Goal: Information Seeking & Learning: Learn about a topic

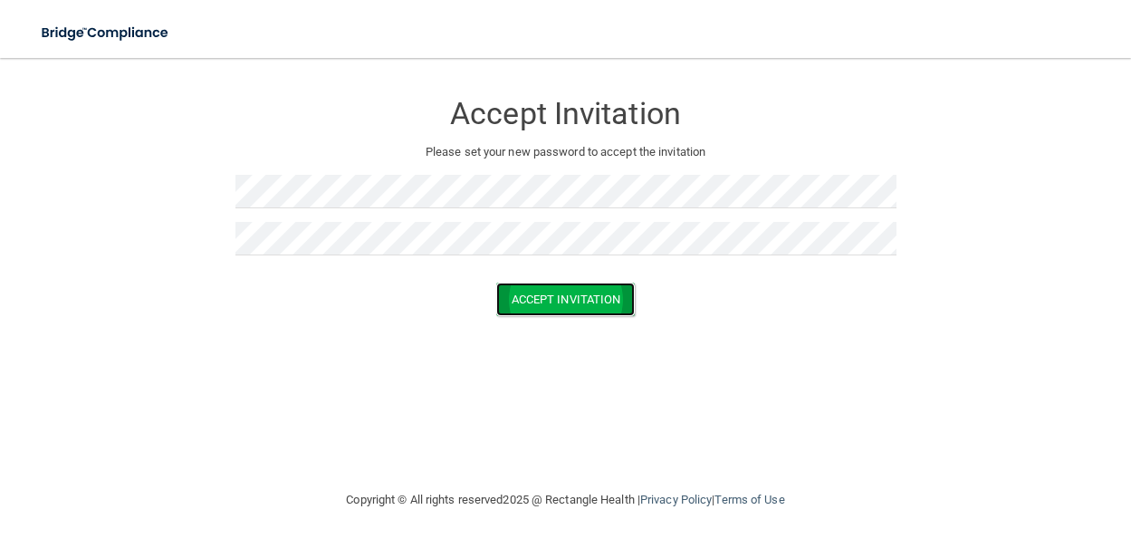
click at [552, 292] on button "Accept Invitation" at bounding box center [565, 300] width 139 height 34
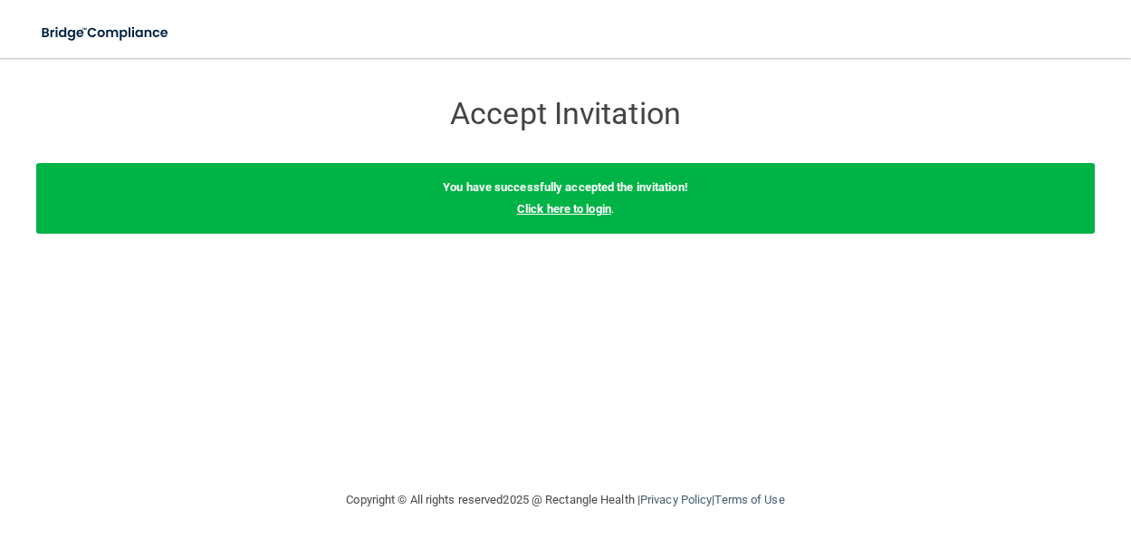
click at [586, 212] on link "Click here to login" at bounding box center [564, 209] width 94 height 14
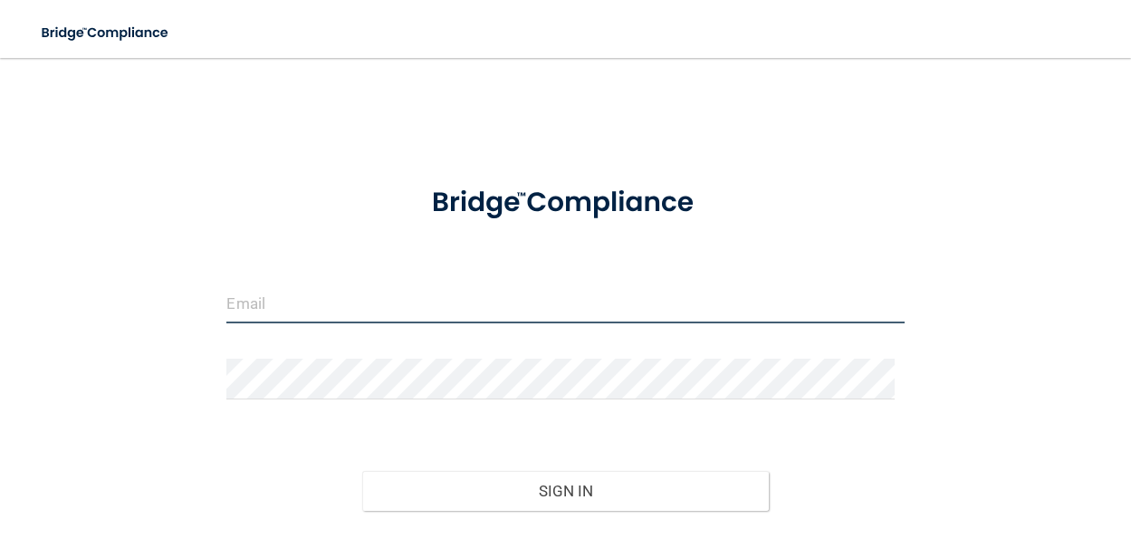
click at [370, 311] on input "email" at bounding box center [565, 303] width 678 height 41
type input "[EMAIL_ADDRESS][DOMAIN_NAME]"
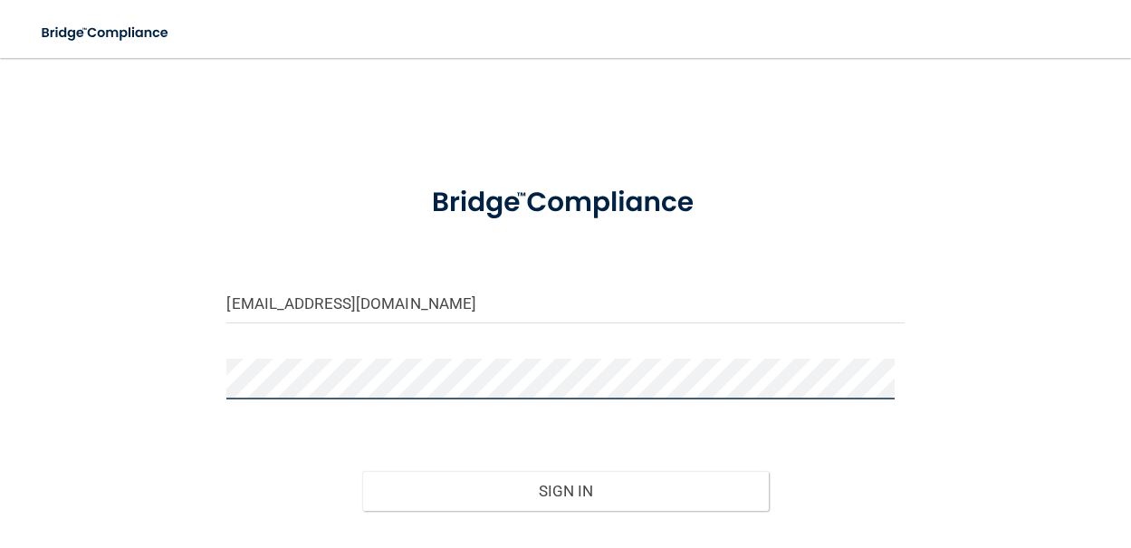
click at [362, 471] on button "Sign In" at bounding box center [565, 491] width 407 height 40
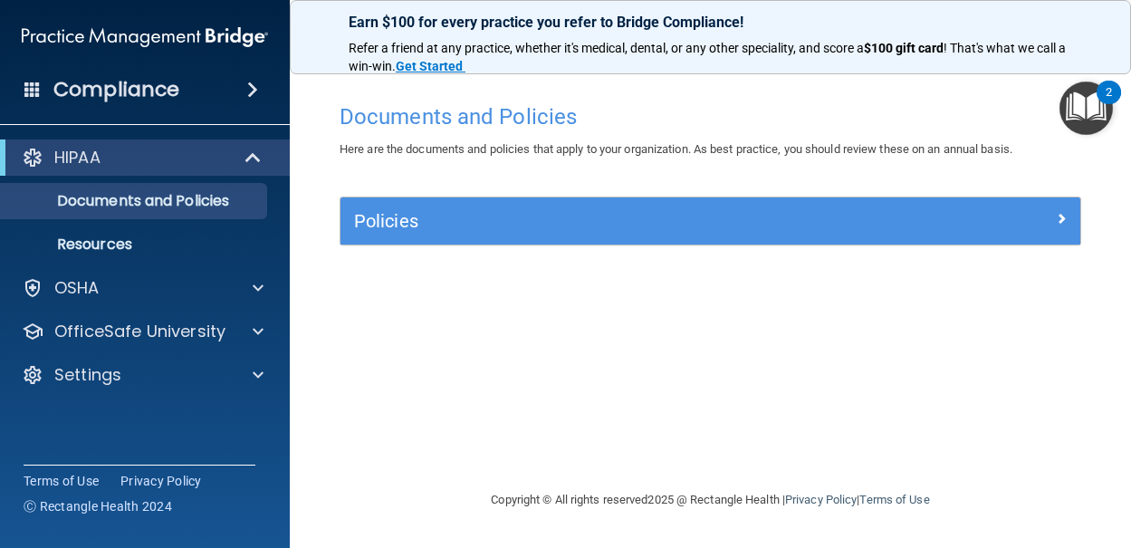
drag, startPoint x: 1128, startPoint y: 544, endPoint x: 1205, endPoint y: 553, distance: 77.5
click at [1130, 547] on html "Compliance HIPAA Documents and Policies Report an Incident Business Associates …" at bounding box center [565, 274] width 1131 height 548
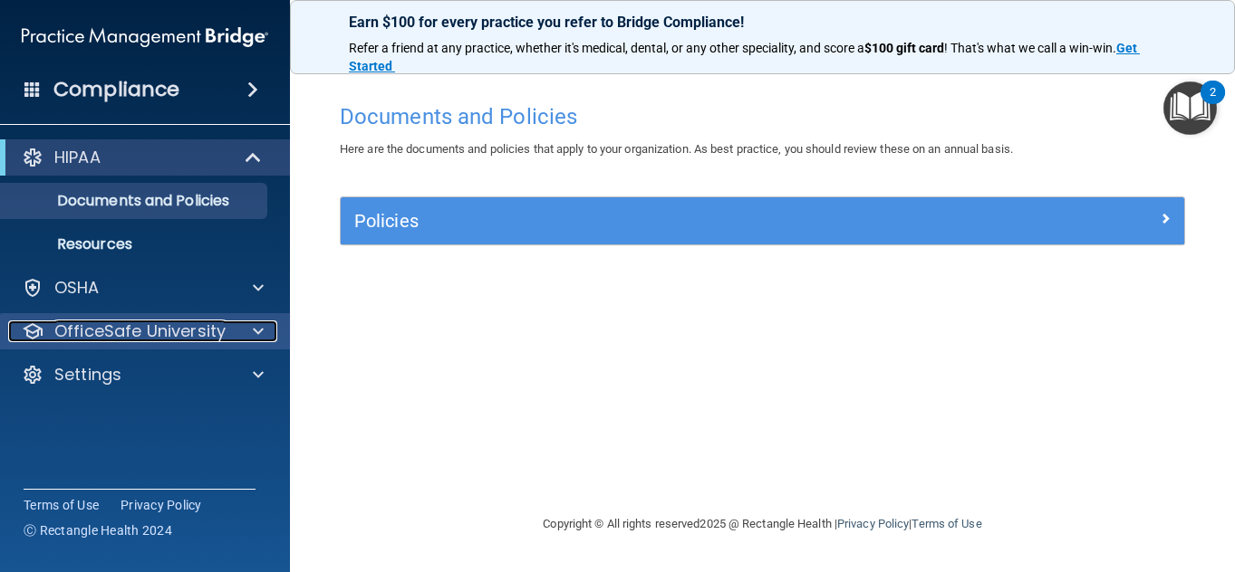
click at [138, 335] on p "OfficeSafe University" at bounding box center [139, 332] width 171 height 22
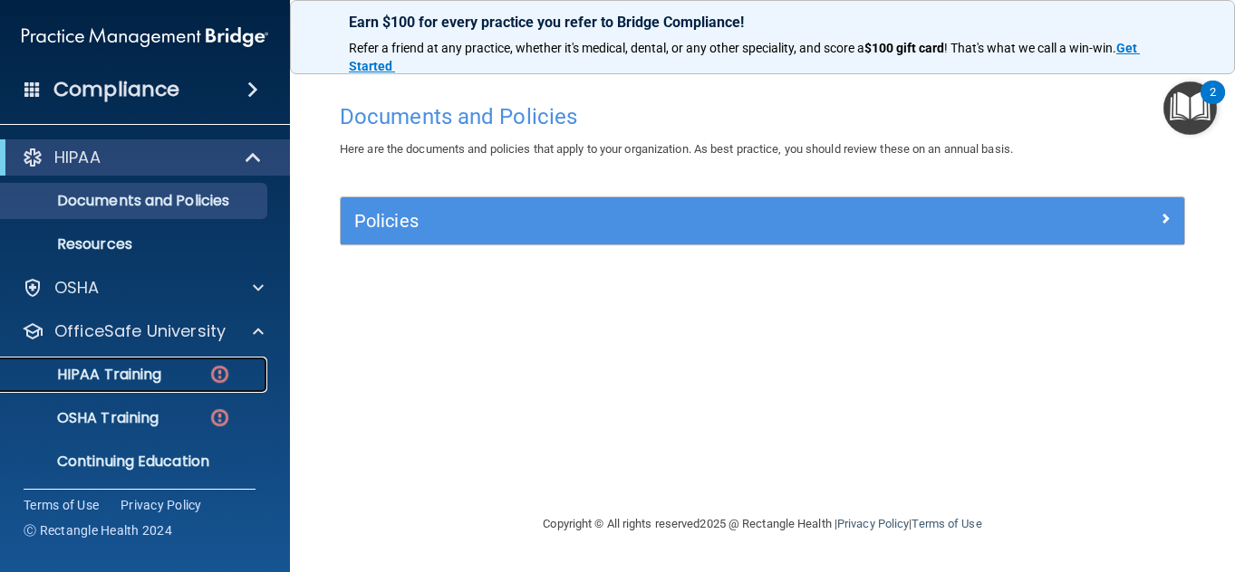
click at [139, 366] on p "HIPAA Training" at bounding box center [86, 375] width 149 height 18
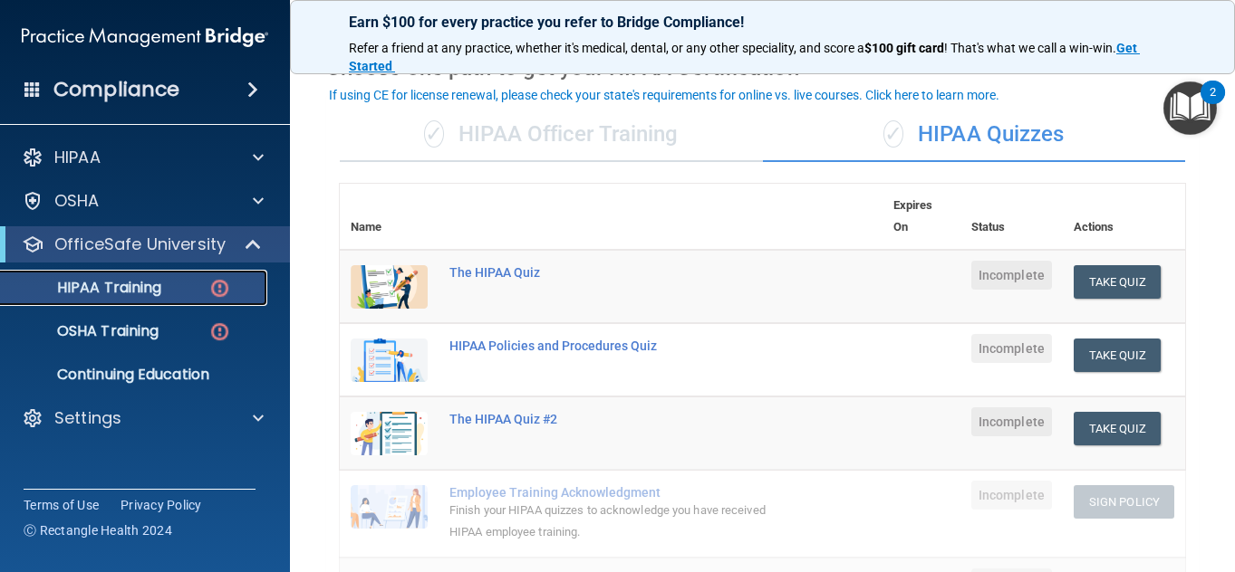
scroll to position [90, 0]
drag, startPoint x: 481, startPoint y: 250, endPoint x: 406, endPoint y: 166, distance: 112.9
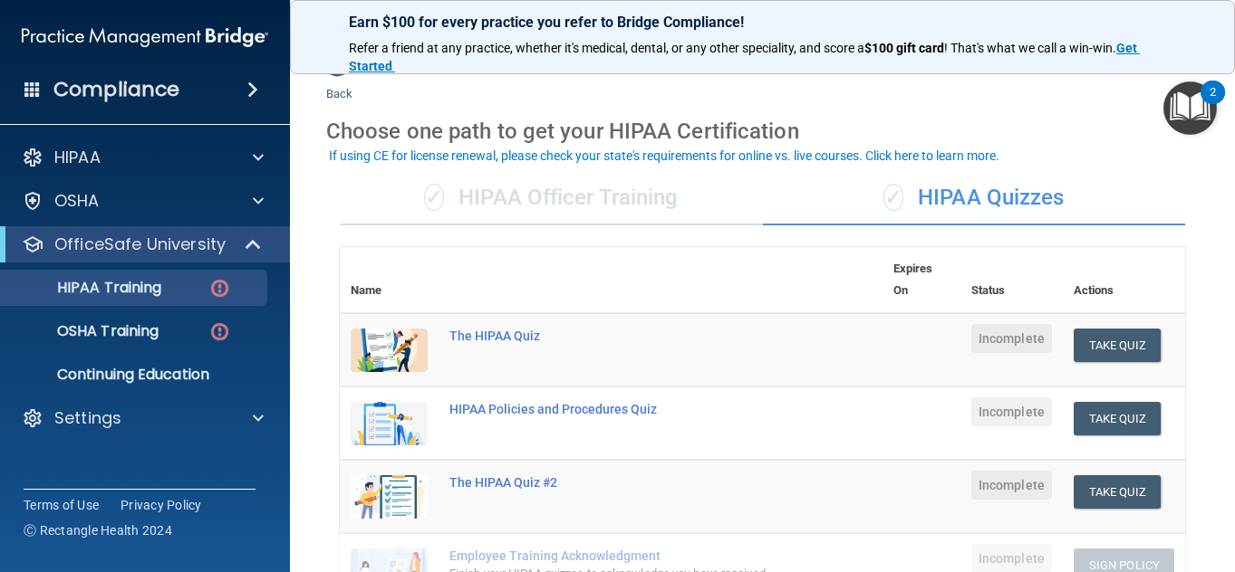
scroll to position [38, 0]
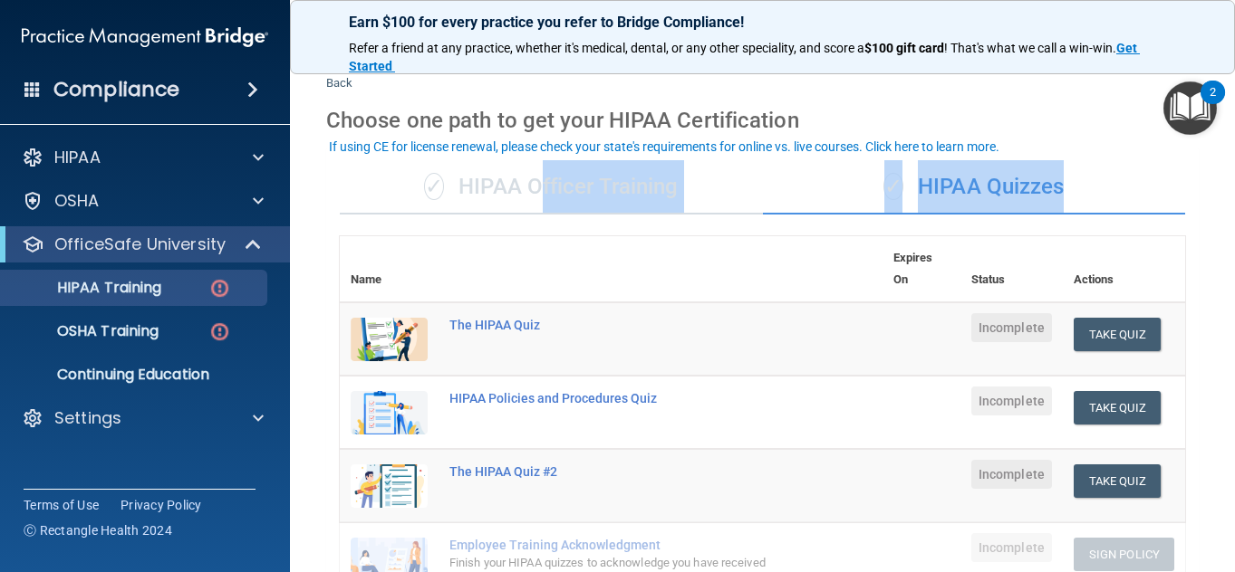
drag, startPoint x: 532, startPoint y: 224, endPoint x: 533, endPoint y: 197, distance: 27.2
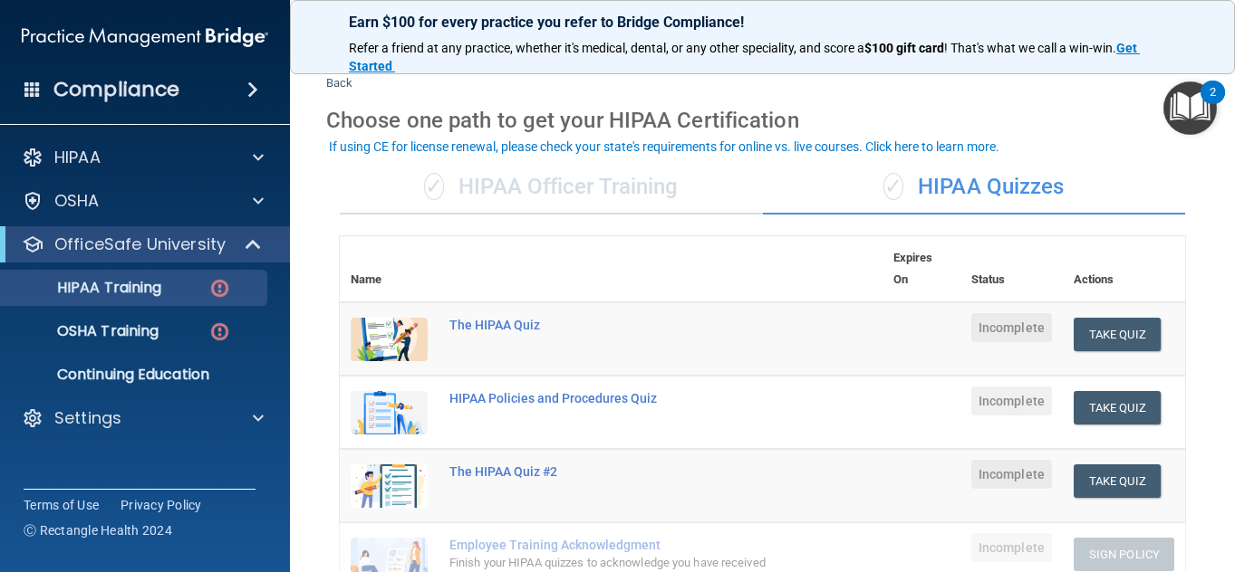
click at [467, 178] on div "✓ HIPAA Officer Training" at bounding box center [551, 187] width 423 height 54
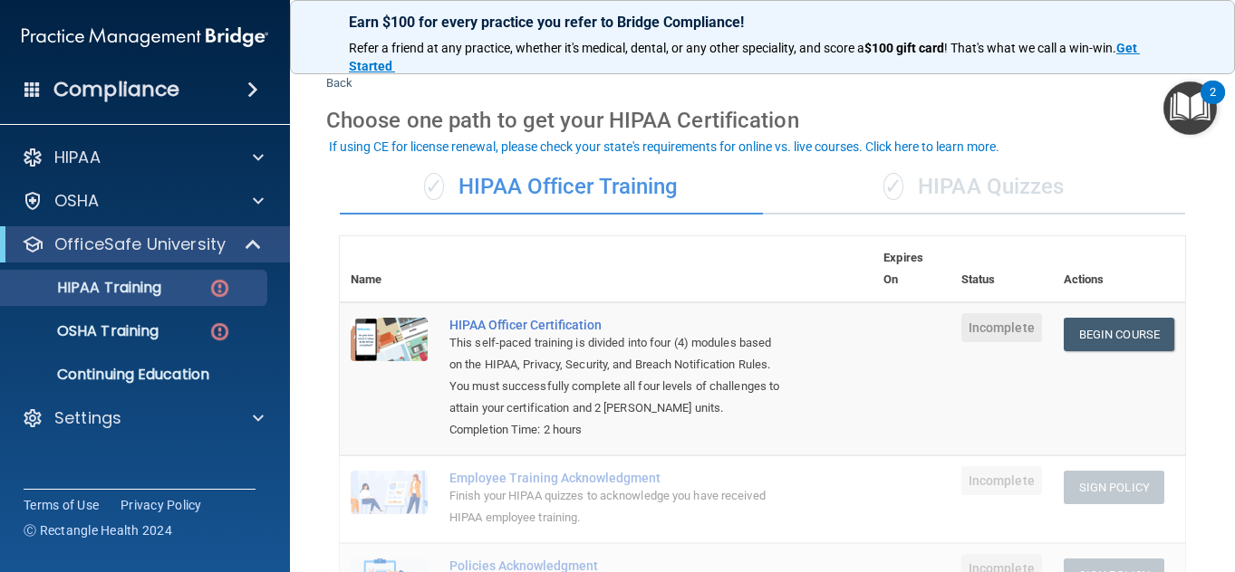
click at [467, 178] on div "✓ HIPAA Officer Training" at bounding box center [551, 187] width 423 height 54
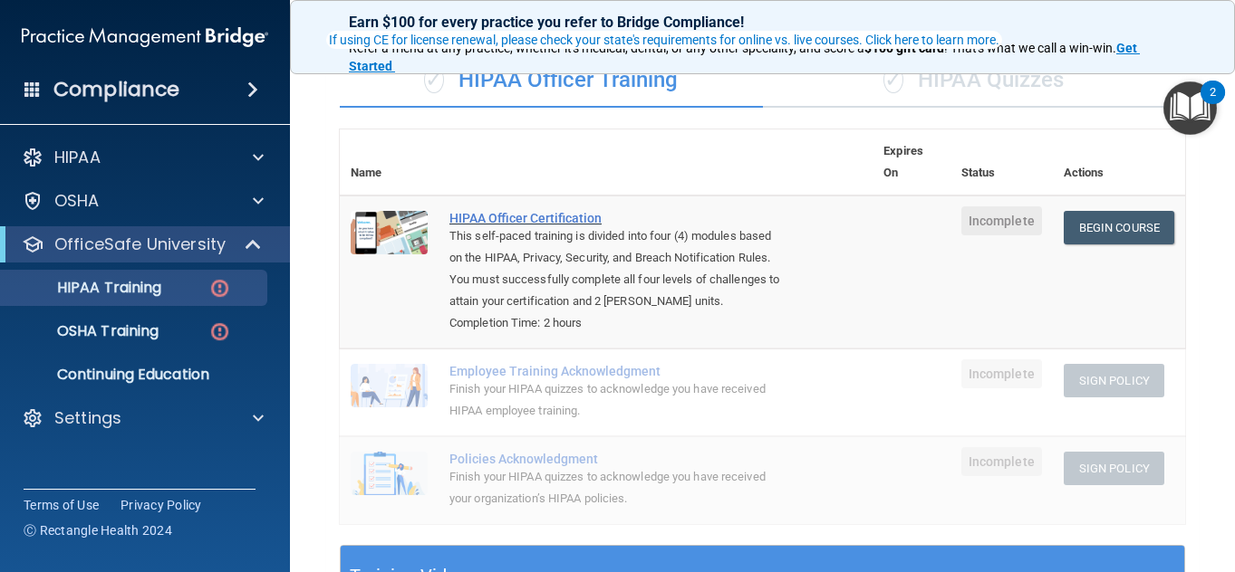
scroll to position [146, 0]
click at [1102, 226] on link "Begin Course" at bounding box center [1118, 227] width 111 height 34
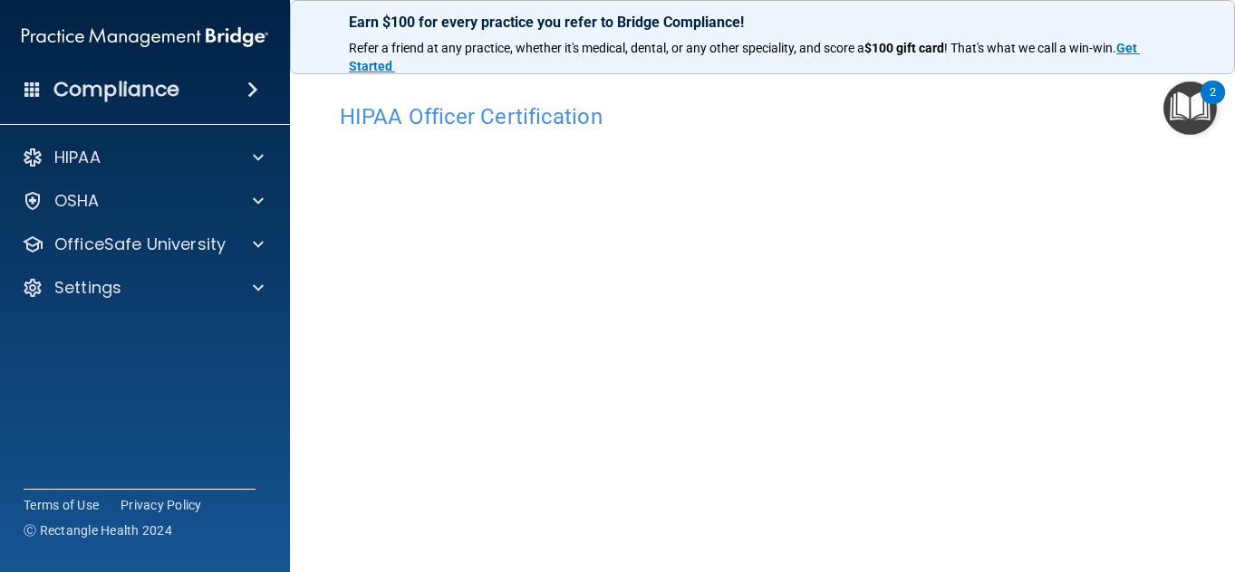
click at [226, 384] on div "Compliance HIPAA Documents and Policies Report an Incident Business Associates …" at bounding box center [145, 286] width 290 height 572
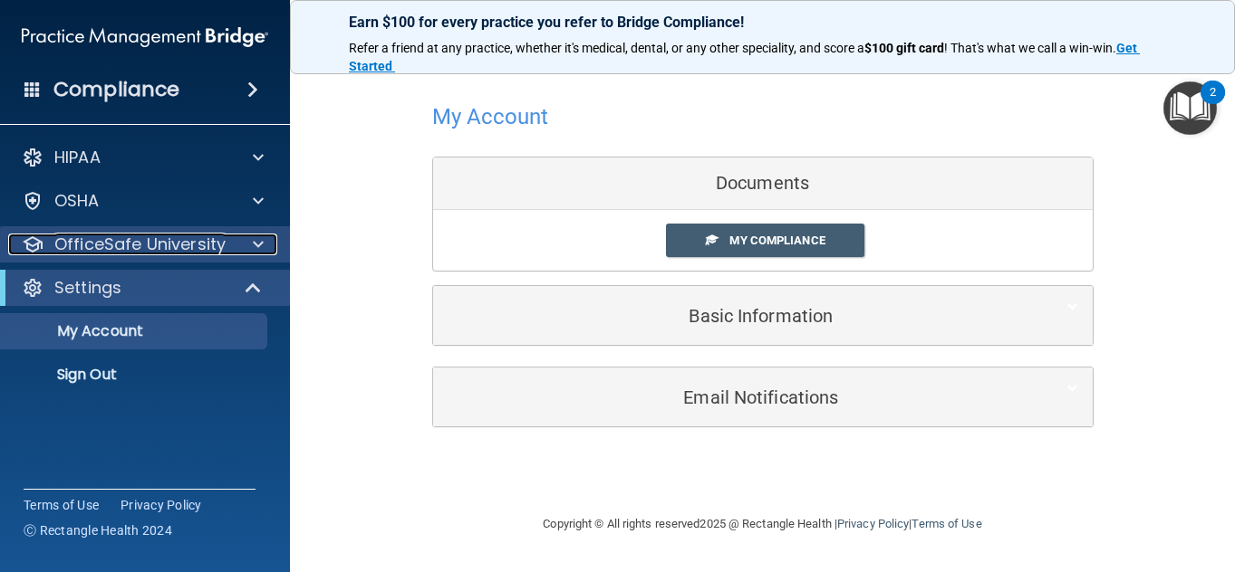
click at [144, 236] on p "OfficeSafe University" at bounding box center [139, 245] width 171 height 22
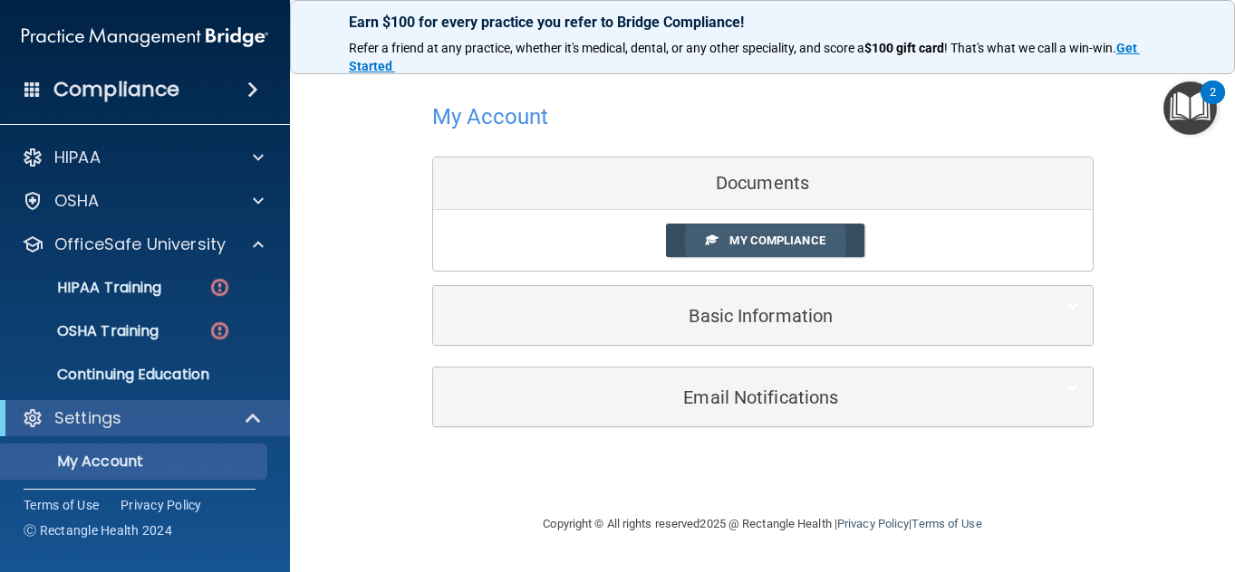
click at [753, 250] on link "My Compliance" at bounding box center [765, 241] width 198 height 34
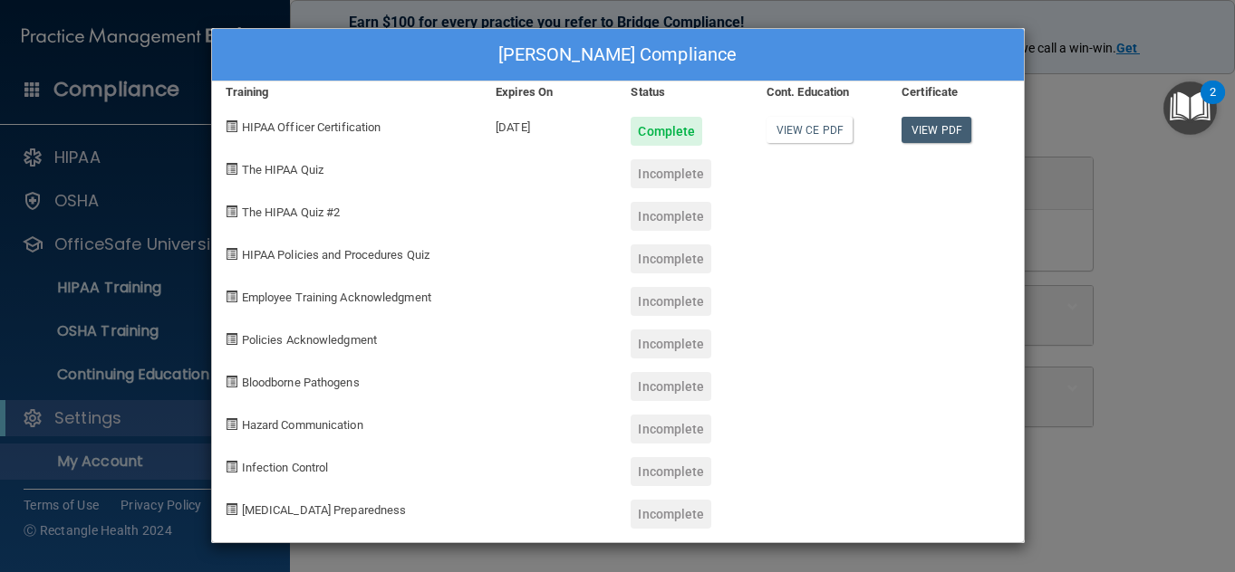
click at [651, 170] on div "Incomplete" at bounding box center [670, 173] width 81 height 29
click at [1074, 189] on div "Ariel Potter's Compliance Training Expires On Status Cont. Education Certificat…" at bounding box center [617, 286] width 1235 height 572
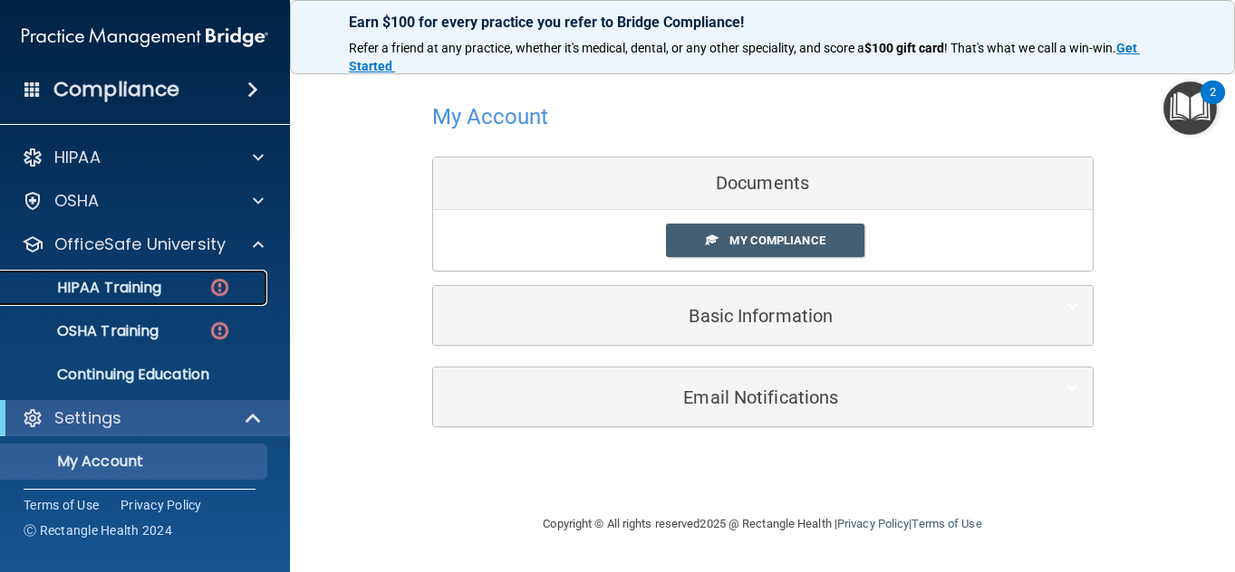
click at [118, 289] on p "HIPAA Training" at bounding box center [86, 288] width 149 height 18
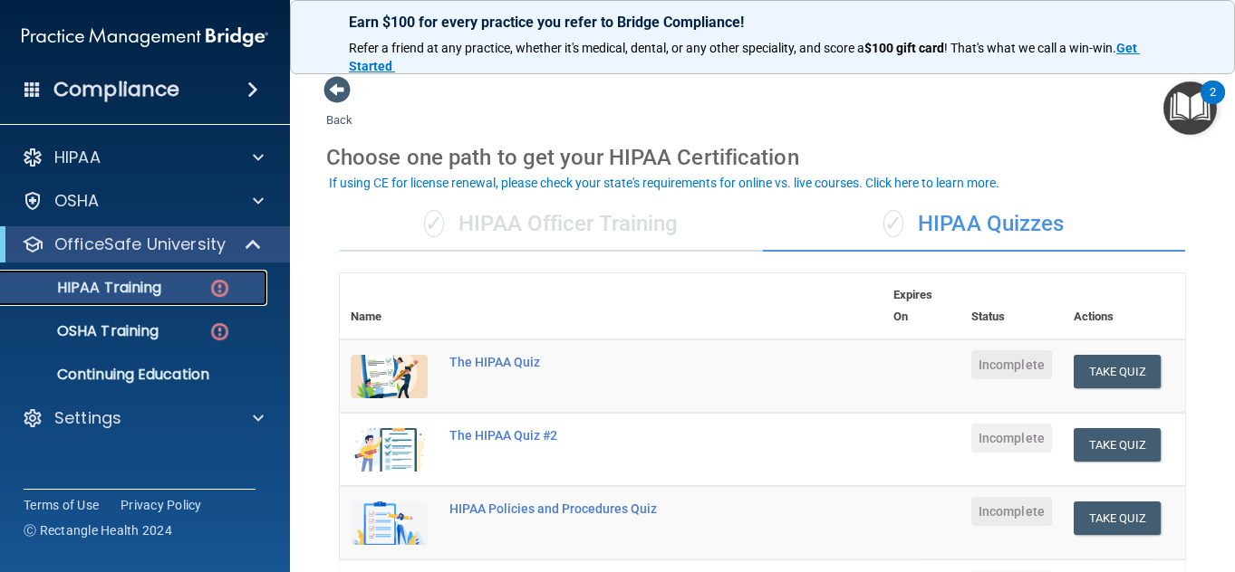
scroll to position [2, 0]
click at [549, 218] on div "✓ HIPAA Officer Training" at bounding box center [551, 224] width 423 height 54
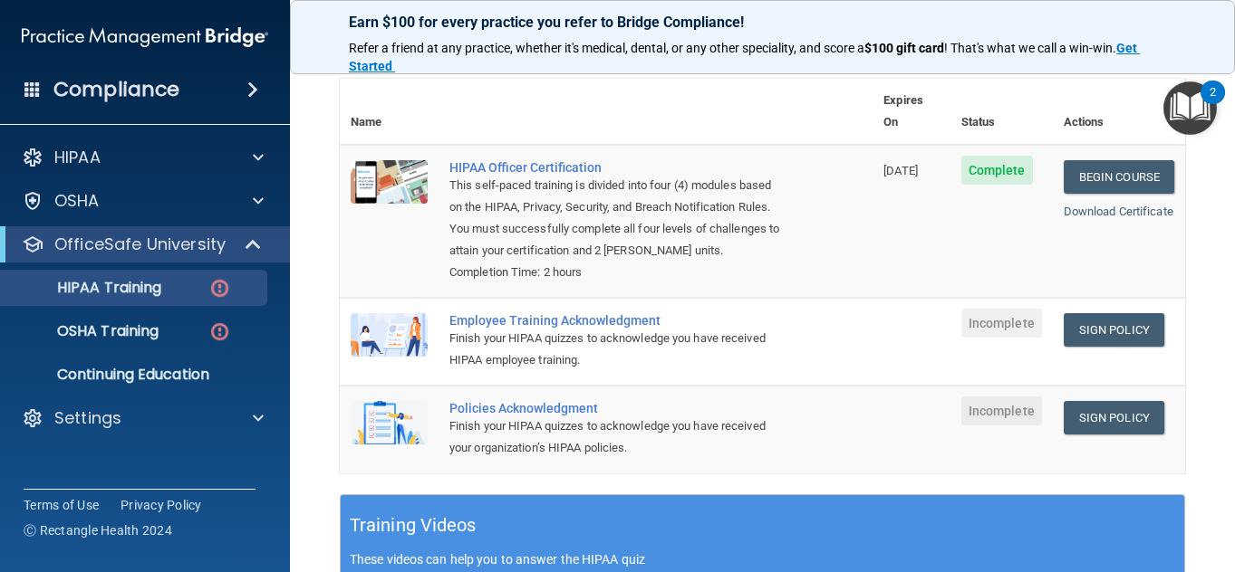
scroll to position [195, 0]
click at [1111, 332] on link "Sign Policy" at bounding box center [1113, 331] width 101 height 34
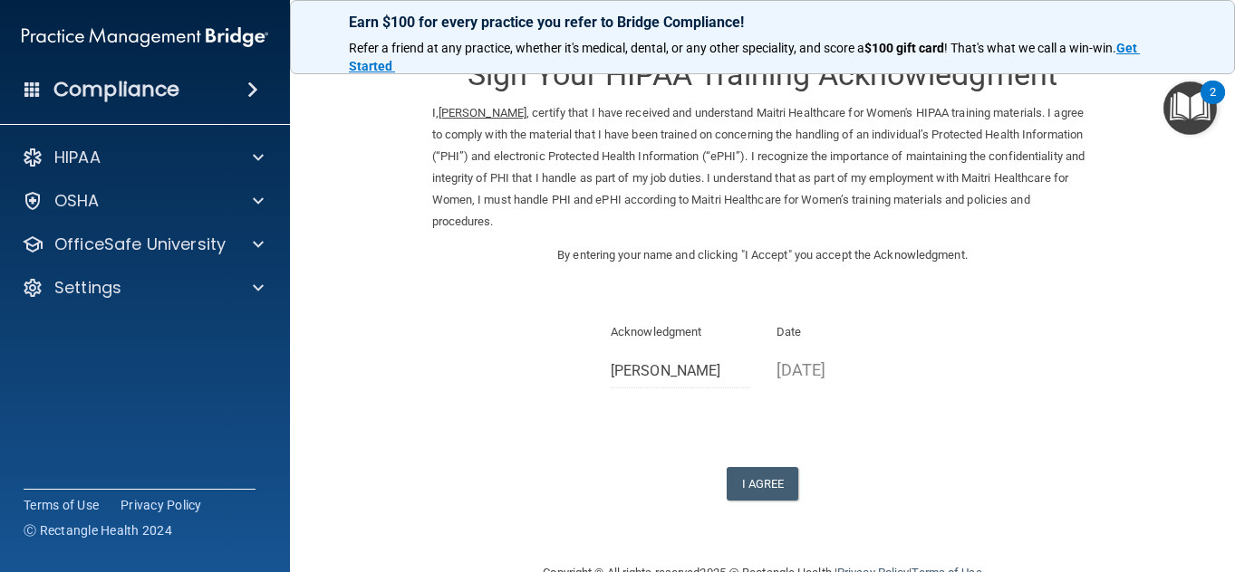
scroll to position [41, 0]
click at [755, 476] on button "I Agree" at bounding box center [762, 483] width 72 height 34
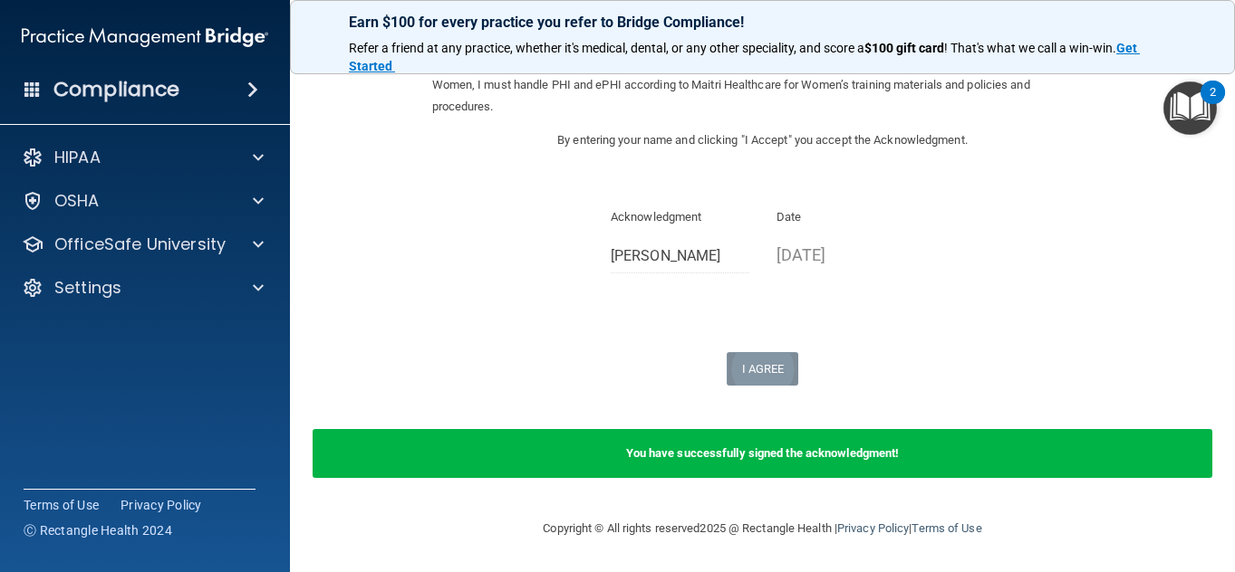
scroll to position [0, 0]
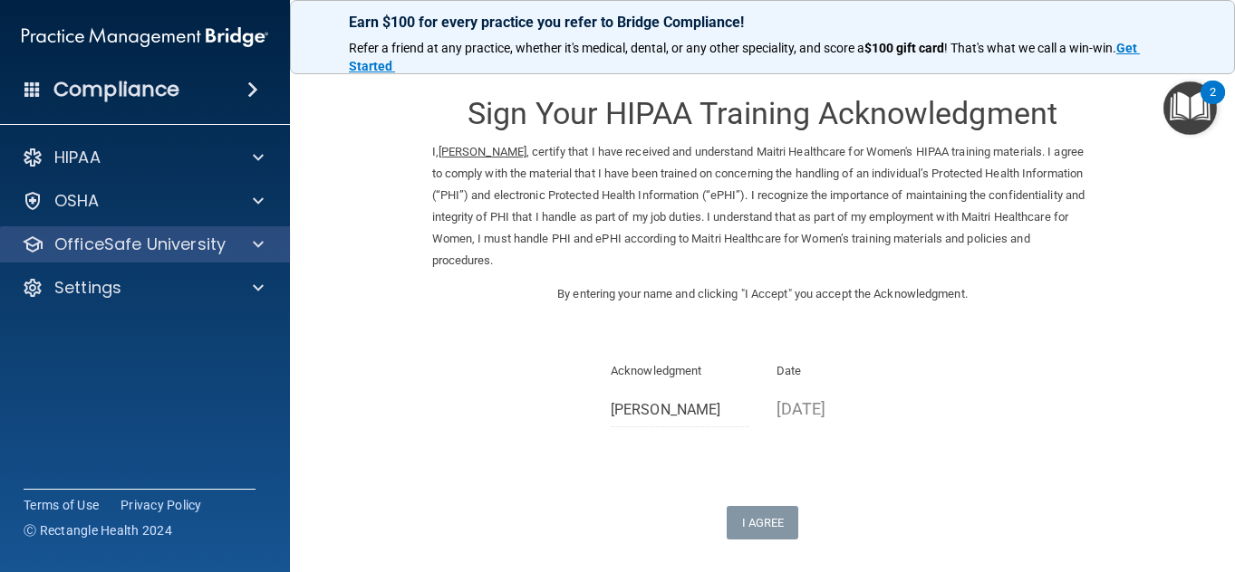
click at [163, 257] on div "OfficeSafe University" at bounding box center [145, 244] width 291 height 36
click at [244, 259] on div "OfficeSafe University" at bounding box center [145, 244] width 291 height 36
click at [274, 236] on div at bounding box center [255, 245] width 45 height 22
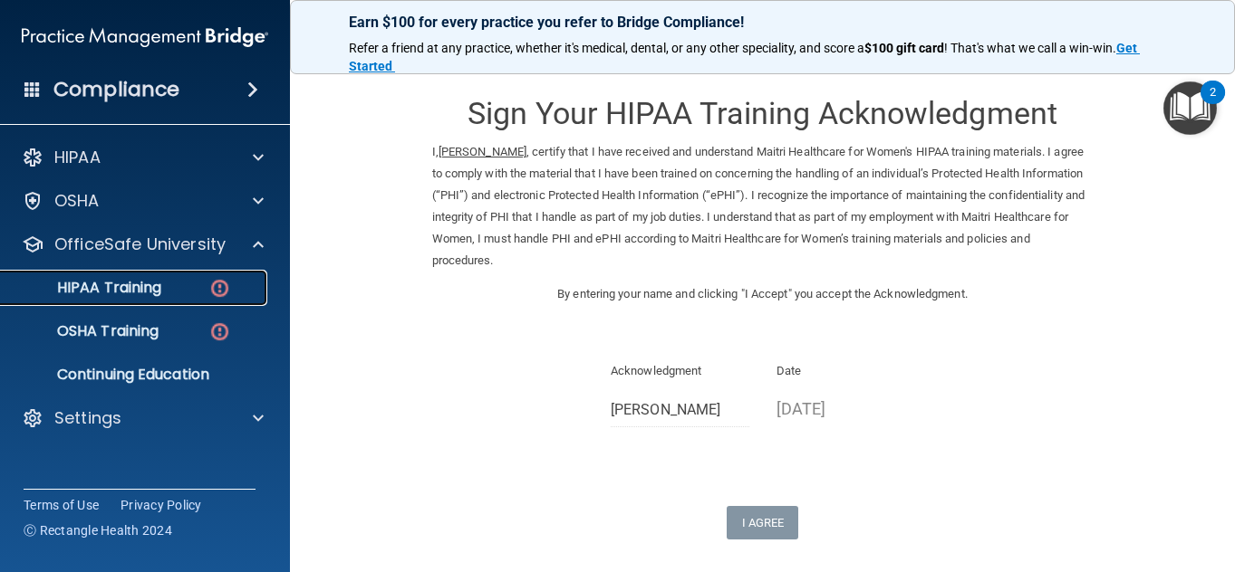
click at [117, 287] on p "HIPAA Training" at bounding box center [86, 288] width 149 height 18
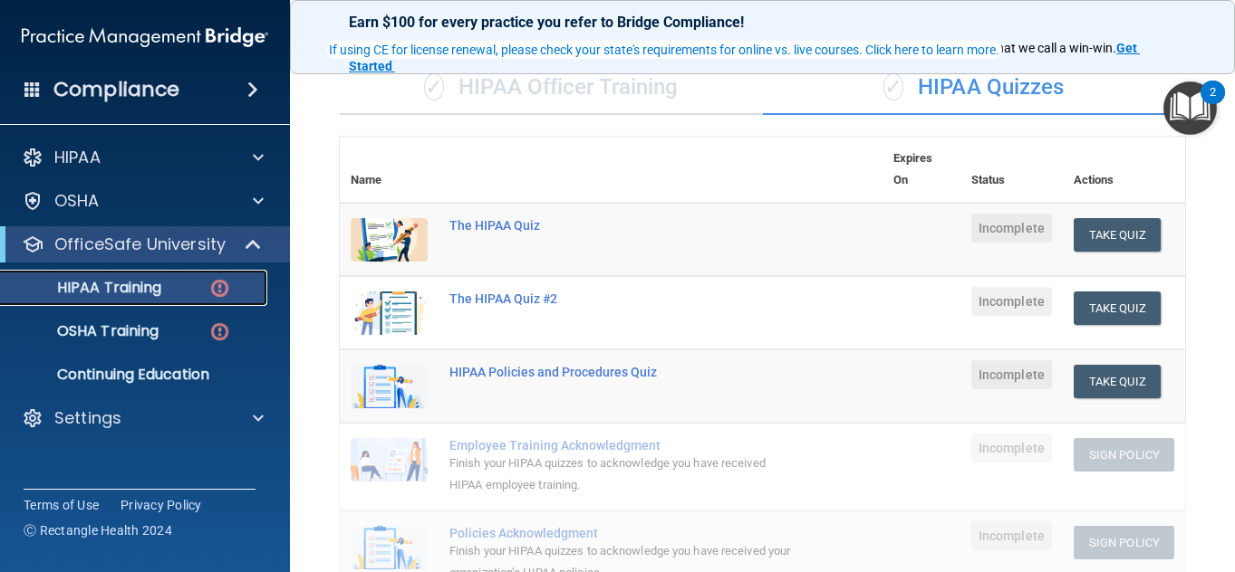
scroll to position [135, 0]
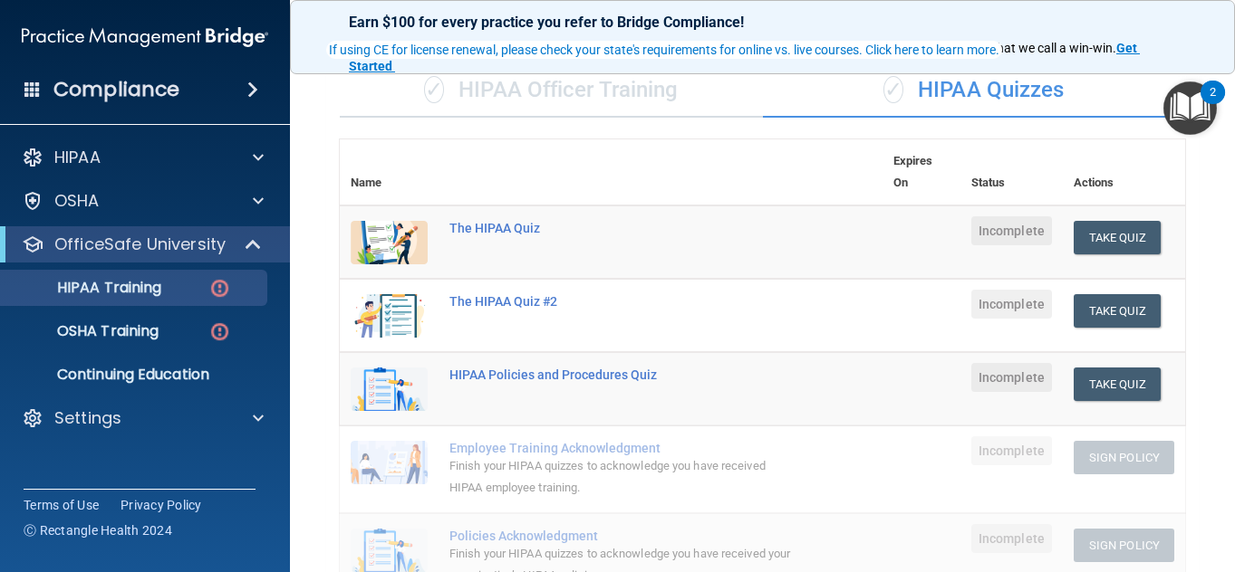
click at [524, 83] on div "✓ HIPAA Officer Training" at bounding box center [551, 90] width 423 height 54
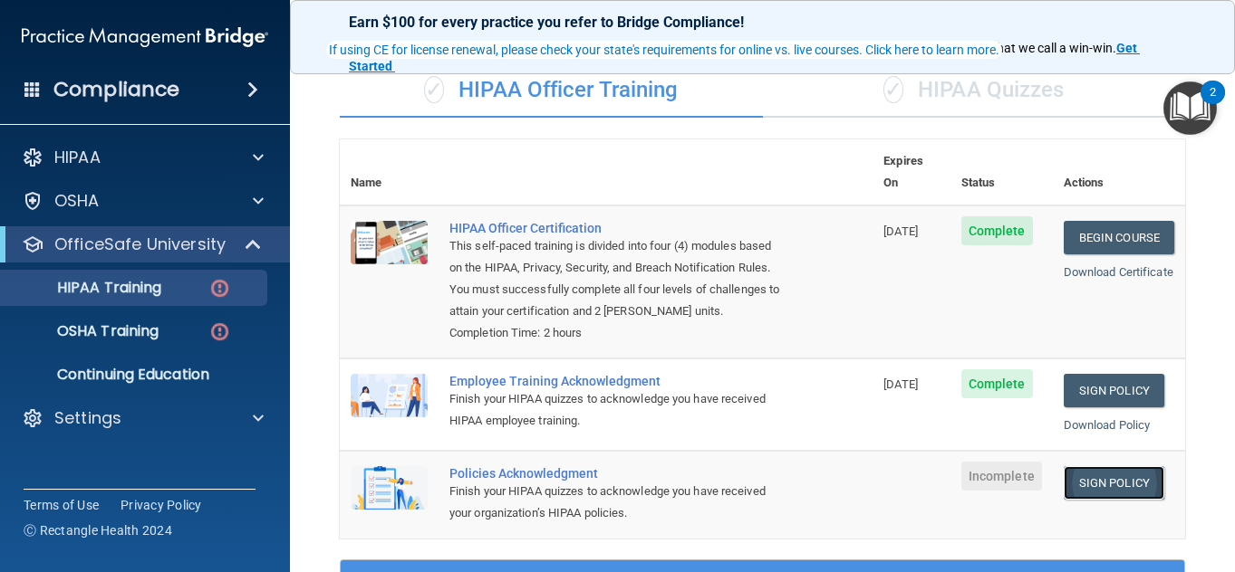
click at [1076, 486] on link "Sign Policy" at bounding box center [1113, 484] width 101 height 34
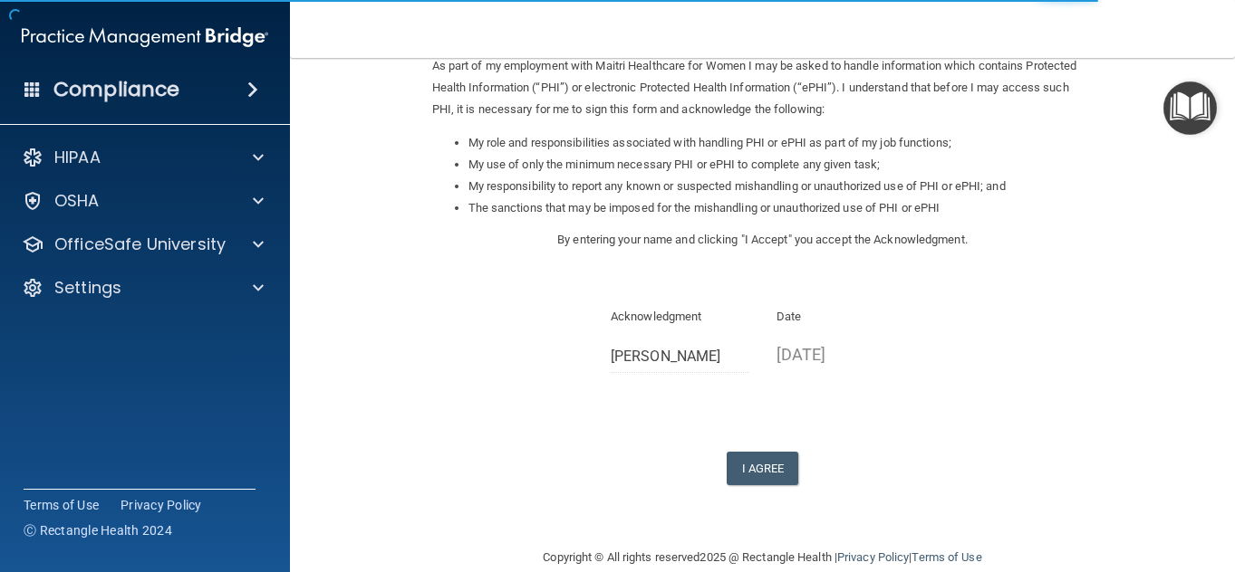
scroll to position [229, 0]
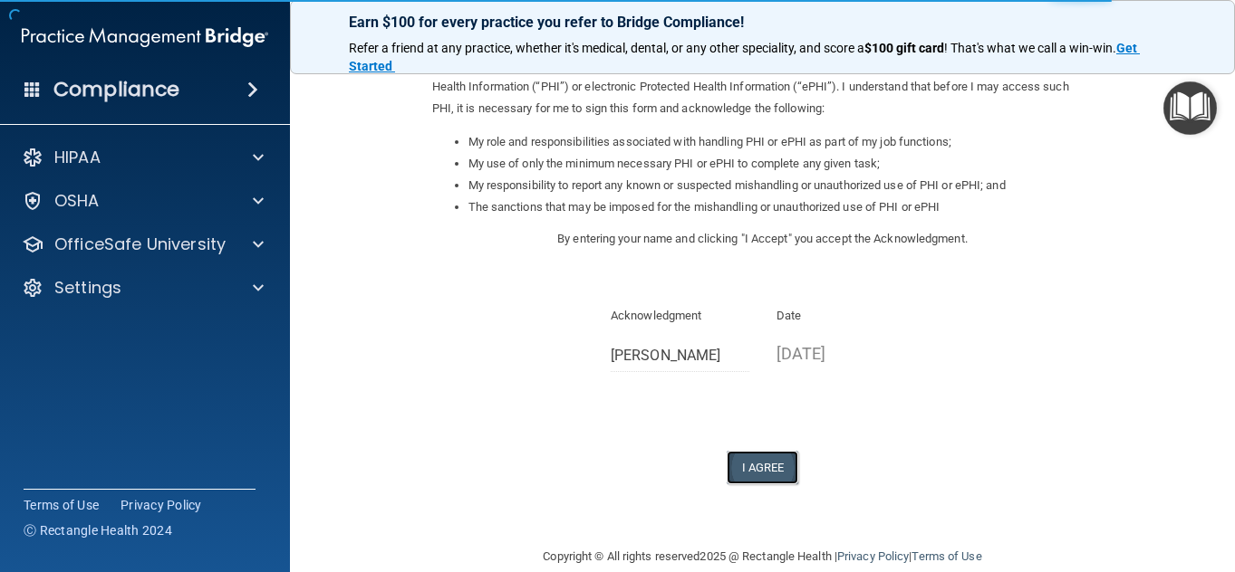
click at [755, 470] on button "I Agree" at bounding box center [762, 468] width 72 height 34
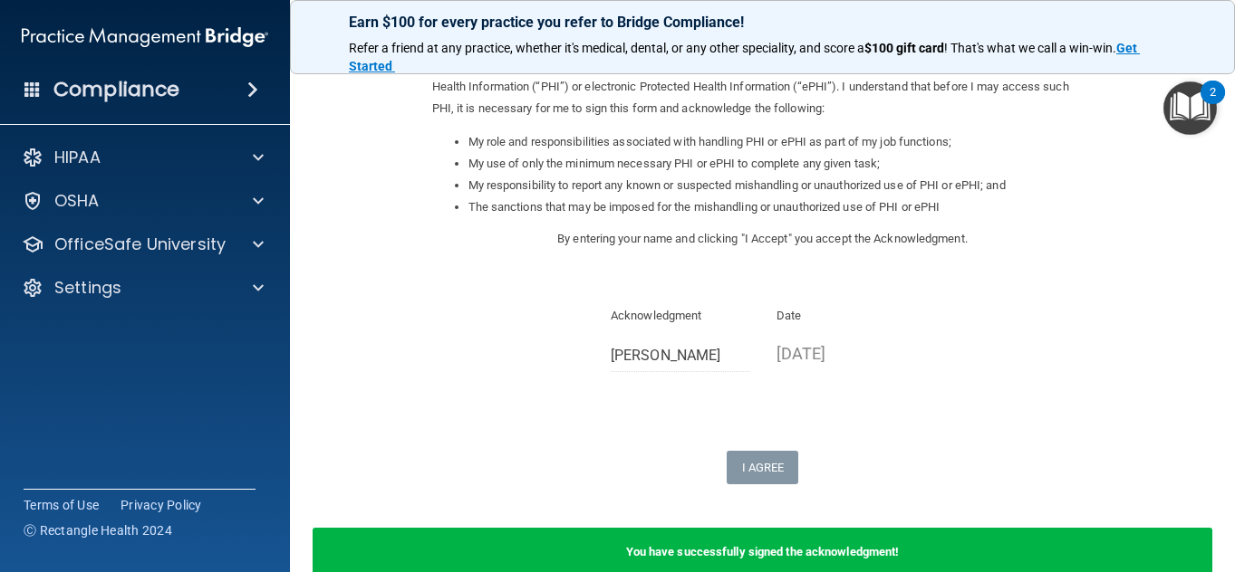
scroll to position [328, 0]
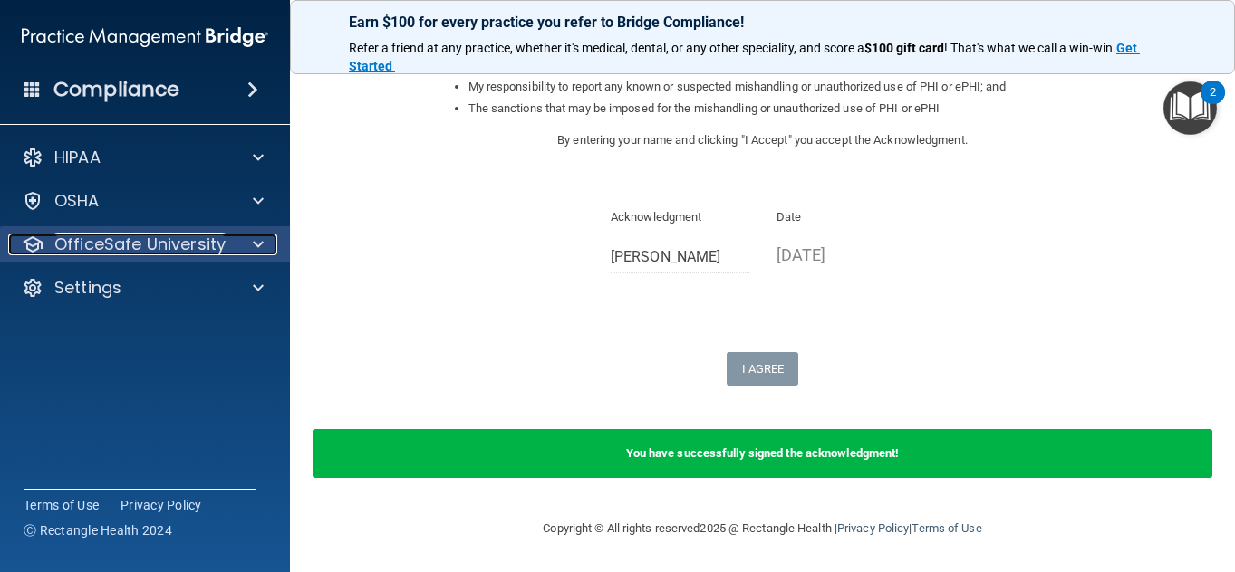
click at [197, 240] on p "OfficeSafe University" at bounding box center [139, 245] width 171 height 22
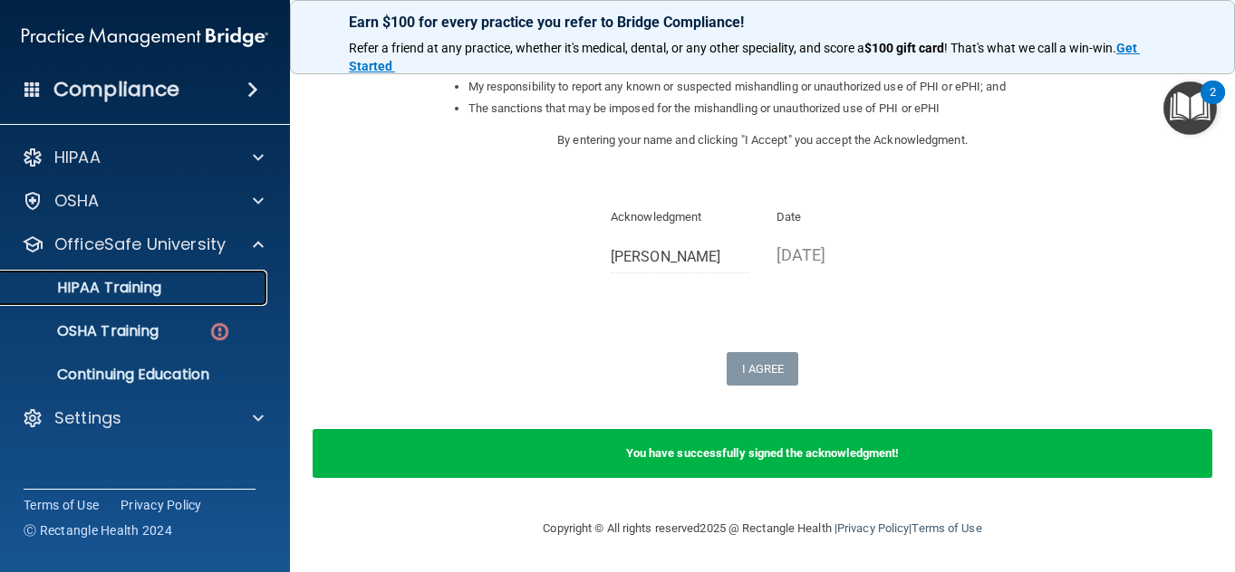
click at [131, 292] on p "HIPAA Training" at bounding box center [86, 288] width 149 height 18
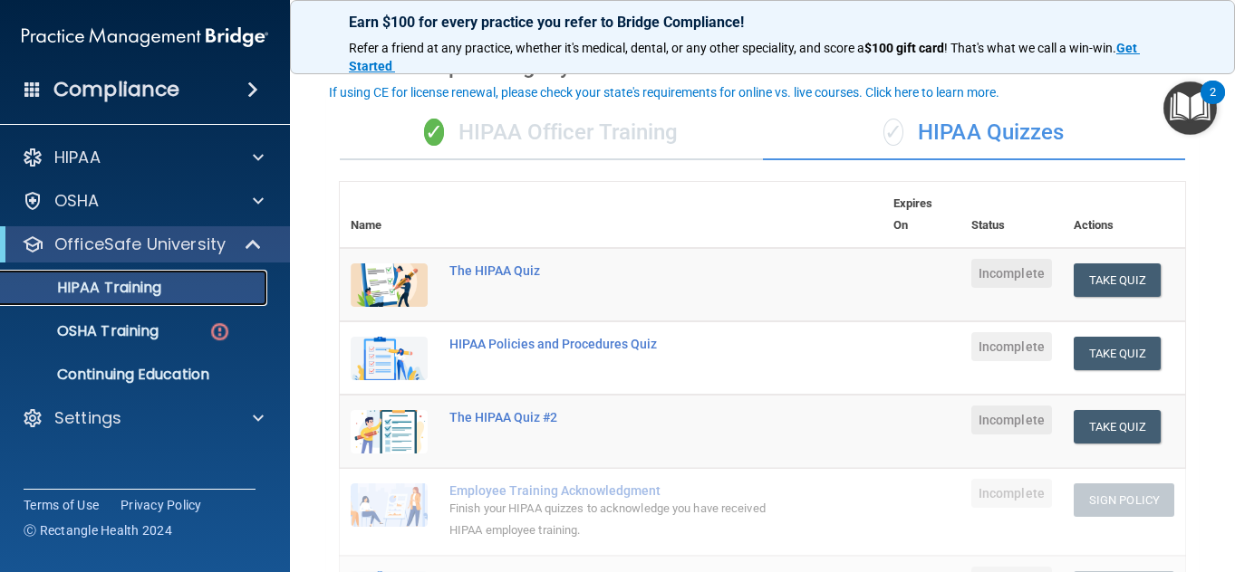
scroll to position [91, 0]
click at [606, 138] on div "✓ HIPAA Officer Training" at bounding box center [551, 134] width 423 height 54
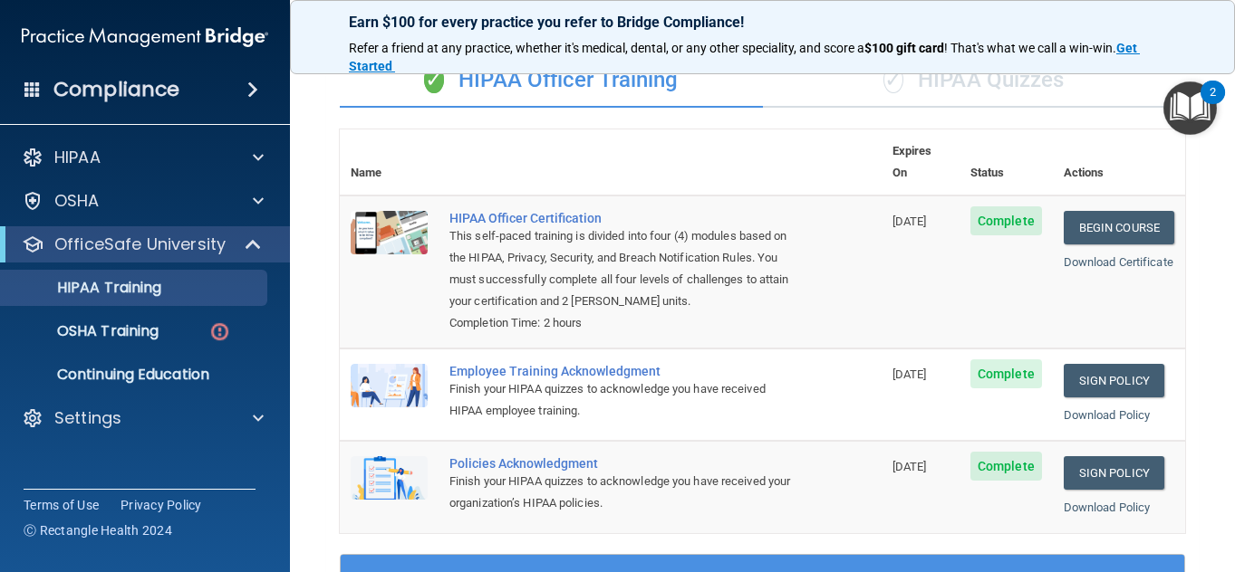
scroll to position [146, 0]
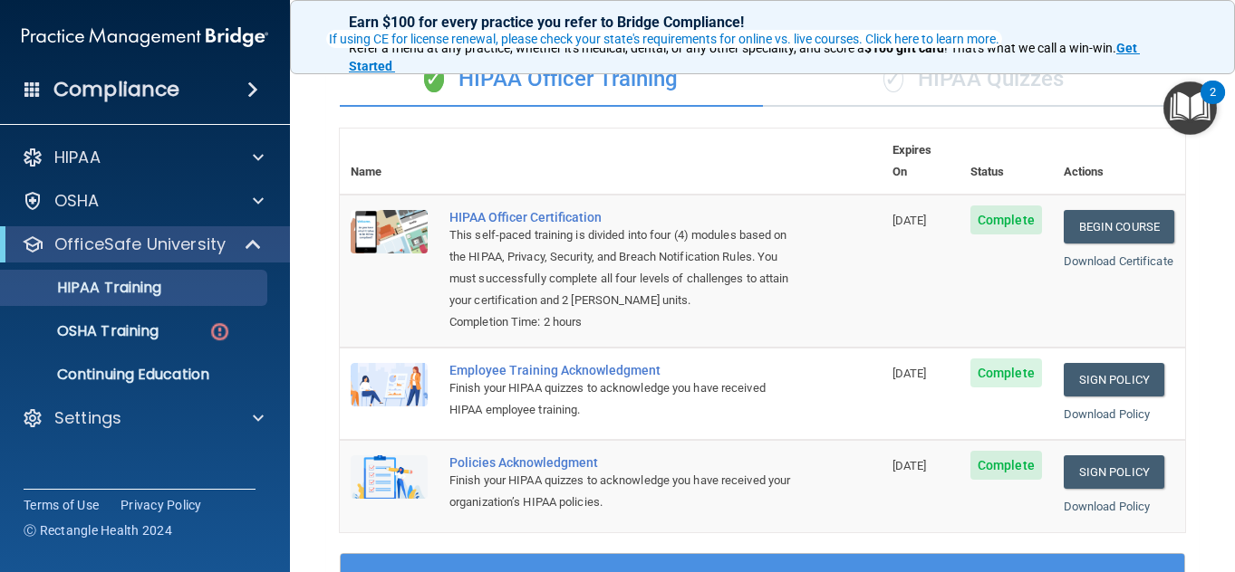
click at [1027, 77] on div "✓ HIPAA Quizzes" at bounding box center [974, 80] width 423 height 54
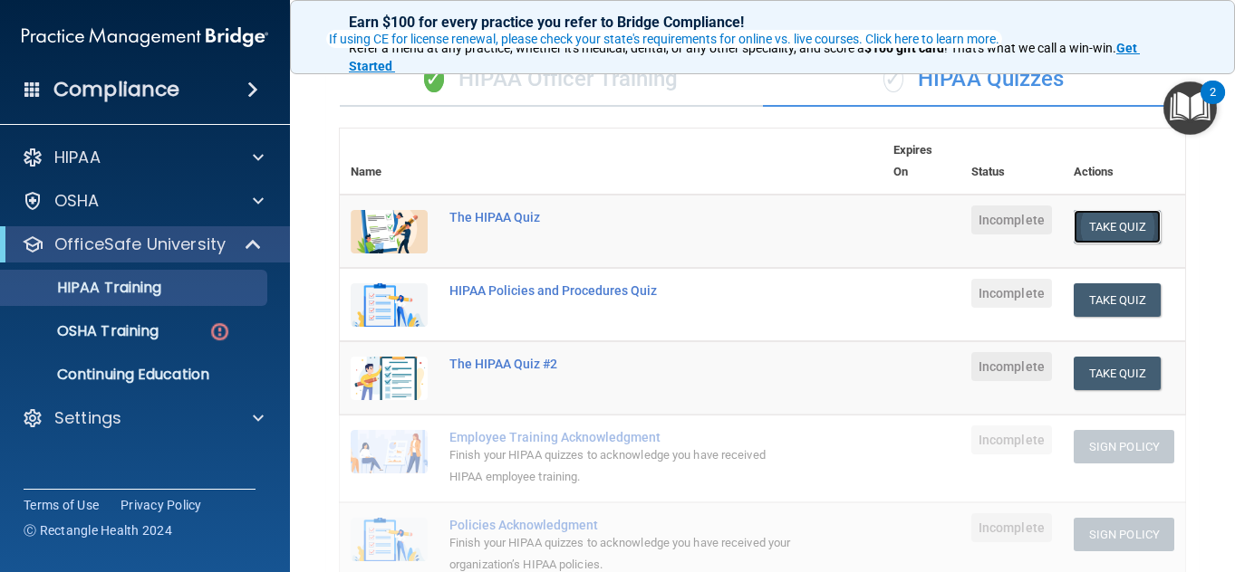
click at [1139, 216] on button "Take Quiz" at bounding box center [1116, 227] width 87 height 34
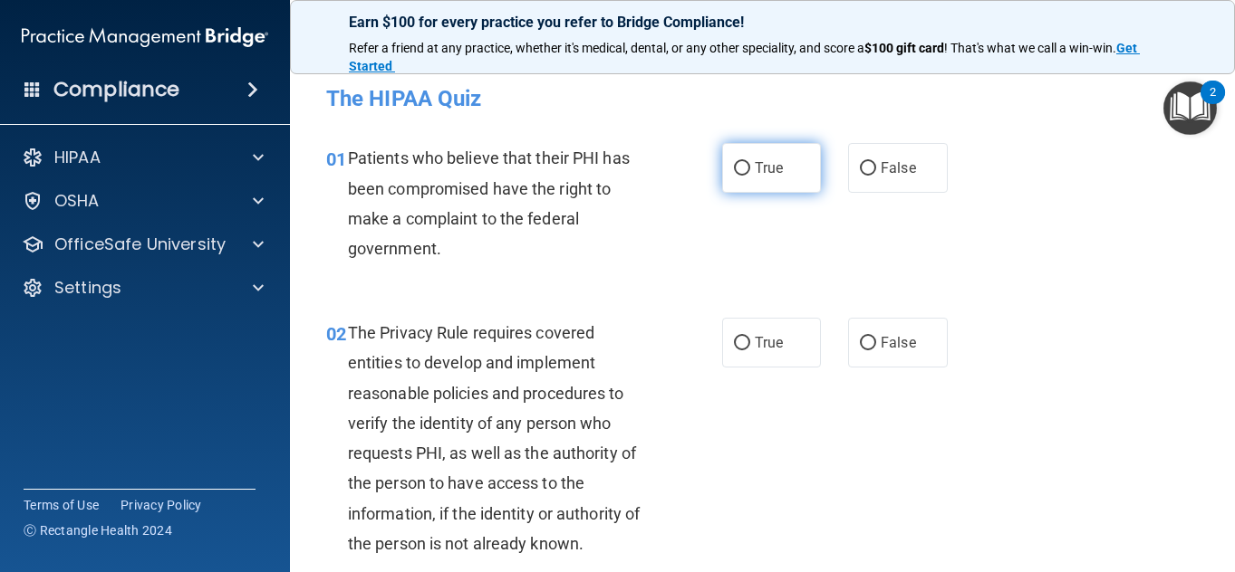
click at [792, 148] on label "True" at bounding box center [772, 168] width 100 height 50
click at [750, 162] on input "True" at bounding box center [742, 169] width 16 height 14
radio input "true"
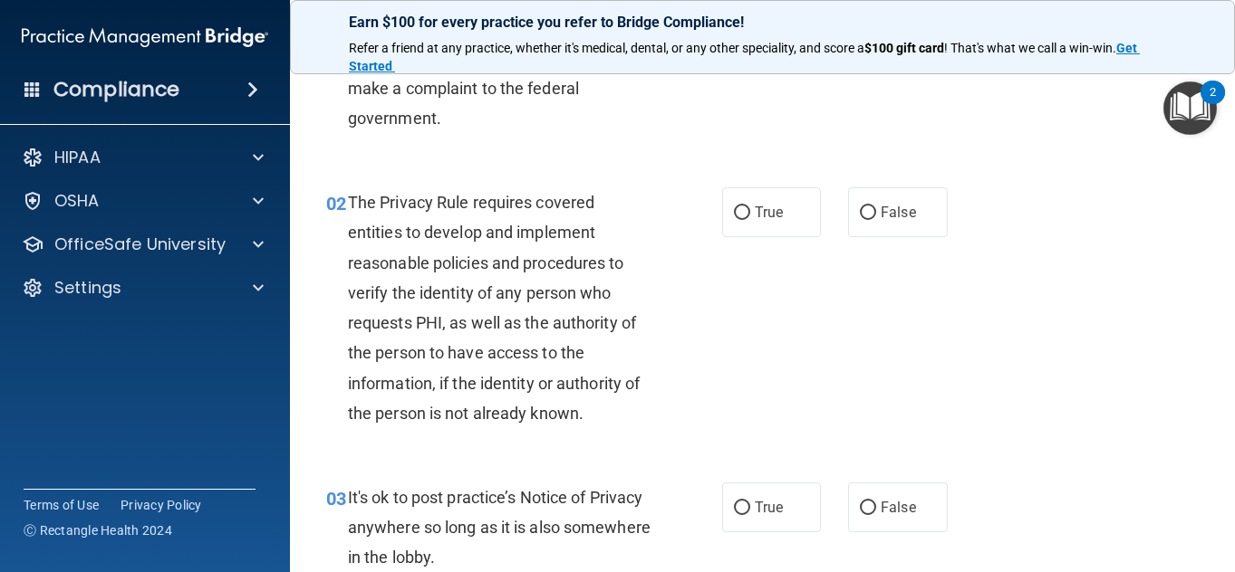
scroll to position [131, 0]
click at [745, 212] on label "True" at bounding box center [772, 212] width 100 height 50
click at [745, 212] on input "True" at bounding box center [742, 213] width 16 height 14
radio input "true"
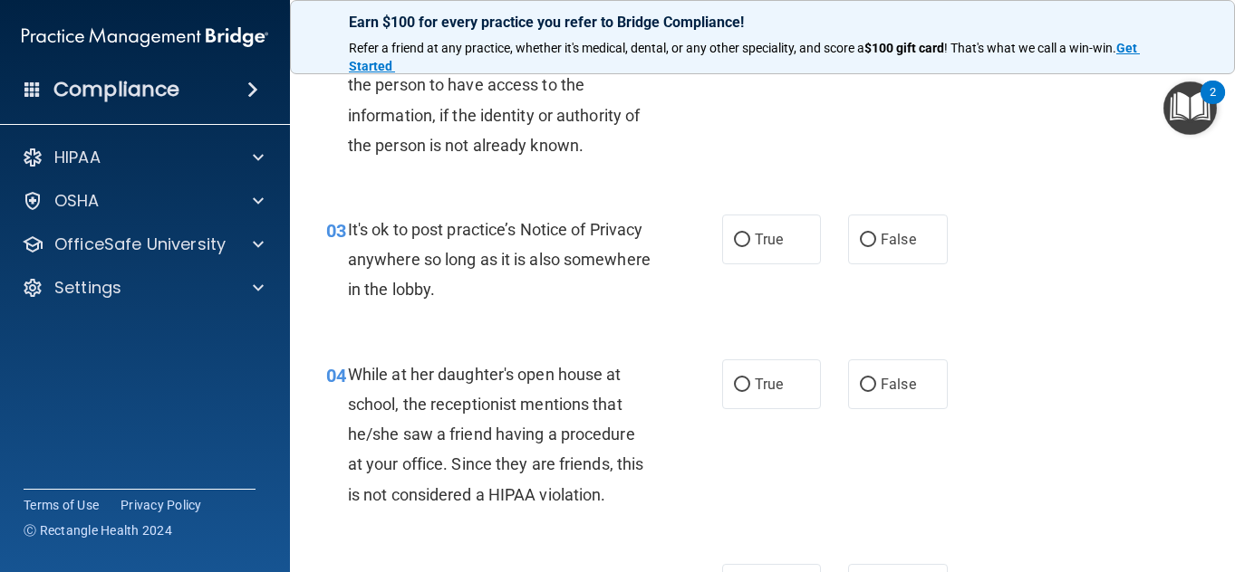
scroll to position [399, 0]
click at [889, 252] on label "False" at bounding box center [898, 239] width 100 height 50
click at [876, 246] on input "False" at bounding box center [868, 240] width 16 height 14
radio input "true"
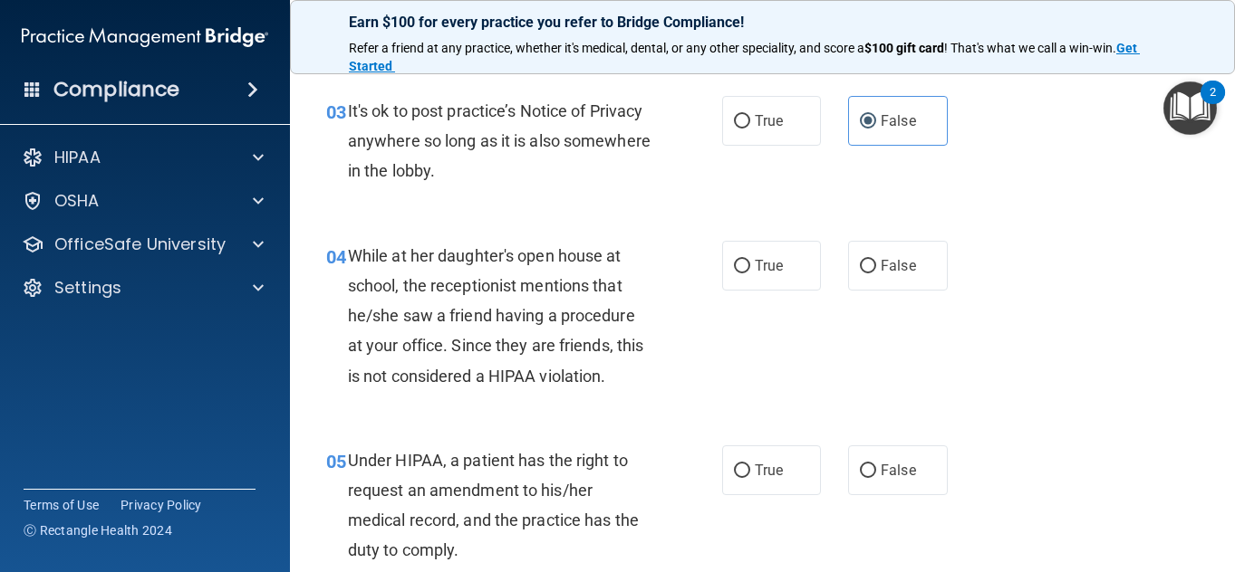
scroll to position [516, 0]
click at [537, 243] on div "While at her daughter's open house at school, the receptionist mentions that he…" at bounding box center [506, 317] width 317 height 150
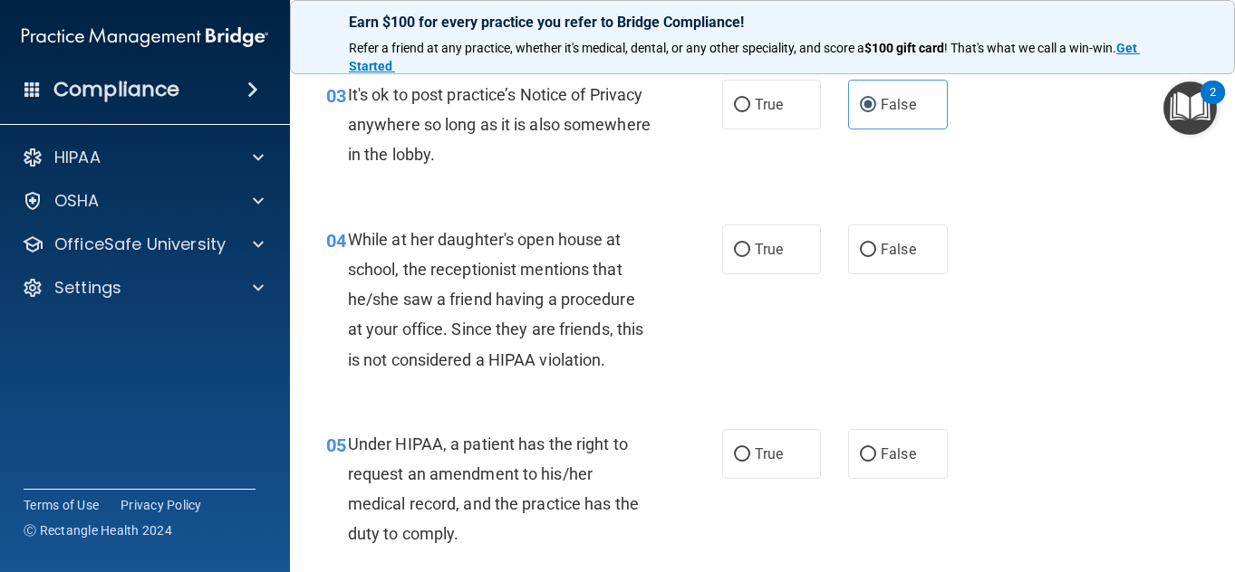
scroll to position [532, 0]
click at [534, 211] on div "04 While at her daughter's open house at school, the receptionist mentions that…" at bounding box center [763, 306] width 900 height 205
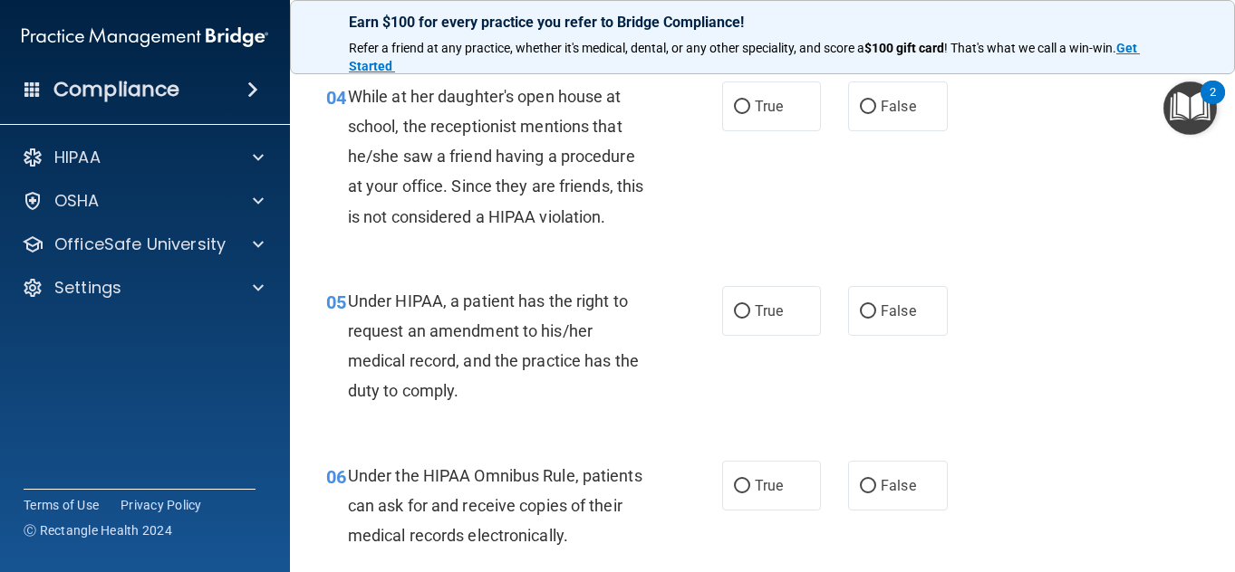
scroll to position [676, 0]
click at [915, 125] on label "False" at bounding box center [898, 107] width 100 height 50
click at [876, 115] on input "False" at bounding box center [868, 108] width 16 height 14
radio input "true"
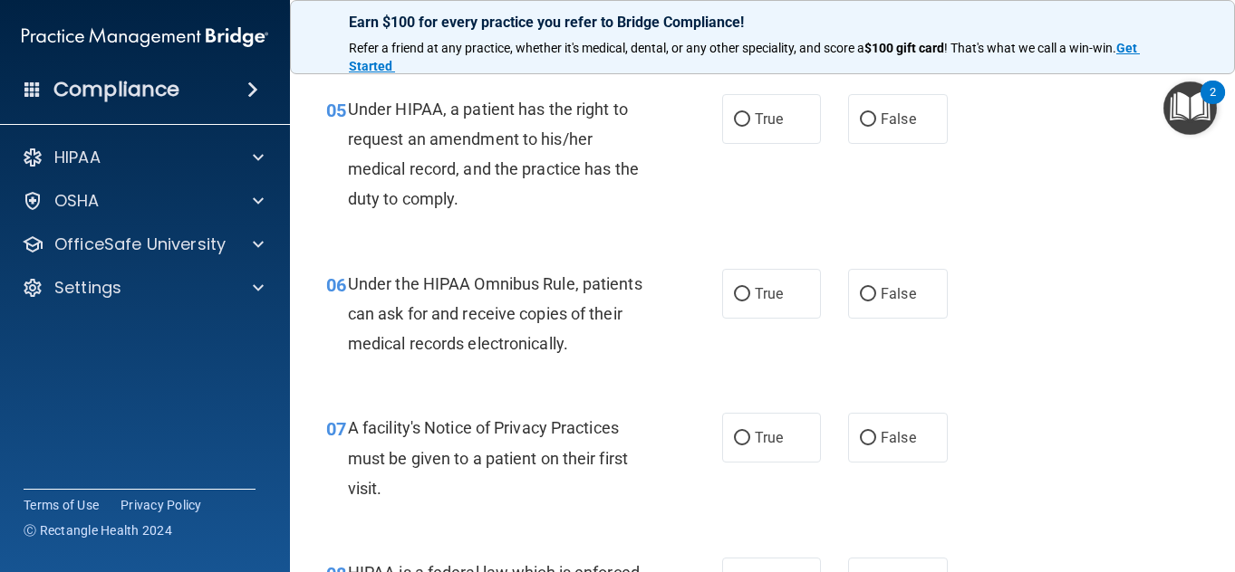
scroll to position [870, 0]
click at [898, 108] on label "False" at bounding box center [898, 118] width 100 height 50
click at [876, 112] on input "False" at bounding box center [868, 119] width 16 height 14
radio input "true"
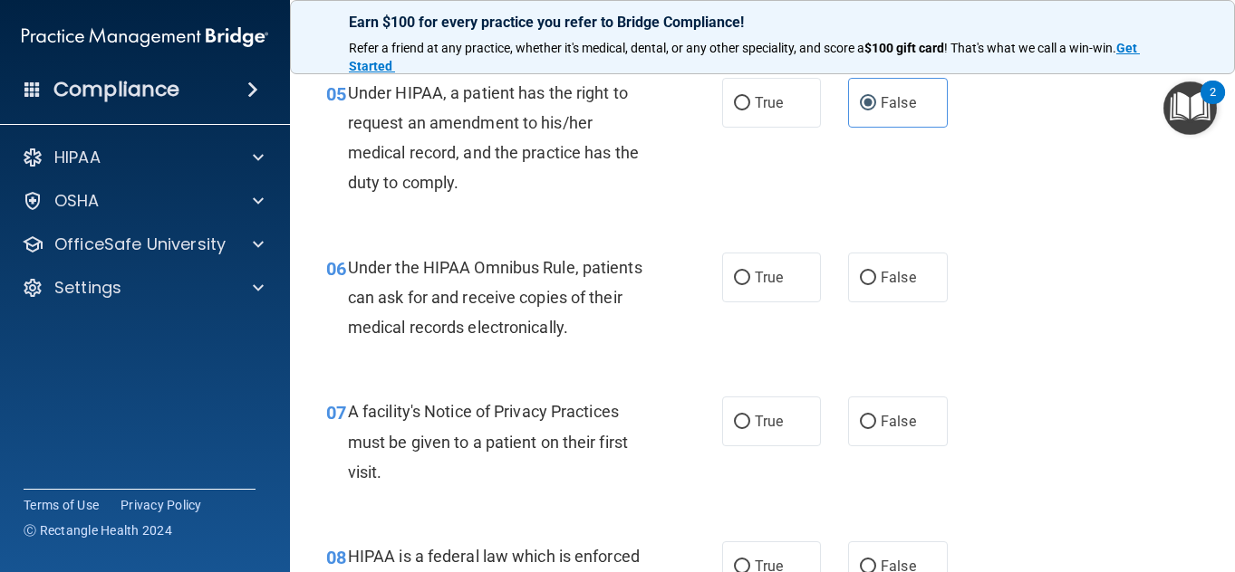
scroll to position [886, 0]
click at [751, 297] on label "True" at bounding box center [772, 277] width 100 height 50
click at [750, 284] on input "True" at bounding box center [742, 278] width 16 height 14
radio input "true"
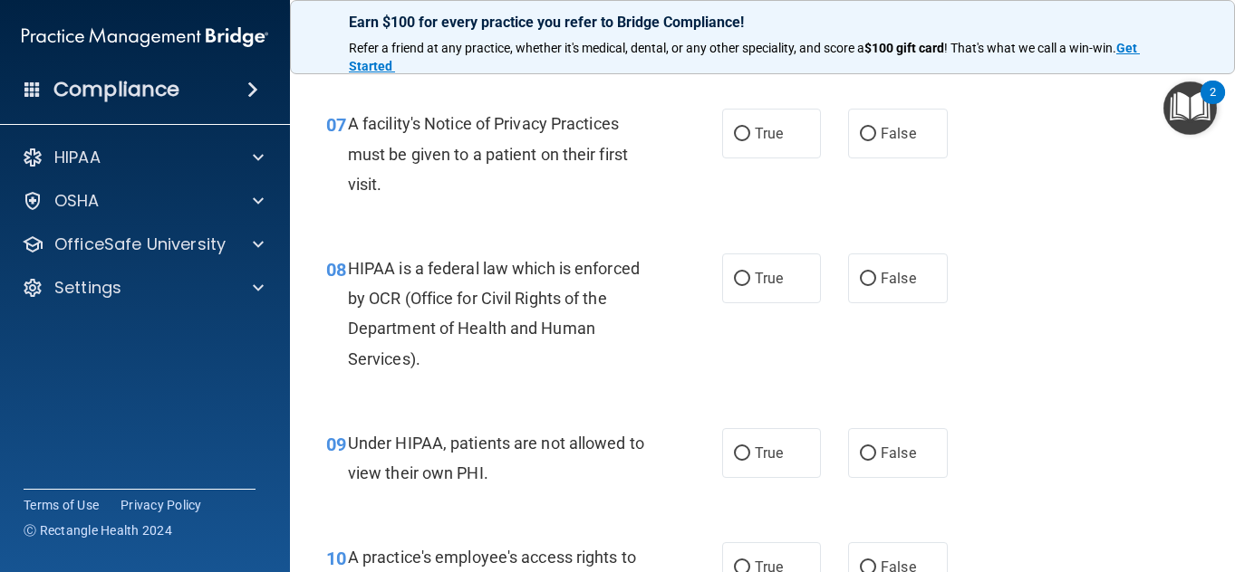
scroll to position [1174, 0]
click at [755, 133] on span "True" at bounding box center [769, 132] width 28 height 17
click at [750, 133] on input "True" at bounding box center [742, 134] width 16 height 14
radio input "true"
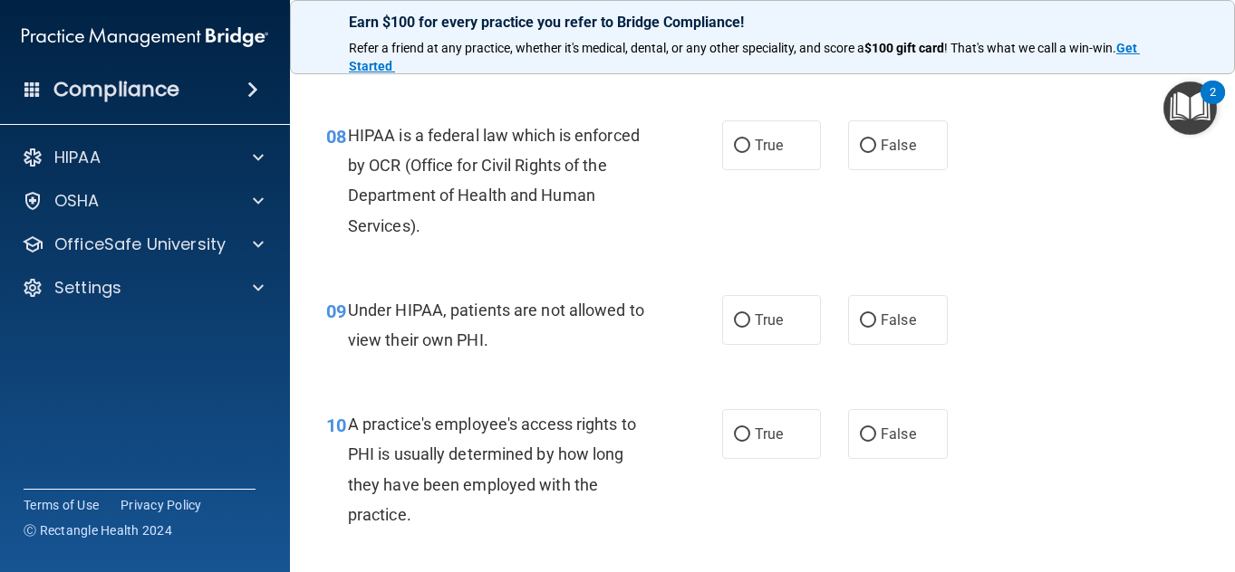
scroll to position [1307, 0]
click at [778, 139] on label "True" at bounding box center [772, 145] width 100 height 50
click at [750, 139] on input "True" at bounding box center [742, 146] width 16 height 14
radio input "true"
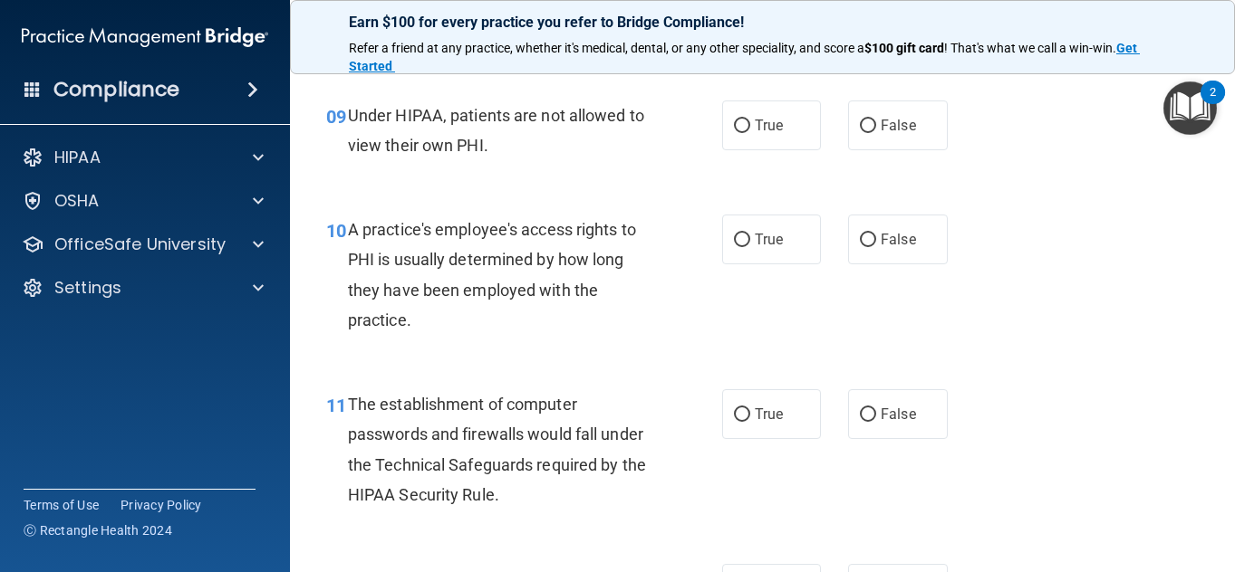
scroll to position [1502, 0]
click at [786, 110] on label "True" at bounding box center [772, 125] width 100 height 50
click at [750, 119] on input "True" at bounding box center [742, 126] width 16 height 14
radio input "true"
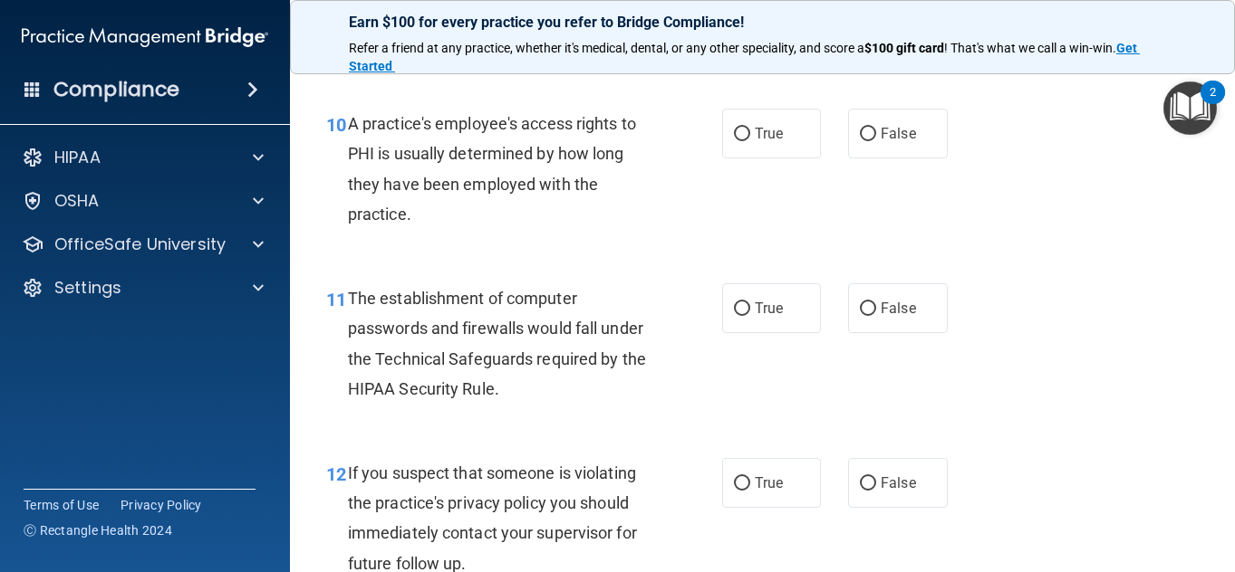
scroll to position [1608, 0]
click at [867, 121] on label "False" at bounding box center [898, 133] width 100 height 50
click at [867, 127] on input "False" at bounding box center [868, 134] width 16 height 14
radio input "true"
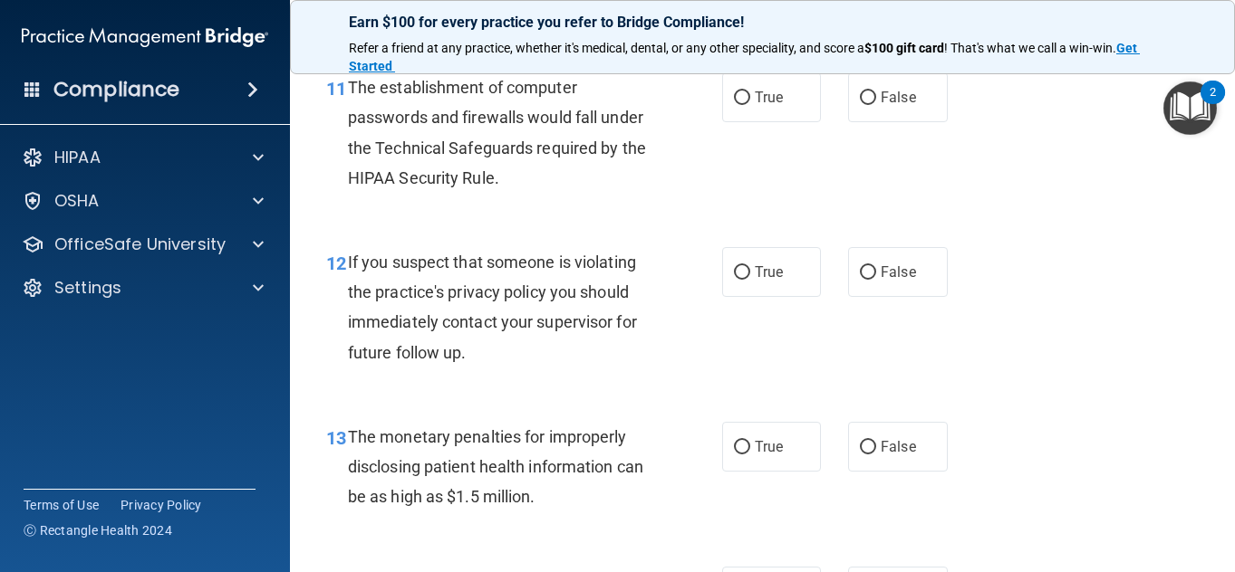
scroll to position [1816, 0]
click at [784, 84] on label "True" at bounding box center [772, 99] width 100 height 50
click at [750, 93] on input "True" at bounding box center [742, 100] width 16 height 14
radio input "true"
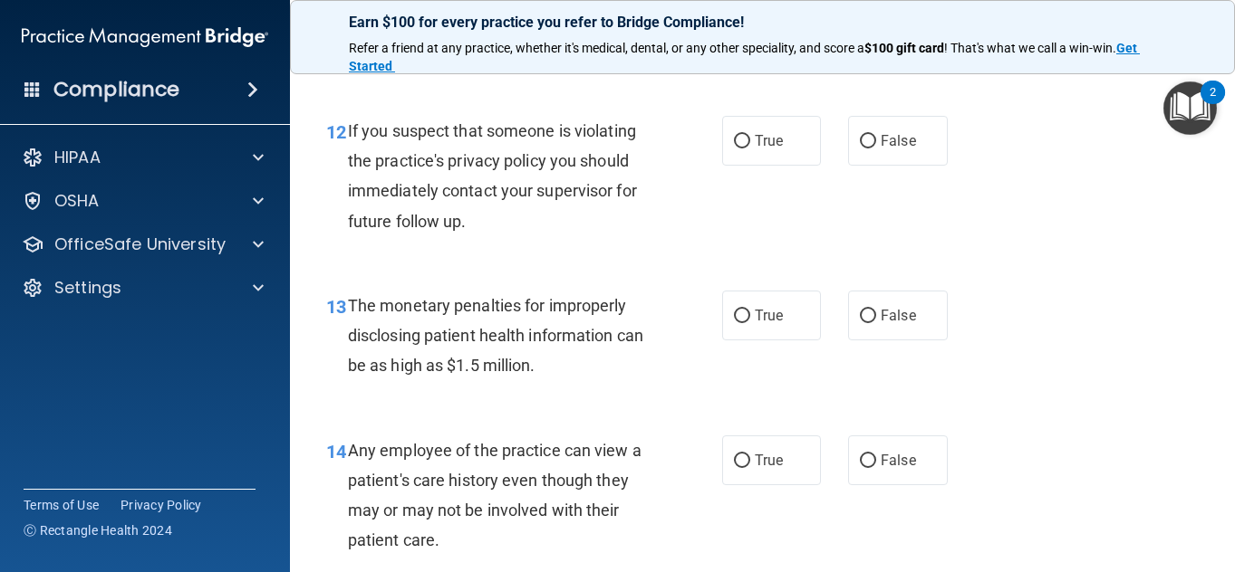
scroll to position [1950, 0]
click at [776, 148] on label "True" at bounding box center [772, 140] width 100 height 50
click at [750, 148] on input "True" at bounding box center [742, 141] width 16 height 14
radio input "true"
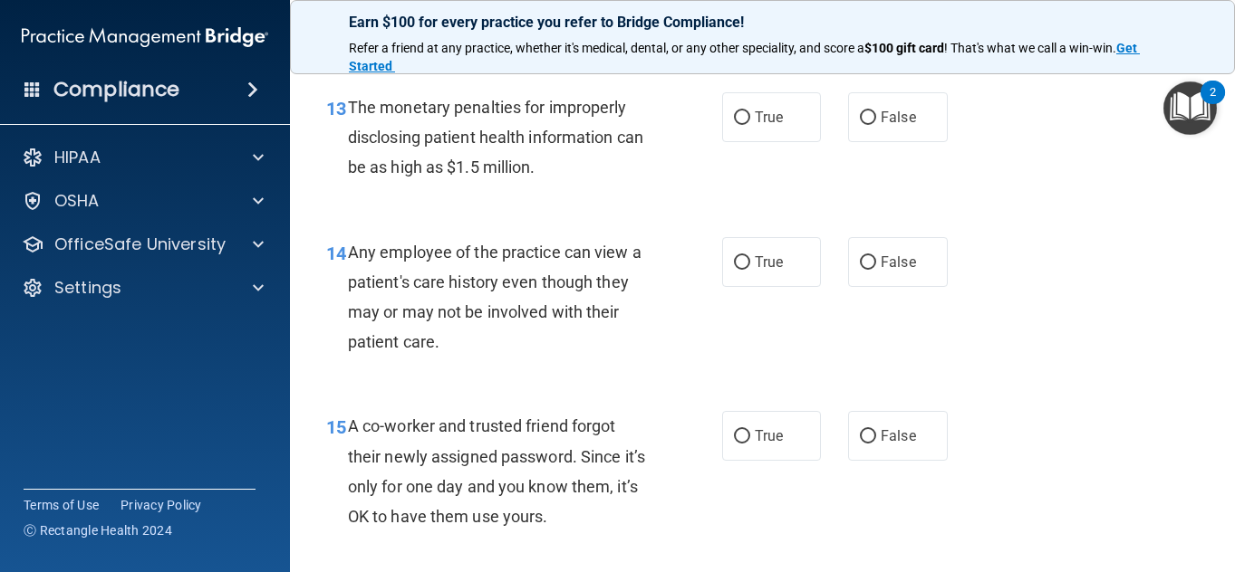
scroll to position [2149, 0]
click at [477, 384] on div "14 Any employee of the practice can view a patient's care history even though t…" at bounding box center [763, 301] width 900 height 175
click at [755, 113] on span "True" at bounding box center [769, 116] width 28 height 17
click at [750, 113] on input "True" at bounding box center [742, 118] width 16 height 14
radio input "true"
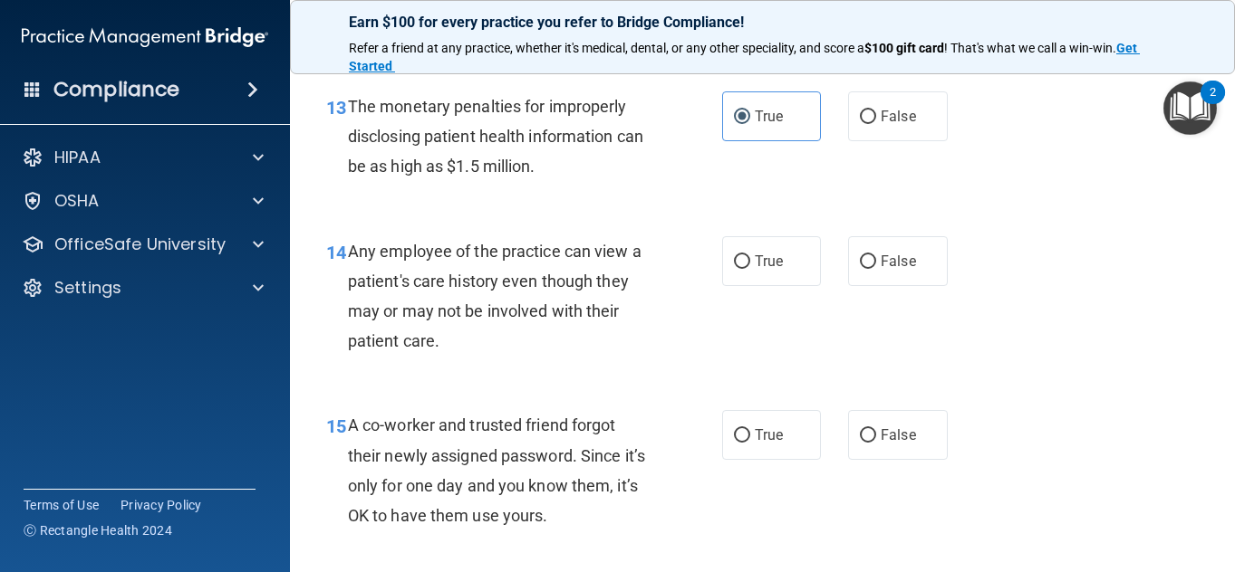
click at [642, 206] on div "13 The monetary penalties for improperly disclosing patient health information …" at bounding box center [763, 141] width 900 height 145
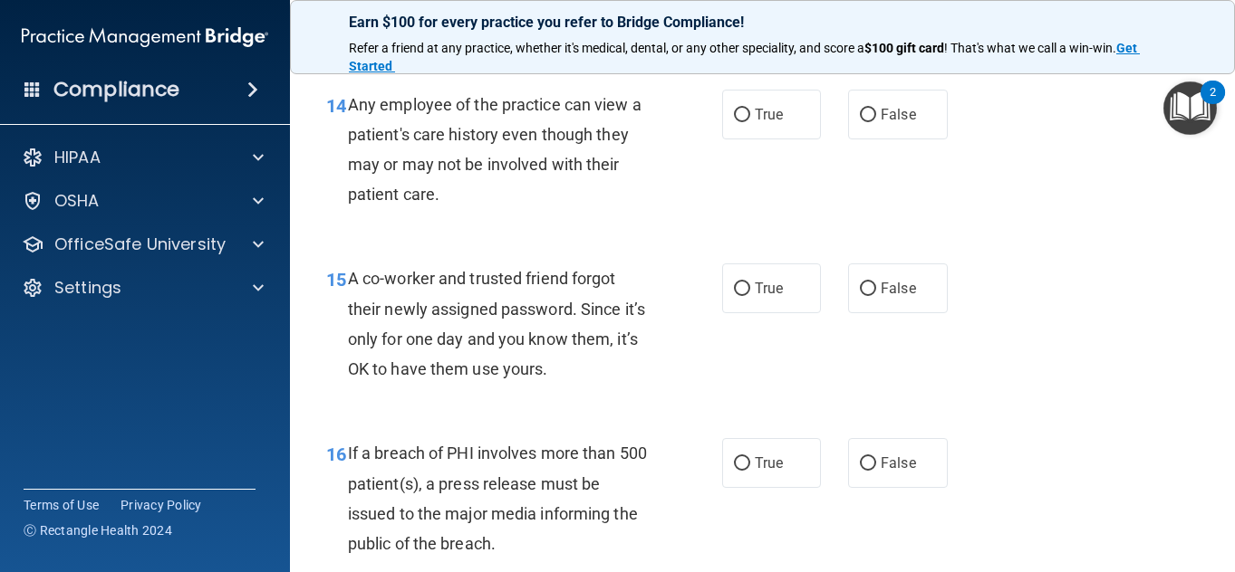
scroll to position [2296, 0]
click at [906, 124] on label "False" at bounding box center [898, 114] width 100 height 50
click at [876, 121] on input "False" at bounding box center [868, 115] width 16 height 14
radio input "true"
click at [867, 292] on label "False" at bounding box center [898, 288] width 100 height 50
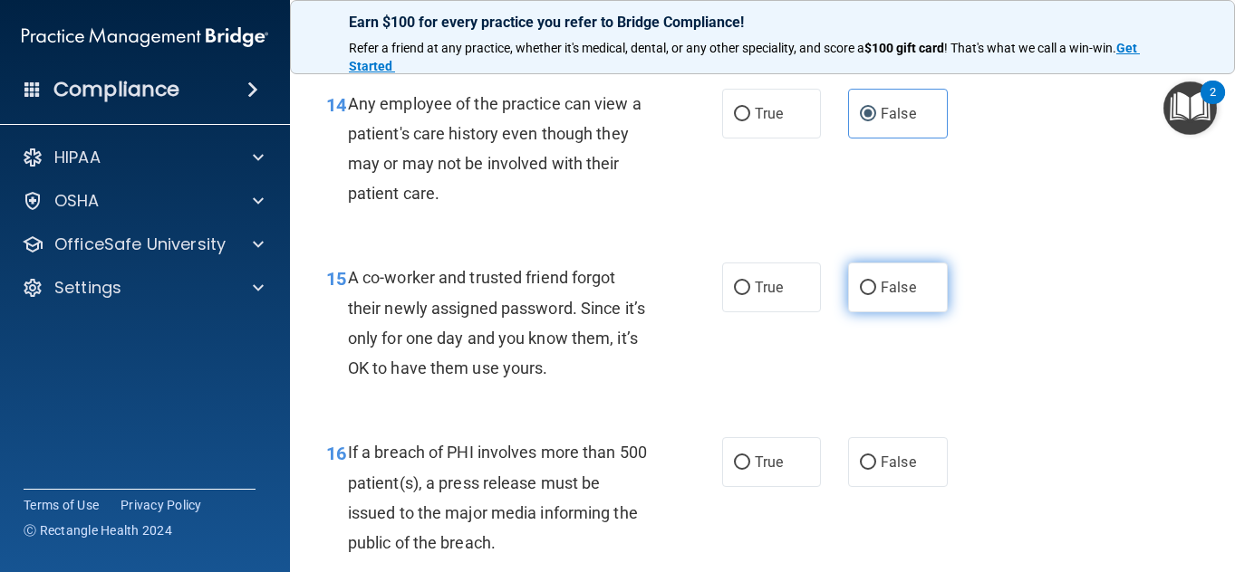
click at [867, 292] on input "False" at bounding box center [868, 289] width 16 height 14
radio input "true"
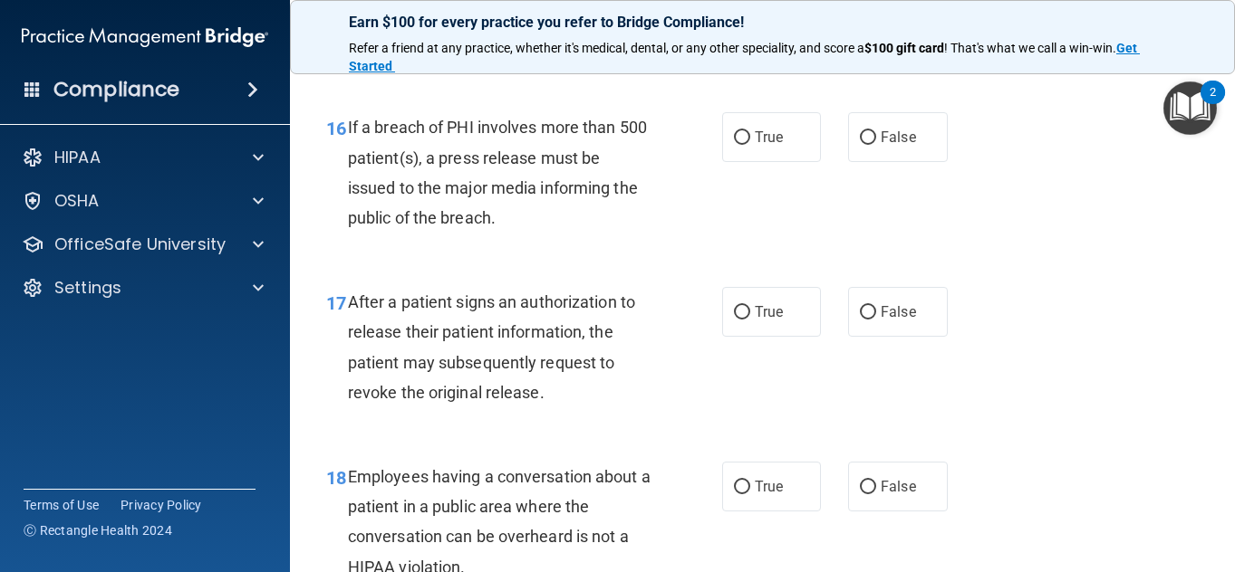
scroll to position [2622, 0]
click at [768, 150] on label "True" at bounding box center [772, 136] width 100 height 50
click at [750, 144] on input "True" at bounding box center [742, 137] width 16 height 14
radio input "true"
click at [599, 319] on div "After a patient signs an authorization to release their patient information, th…" at bounding box center [506, 346] width 317 height 120
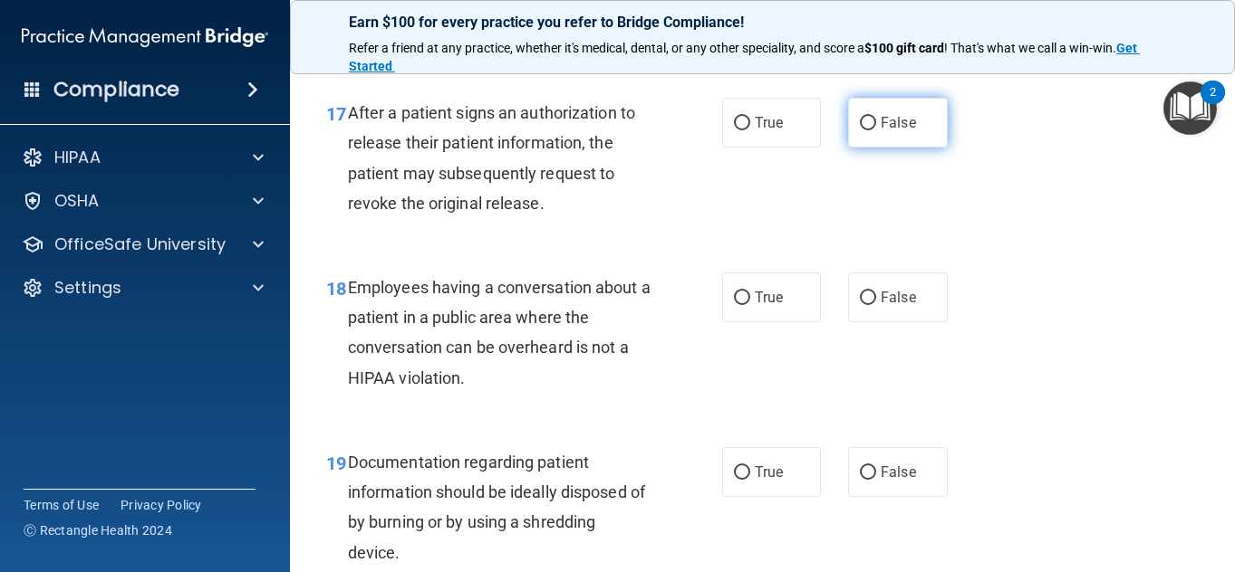
scroll to position [2812, 0]
click at [842, 236] on div "17 After a patient signs an authorization to release their patient information,…" at bounding box center [763, 161] width 900 height 175
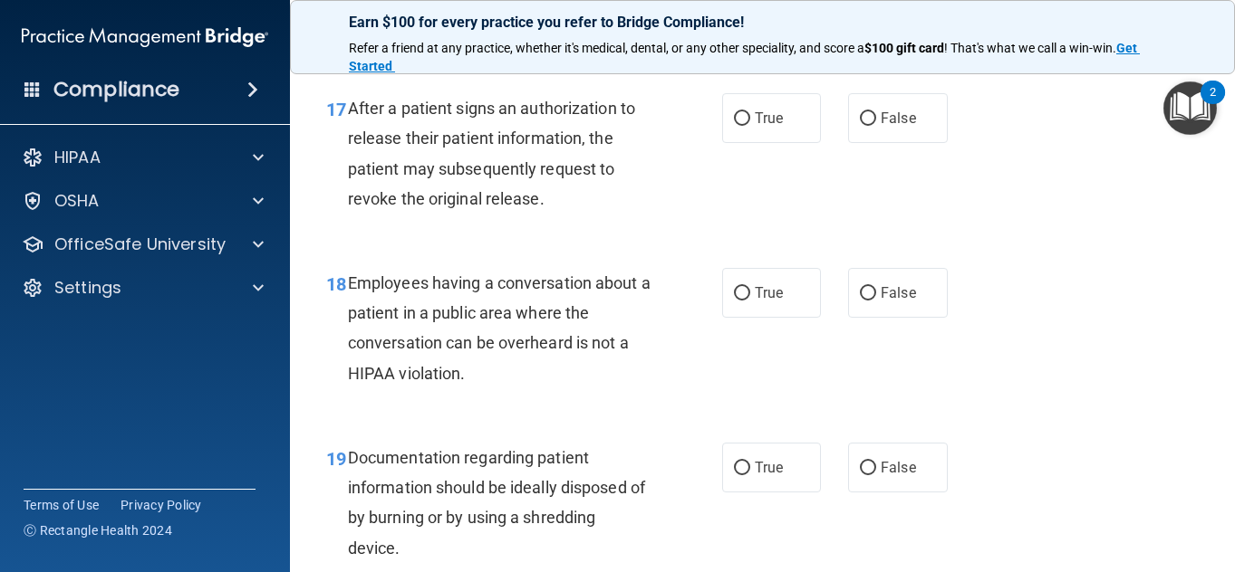
scroll to position [2816, 0]
click at [746, 123] on label "True" at bounding box center [772, 117] width 100 height 50
click at [746, 123] on input "True" at bounding box center [742, 118] width 16 height 14
radio input "true"
click at [596, 329] on div "Employees having a conversation about a patient in a public area where the conv…" at bounding box center [506, 327] width 317 height 120
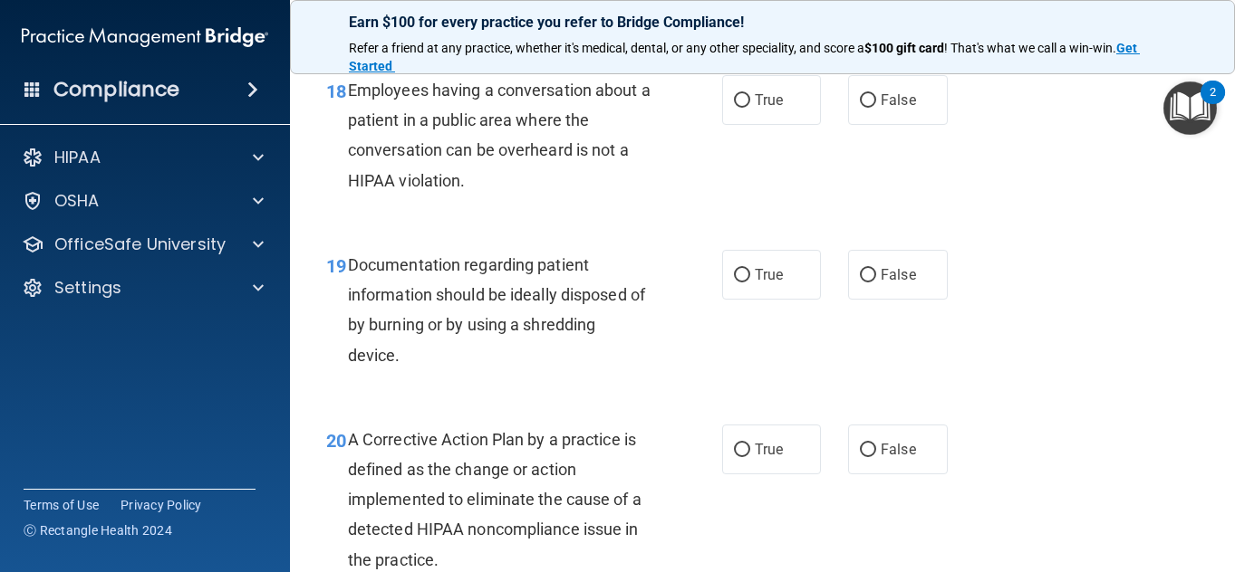
scroll to position [3003, 0]
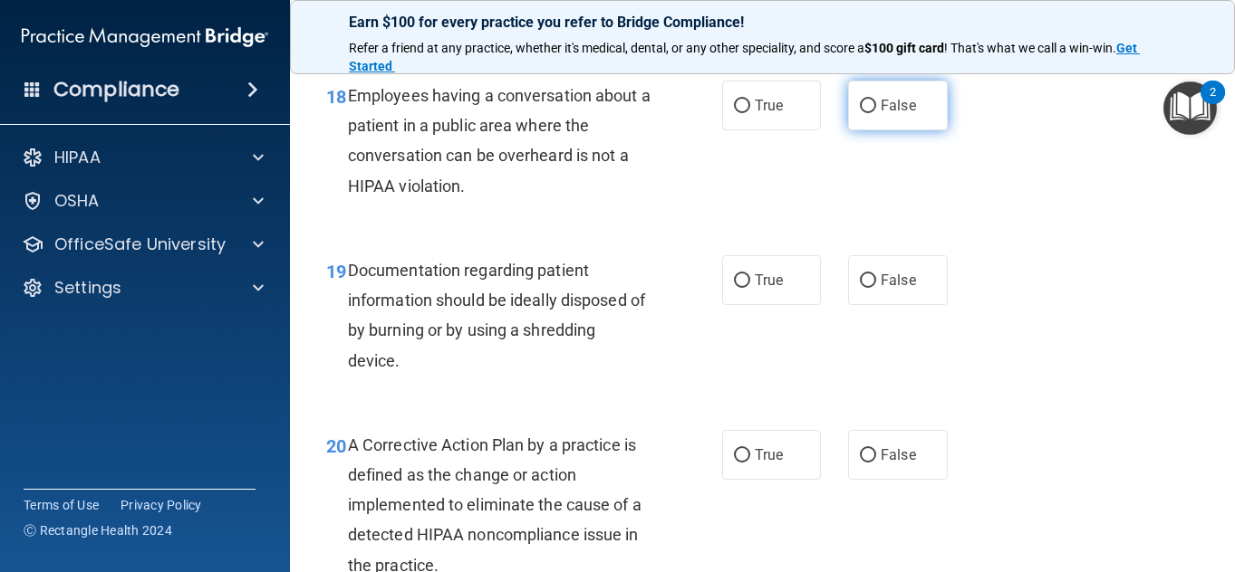
click at [909, 126] on label "False" at bounding box center [898, 106] width 100 height 50
click at [876, 113] on input "False" at bounding box center [868, 107] width 16 height 14
radio input "true"
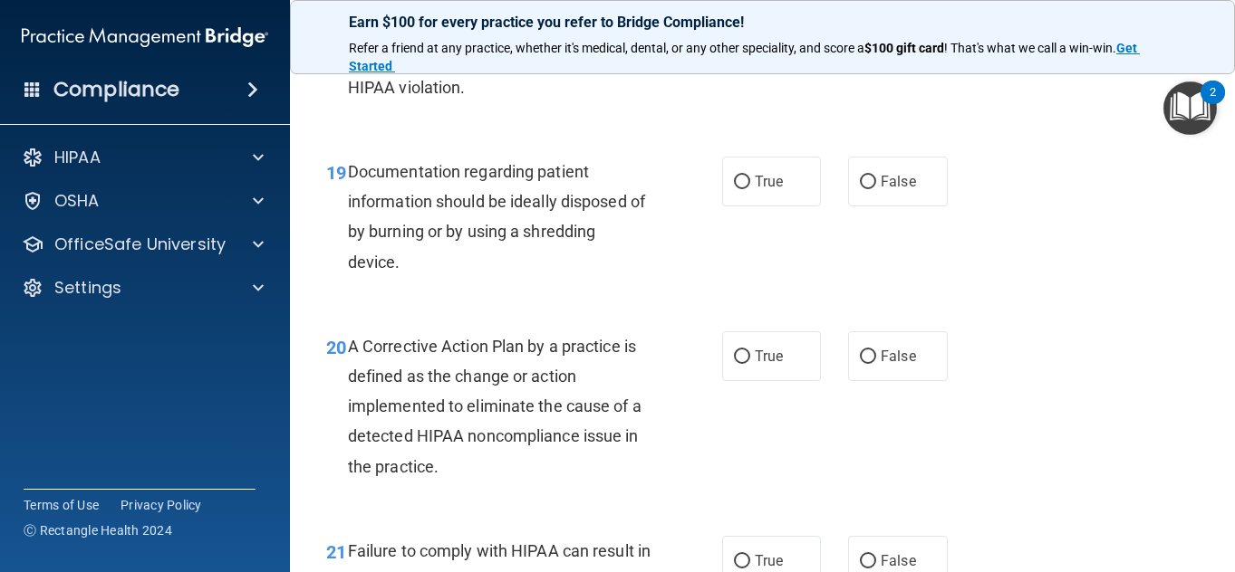
scroll to position [3104, 0]
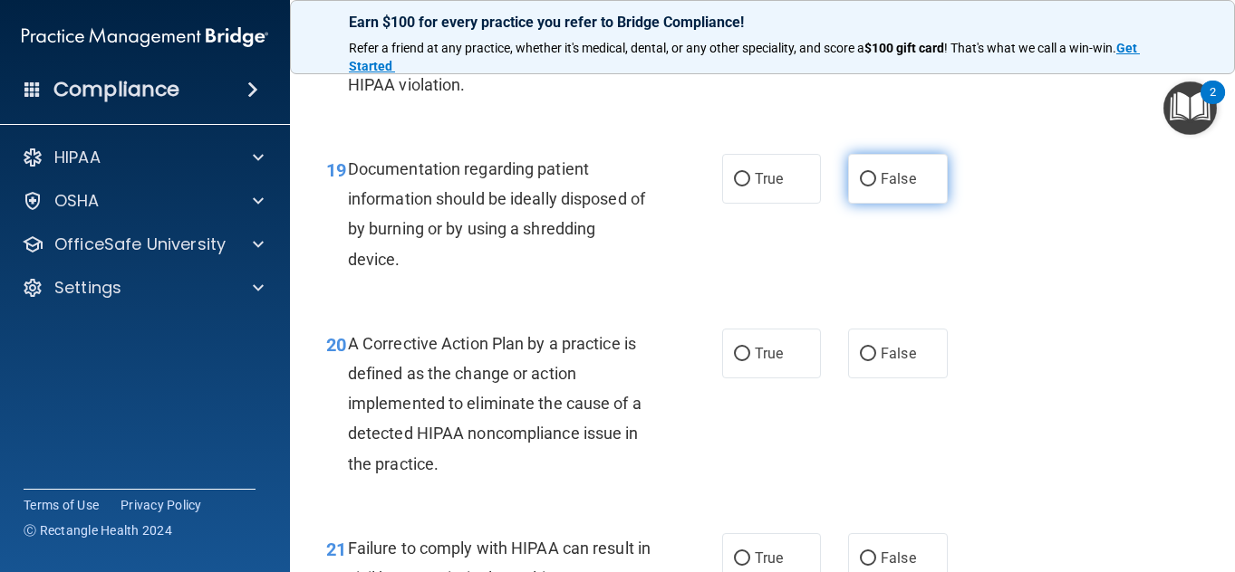
click at [923, 174] on label "False" at bounding box center [898, 179] width 100 height 50
click at [876, 174] on input "False" at bounding box center [868, 180] width 16 height 14
radio input "true"
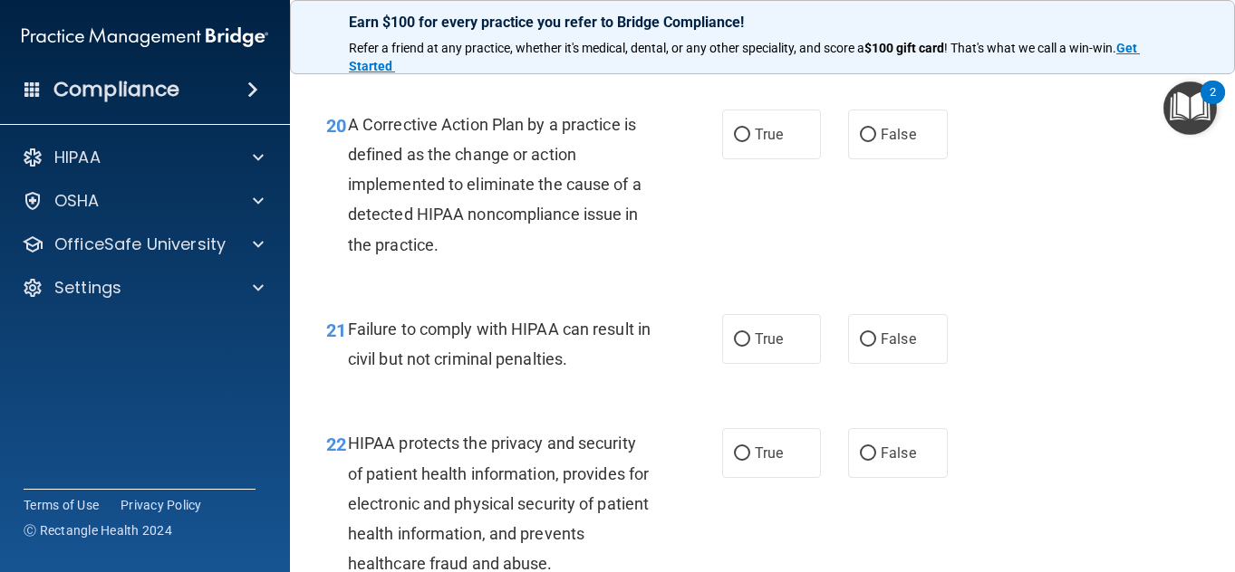
scroll to position [3325, 0]
click at [801, 132] on label "True" at bounding box center [772, 133] width 100 height 50
click at [750, 132] on input "True" at bounding box center [742, 134] width 16 height 14
radio input "true"
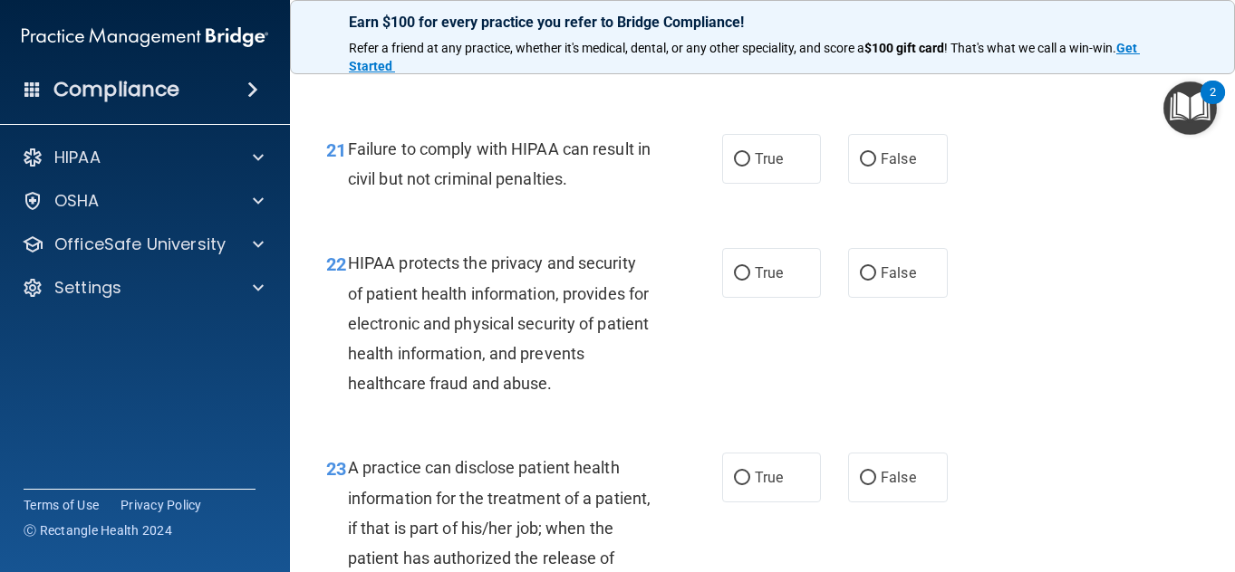
scroll to position [3505, 0]
click at [880, 173] on label "False" at bounding box center [898, 158] width 100 height 50
click at [876, 166] on input "False" at bounding box center [868, 159] width 16 height 14
radio input "true"
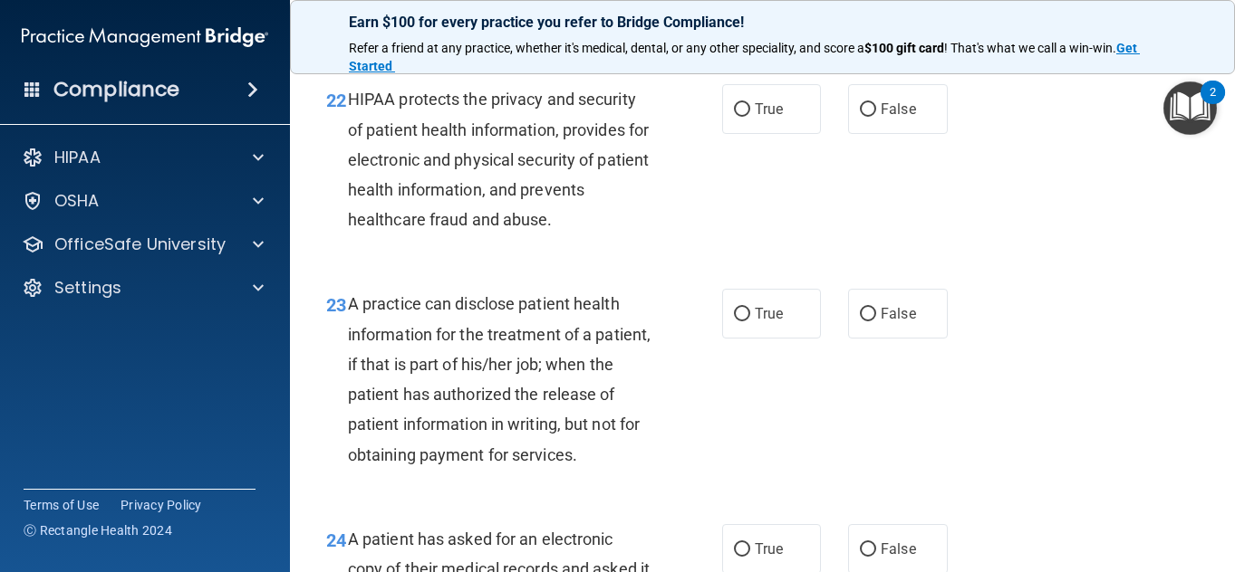
scroll to position [3667, 0]
click at [769, 126] on label "True" at bounding box center [772, 110] width 100 height 50
click at [750, 118] on input "True" at bounding box center [742, 111] width 16 height 14
radio input "true"
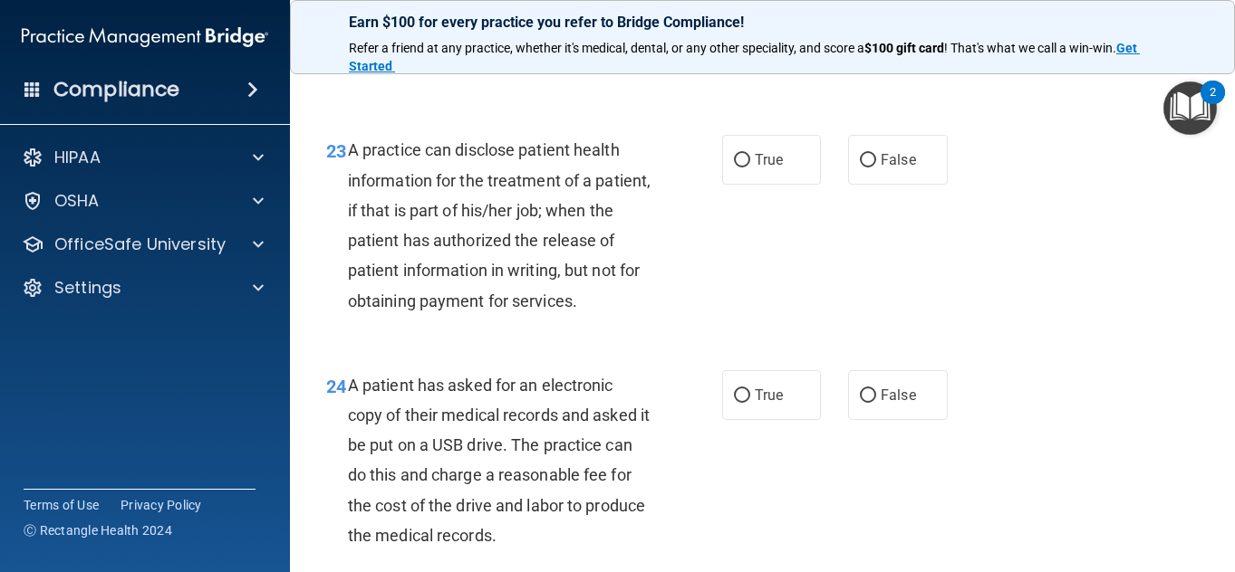
scroll to position [3823, 0]
click at [871, 177] on label "False" at bounding box center [898, 159] width 100 height 50
click at [871, 167] on input "False" at bounding box center [868, 160] width 16 height 14
radio input "true"
click at [512, 411] on span "A patient has asked for an electronic copy of their medical records and asked i…" at bounding box center [499, 459] width 302 height 169
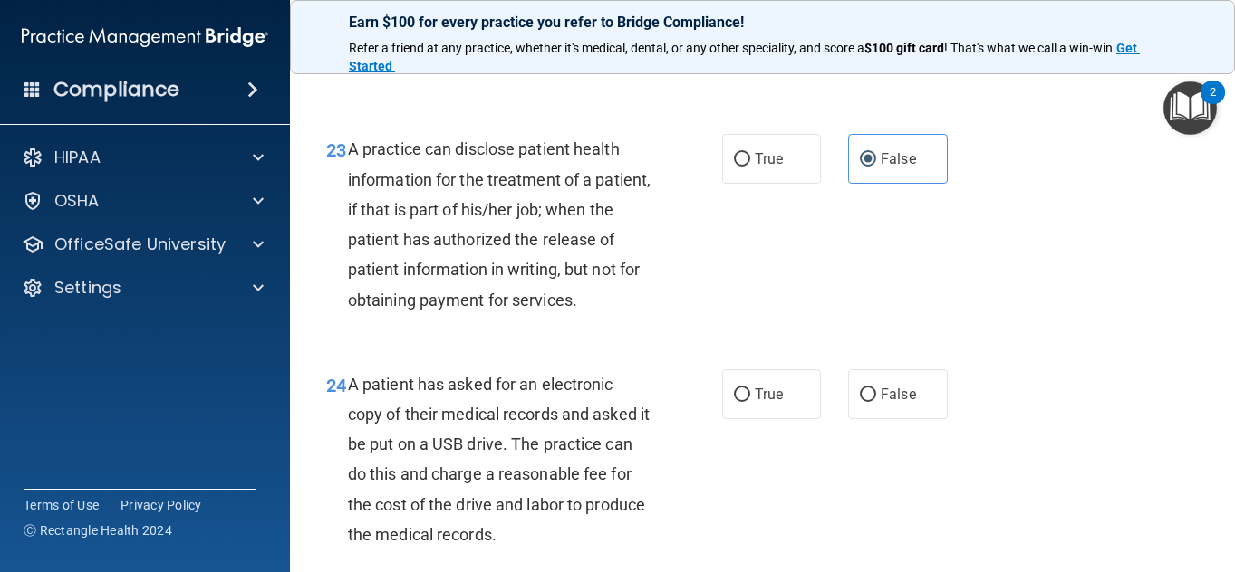
click at [736, 188] on div "23 A practice can disclose patient health information for the treatment of a pa…" at bounding box center [524, 228] width 450 height 189
click at [741, 178] on label "True" at bounding box center [772, 159] width 100 height 50
click at [741, 167] on input "True" at bounding box center [742, 160] width 16 height 14
radio input "true"
radio input "false"
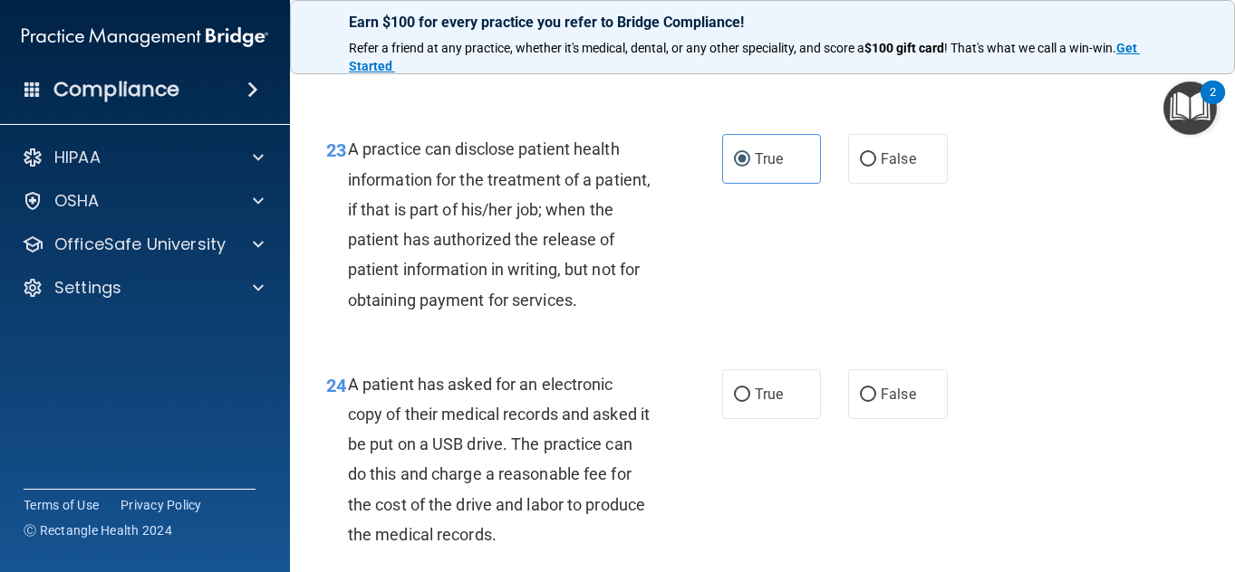
click at [553, 381] on div "24 A patient has asked for an electronic copy of their medical records and aske…" at bounding box center [763, 464] width 900 height 235
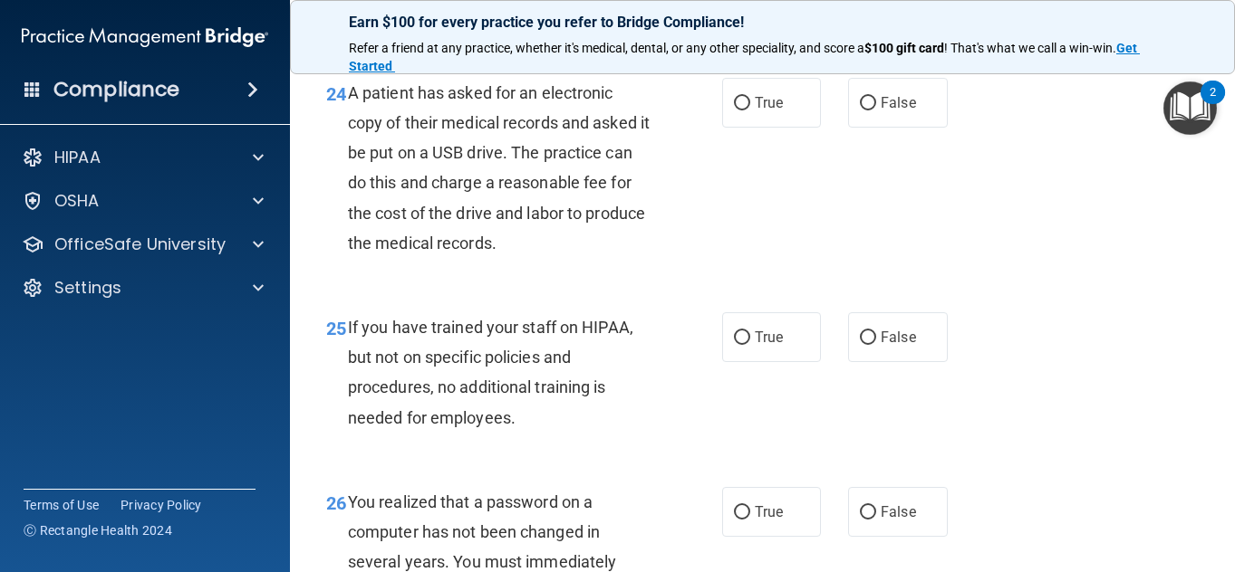
scroll to position [4115, 0]
click at [793, 127] on label "True" at bounding box center [772, 102] width 100 height 50
click at [750, 110] on input "True" at bounding box center [742, 103] width 16 height 14
radio input "true"
click at [621, 227] on div "A patient has asked for an electronic copy of their medical records and asked i…" at bounding box center [506, 167] width 317 height 180
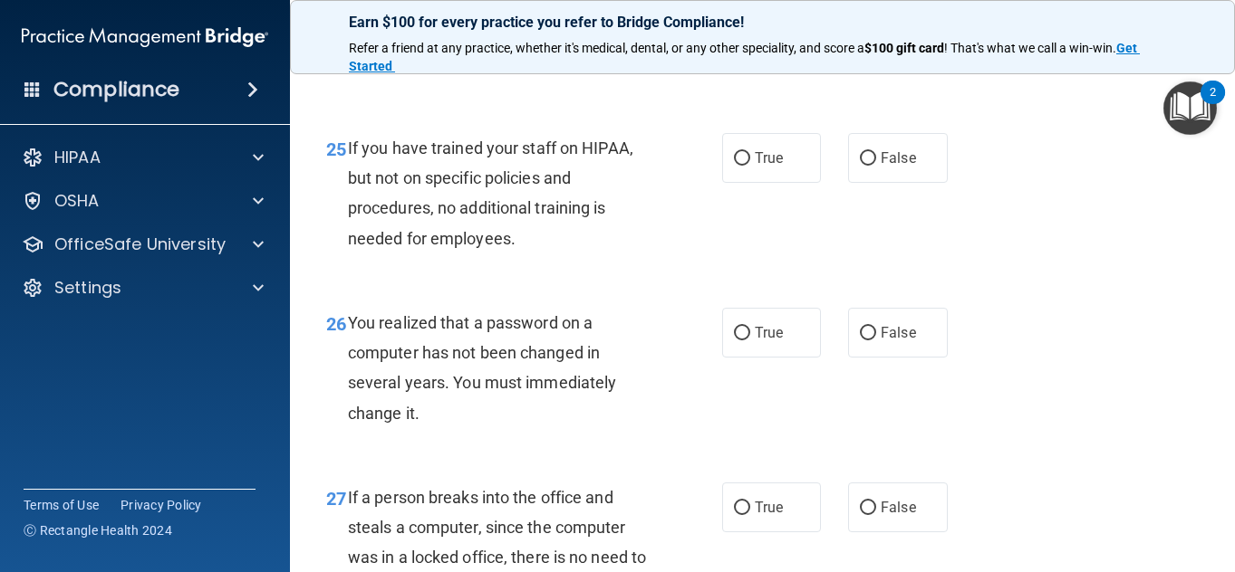
scroll to position [4295, 0]
click at [888, 166] on span "False" at bounding box center [897, 157] width 35 height 17
click at [876, 165] on input "False" at bounding box center [868, 158] width 16 height 14
radio input "true"
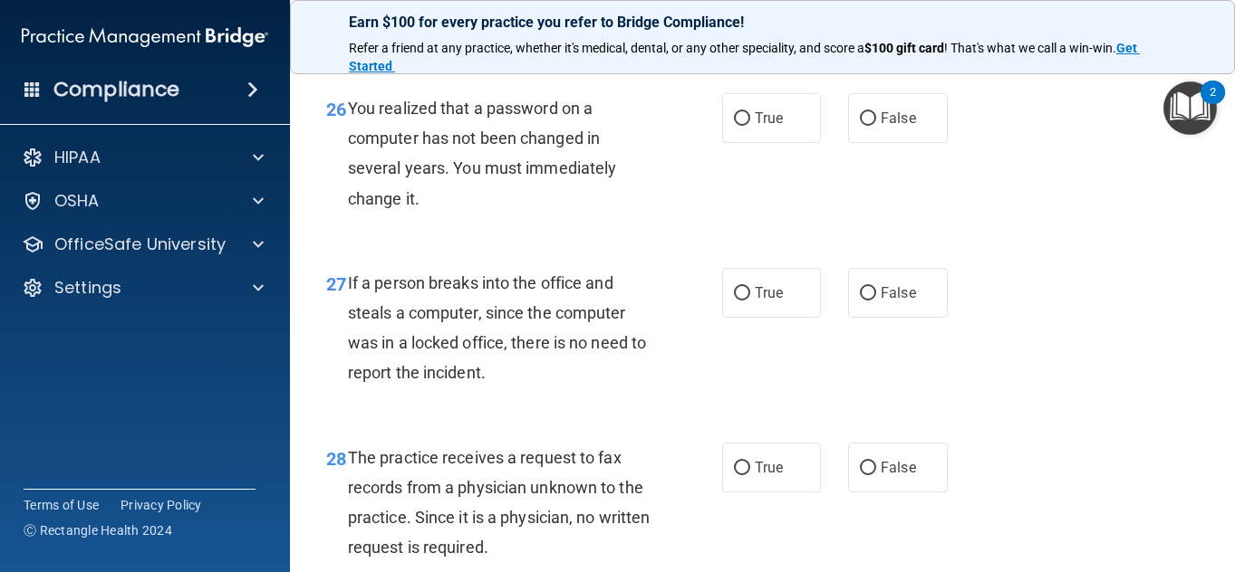
scroll to position [4509, 0]
click at [764, 142] on label "True" at bounding box center [772, 117] width 100 height 50
click at [750, 125] on input "True" at bounding box center [742, 118] width 16 height 14
radio input "true"
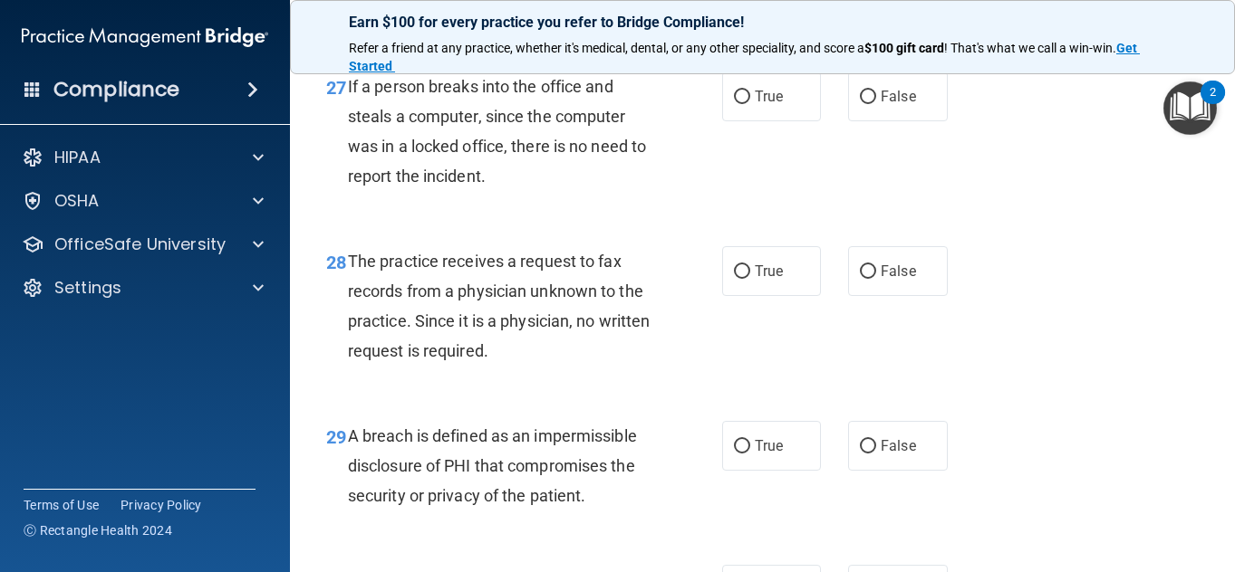
scroll to position [4706, 0]
click at [900, 104] on span "False" at bounding box center [897, 95] width 35 height 17
click at [876, 103] on input "False" at bounding box center [868, 97] width 16 height 14
radio input "true"
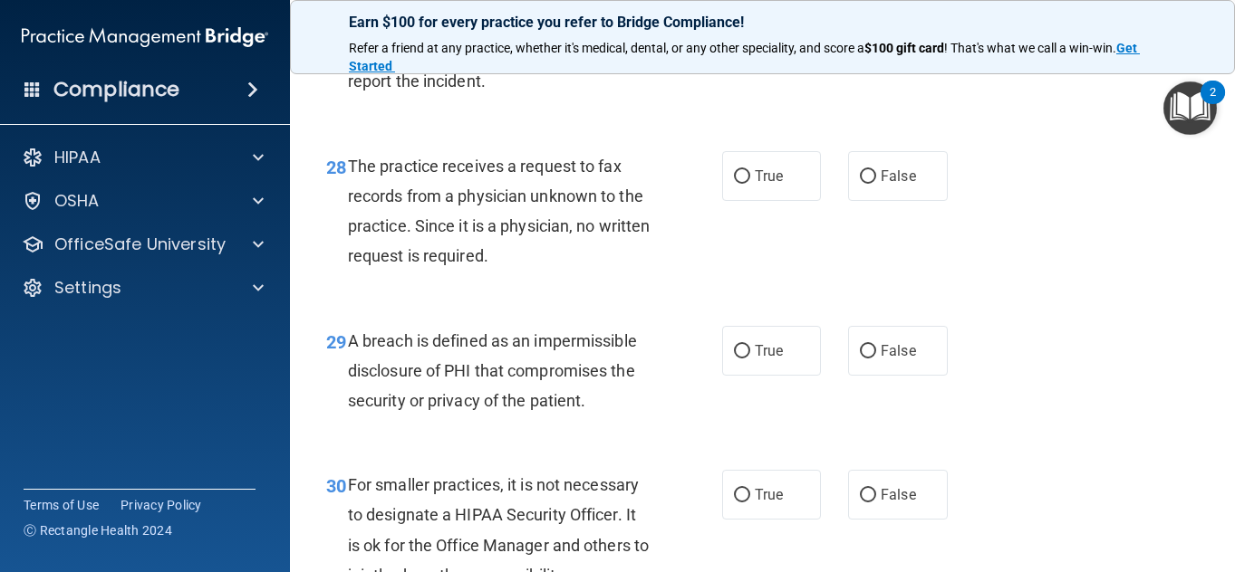
scroll to position [4801, 0]
click at [880, 184] on span "False" at bounding box center [897, 175] width 35 height 17
click at [876, 183] on input "False" at bounding box center [868, 176] width 16 height 14
radio input "true"
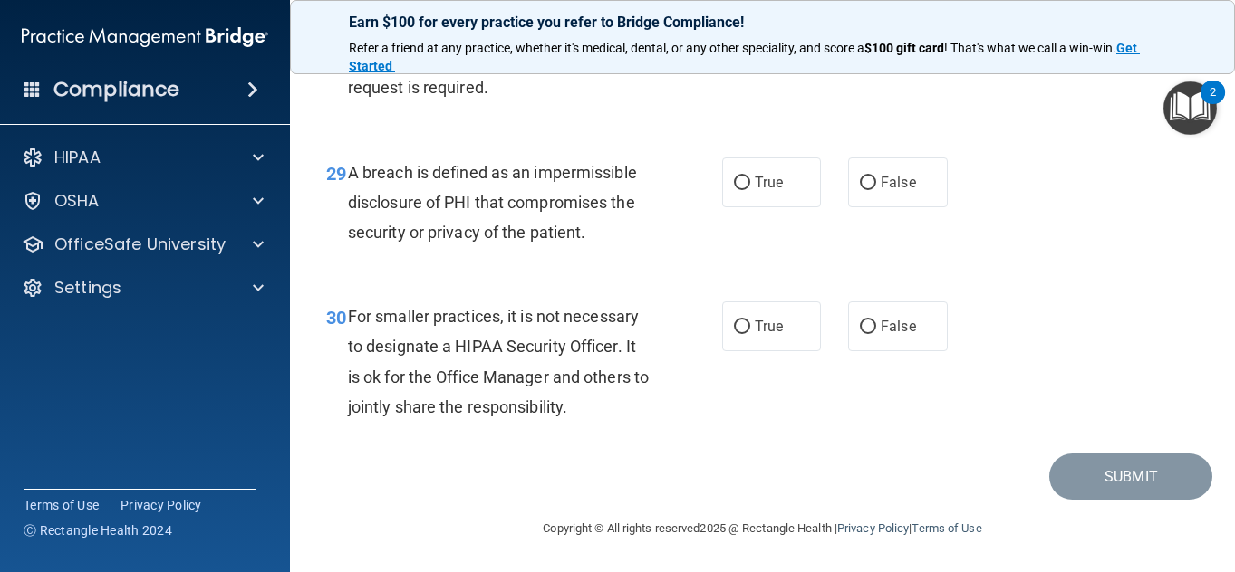
scroll to position [4986, 0]
click at [777, 207] on label "True" at bounding box center [772, 183] width 100 height 50
click at [750, 190] on input "True" at bounding box center [742, 184] width 16 height 14
radio input "true"
click at [866, 368] on div "30 For smaller practices, it is not necessary to designate a HIPAA Security Off…" at bounding box center [763, 366] width 900 height 175
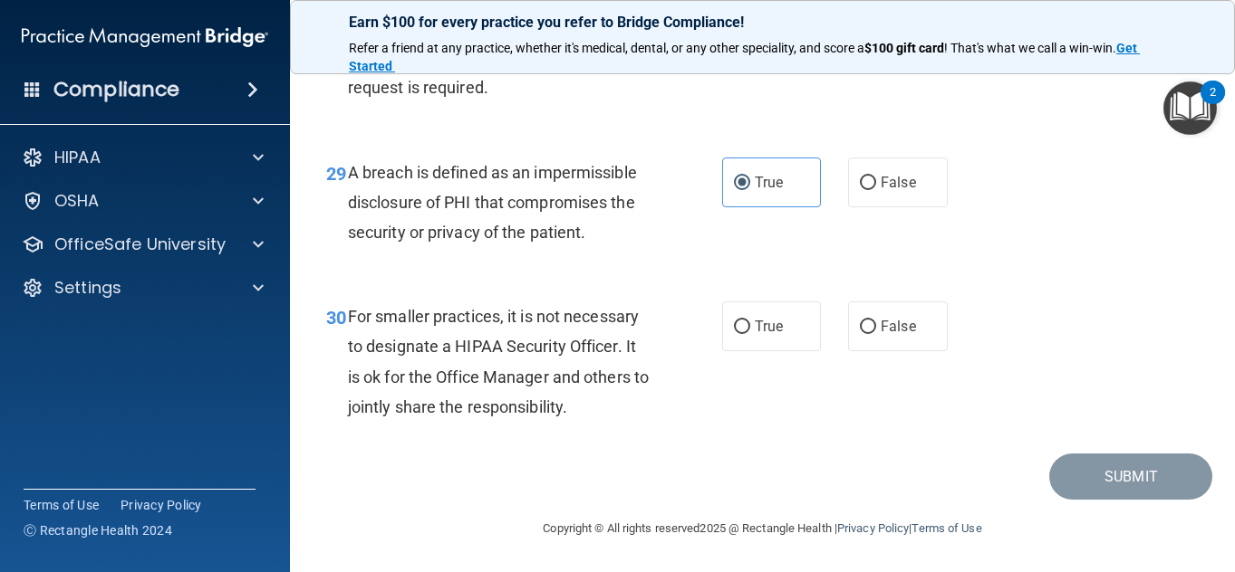
click at [866, 367] on div "30 For smaller practices, it is not necessary to designate a HIPAA Security Off…" at bounding box center [763, 366] width 900 height 175
click at [890, 335] on span "False" at bounding box center [897, 326] width 35 height 17
click at [876, 334] on input "False" at bounding box center [868, 328] width 16 height 14
radio input "true"
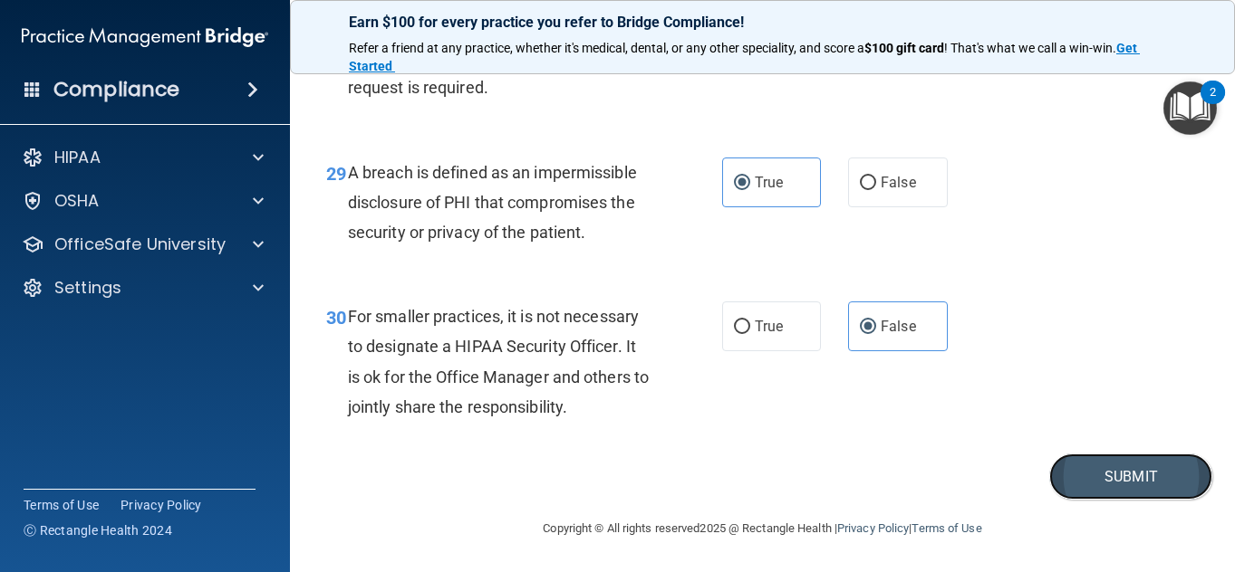
click at [1139, 500] on button "Submit" at bounding box center [1130, 477] width 163 height 46
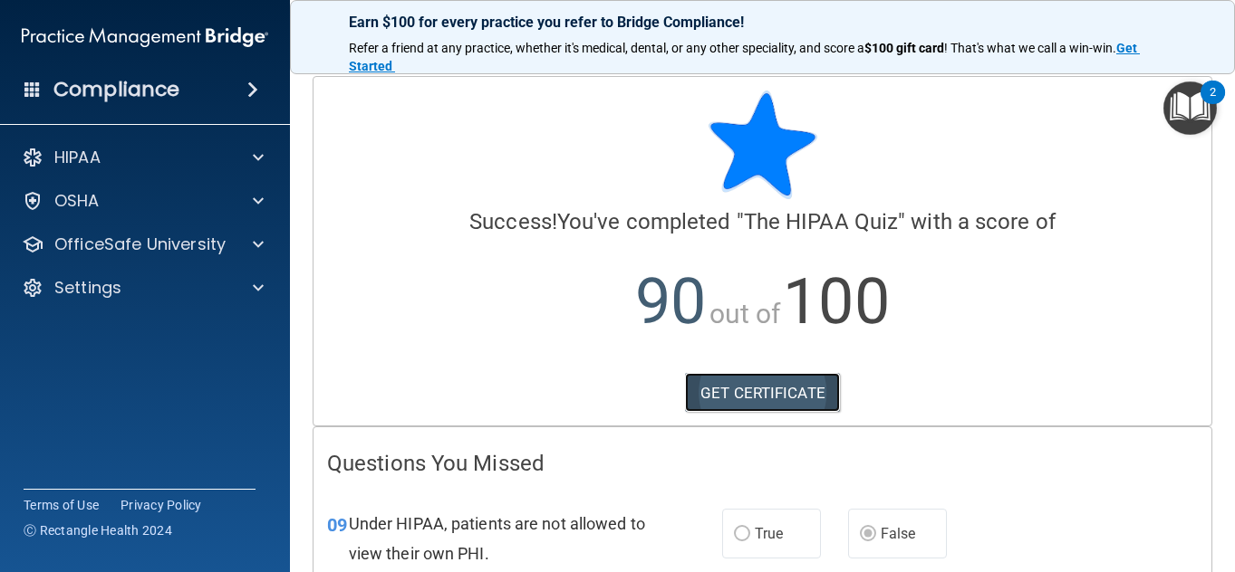
click at [731, 409] on link "GET CERTIFICATE" at bounding box center [762, 393] width 155 height 40
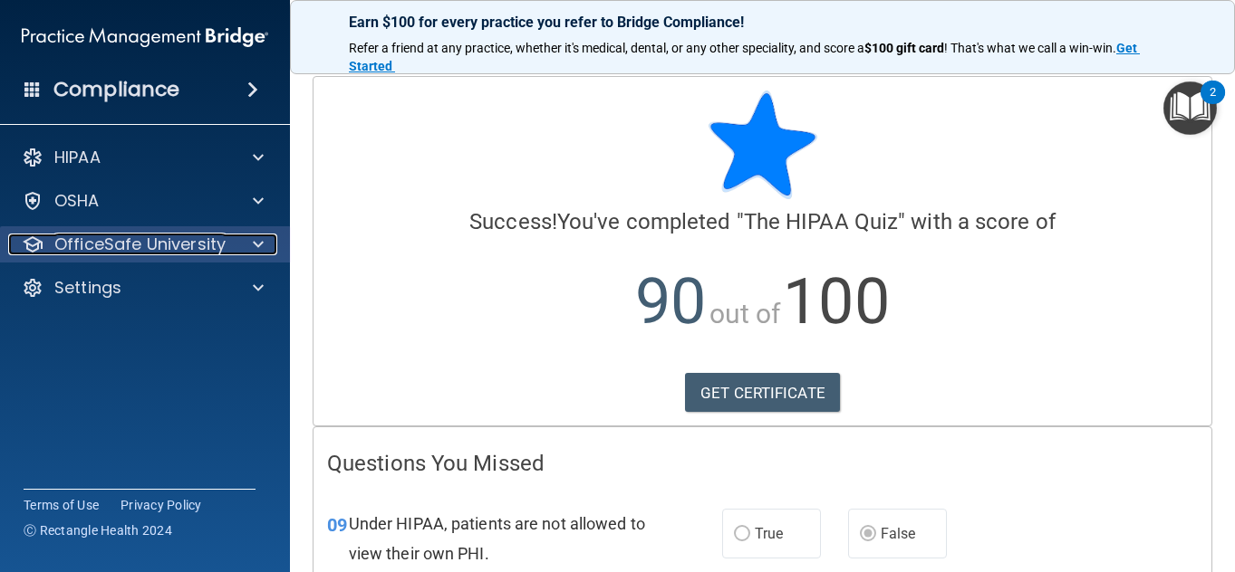
click at [125, 241] on p "OfficeSafe University" at bounding box center [139, 245] width 171 height 22
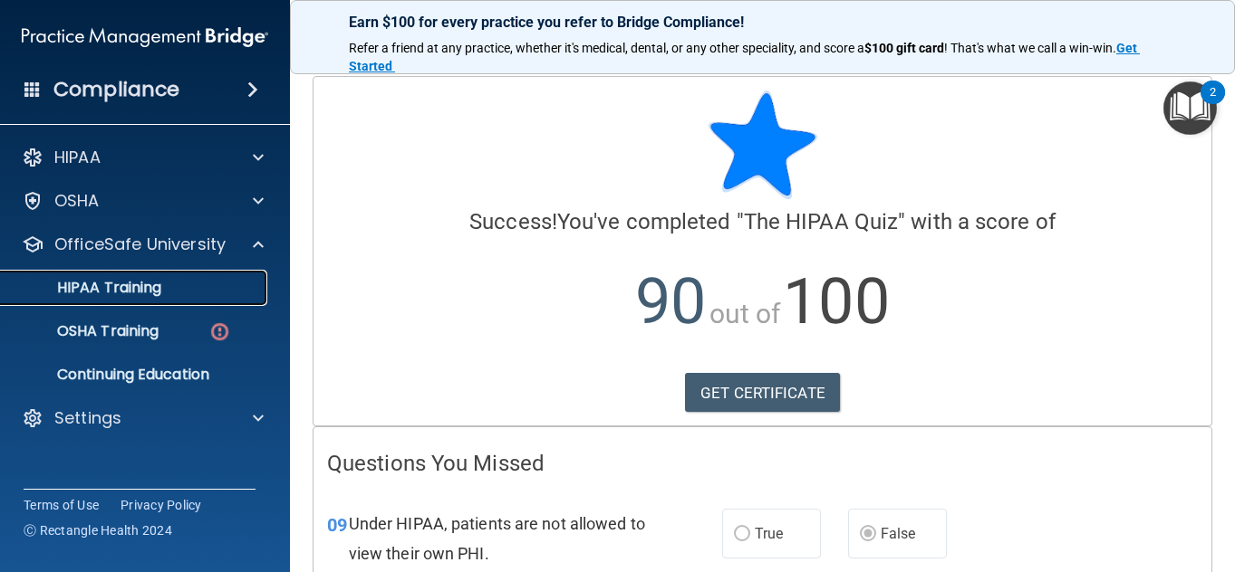
click at [144, 282] on p "HIPAA Training" at bounding box center [86, 288] width 149 height 18
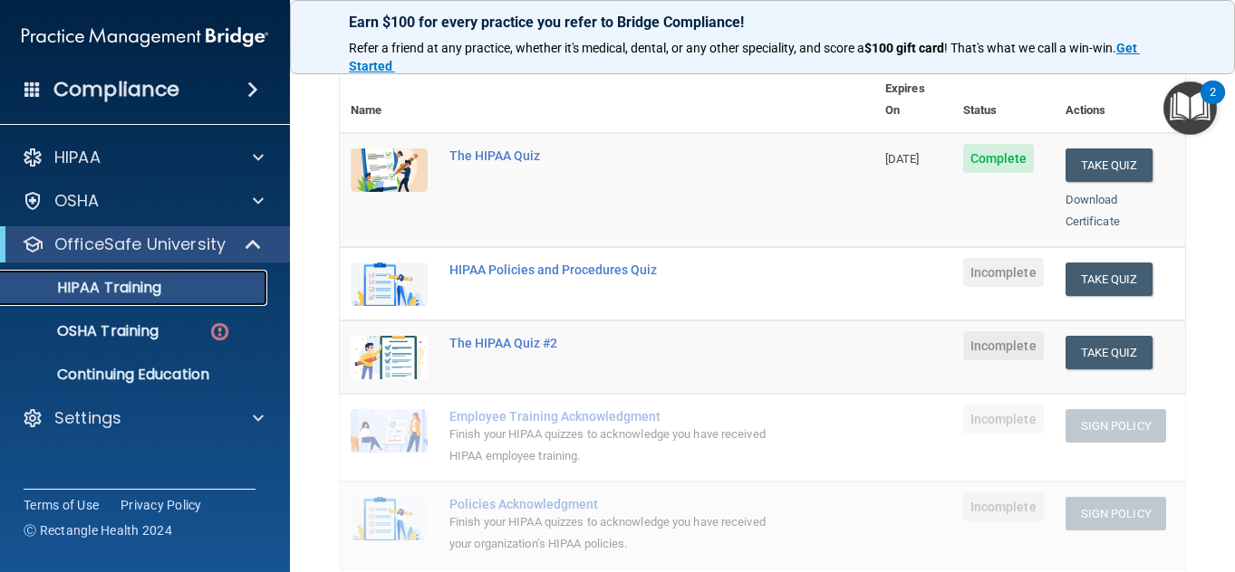
scroll to position [207, 0]
click at [1092, 263] on button "Take Quiz" at bounding box center [1108, 280] width 87 height 34
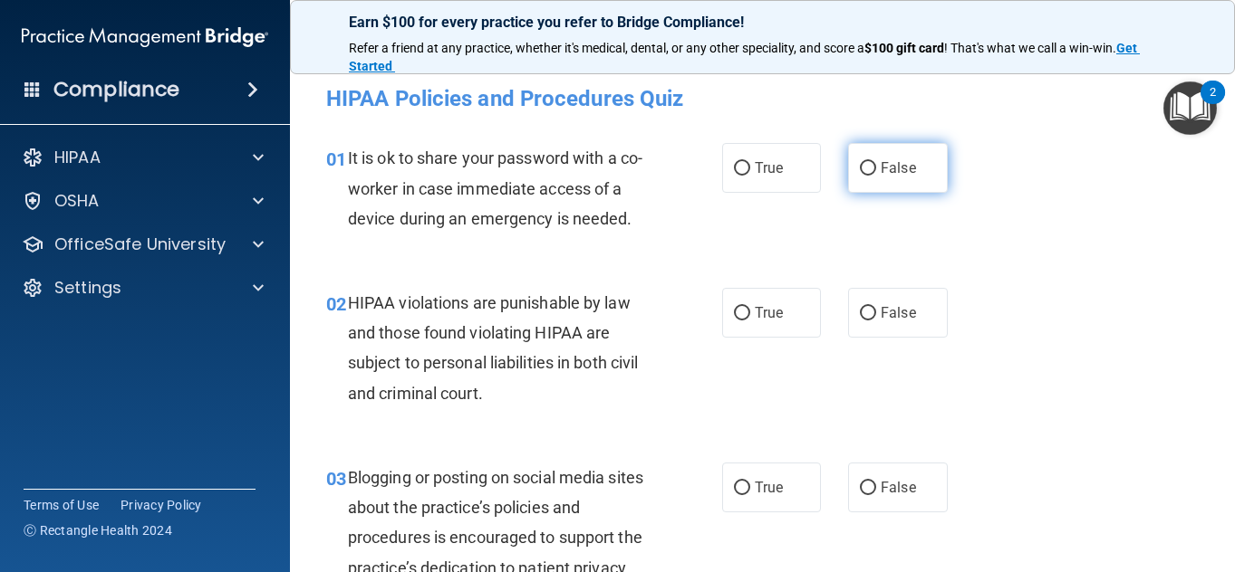
click at [881, 171] on span "False" at bounding box center [897, 167] width 35 height 17
click at [876, 171] on input "False" at bounding box center [868, 169] width 16 height 14
radio input "true"
click at [880, 243] on div "01 It is ok to share your password with a co-worker in case immediate access of…" at bounding box center [763, 192] width 900 height 145
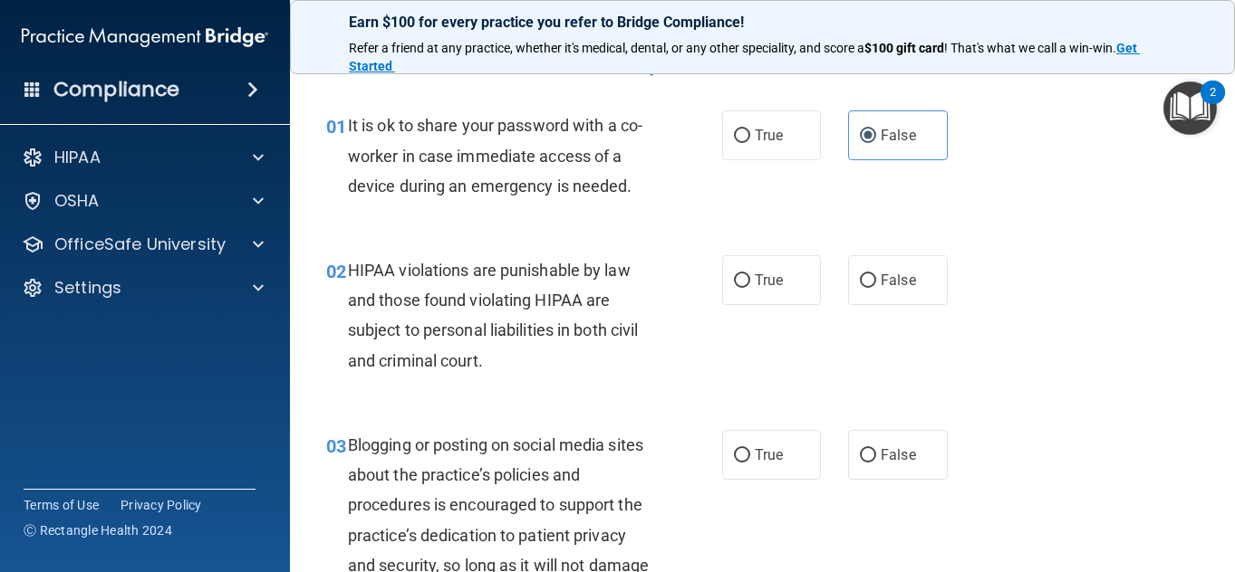
scroll to position [34, 0]
click at [880, 255] on label "False" at bounding box center [898, 280] width 100 height 50
click at [876, 274] on input "False" at bounding box center [868, 281] width 16 height 14
radio input "true"
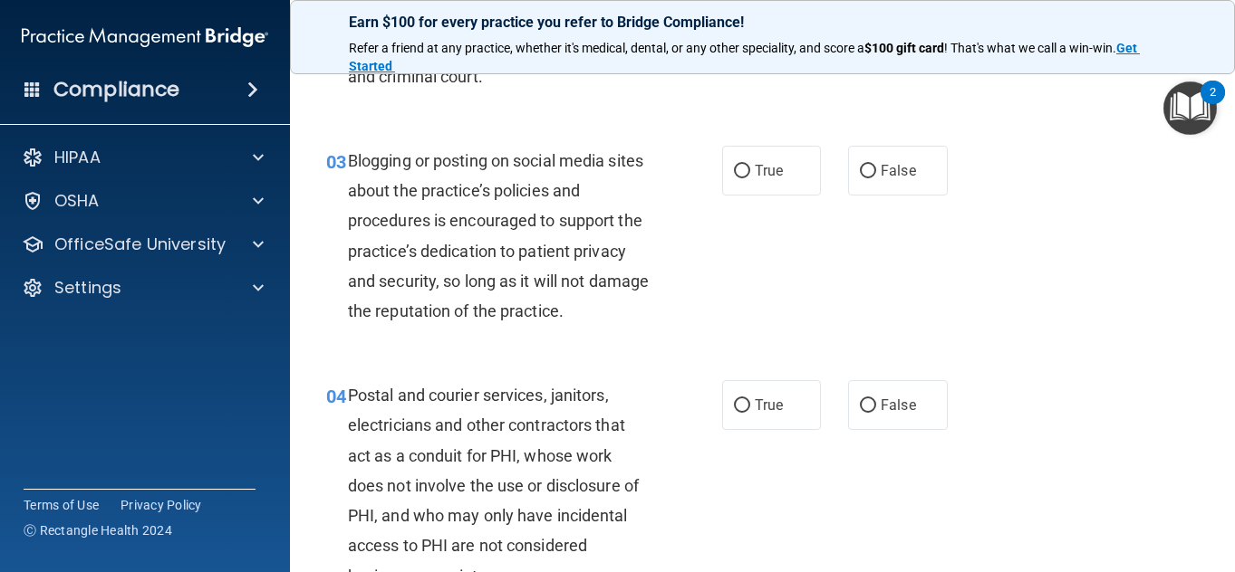
scroll to position [318, 0]
click at [1044, 294] on div "03 Blogging or posting on social media sites about the practice’s policies and …" at bounding box center [763, 239] width 900 height 235
click at [848, 165] on label "False" at bounding box center [898, 170] width 100 height 50
click at [860, 165] on input "False" at bounding box center [868, 171] width 16 height 14
radio input "true"
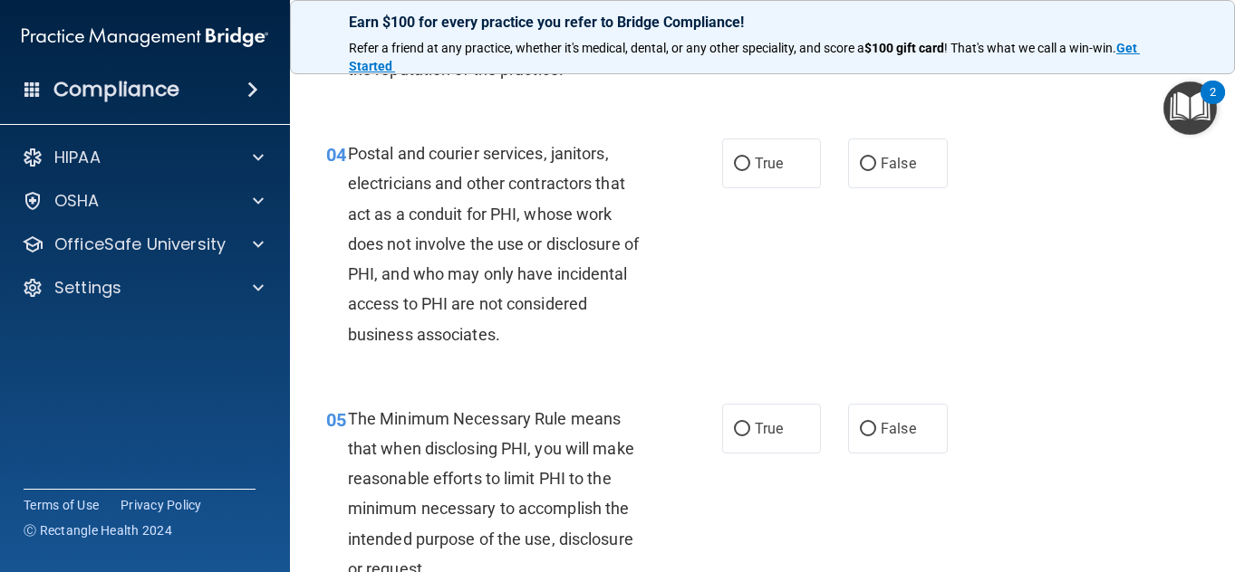
scroll to position [560, 0]
click at [908, 159] on label "False" at bounding box center [898, 163] width 100 height 50
click at [876, 159] on input "False" at bounding box center [868, 164] width 16 height 14
radio input "true"
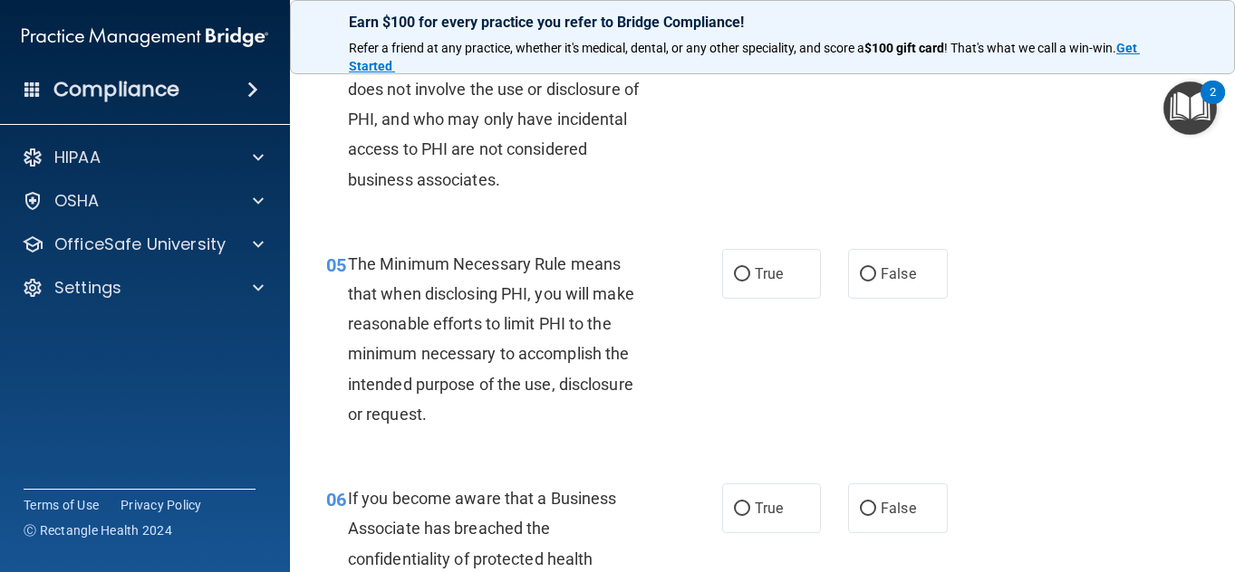
click at [946, 210] on div "04 Postal and courier services, janitors, electricians and other contractors th…" at bounding box center [763, 93] width 900 height 265
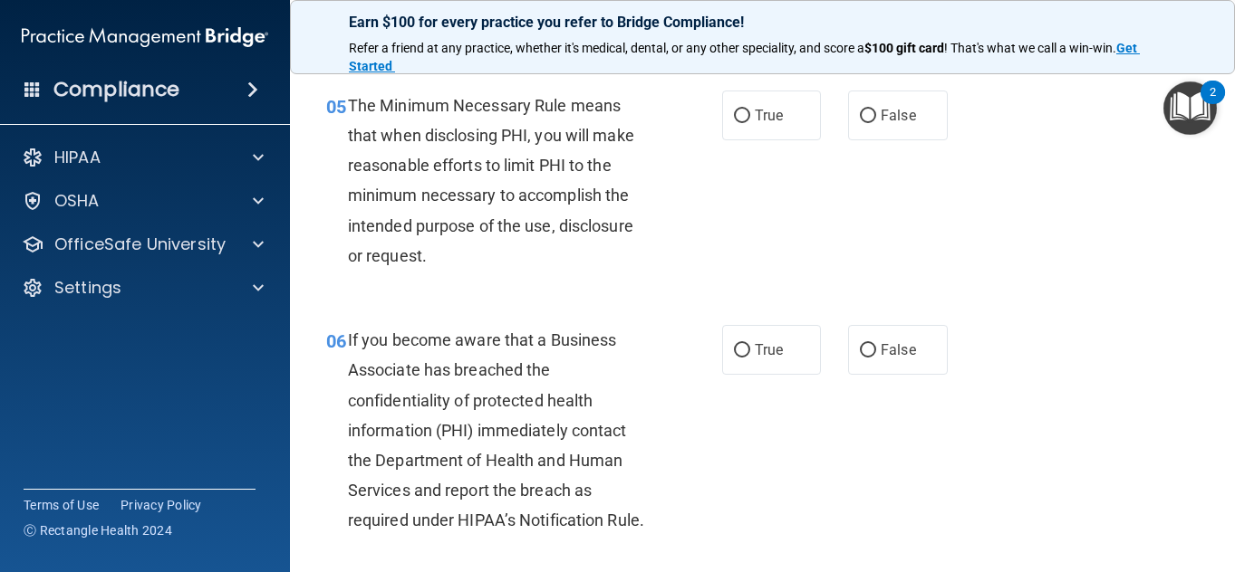
scroll to position [873, 0]
click at [726, 101] on label "True" at bounding box center [772, 115] width 100 height 50
click at [734, 109] on input "True" at bounding box center [742, 116] width 16 height 14
radio input "true"
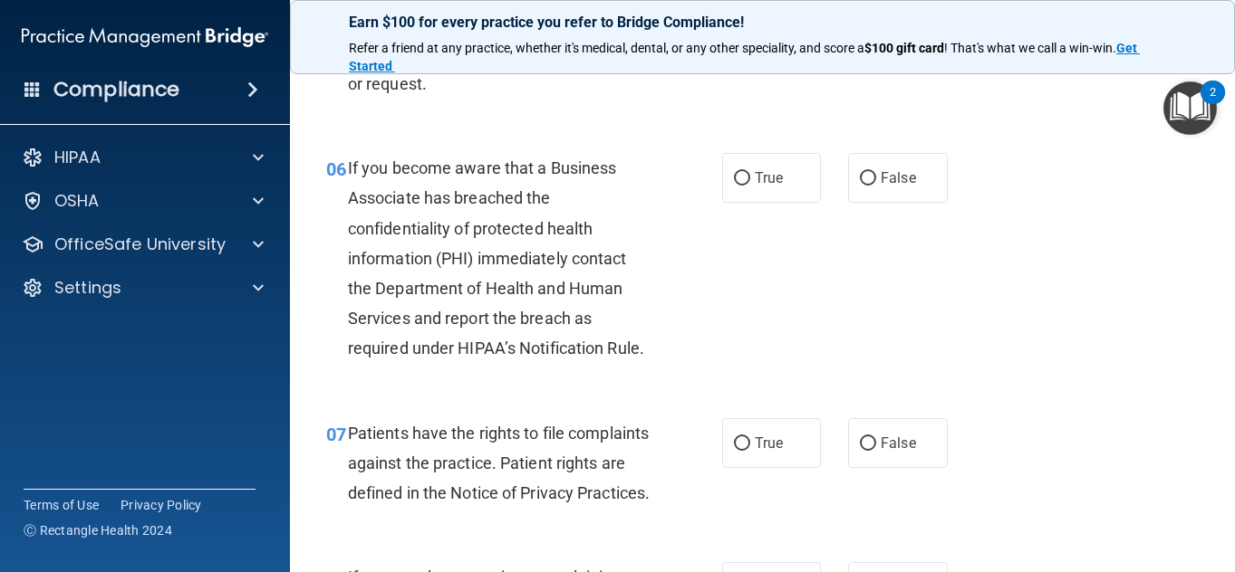
scroll to position [1045, 0]
click at [791, 207] on div "06 If you become aware that a Business Associate has breached the confidentiali…" at bounding box center [763, 262] width 900 height 265
click at [758, 174] on span "True" at bounding box center [769, 176] width 28 height 17
click at [750, 174] on input "True" at bounding box center [742, 178] width 16 height 14
radio input "true"
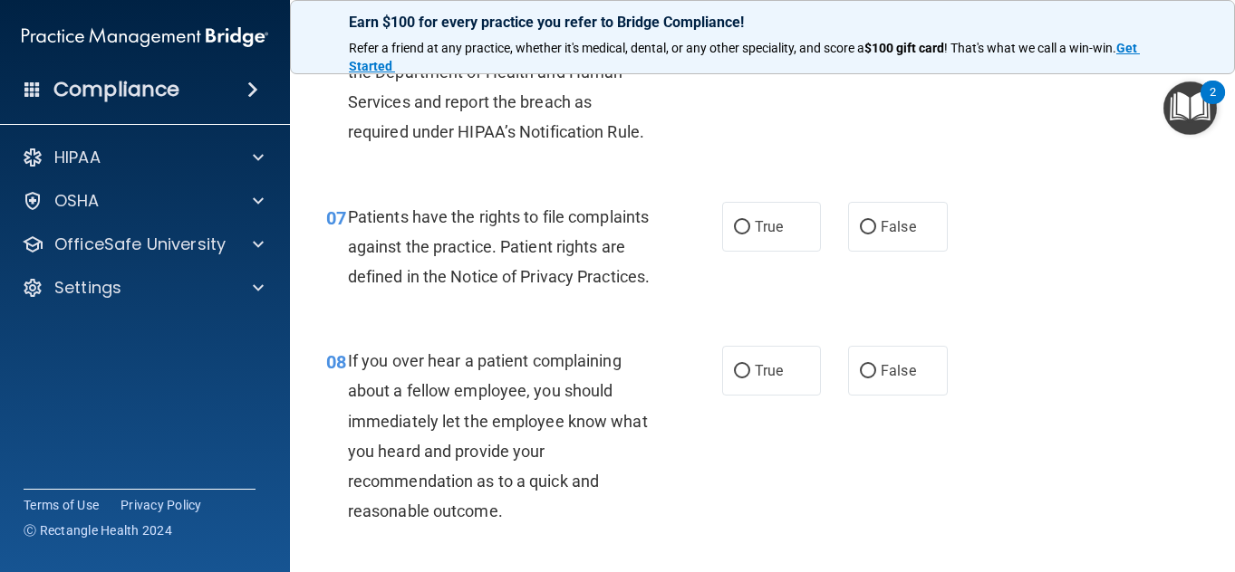
scroll to position [1263, 0]
click at [1121, 322] on div "07 Patients have the rights to file complaints against the practice. Patient ri…" at bounding box center [763, 250] width 900 height 145
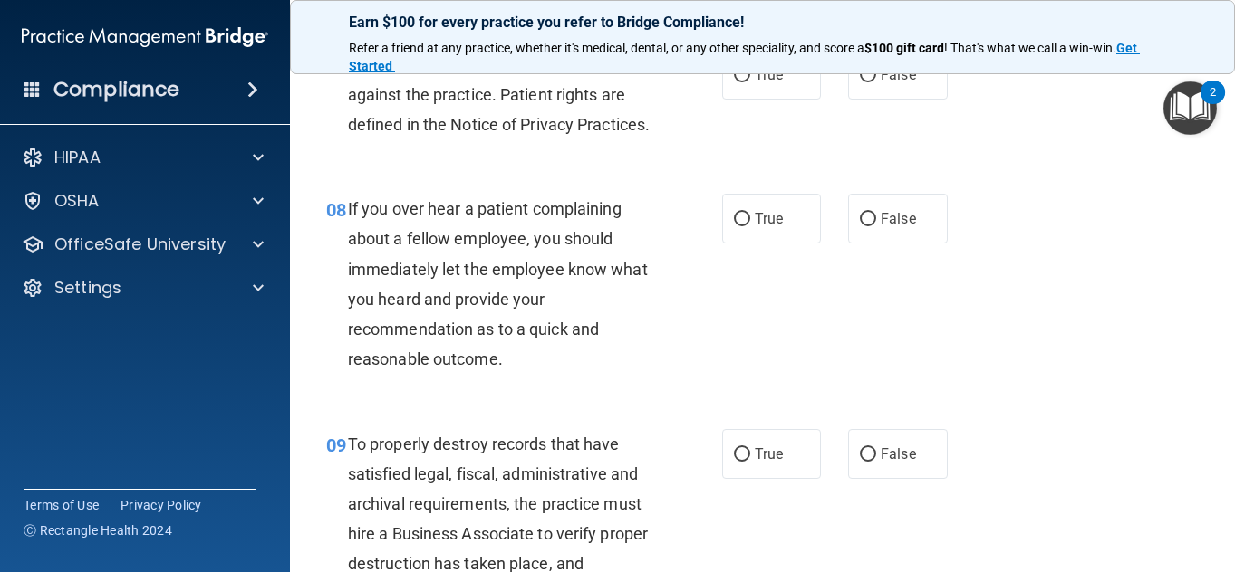
scroll to position [1414, 0]
click at [1121, 366] on div "08 If you over hear a patient complaining about a fellow employee, you should i…" at bounding box center [763, 287] width 900 height 235
click at [780, 99] on label "True" at bounding box center [772, 74] width 100 height 50
click at [750, 82] on input "True" at bounding box center [742, 75] width 16 height 14
radio input "true"
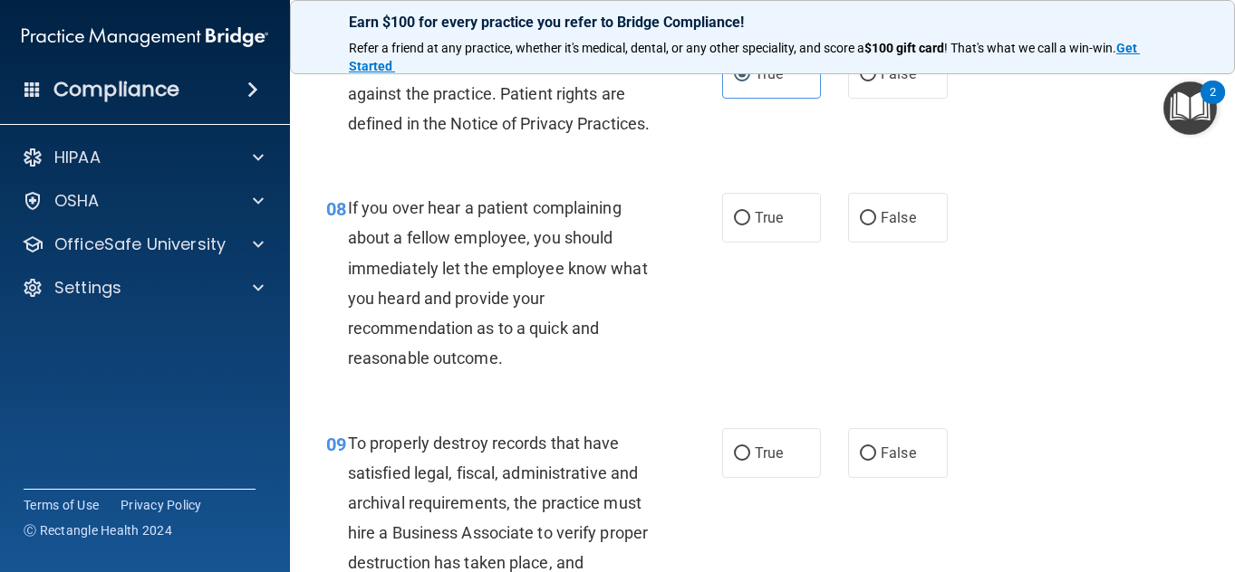
click at [1038, 171] on div "07 Patients have the rights to file complaints against the practice. Patient ri…" at bounding box center [763, 98] width 900 height 145
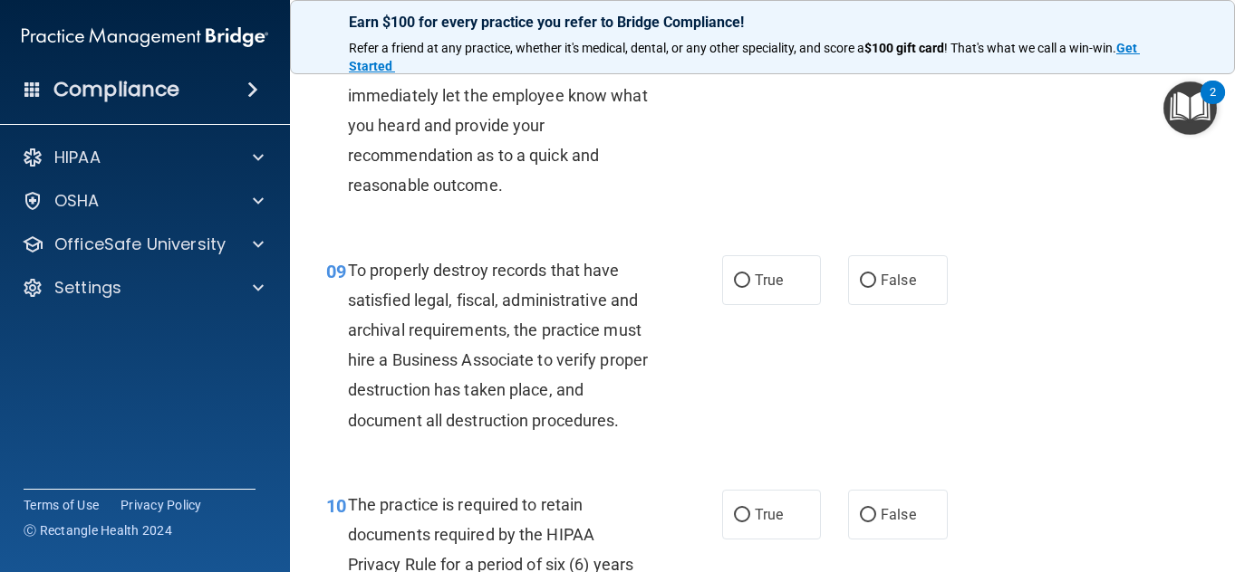
scroll to position [1588, 0]
click at [760, 53] on span "True" at bounding box center [769, 43] width 28 height 17
click at [750, 52] on input "True" at bounding box center [742, 45] width 16 height 14
radio input "true"
click at [990, 199] on div "08 If you over hear a patient complaining about a fellow employee, you should i…" at bounding box center [763, 113] width 900 height 235
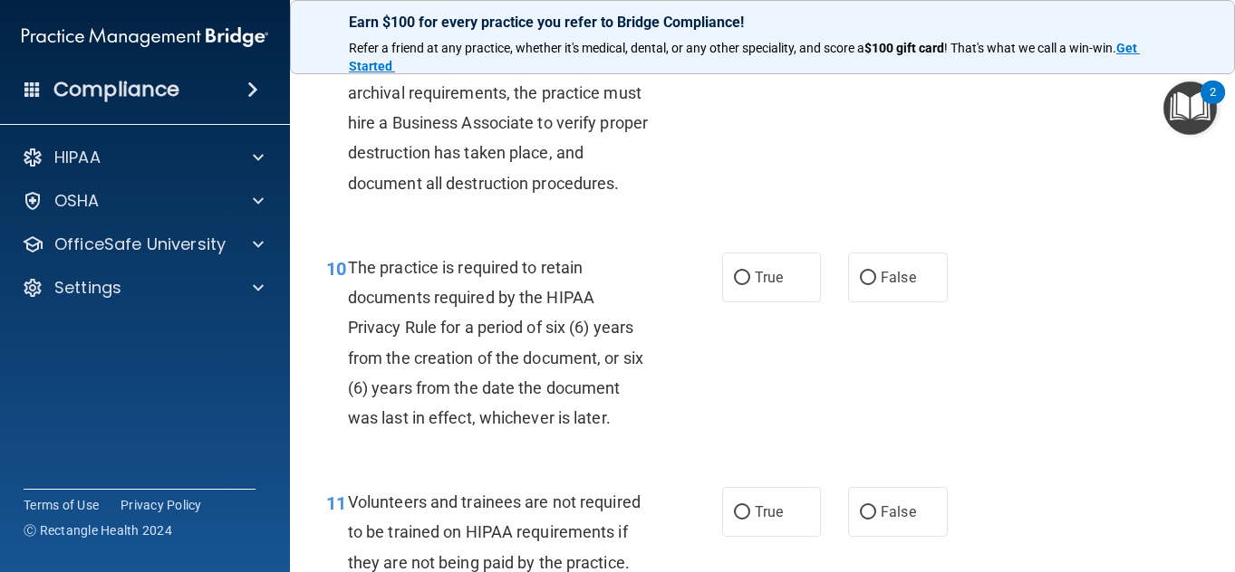
scroll to position [1823, 0]
click at [741, 53] on input "True" at bounding box center [742, 46] width 16 height 14
radio input "true"
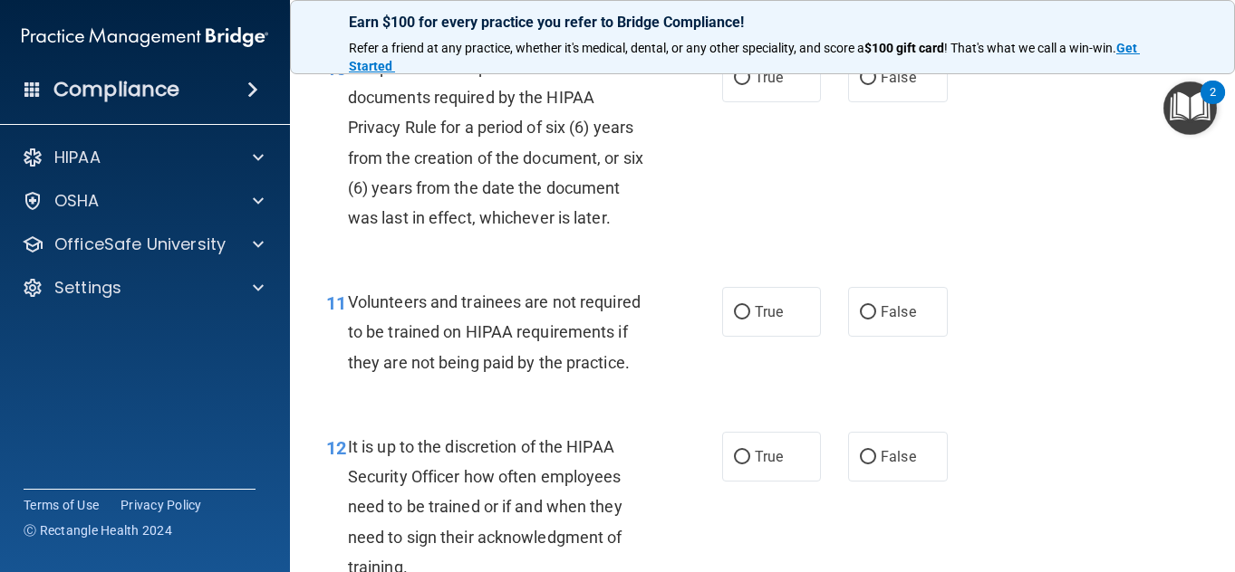
scroll to position [2025, 0]
click at [767, 110] on div "10 The practice is required to retain documents required by the HIPAA Privacy R…" at bounding box center [763, 146] width 900 height 235
click at [767, 101] on label "True" at bounding box center [772, 77] width 100 height 50
click at [750, 84] on input "True" at bounding box center [742, 78] width 16 height 14
radio input "true"
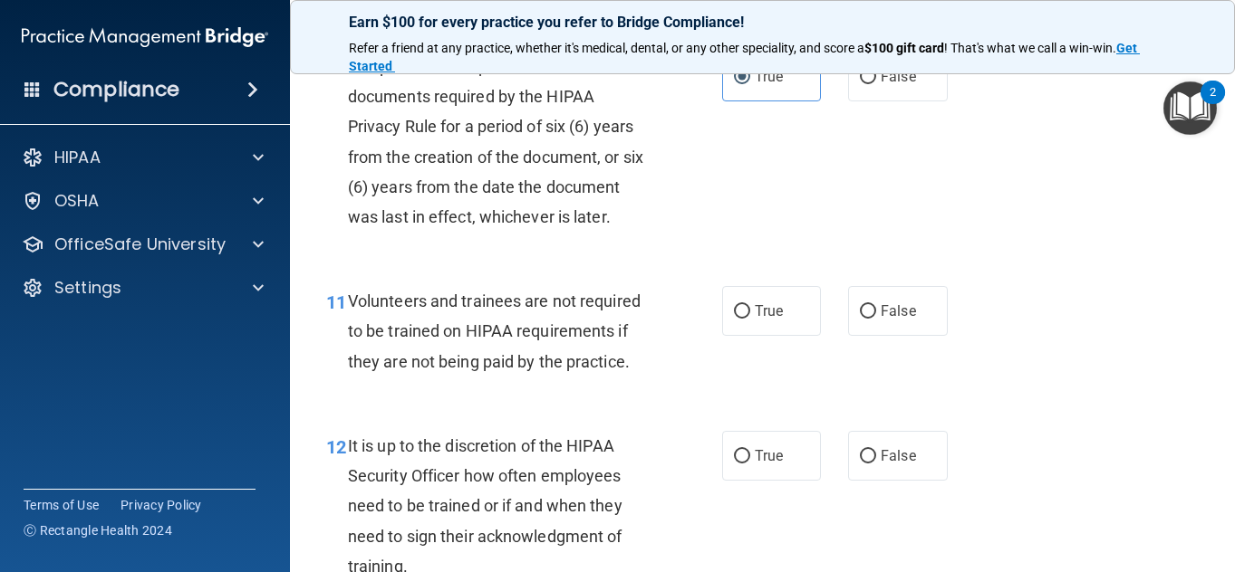
click at [1022, 264] on div "10 The practice is required to retain documents required by the HIPAA Privacy R…" at bounding box center [763, 146] width 900 height 235
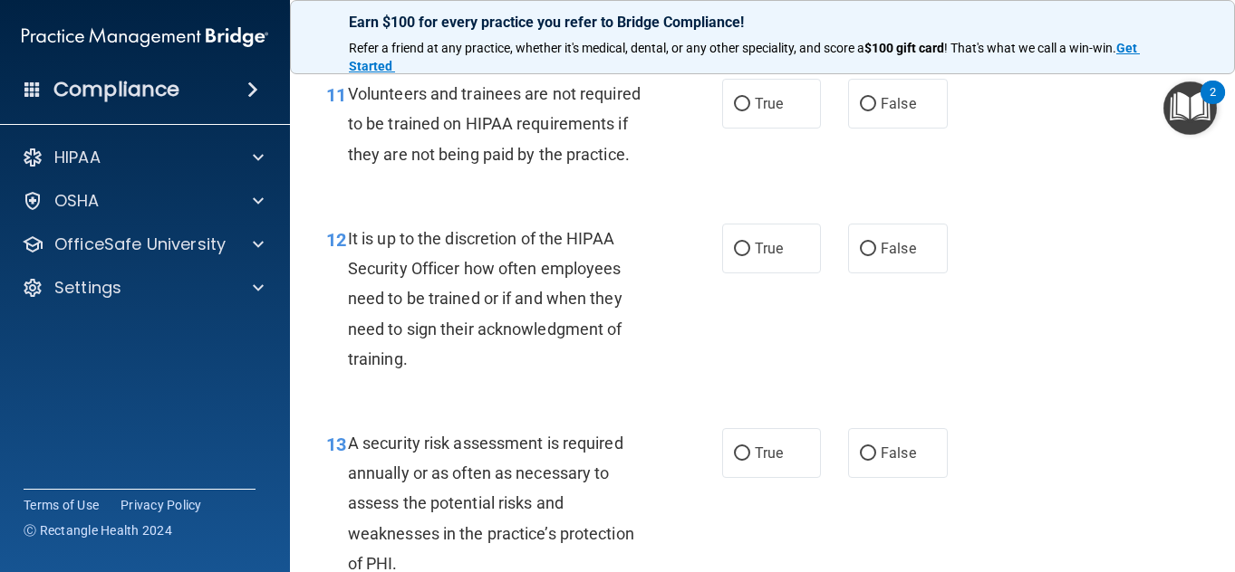
scroll to position [2236, 0]
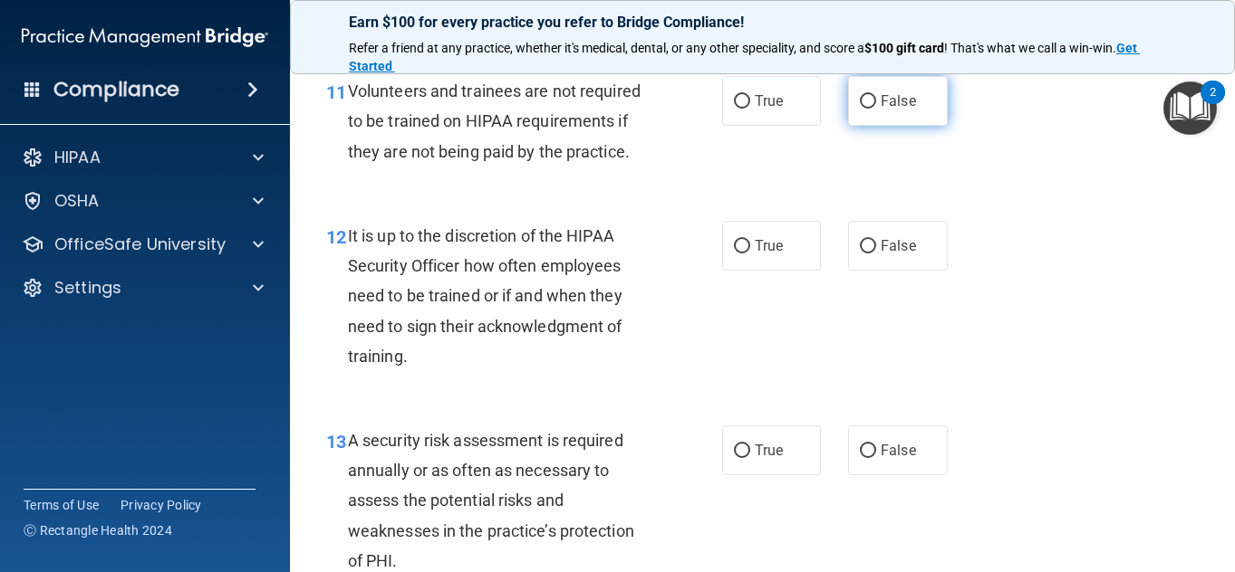
click at [868, 126] on label "False" at bounding box center [898, 101] width 100 height 50
click at [868, 109] on input "False" at bounding box center [868, 102] width 16 height 14
radio input "true"
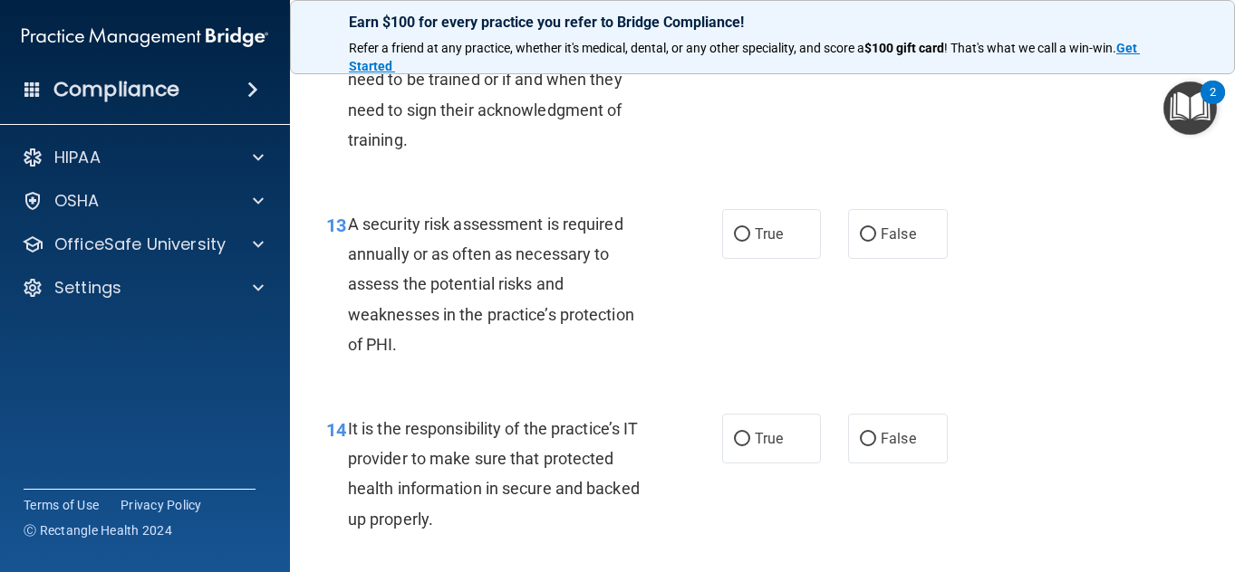
scroll to position [2453, 0]
click at [1128, 390] on div "13 A security risk assessment is required annually or as often as necessary to …" at bounding box center [763, 288] width 900 height 205
click at [890, 37] on span "False" at bounding box center [897, 28] width 35 height 17
click at [876, 36] on input "False" at bounding box center [868, 30] width 16 height 14
radio input "true"
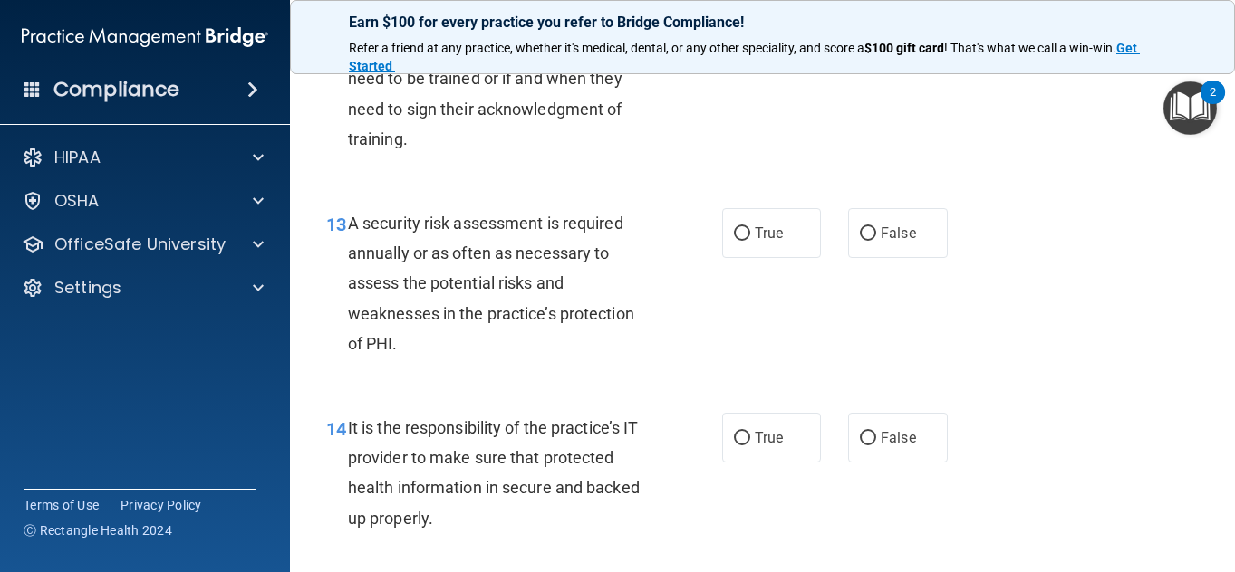
click at [1099, 283] on div "13 A security risk assessment is required annually or as often as necessary to …" at bounding box center [763, 288] width 900 height 205
click at [745, 53] on label "True" at bounding box center [772, 29] width 100 height 50
click at [745, 36] on input "True" at bounding box center [742, 30] width 16 height 14
radio input "true"
radio input "false"
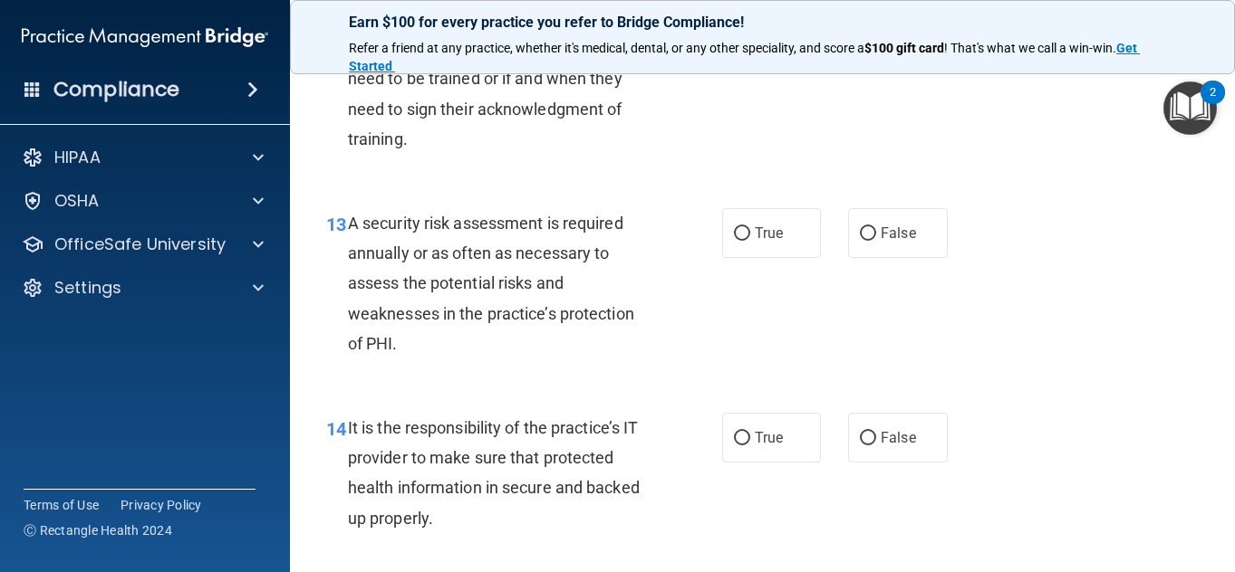
click at [887, 186] on div "12 It is up to the discretion of the HIPAA Security Officer how often employees…" at bounding box center [763, 83] width 900 height 205
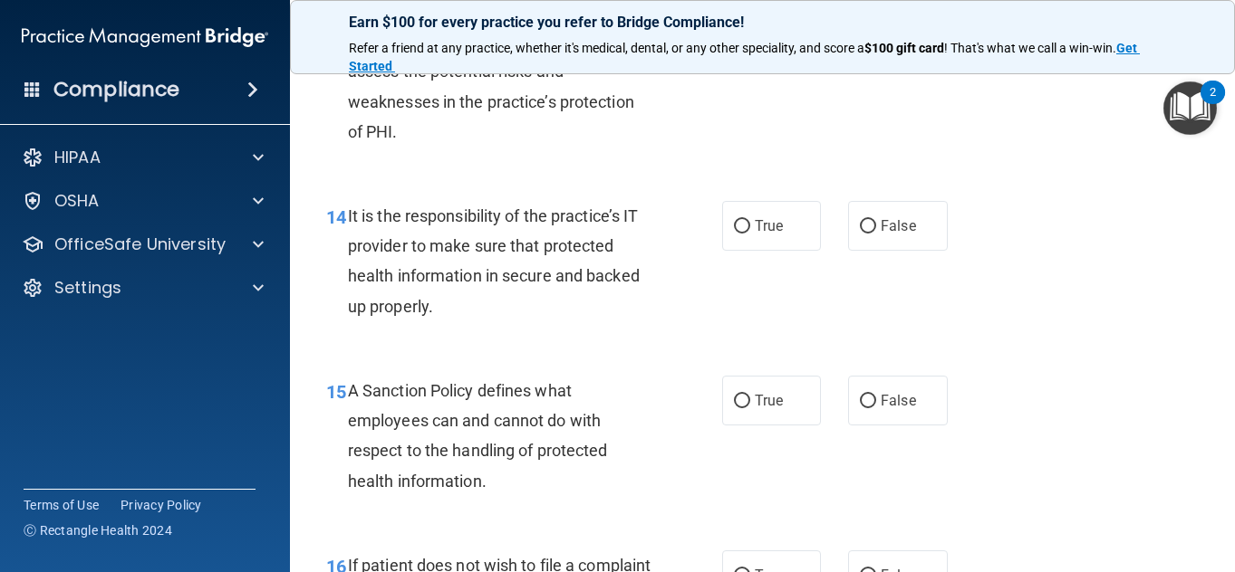
scroll to position [2664, 0]
click at [755, 31] on span "True" at bounding box center [769, 22] width 28 height 17
click at [750, 30] on input "True" at bounding box center [742, 23] width 16 height 14
radio input "true"
click at [909, 179] on div "13 A security risk assessment is required annually or as often as necessary to …" at bounding box center [763, 77] width 900 height 205
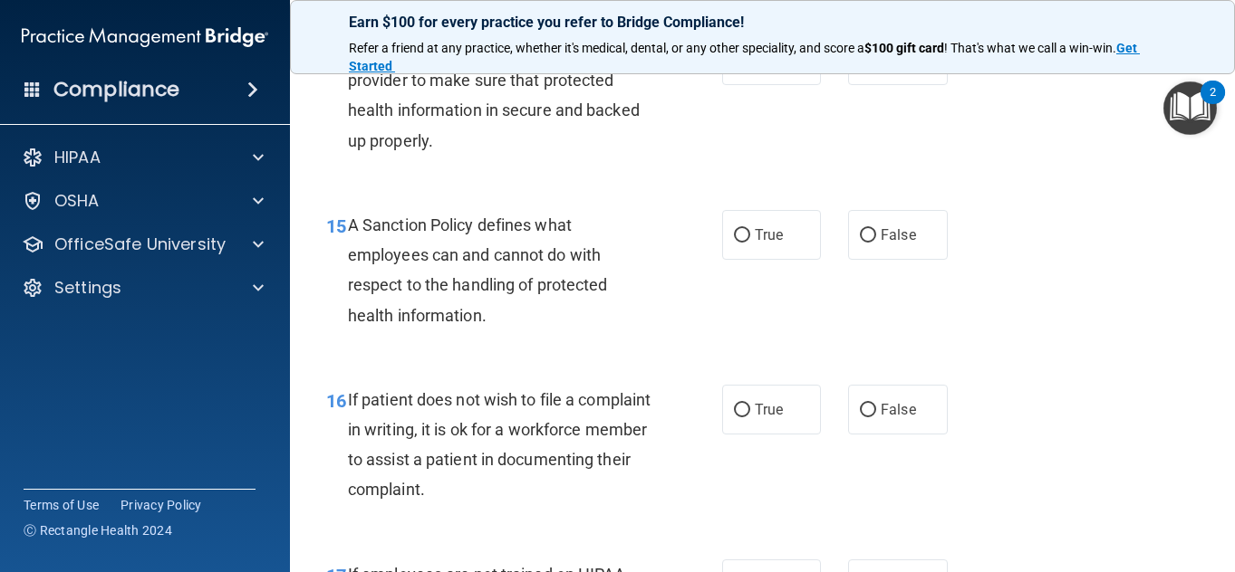
scroll to position [2833, 0]
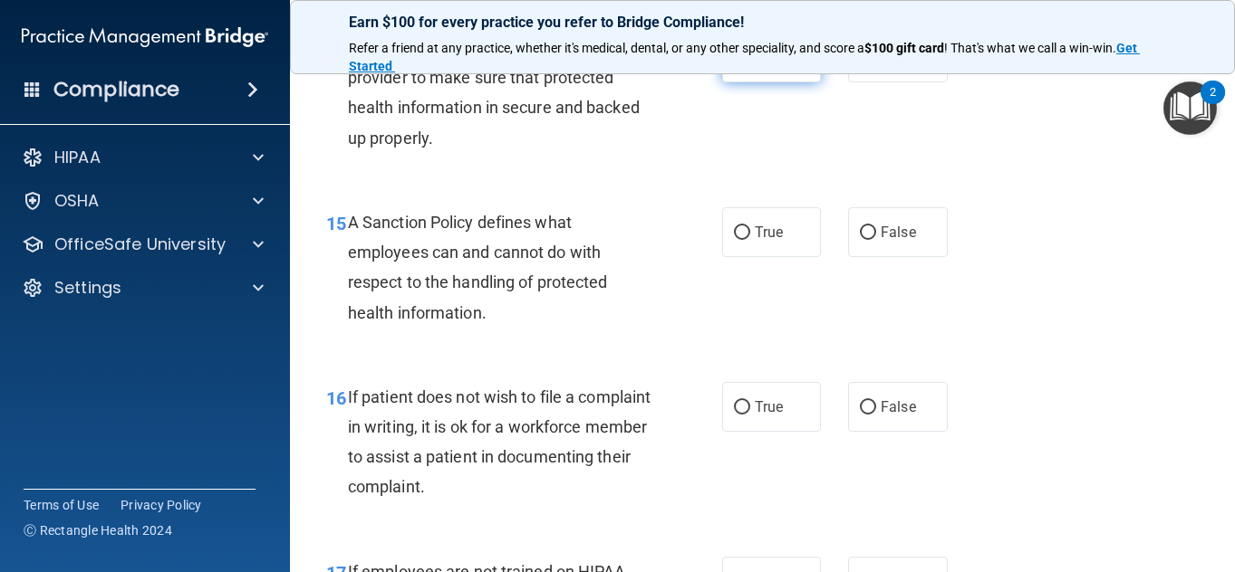
click at [774, 66] on span "True" at bounding box center [769, 57] width 28 height 17
click at [750, 65] on input "True" at bounding box center [742, 59] width 16 height 14
radio input "true"
click at [919, 281] on div "15 A Sanction Policy defines what employees can and cannot do with respect to t…" at bounding box center [763, 272] width 900 height 175
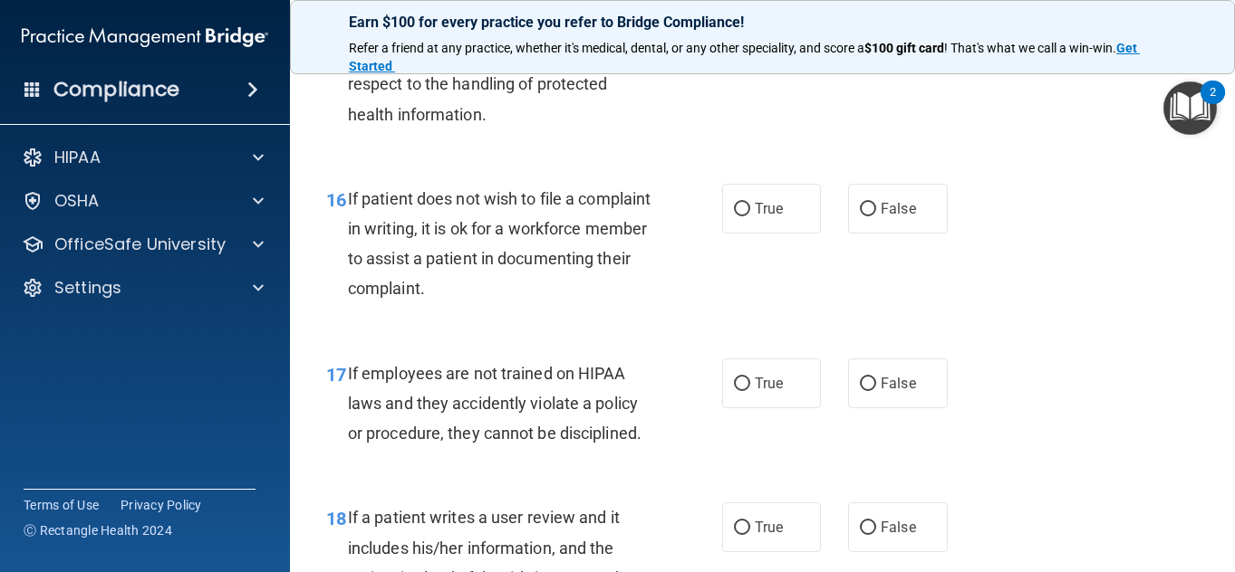
scroll to position [3033, 0]
click at [734, 41] on input "True" at bounding box center [742, 34] width 16 height 14
radio input "true"
click at [898, 160] on div "15 A Sanction Policy defines what employees can and cannot do with respect to t…" at bounding box center [763, 73] width 900 height 175
click at [740, 233] on label "True" at bounding box center [772, 208] width 100 height 50
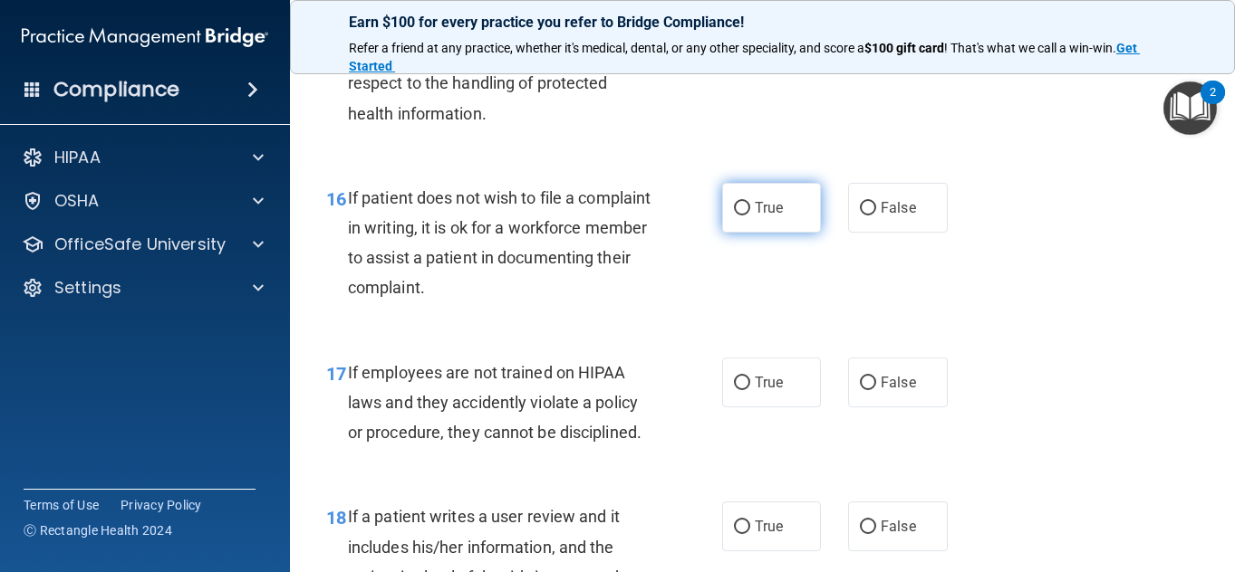
click at [740, 216] on input "True" at bounding box center [742, 209] width 16 height 14
radio input "true"
click at [1064, 335] on div "16 If patient does not wish to file a complaint in writing, it is ok for a work…" at bounding box center [763, 247] width 900 height 175
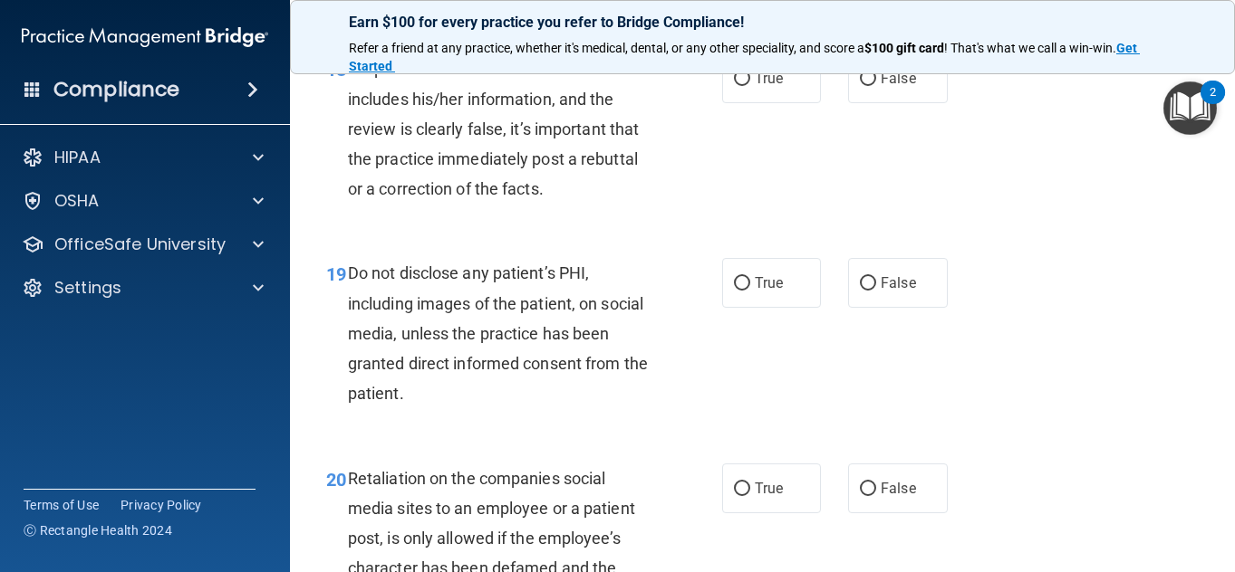
scroll to position [3487, 0]
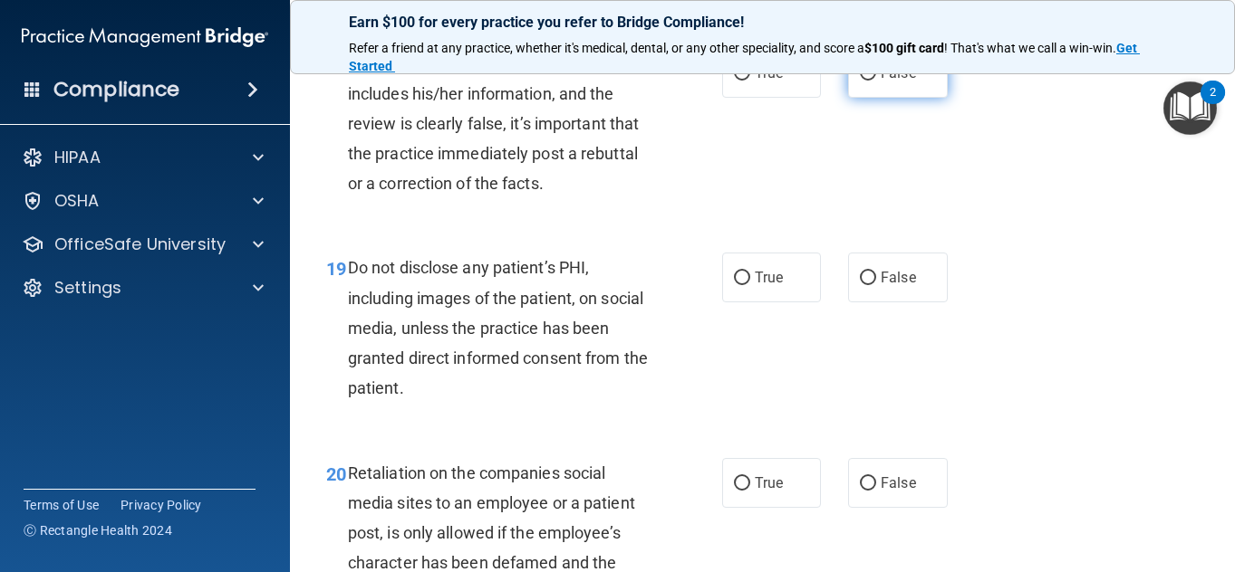
click at [865, 81] on input "False" at bounding box center [868, 74] width 16 height 14
radio input "true"
click at [1145, 230] on div "18 If a patient writes a user review and it includes his/her information, and t…" at bounding box center [763, 127] width 900 height 205
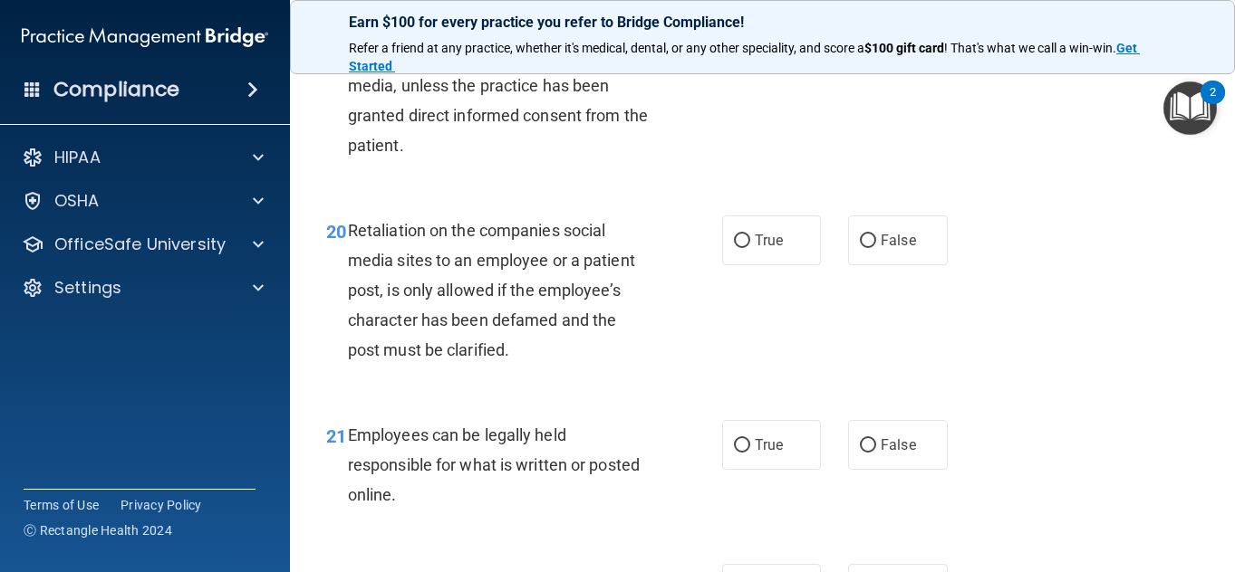
scroll to position [3728, 0]
click at [798, 61] on label "True" at bounding box center [772, 36] width 100 height 50
click at [750, 43] on input "True" at bounding box center [742, 37] width 16 height 14
radio input "true"
click at [1114, 302] on div "20 Retaliation on the companies social media sites to an employee or a patient …" at bounding box center [763, 296] width 900 height 205
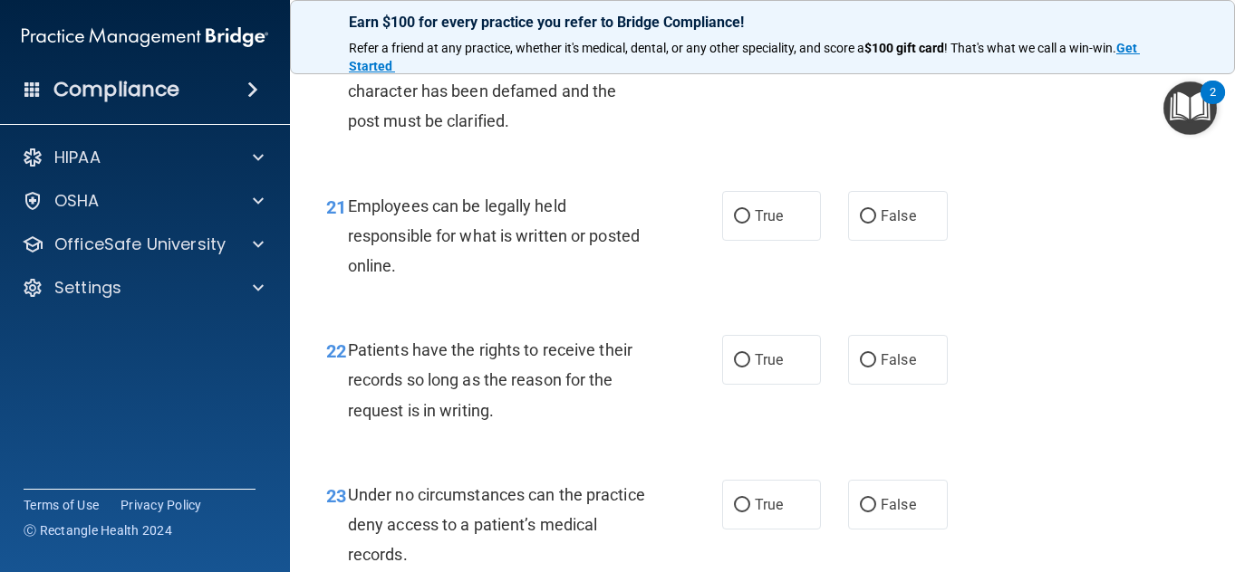
scroll to position [3959, 0]
click at [861, 18] on input "False" at bounding box center [868, 12] width 16 height 14
radio input "true"
click at [1010, 168] on div "20 Retaliation on the companies social media sites to an employee or a patient …" at bounding box center [763, 65] width 900 height 205
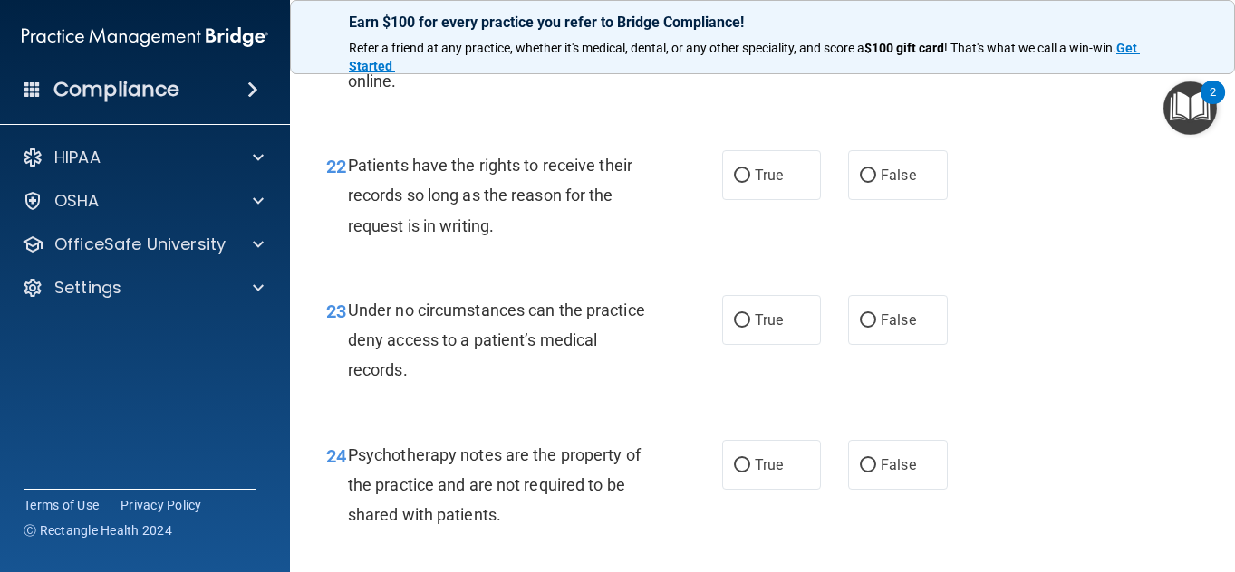
scroll to position [4142, 0]
click at [728, 57] on label "True" at bounding box center [772, 32] width 100 height 50
click at [734, 40] on input "True" at bounding box center [742, 33] width 16 height 14
radio input "true"
click at [1105, 223] on div "22 Patients have the rights to receive their records so long as the reason for …" at bounding box center [763, 201] width 900 height 145
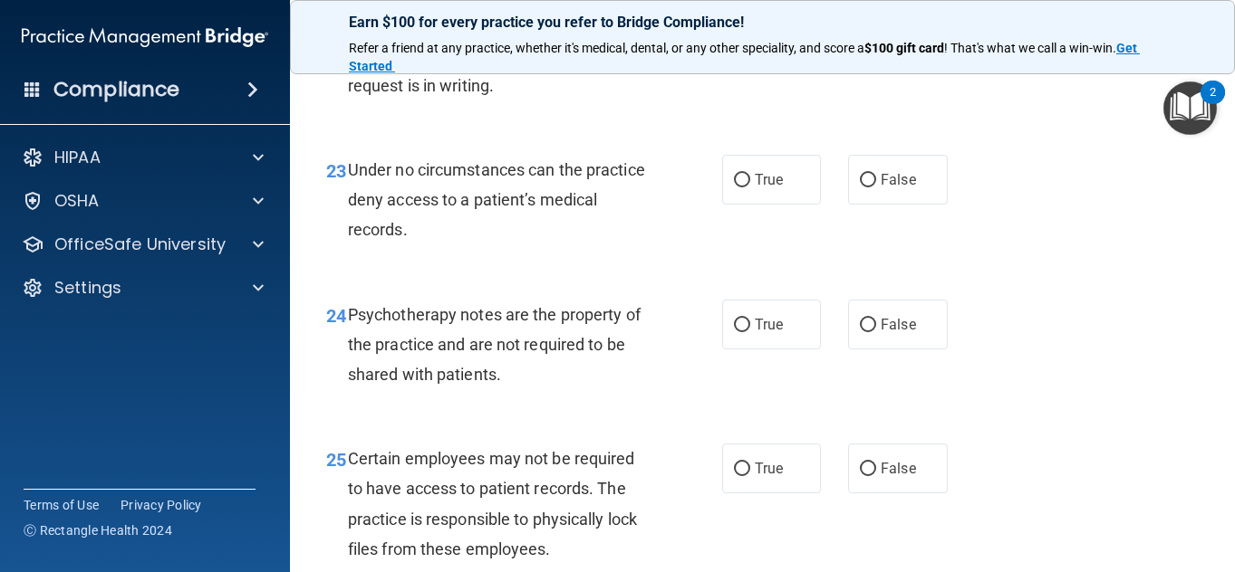
scroll to position [4285, 0]
click at [798, 59] on label "True" at bounding box center [772, 34] width 100 height 50
click at [750, 42] on input "True" at bounding box center [742, 35] width 16 height 14
radio input "true"
click at [1065, 131] on div "22 Patients have the rights to receive their records so long as the reason for …" at bounding box center [763, 58] width 900 height 145
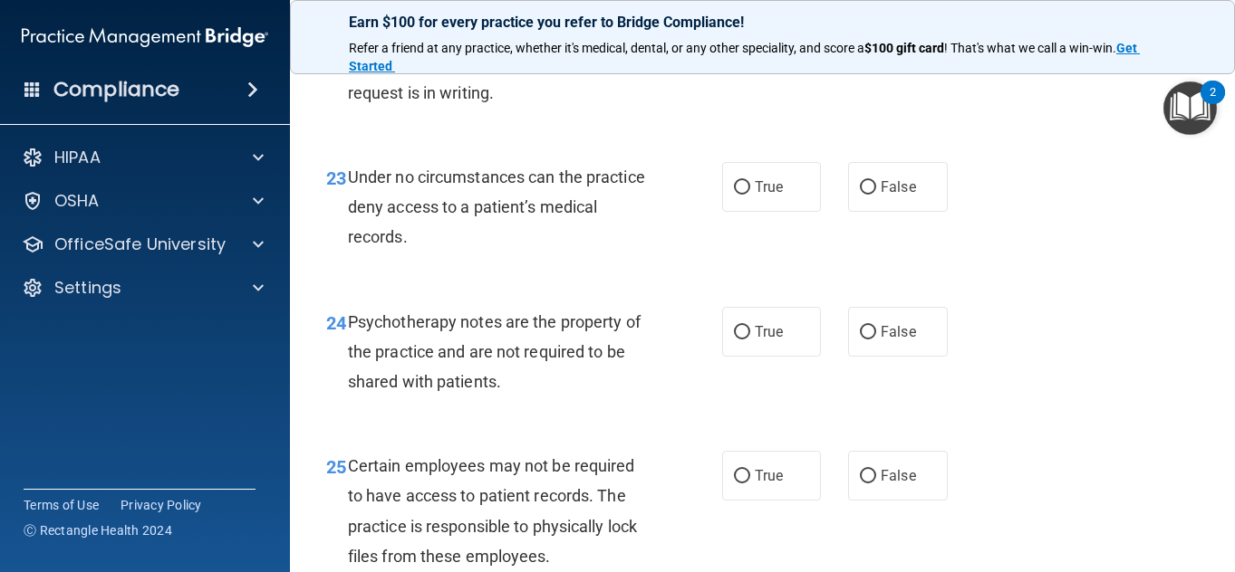
scroll to position [4276, 0]
click at [892, 106] on div "22 Patients have the rights to receive their records so long as the reason for …" at bounding box center [763, 67] width 900 height 145
click at [1047, 285] on div "23 Under no circumstances can the practice deny access to a patient’s medical r…" at bounding box center [763, 212] width 900 height 145
click at [893, 52] on span "False" at bounding box center [897, 42] width 35 height 17
click at [876, 51] on input "False" at bounding box center [868, 44] width 16 height 14
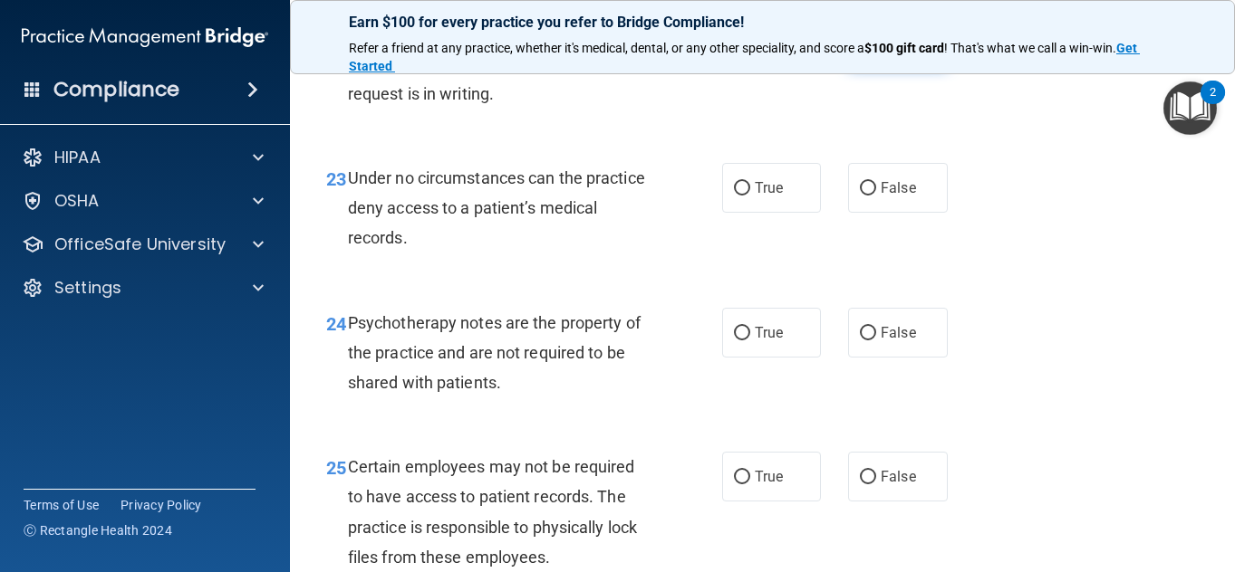
radio input "true"
radio input "false"
click at [1130, 275] on div "23 Under no circumstances can the practice deny access to a patient’s medical r…" at bounding box center [763, 212] width 900 height 145
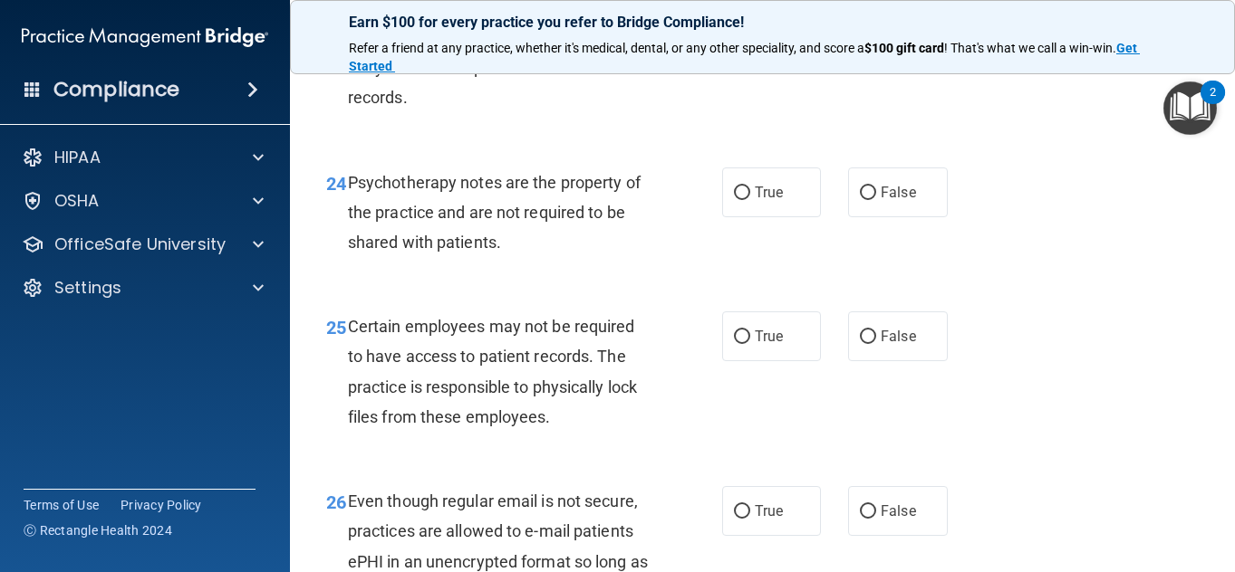
scroll to position [4417, 0]
click at [926, 72] on label "False" at bounding box center [898, 47] width 100 height 50
click at [876, 54] on input "False" at bounding box center [868, 48] width 16 height 14
radio input "true"
click at [1046, 276] on div "24 Psychotherapy notes are the property of the practice and are not required to…" at bounding box center [763, 216] width 900 height 145
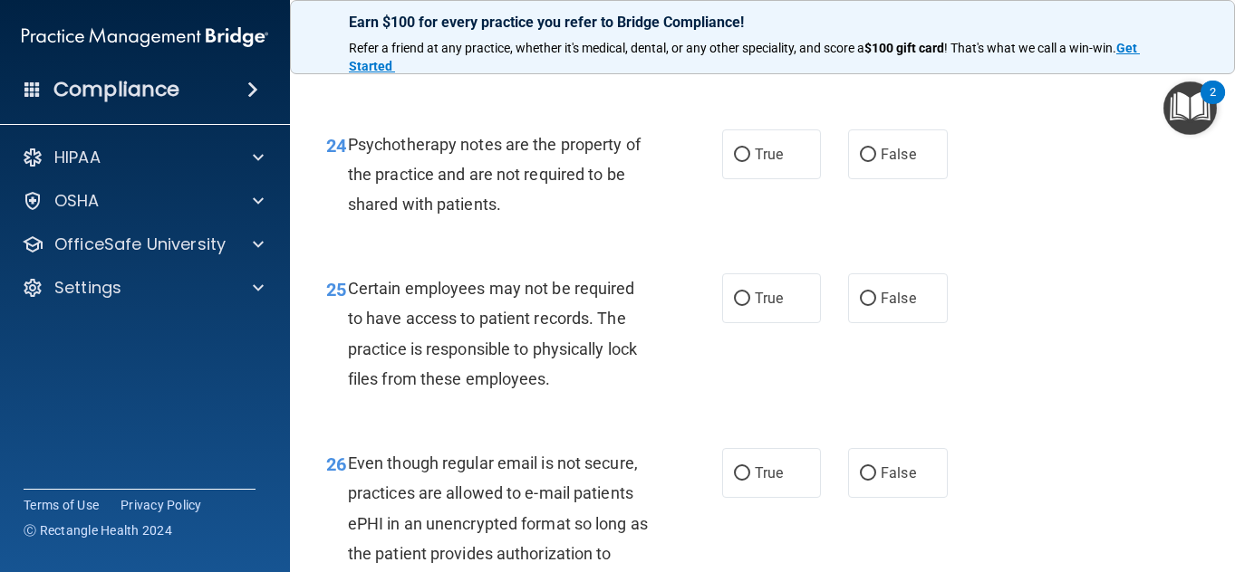
scroll to position [4455, 0]
click at [880, 162] on span "False" at bounding box center [897, 153] width 35 height 17
click at [876, 161] on input "False" at bounding box center [868, 155] width 16 height 14
radio input "true"
click at [1087, 355] on div "25 Certain employees may not be required to have access to patient records. The…" at bounding box center [763, 337] width 900 height 175
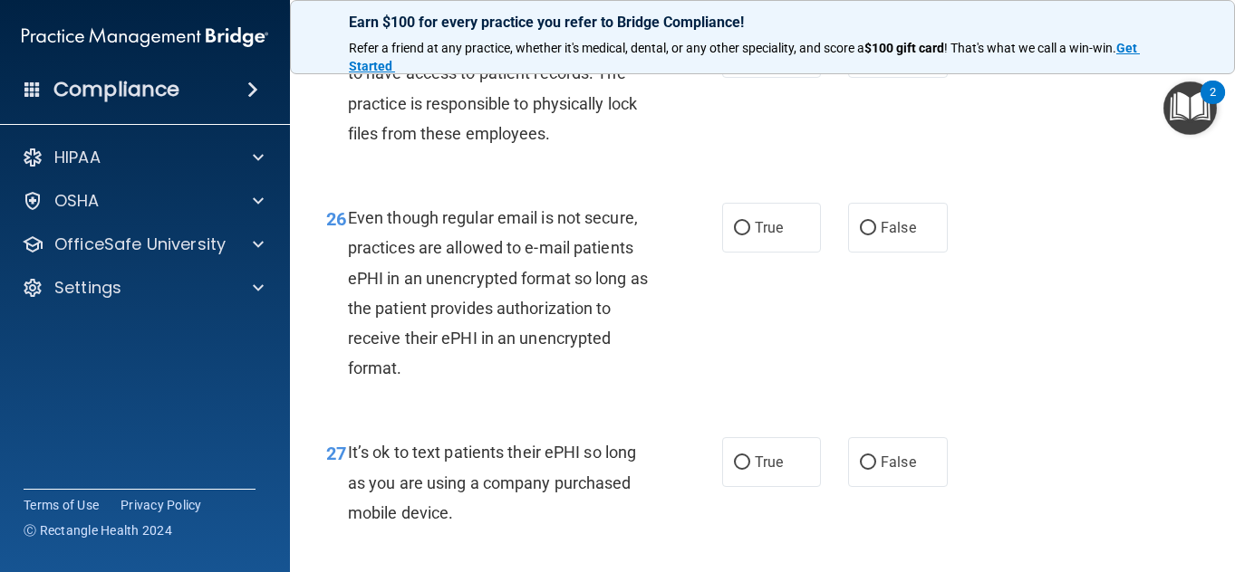
scroll to position [4700, 0]
click at [775, 77] on label "True" at bounding box center [772, 52] width 100 height 50
click at [750, 60] on input "True" at bounding box center [742, 53] width 16 height 14
radio input "true"
click at [1061, 272] on div "26 Even though regular email is not secure, practices are allowed to e-mail pat…" at bounding box center [763, 296] width 900 height 235
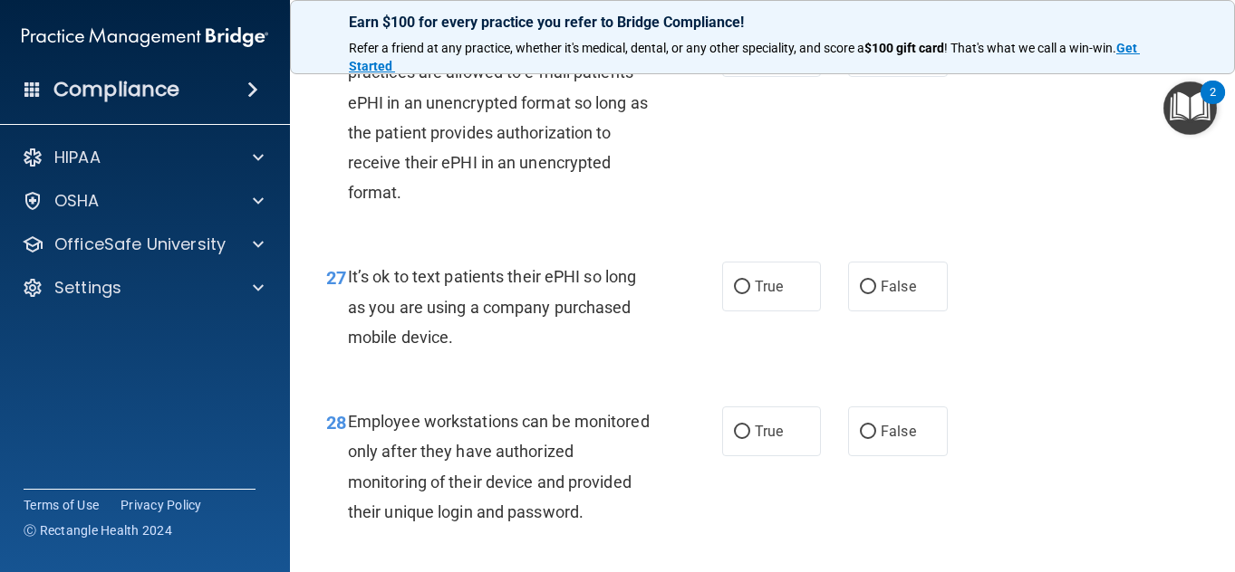
scroll to position [4876, 0]
click at [897, 76] on label "False" at bounding box center [898, 51] width 100 height 50
click at [876, 59] on input "False" at bounding box center [868, 52] width 16 height 14
radio input "true"
click at [1076, 238] on div "26 Even though regular email is not secure, practices are allowed to e-mail pat…" at bounding box center [763, 121] width 900 height 235
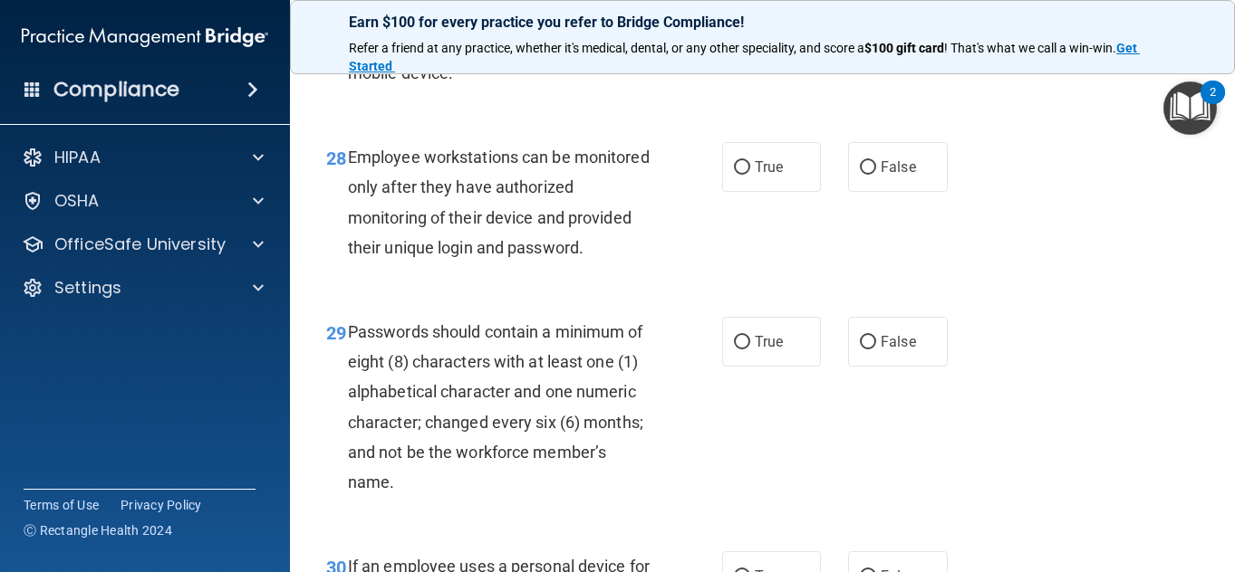
scroll to position [5138, 0]
click at [907, 49] on label "False" at bounding box center [898, 24] width 100 height 50
click at [876, 32] on input "False" at bounding box center [868, 25] width 16 height 14
radio input "true"
drag, startPoint x: 1070, startPoint y: 292, endPoint x: 634, endPoint y: 389, distance: 446.4
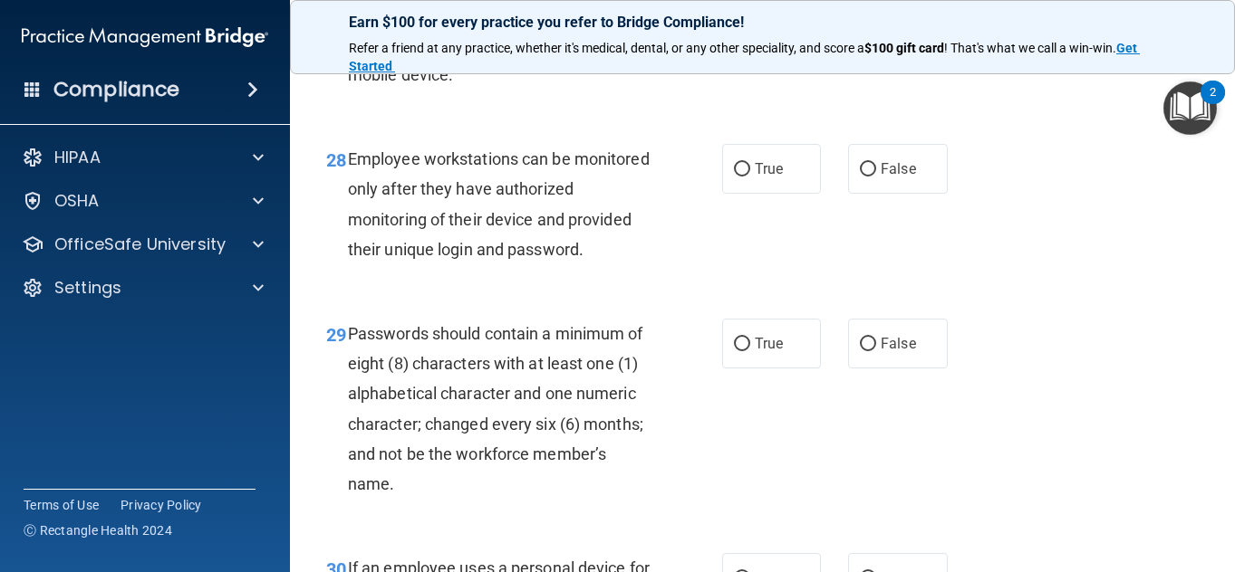
click at [634, 274] on div "28 Employee workstations can be monitored only after they have authorized monit…" at bounding box center [524, 209] width 450 height 130
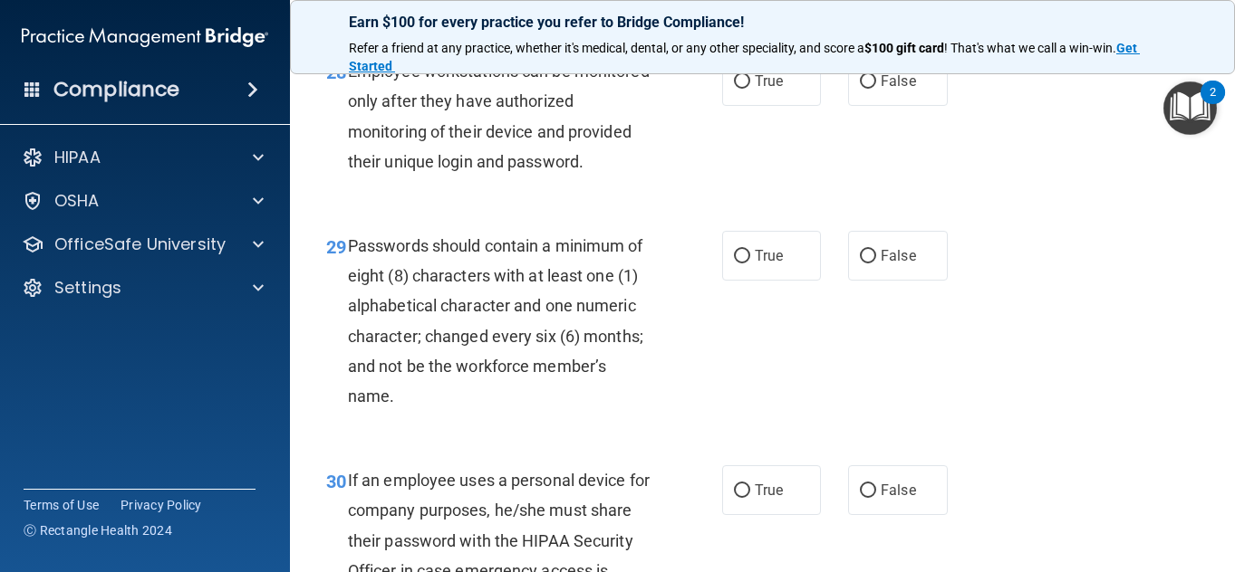
scroll to position [5227, 0]
click at [755, 105] on label "True" at bounding box center [772, 80] width 100 height 50
click at [750, 88] on input "True" at bounding box center [742, 81] width 16 height 14
radio input "true"
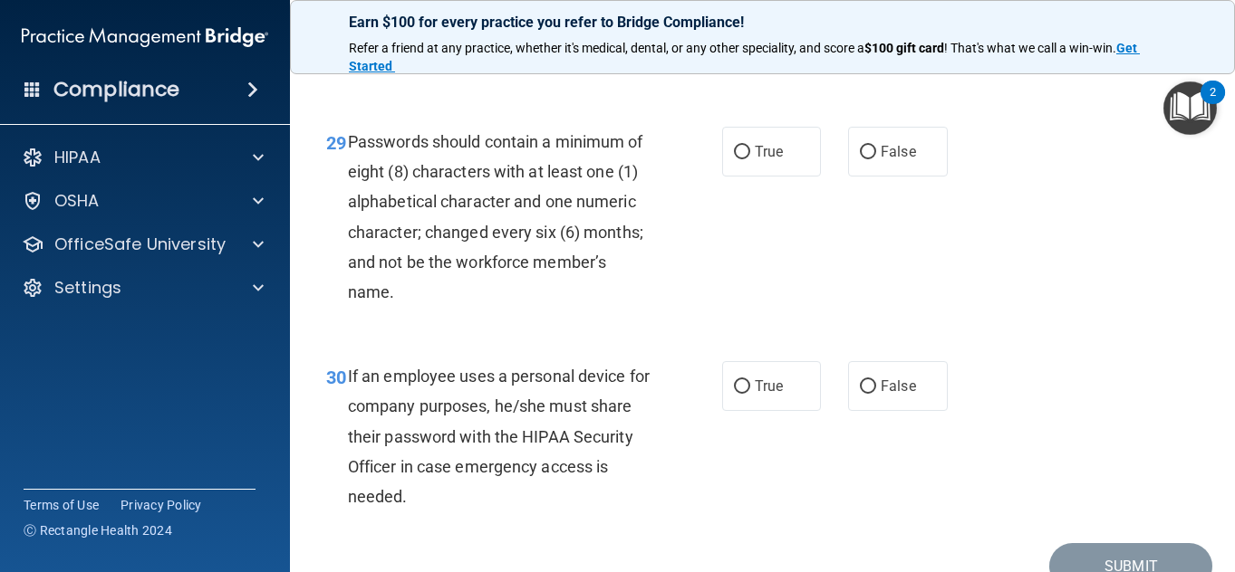
scroll to position [5332, 0]
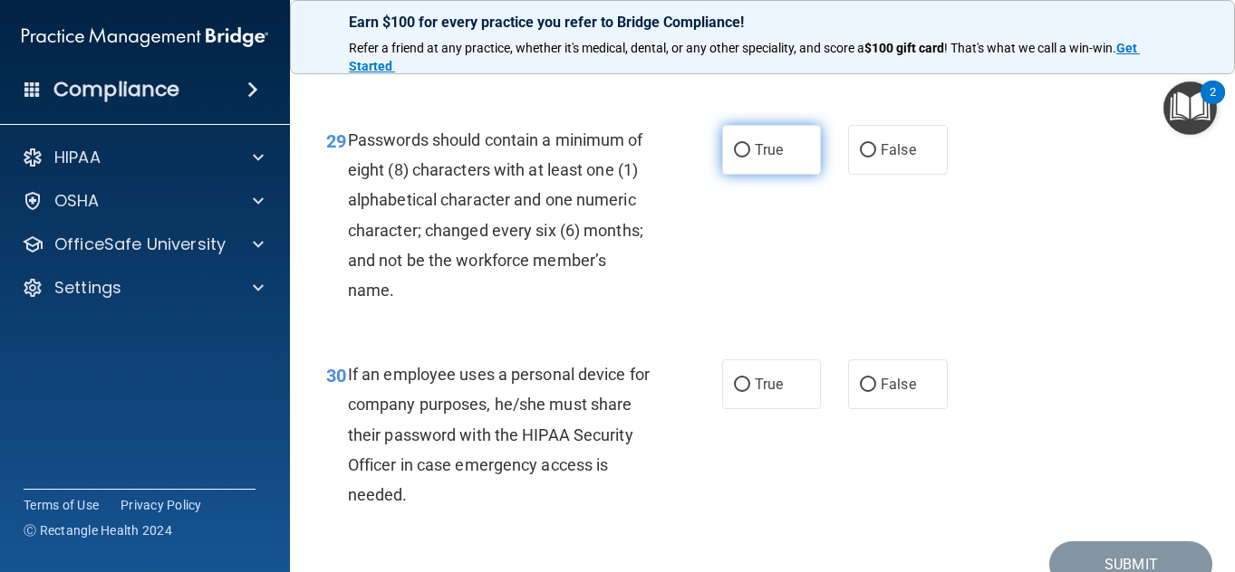
click at [745, 175] on label "True" at bounding box center [772, 150] width 100 height 50
click at [745, 158] on input "True" at bounding box center [742, 151] width 16 height 14
radio input "true"
click at [1055, 337] on div "29 Passwords should contain a minimum of eight (8) characters with at least one…" at bounding box center [763, 219] width 900 height 235
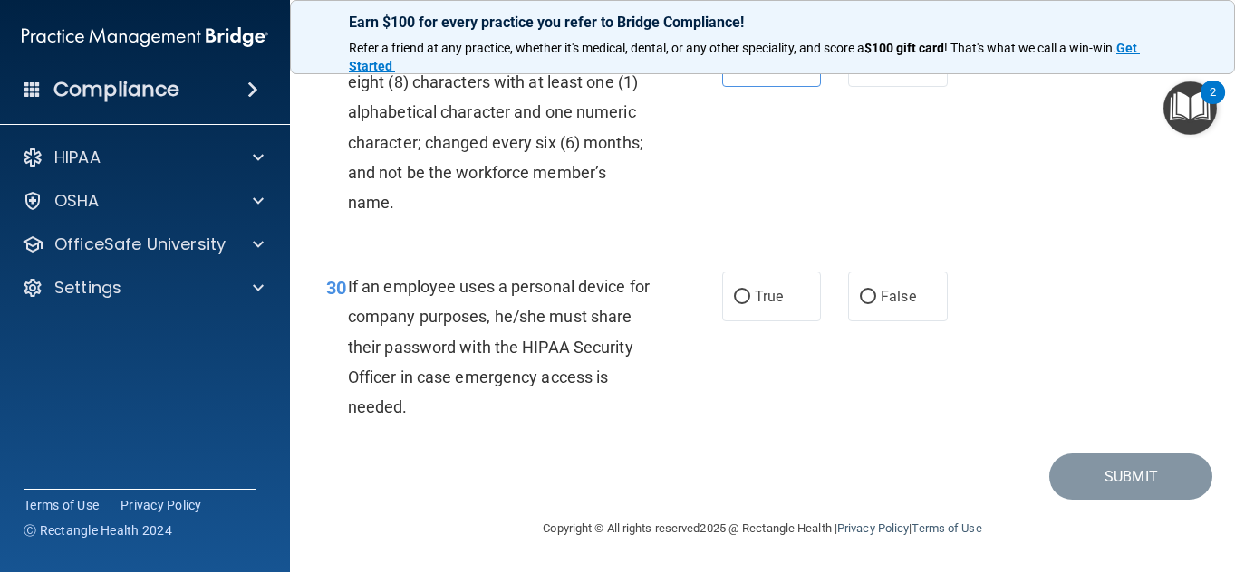
scroll to position [5540, 0]
click at [874, 328] on div "30 If an employee uses a personal device for company purposes, he/she must shar…" at bounding box center [763, 351] width 900 height 205
click at [874, 313] on label "False" at bounding box center [898, 297] width 100 height 50
click at [874, 304] on input "False" at bounding box center [868, 298] width 16 height 14
radio input "true"
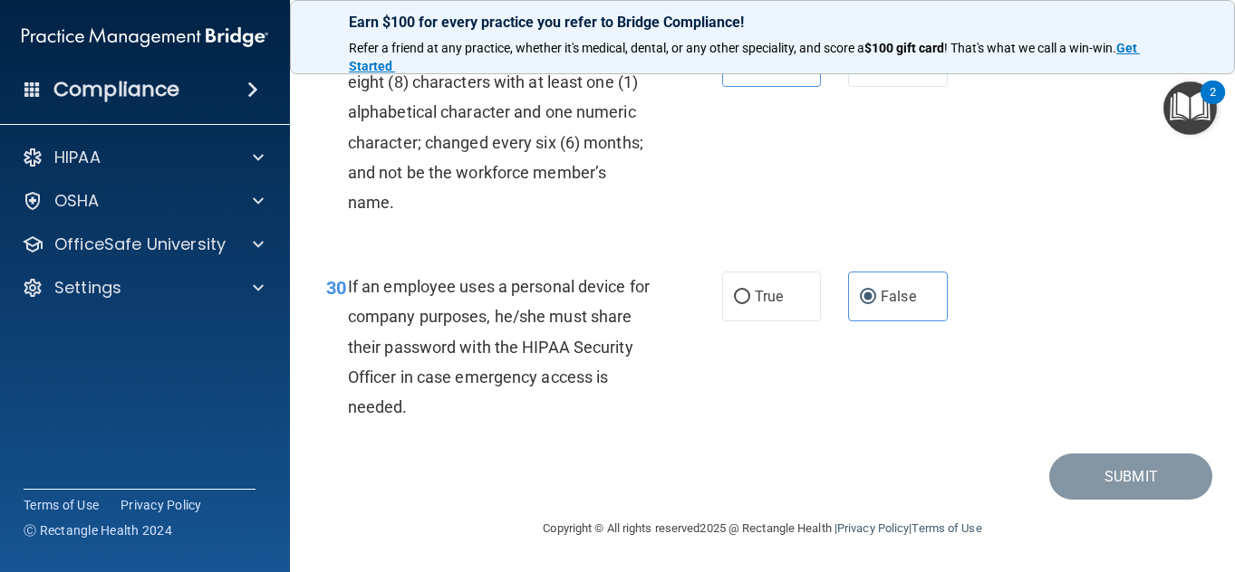
click at [1159, 515] on footer "Copyright © All rights reserved 2025 @ Rectangle Health | Privacy Policy | Term…" at bounding box center [762, 527] width 872 height 54
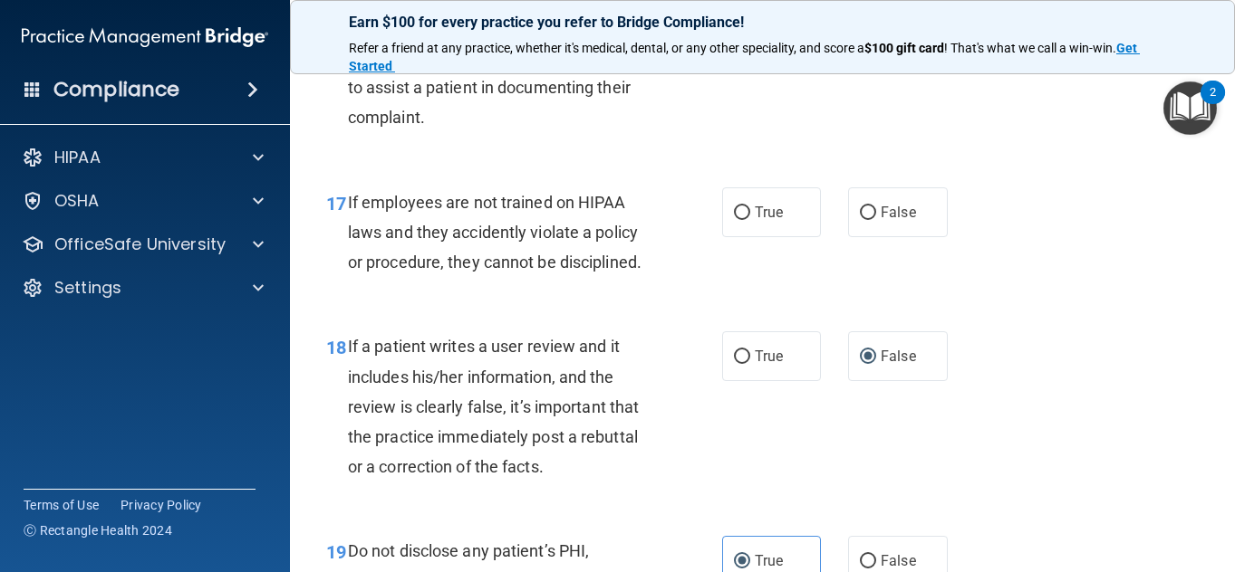
scroll to position [3202, 0]
click at [832, 238] on div "True False" at bounding box center [841, 213] width 238 height 50
click at [871, 238] on label "False" at bounding box center [898, 213] width 100 height 50
click at [871, 221] on input "False" at bounding box center [868, 214] width 16 height 14
radio input "true"
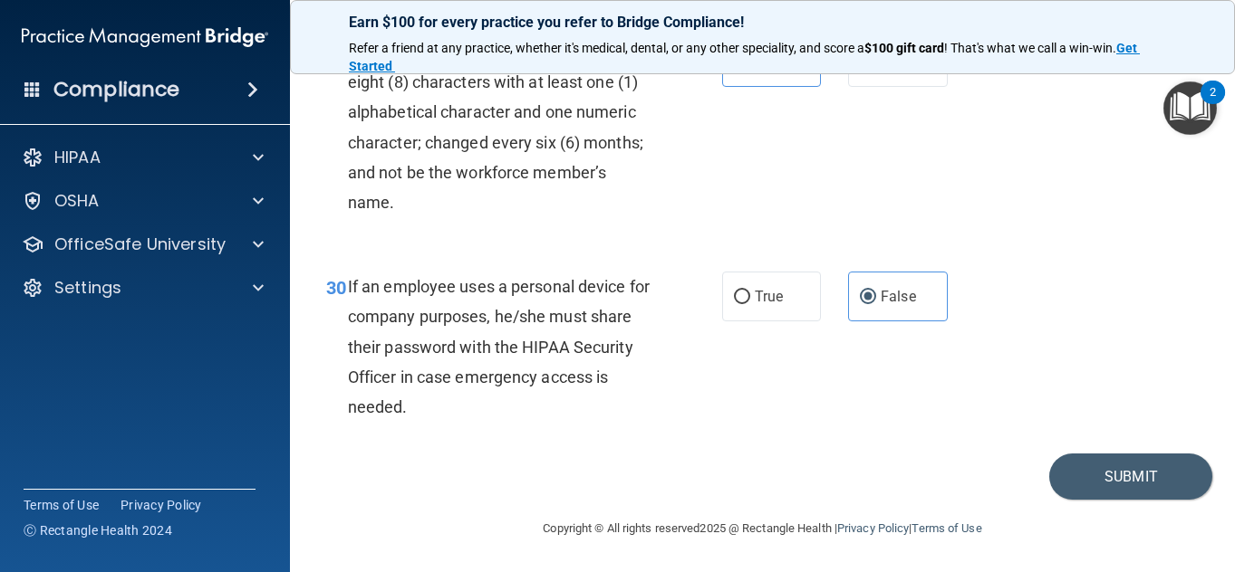
scroll to position [5540, 0]
click at [1111, 500] on footer "Copyright © All rights reserved 2025 @ Rectangle Health | Privacy Policy | Term…" at bounding box center [762, 527] width 872 height 54
drag, startPoint x: 1111, startPoint y: 497, endPoint x: 1120, endPoint y: 490, distance: 11.6
click at [1120, 490] on button "Submit" at bounding box center [1130, 477] width 163 height 46
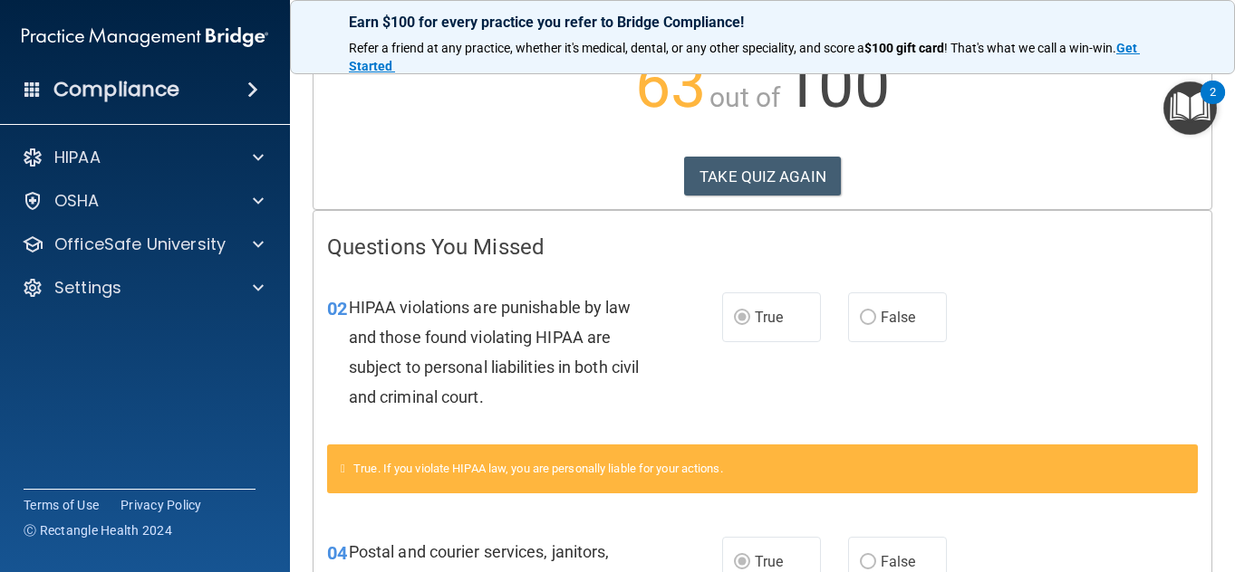
scroll to position [216, 0]
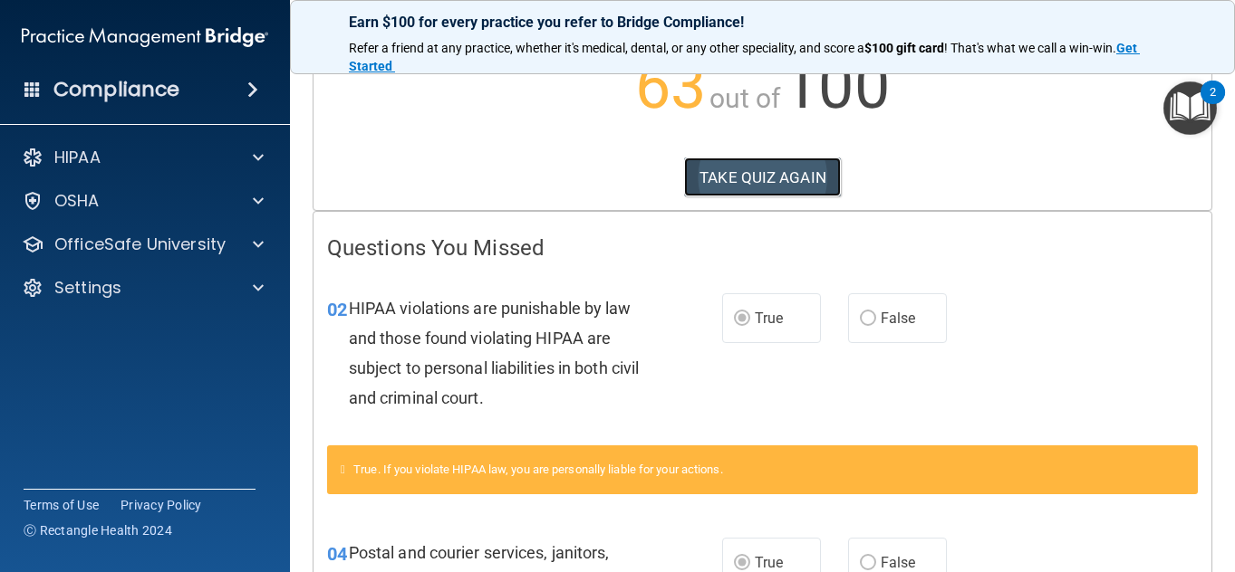
click at [800, 170] on button "TAKE QUIZ AGAIN" at bounding box center [762, 178] width 157 height 40
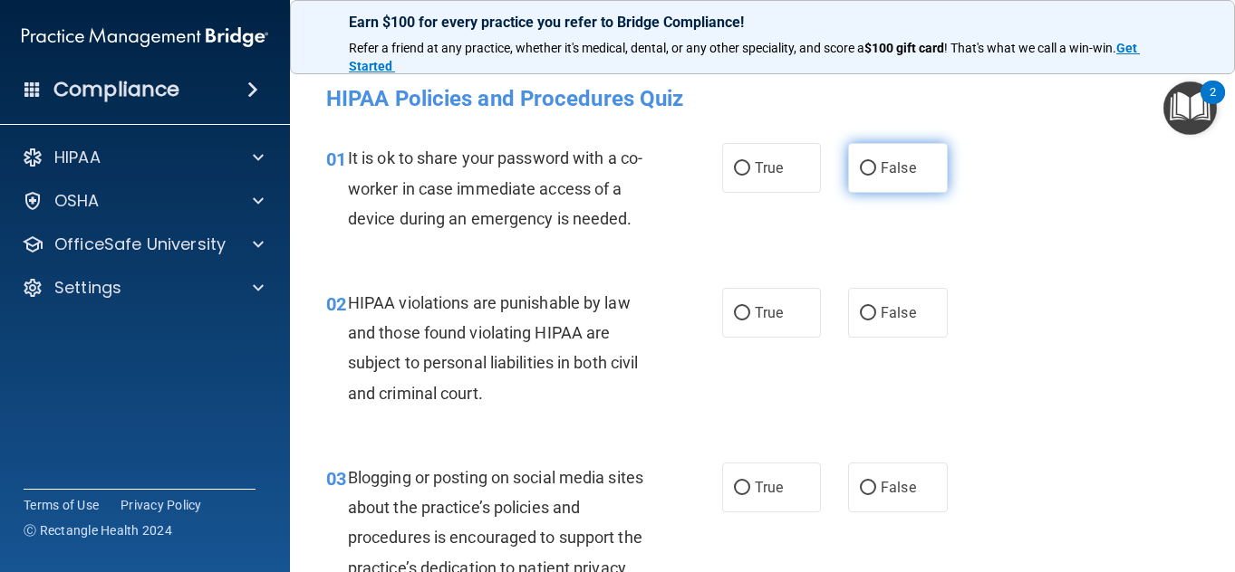
click at [915, 178] on label "False" at bounding box center [898, 168] width 100 height 50
click at [876, 176] on input "False" at bounding box center [868, 169] width 16 height 14
radio input "true"
click at [1111, 366] on div "02 HIPAA violations are punishable by law and those found violating HIPAA are s…" at bounding box center [763, 352] width 900 height 175
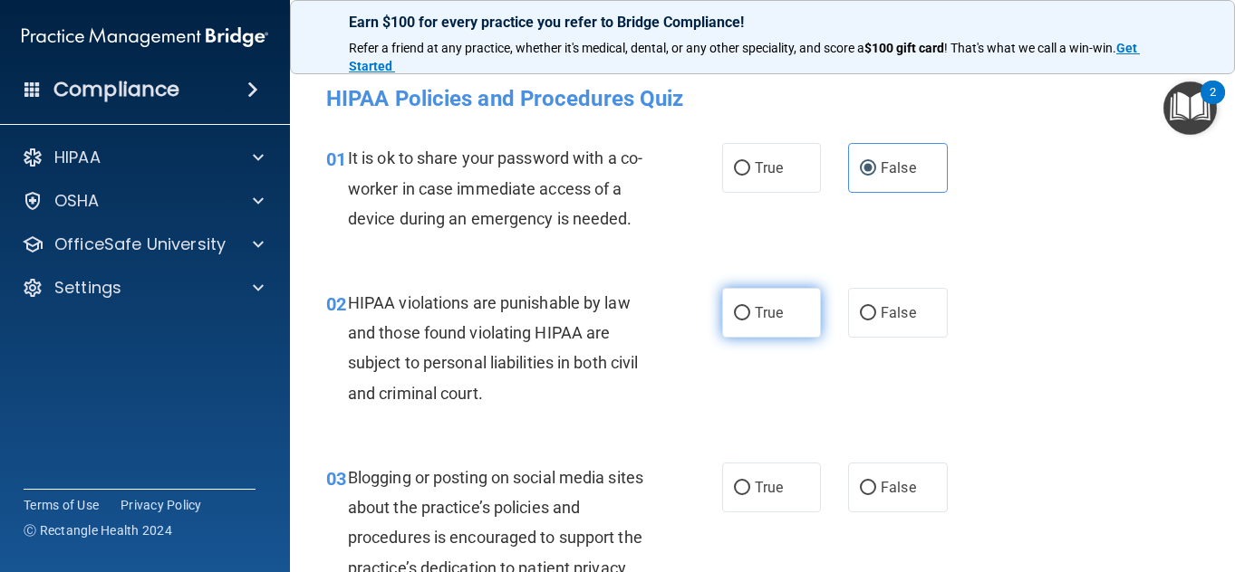
click at [735, 299] on label "True" at bounding box center [772, 313] width 100 height 50
click at [735, 307] on input "True" at bounding box center [742, 314] width 16 height 14
radio input "true"
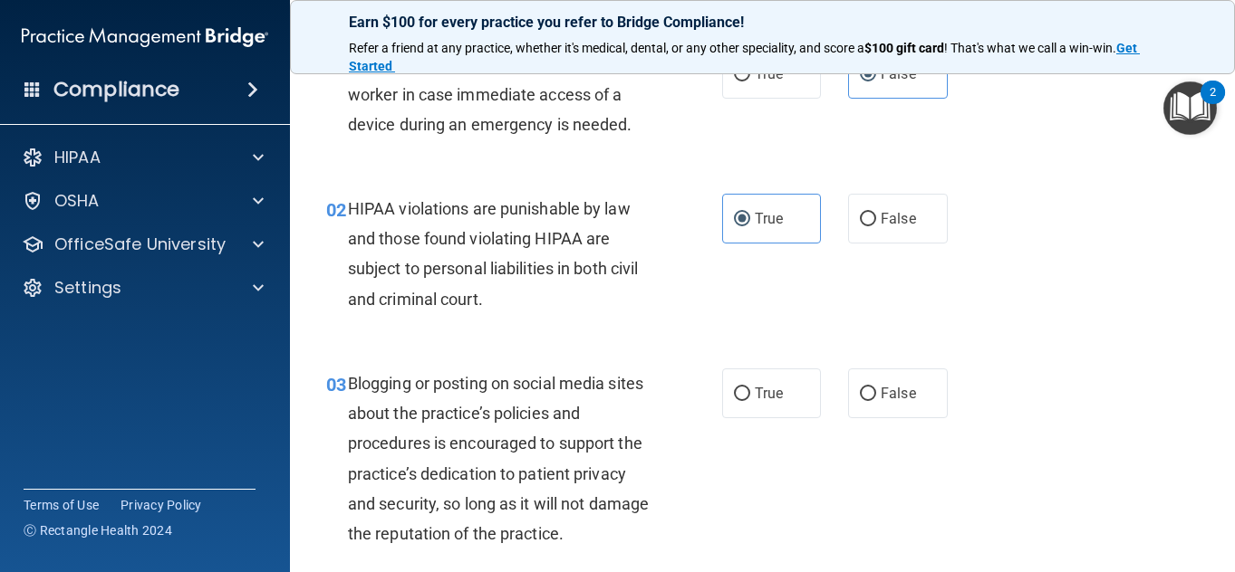
scroll to position [95, 0]
click at [880, 370] on label "False" at bounding box center [898, 393] width 100 height 50
click at [876, 387] on input "False" at bounding box center [868, 394] width 16 height 14
radio input "true"
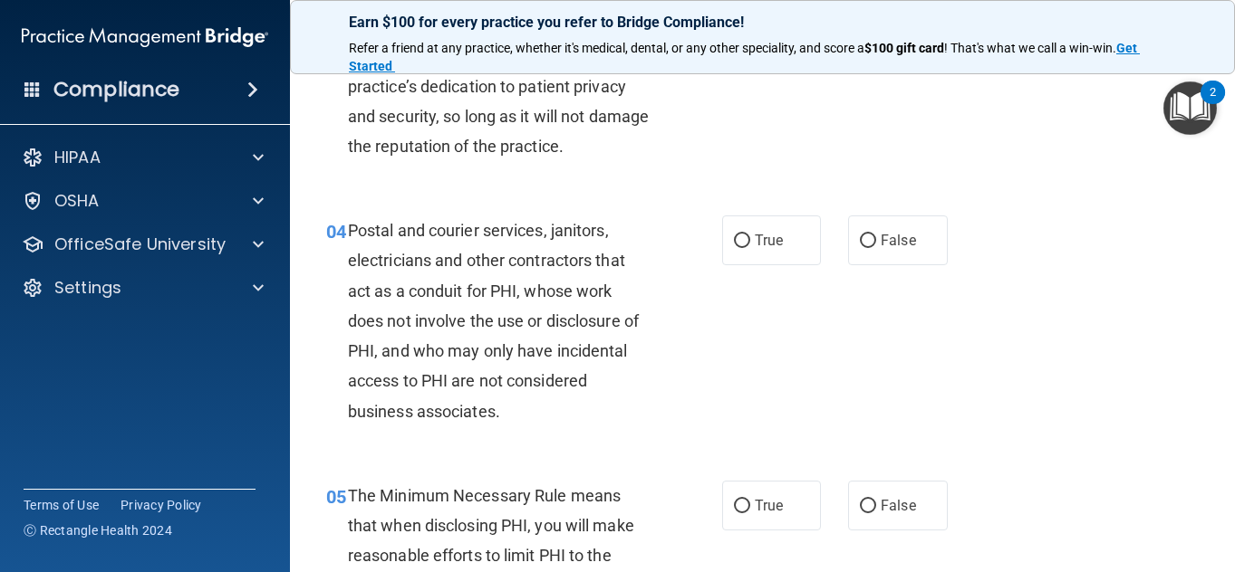
scroll to position [483, 0]
click at [1081, 380] on div "04 Postal and courier services, janitors, electricians and other contractors th…" at bounding box center [763, 324] width 900 height 265
click at [870, 250] on label "False" at bounding box center [898, 240] width 100 height 50
click at [870, 247] on input "False" at bounding box center [868, 241] width 16 height 14
radio input "true"
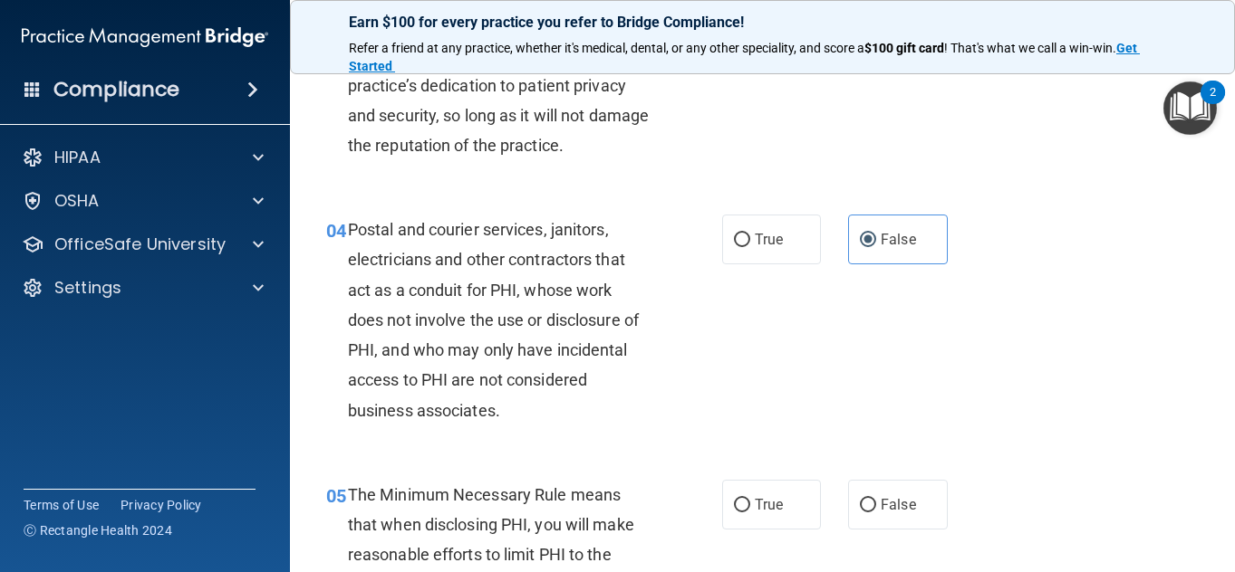
click at [1054, 322] on div "04 Postal and courier services, janitors, electricians and other contractors th…" at bounding box center [763, 324] width 900 height 265
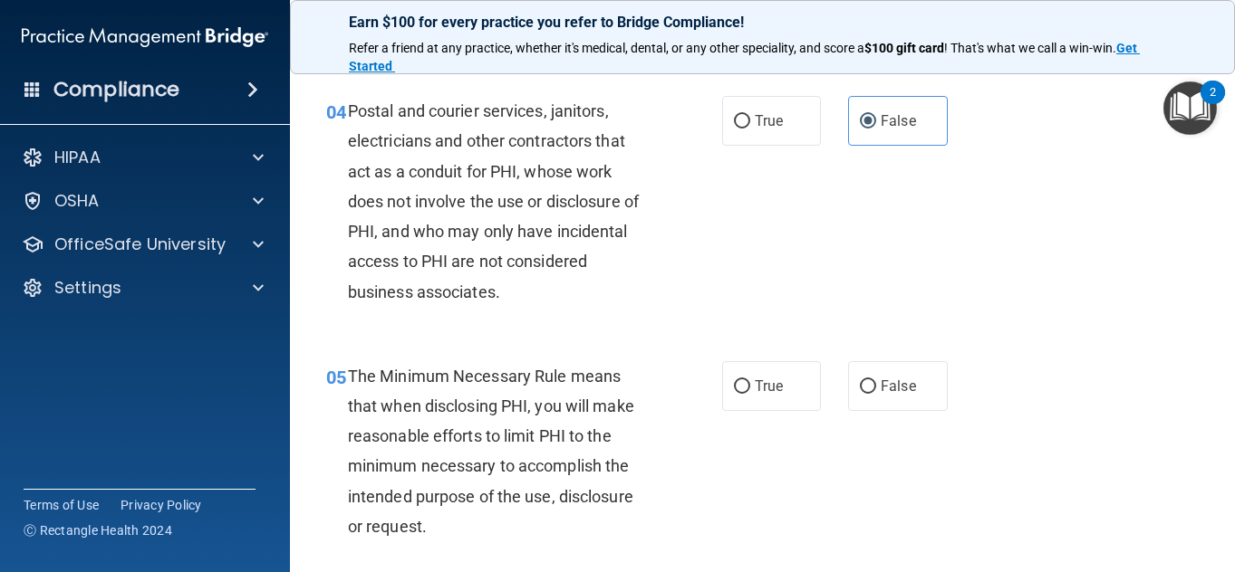
scroll to position [602, 0]
click at [724, 374] on label "True" at bounding box center [772, 386] width 100 height 50
click at [734, 380] on input "True" at bounding box center [742, 387] width 16 height 14
radio input "true"
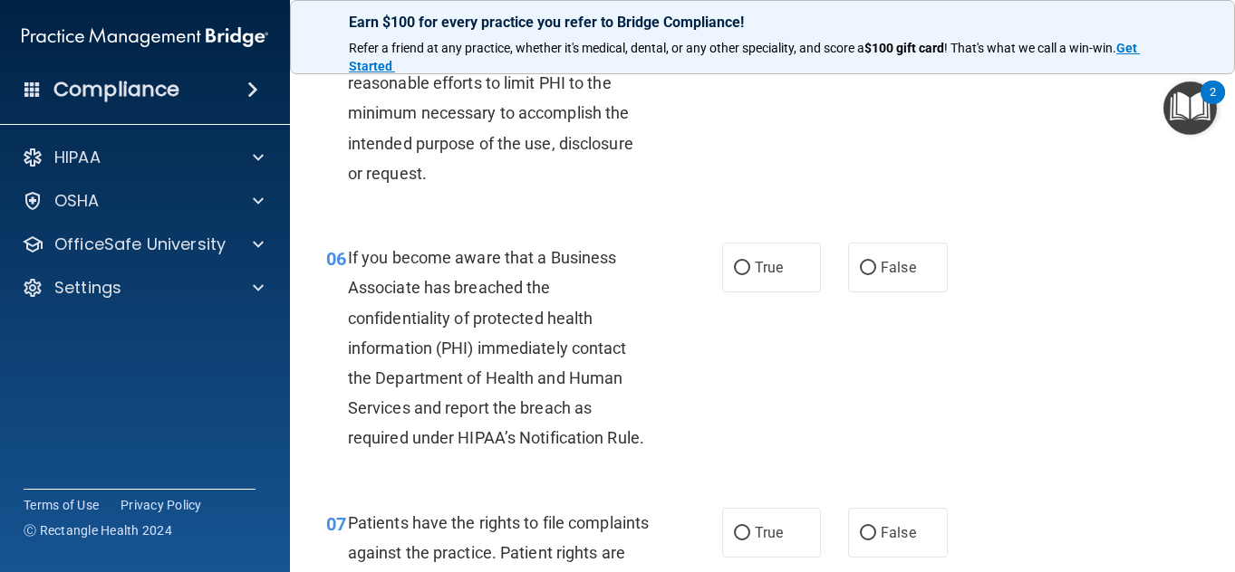
scroll to position [956, 0]
click at [755, 264] on span "True" at bounding box center [769, 266] width 28 height 17
click at [748, 264] on input "True" at bounding box center [742, 268] width 16 height 14
radio input "true"
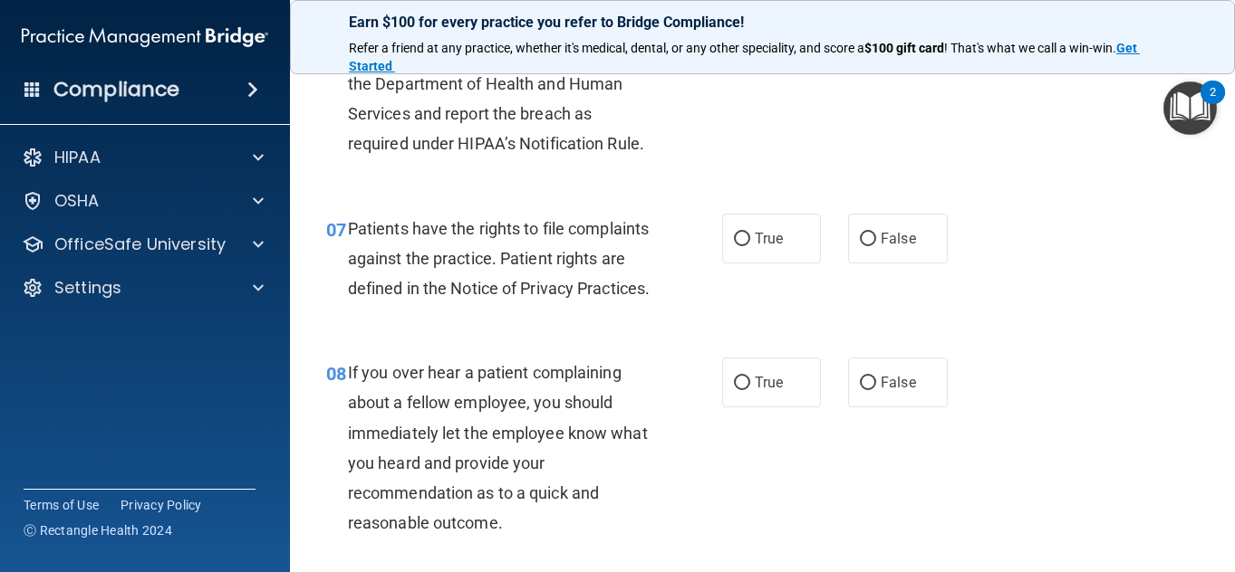
scroll to position [1250, 0]
click at [761, 246] on span "True" at bounding box center [769, 237] width 28 height 17
click at [750, 245] on input "True" at bounding box center [742, 239] width 16 height 14
radio input "true"
click at [871, 407] on label "False" at bounding box center [898, 382] width 100 height 50
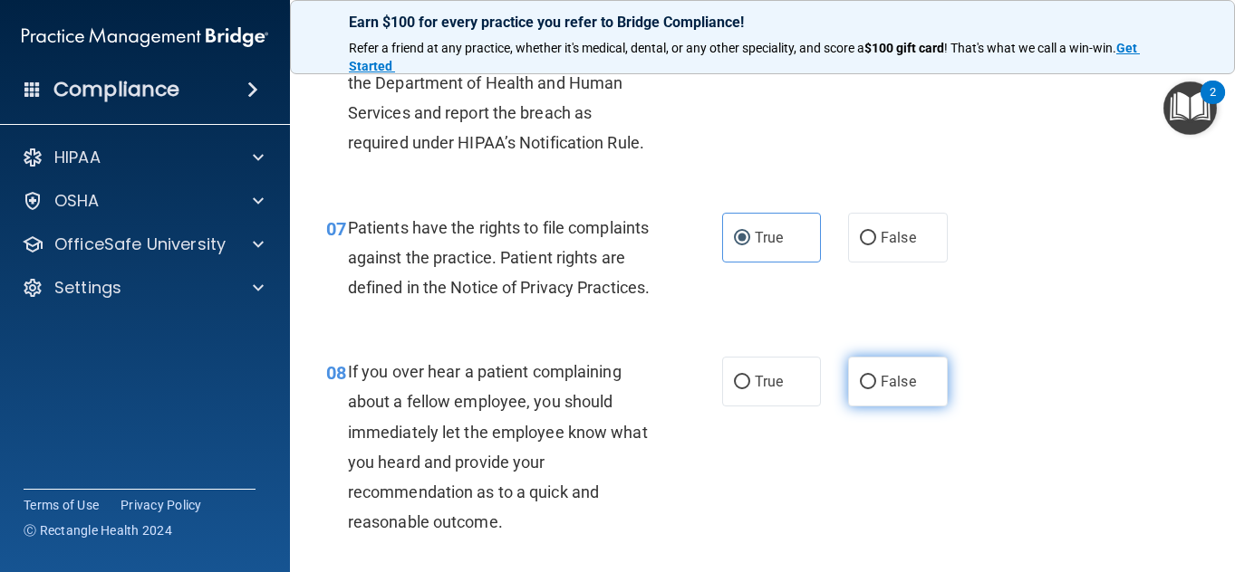
click at [871, 390] on input "False" at bounding box center [868, 383] width 16 height 14
radio input "true"
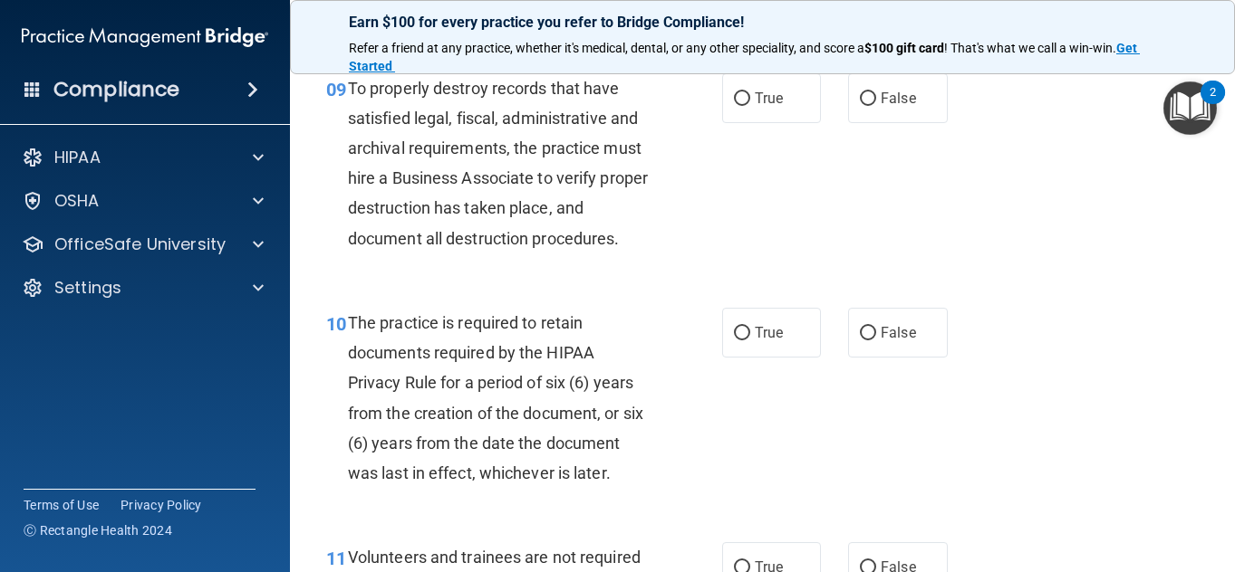
scroll to position [1780, 0]
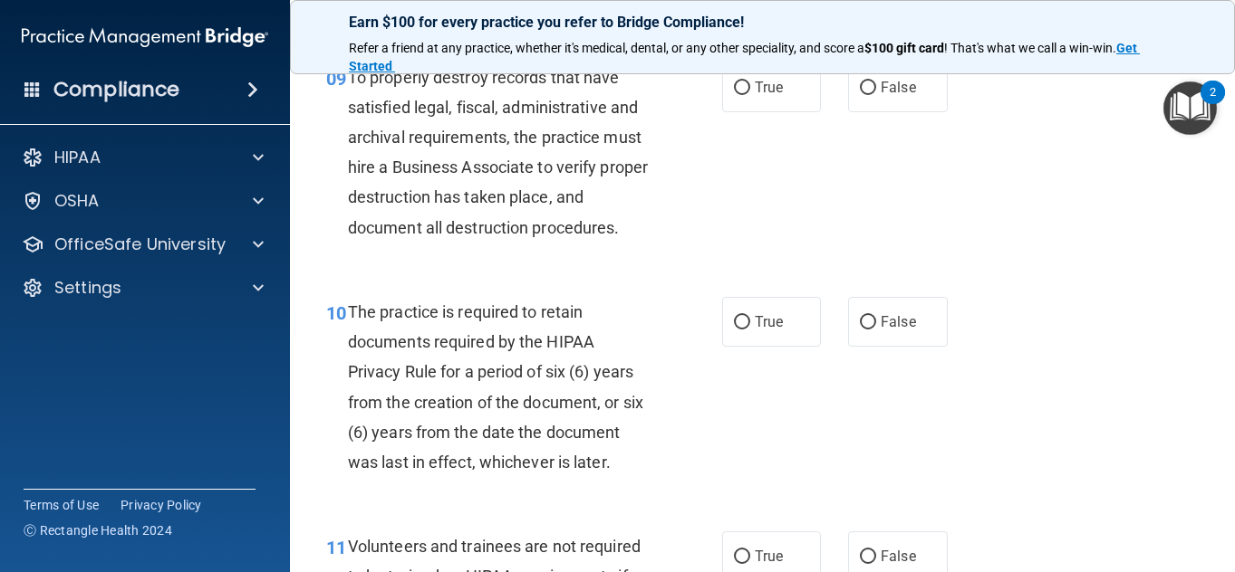
click at [829, 272] on div "09 To properly destroy records that have satisfied legal, fiscal, administrativ…" at bounding box center [763, 157] width 900 height 235
click at [768, 96] on span "True" at bounding box center [769, 87] width 28 height 17
click at [750, 95] on input "True" at bounding box center [742, 89] width 16 height 14
radio input "true"
click at [1044, 274] on div "09 To properly destroy records that have satisfied legal, fiscal, administrativ…" at bounding box center [763, 157] width 900 height 235
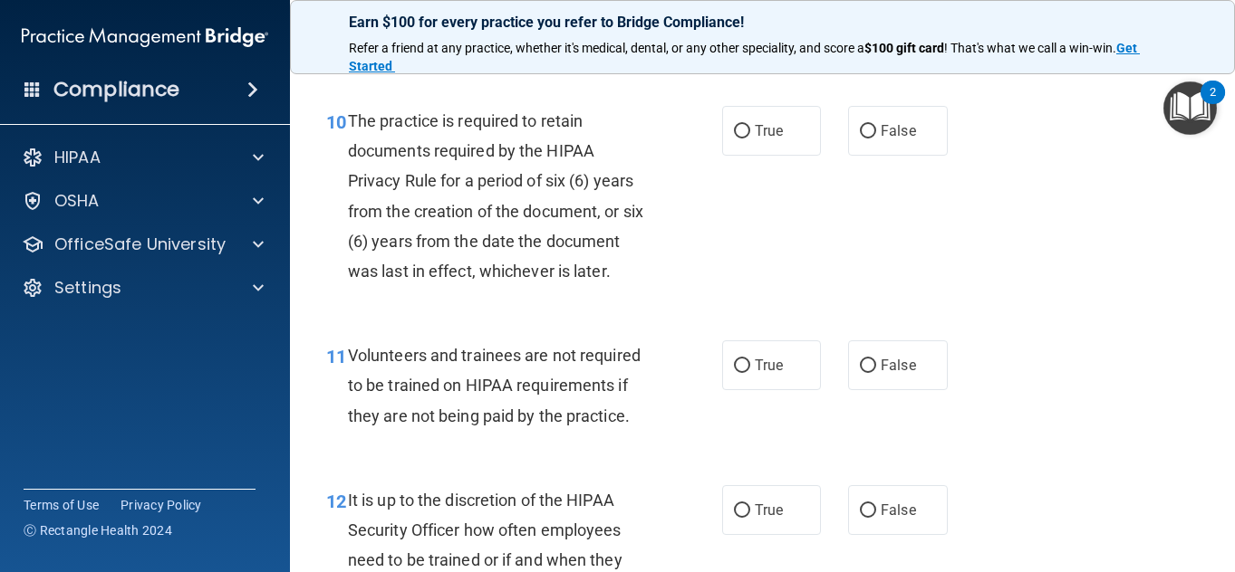
scroll to position [1972, 0]
click at [754, 155] on label "True" at bounding box center [772, 130] width 100 height 50
click at [750, 138] on input "True" at bounding box center [742, 131] width 16 height 14
radio input "true"
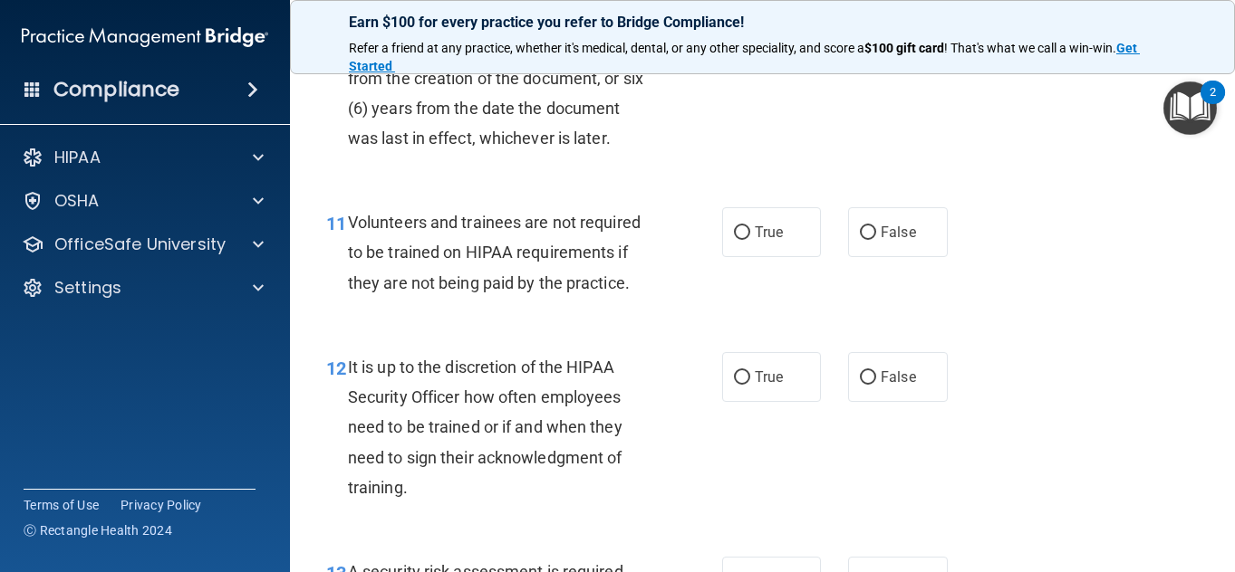
scroll to position [2108, 0]
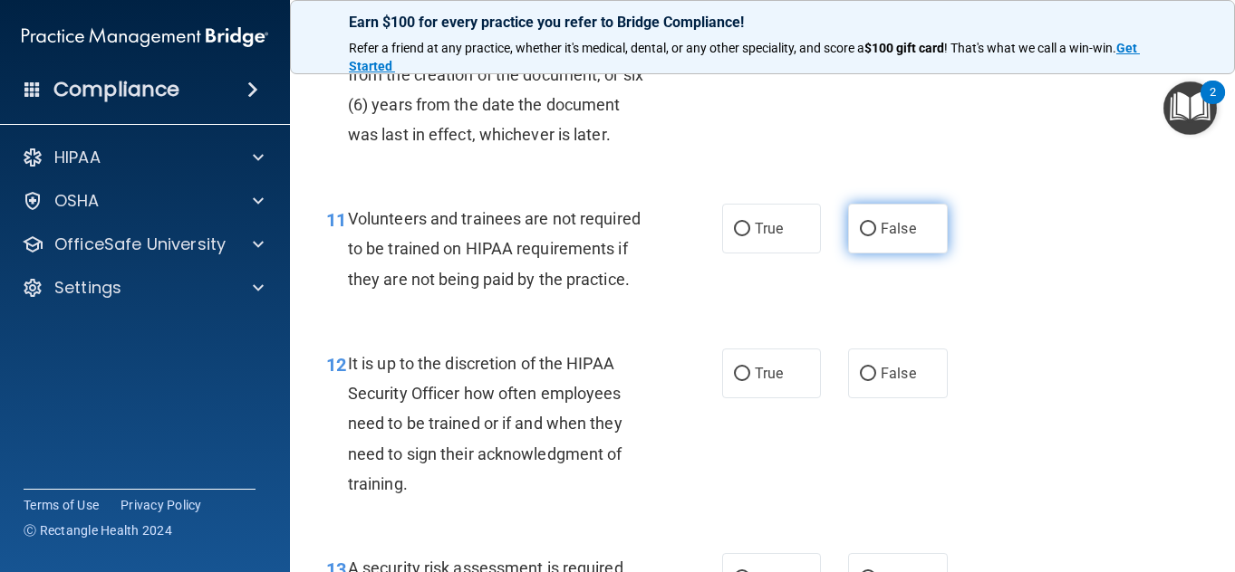
click at [903, 254] on label "False" at bounding box center [898, 229] width 100 height 50
click at [876, 236] on input "False" at bounding box center [868, 230] width 16 height 14
radio input "true"
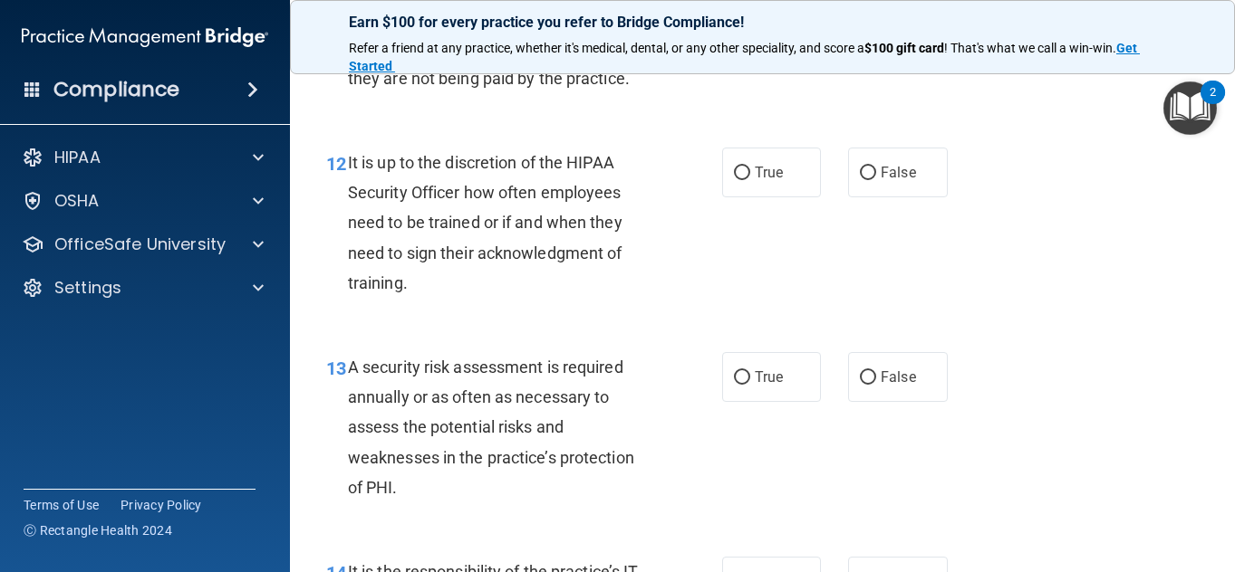
scroll to position [2310, 0]
click at [998, 329] on div "12 It is up to the discretion of the HIPAA Security Officer how often employees…" at bounding box center [763, 226] width 900 height 205
click at [1075, 329] on div "12 It is up to the discretion of the HIPAA Security Officer how often employees…" at bounding box center [763, 226] width 900 height 205
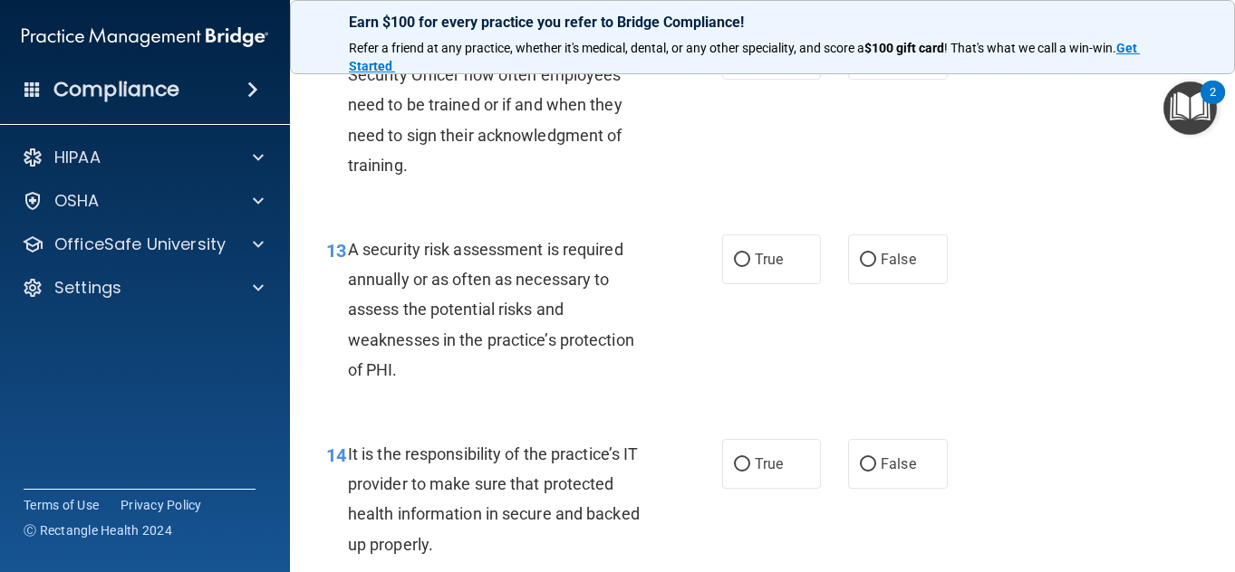
scroll to position [2428, 0]
click at [870, 79] on label "False" at bounding box center [898, 54] width 100 height 50
click at [870, 62] on input "False" at bounding box center [868, 55] width 16 height 14
radio input "true"
click at [1109, 211] on div "12 It is up to the discretion of the HIPAA Security Officer how often employees…" at bounding box center [763, 108] width 900 height 205
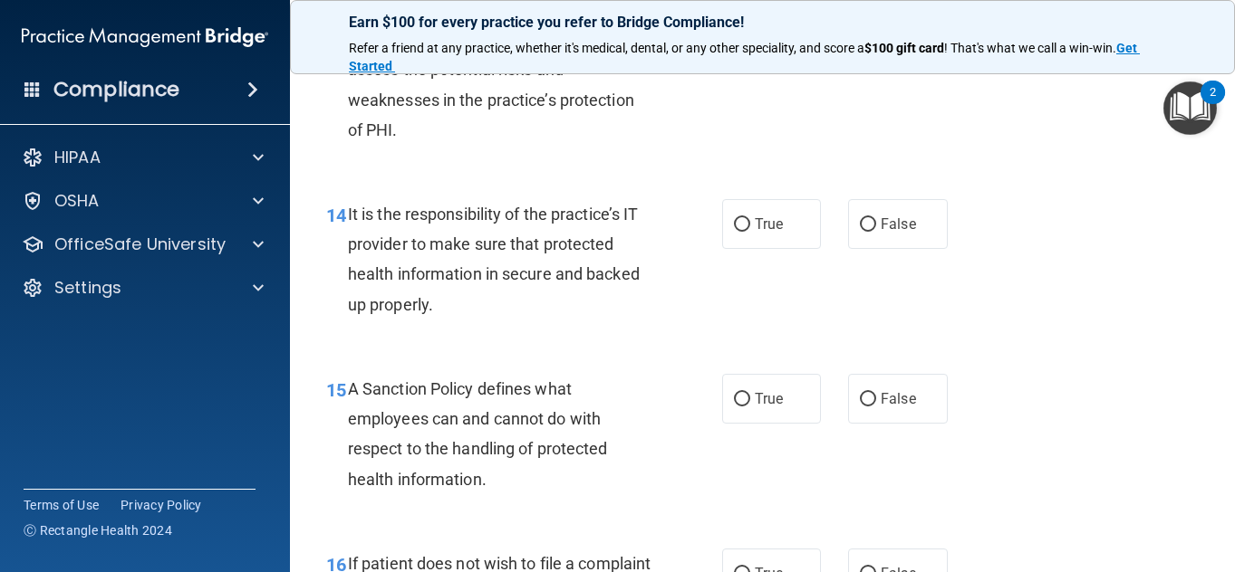
scroll to position [2668, 0]
click at [760, 43] on label "True" at bounding box center [772, 19] width 100 height 50
click at [750, 26] on input "True" at bounding box center [742, 20] width 16 height 14
radio input "true"
click at [1075, 176] on div "13 A security risk assessment is required annually or as often as necessary to …" at bounding box center [763, 73] width 900 height 205
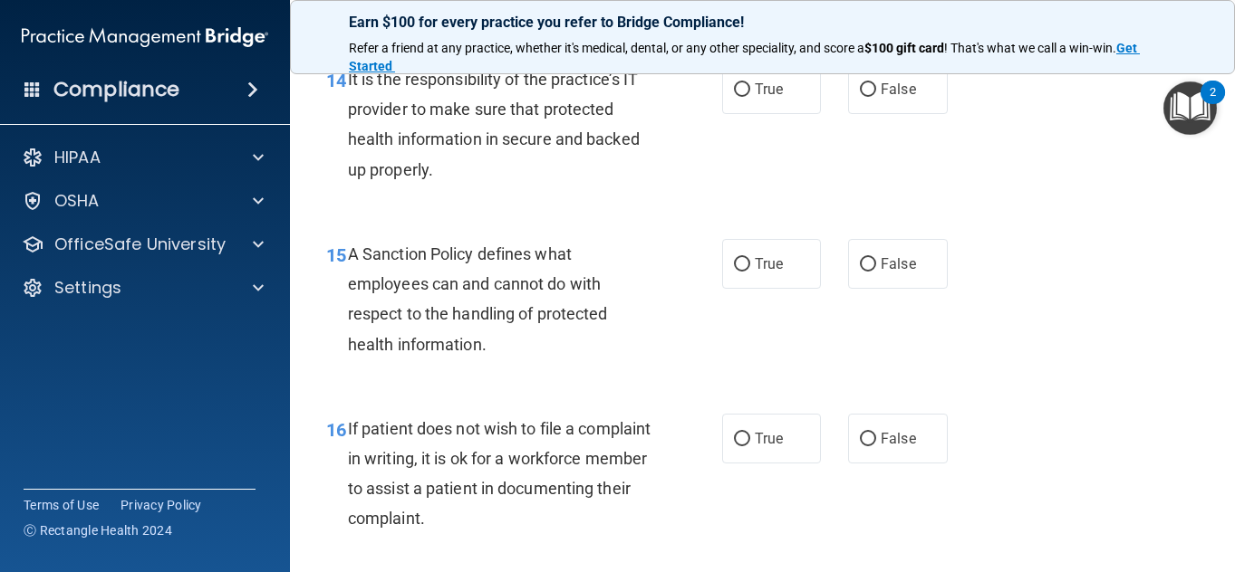
scroll to position [2803, 0]
click at [800, 113] on label "True" at bounding box center [772, 88] width 100 height 50
click at [750, 96] on input "True" at bounding box center [742, 89] width 16 height 14
radio input "true"
click at [990, 216] on div "14 It is the responsibility of the practice’s IT provider to make sure that pro…" at bounding box center [763, 128] width 900 height 175
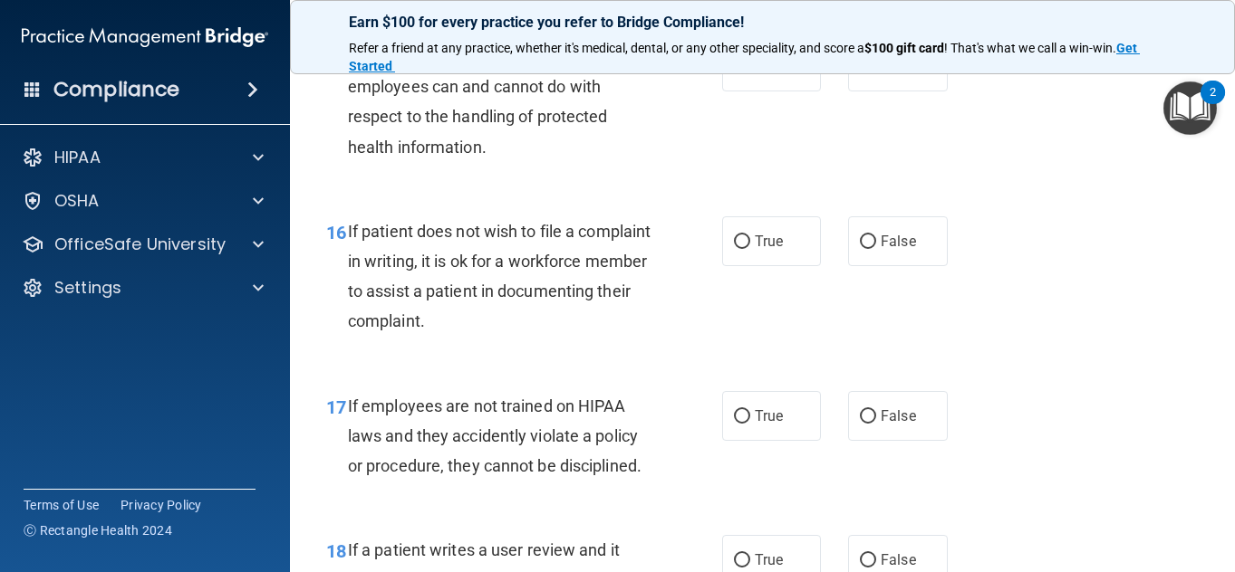
scroll to position [2998, 0]
click at [880, 76] on span "False" at bounding box center [897, 67] width 35 height 17
click at [871, 75] on input "False" at bounding box center [868, 69] width 16 height 14
radio input "true"
click at [1051, 302] on div "16 If patient does not wish to file a complaint in writing, it is ok for a work…" at bounding box center [763, 282] width 900 height 175
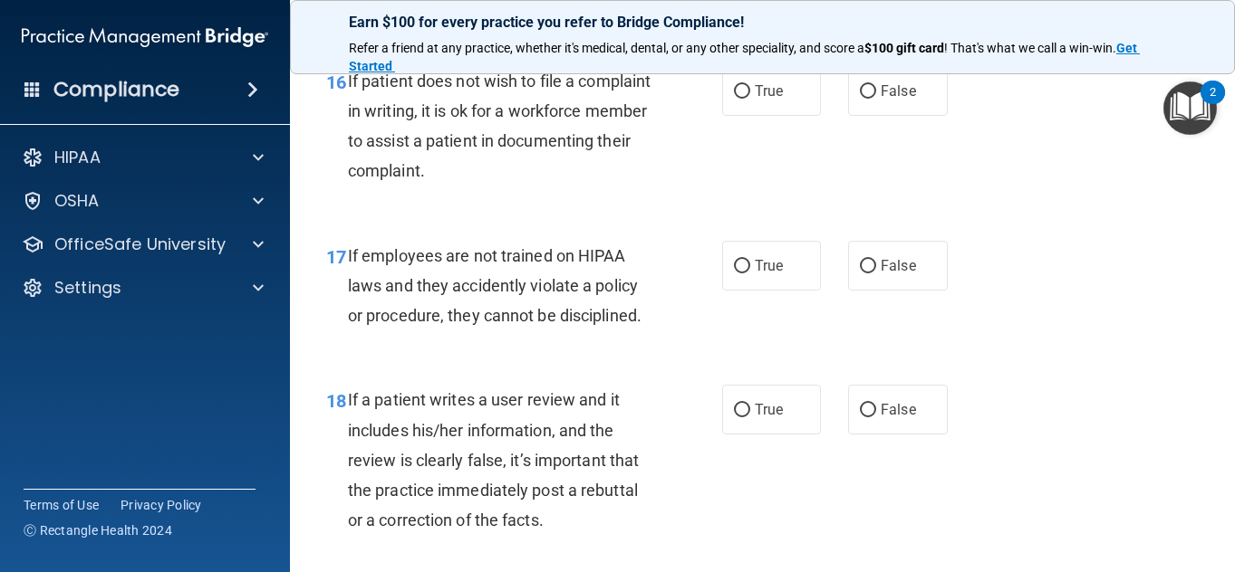
scroll to position [3151, 0]
click at [890, 115] on label "False" at bounding box center [898, 90] width 100 height 50
click at [876, 98] on input "False" at bounding box center [868, 91] width 16 height 14
radio input "true"
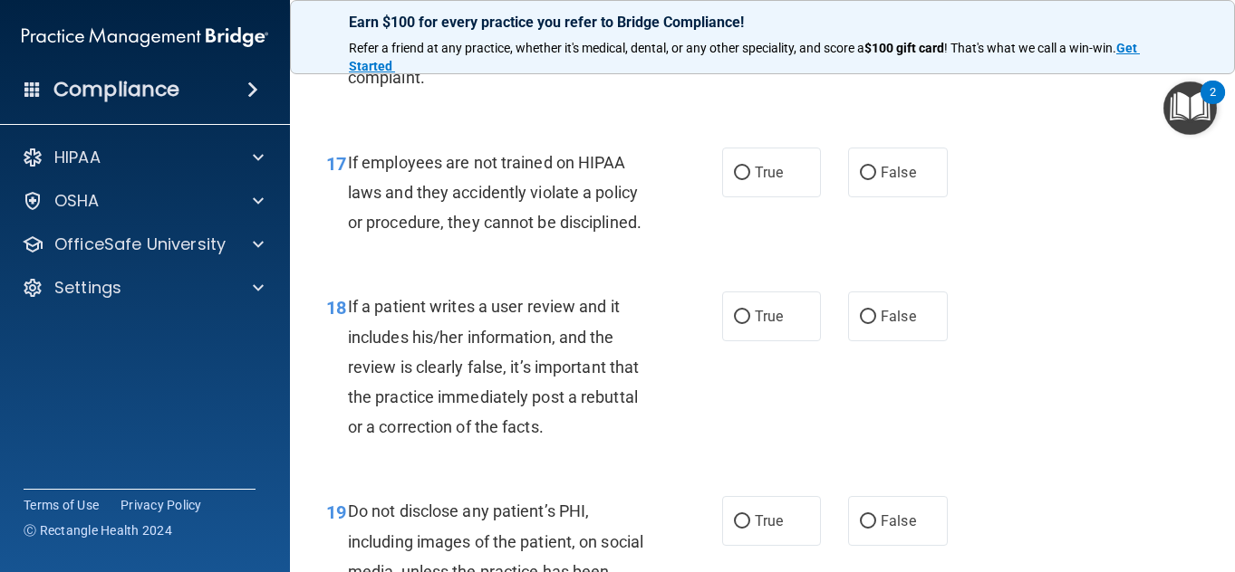
scroll to position [3244, 0]
click at [900, 180] on span "False" at bounding box center [897, 171] width 35 height 17
click at [876, 179] on input "False" at bounding box center [868, 173] width 16 height 14
radio input "true"
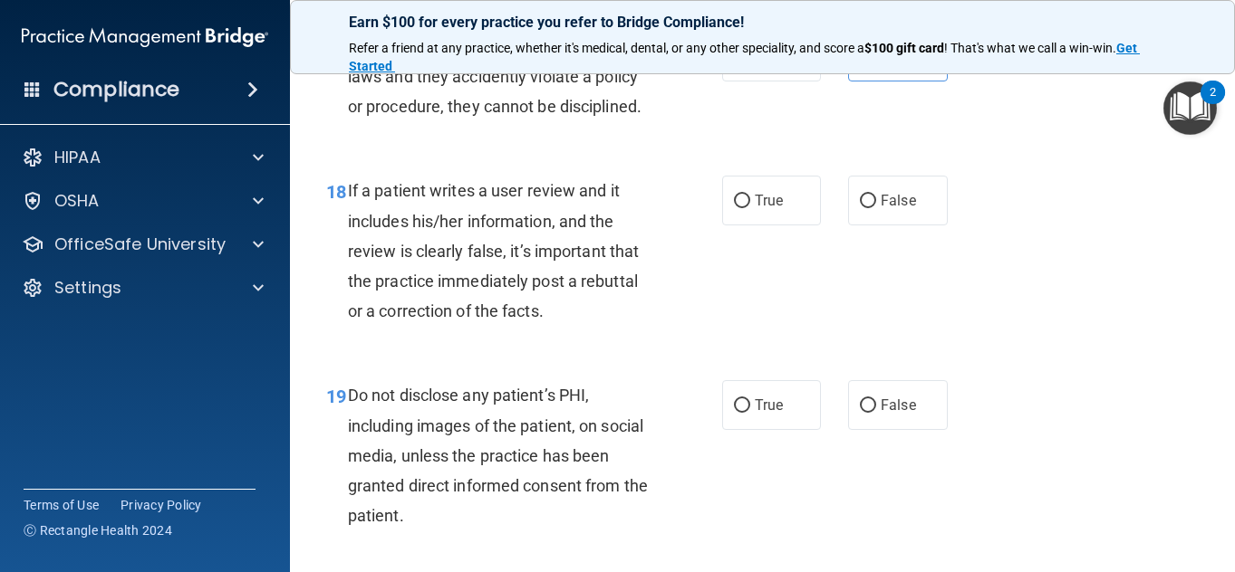
scroll to position [3358, 0]
click at [752, 155] on div "17 If employees are not trained on HIPAA laws and they accidently violate a pol…" at bounding box center [763, 82] width 900 height 145
click at [754, 82] on label "True" at bounding box center [772, 58] width 100 height 50
click at [750, 65] on input "True" at bounding box center [742, 59] width 16 height 14
radio input "true"
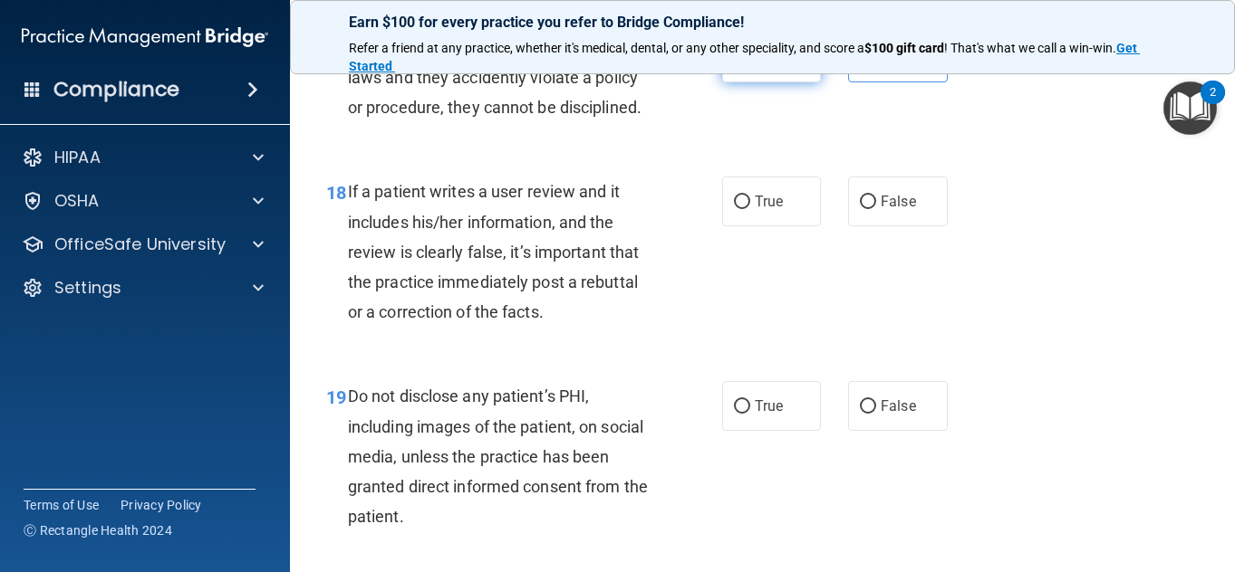
radio input "false"
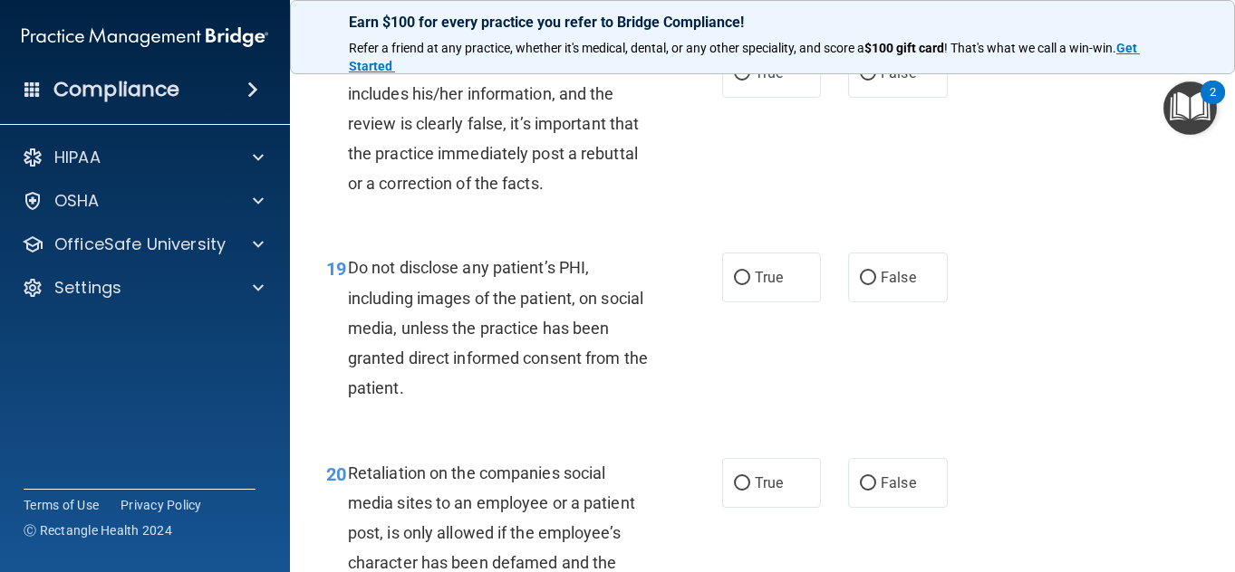
scroll to position [3487, 0]
click at [867, 97] on label "False" at bounding box center [898, 72] width 100 height 50
click at [867, 80] on input "False" at bounding box center [868, 73] width 16 height 14
radio input "true"
click at [1003, 229] on div "18 If a patient writes a user review and it includes his/her information, and t…" at bounding box center [763, 126] width 900 height 205
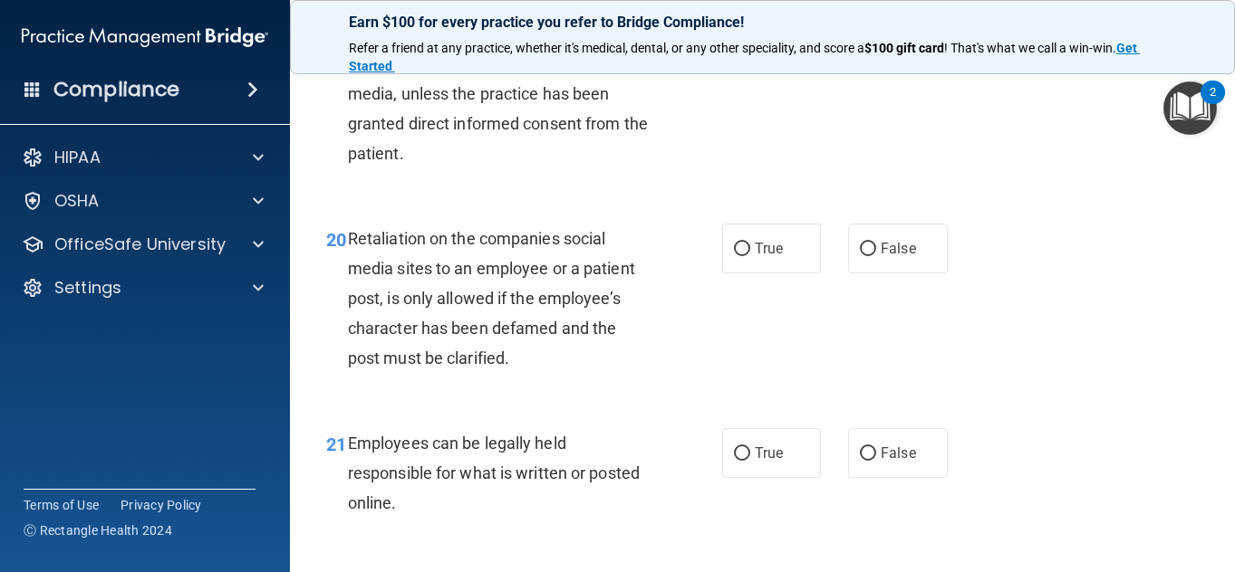
scroll to position [3735, 0]
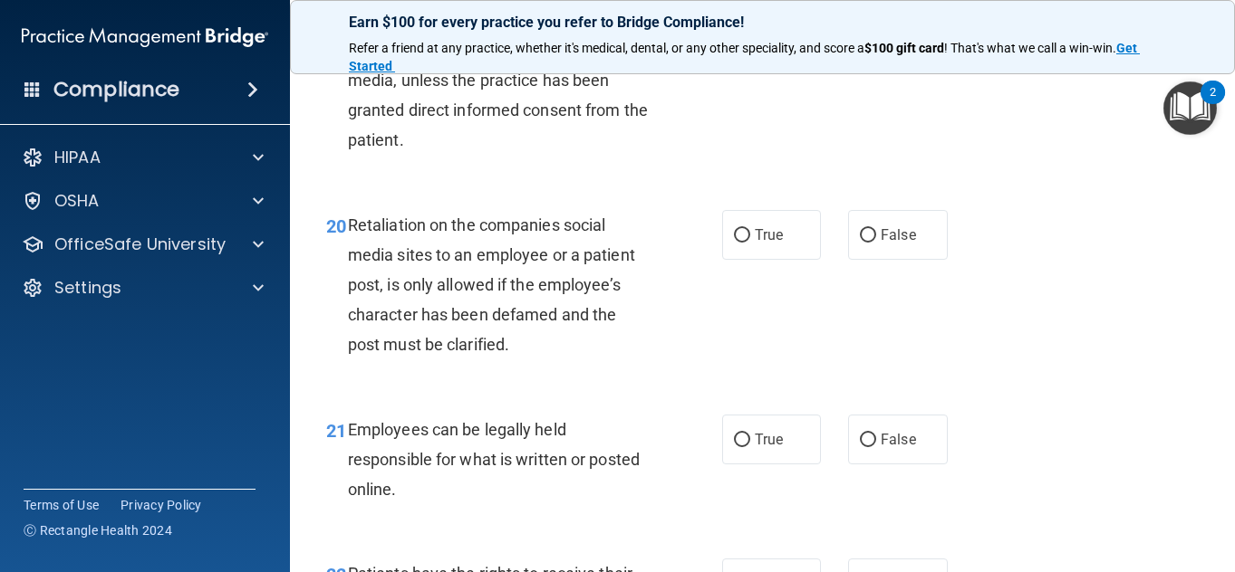
click at [767, 38] on span "True" at bounding box center [769, 29] width 28 height 17
click at [750, 37] on input "True" at bounding box center [742, 31] width 16 height 14
radio input "true"
click at [991, 187] on div "19 Do not disclose any patient’s PHI, including images of the patient, on socia…" at bounding box center [763, 84] width 900 height 205
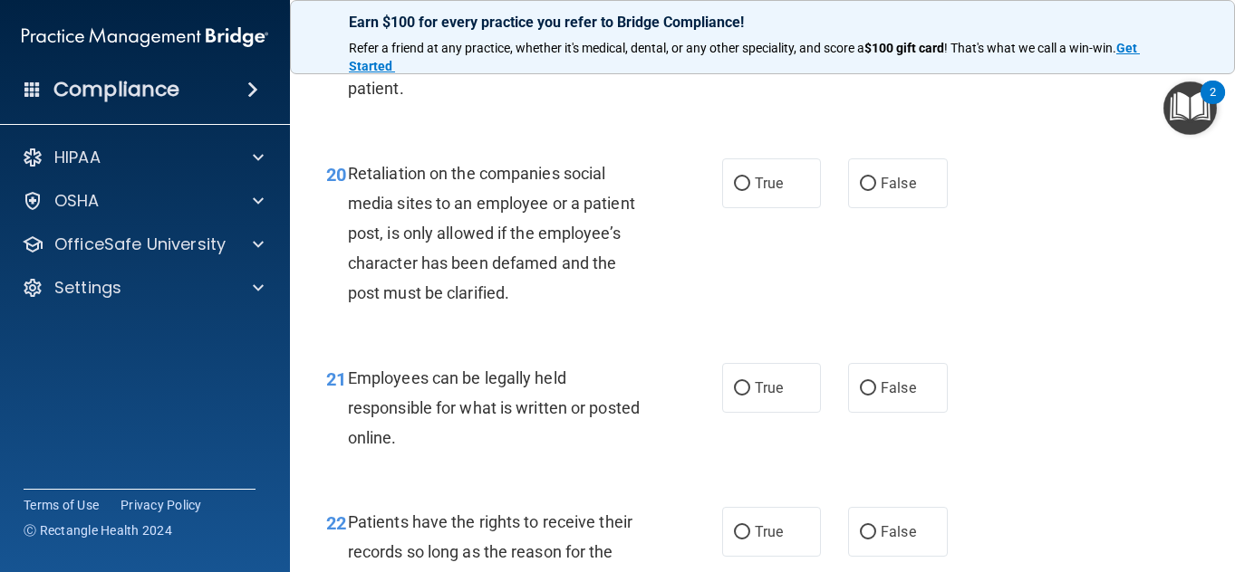
scroll to position [3787, 0]
click at [991, 134] on div "19 Do not disclose any patient’s PHI, including images of the patient, on socia…" at bounding box center [763, 31] width 900 height 205
click at [899, 191] on span "False" at bounding box center [897, 182] width 35 height 17
click at [876, 190] on input "False" at bounding box center [868, 184] width 16 height 14
radio input "true"
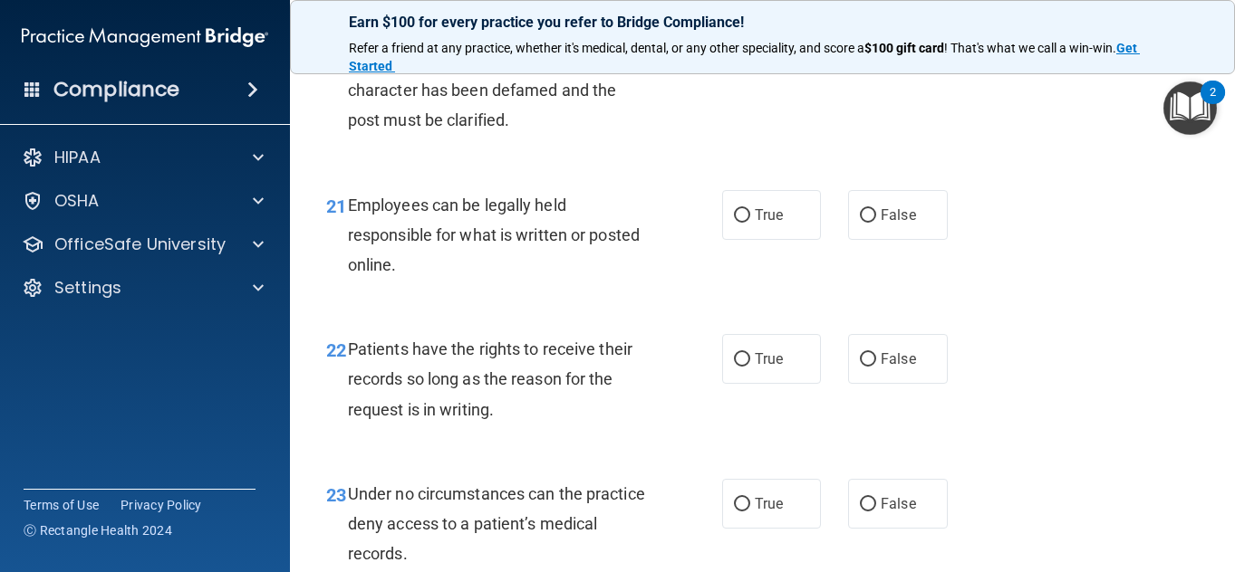
scroll to position [3960, 0]
click at [744, 239] on label "True" at bounding box center [772, 214] width 100 height 50
click at [744, 222] on input "True" at bounding box center [742, 215] width 16 height 14
radio input "true"
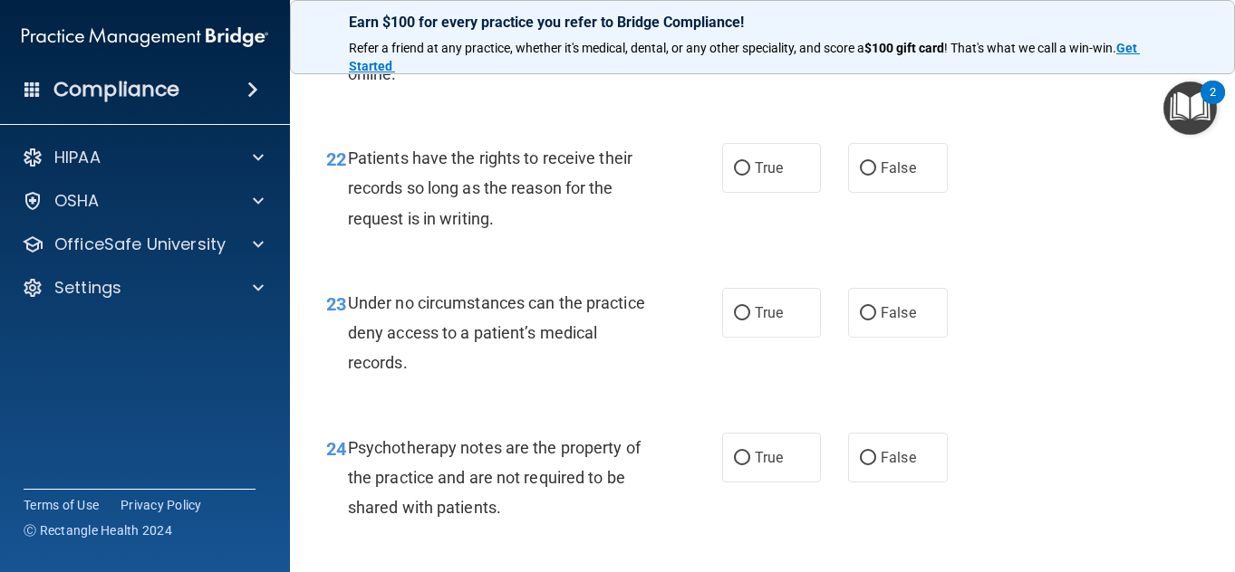
scroll to position [4151, 0]
click at [772, 176] on span "True" at bounding box center [769, 167] width 28 height 17
click at [750, 175] on input "True" at bounding box center [742, 168] width 16 height 14
radio input "true"
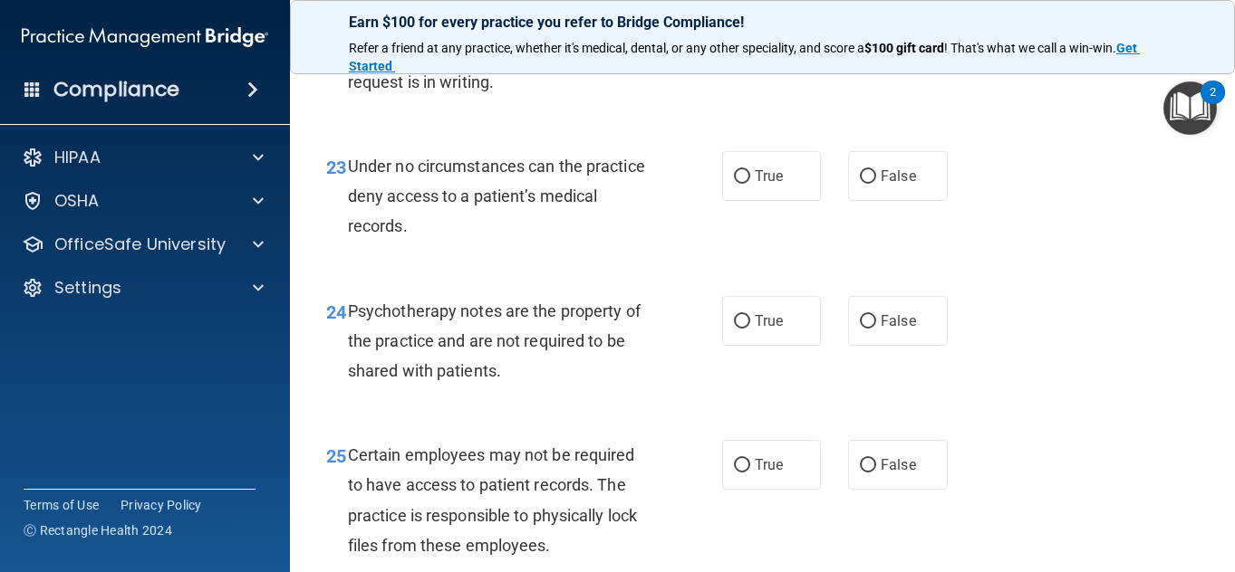
scroll to position [4288, 0]
click at [1028, 372] on div "24 Psychotherapy notes are the property of the practice and are not required to…" at bounding box center [763, 345] width 900 height 145
click at [877, 200] on label "False" at bounding box center [898, 175] width 100 height 50
click at [876, 183] on input "False" at bounding box center [868, 176] width 16 height 14
radio input "true"
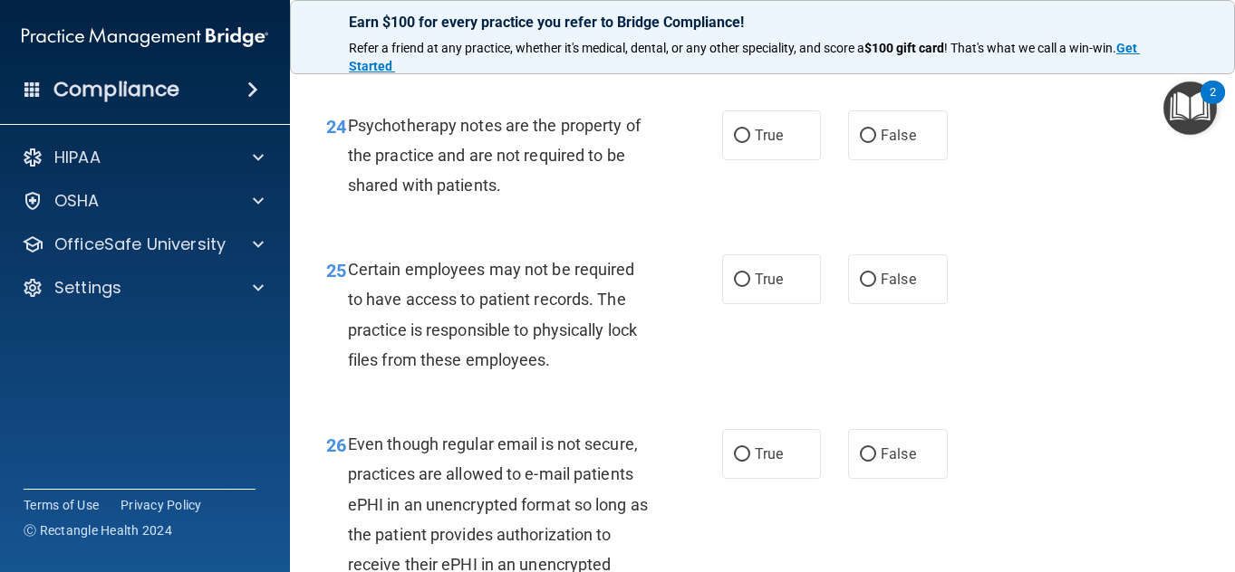
scroll to position [4474, 0]
click at [787, 159] on label "True" at bounding box center [772, 135] width 100 height 50
click at [750, 142] on input "True" at bounding box center [742, 136] width 16 height 14
radio input "true"
click at [1041, 232] on div "24 Psychotherapy notes are the property of the practice and are not required to…" at bounding box center [763, 159] width 900 height 145
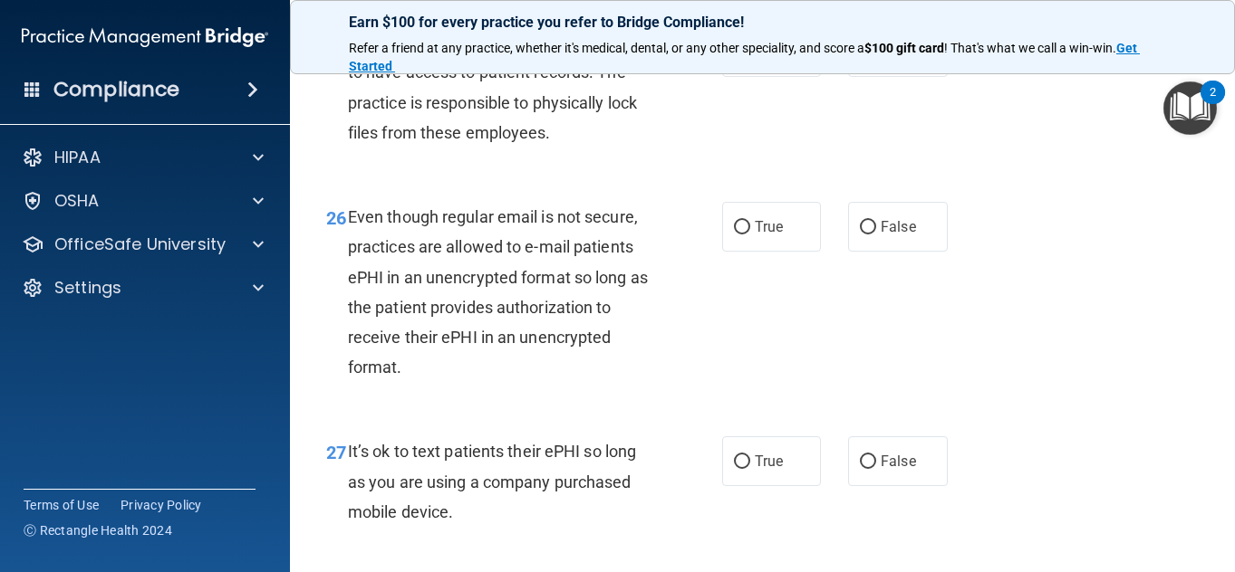
scroll to position [4701, 0]
click at [755, 60] on span "True" at bounding box center [769, 51] width 28 height 17
click at [750, 59] on input "True" at bounding box center [742, 52] width 16 height 14
radio input "true"
click at [1044, 178] on div "25 Certain employees may not be required to have access to patient records. The…" at bounding box center [763, 91] width 900 height 175
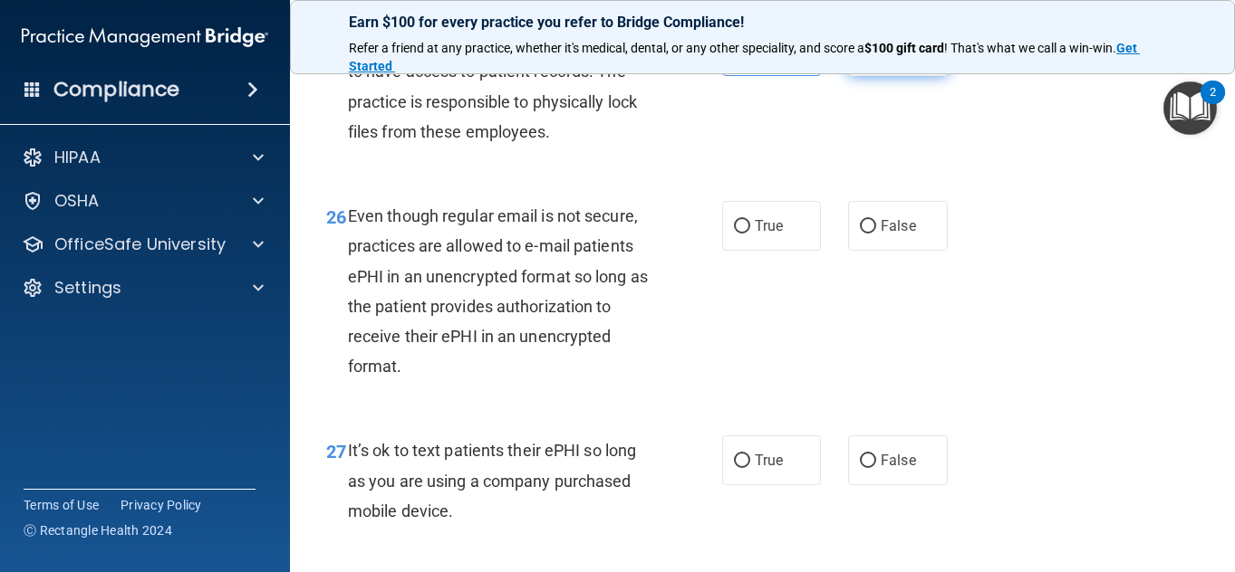
click at [880, 60] on span "False" at bounding box center [897, 51] width 35 height 17
click at [876, 59] on input "False" at bounding box center [868, 52] width 16 height 14
radio input "true"
radio input "false"
click at [837, 178] on div "25 Certain employees may not be required to have access to patient records. The…" at bounding box center [763, 91] width 900 height 175
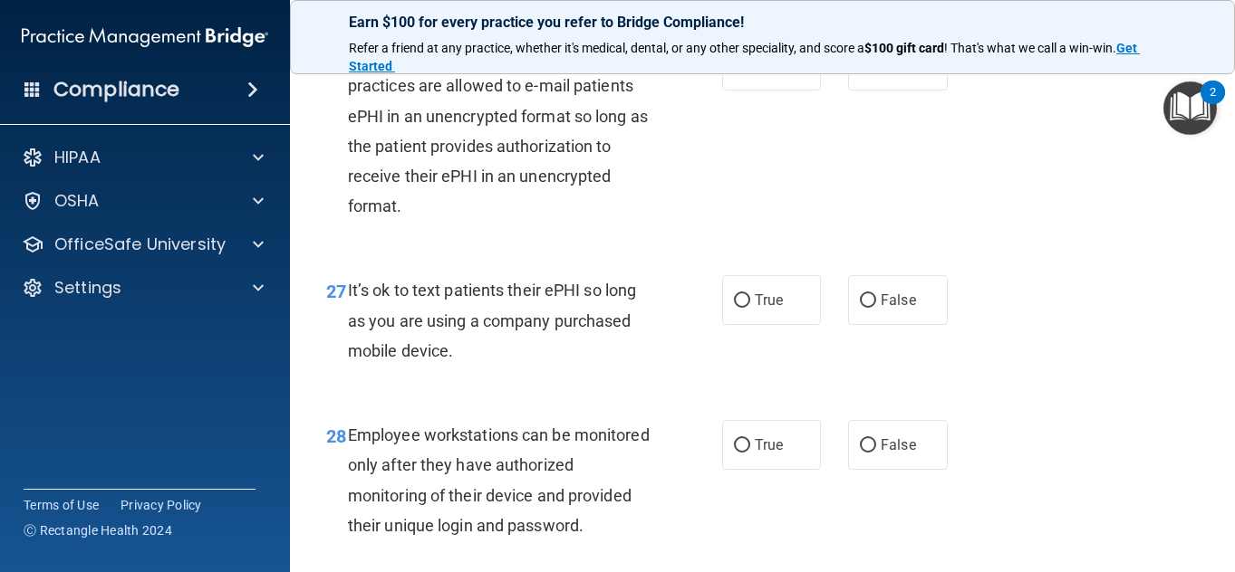
scroll to position [4863, 0]
click at [905, 90] on label "False" at bounding box center [898, 65] width 100 height 50
click at [876, 72] on input "False" at bounding box center [868, 66] width 16 height 14
radio input "true"
click at [1033, 252] on div "26 Even though regular email is not secure, practices are allowed to e-mail pat…" at bounding box center [763, 134] width 900 height 235
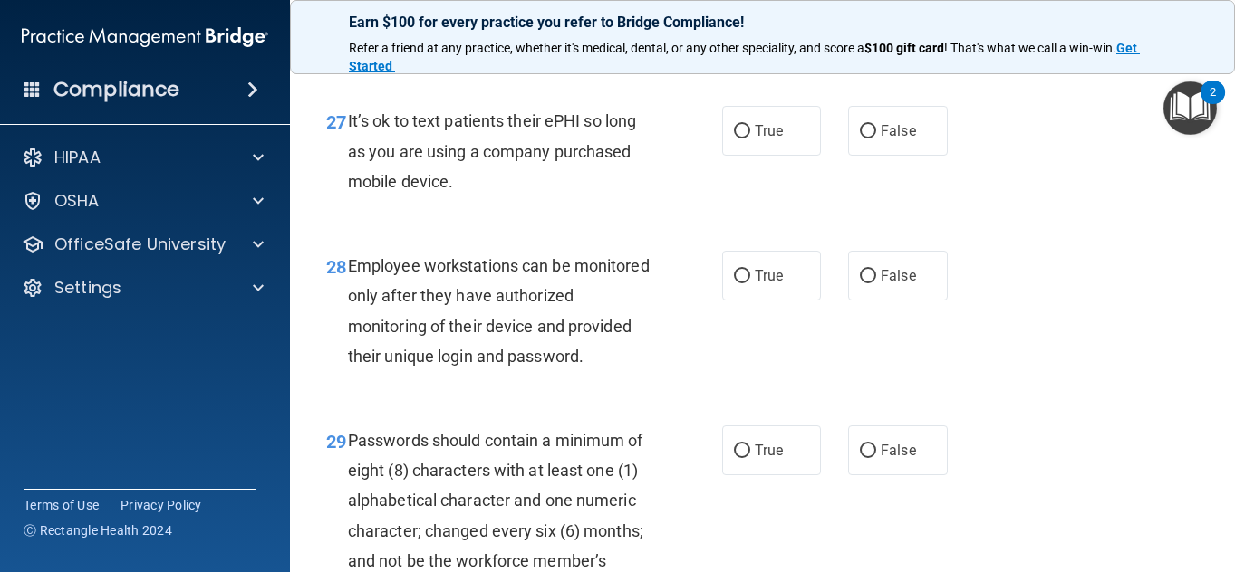
scroll to position [5032, 0]
click at [1033, 319] on div "28 Employee workstations can be monitored only after they have authorized monit…" at bounding box center [763, 314] width 900 height 175
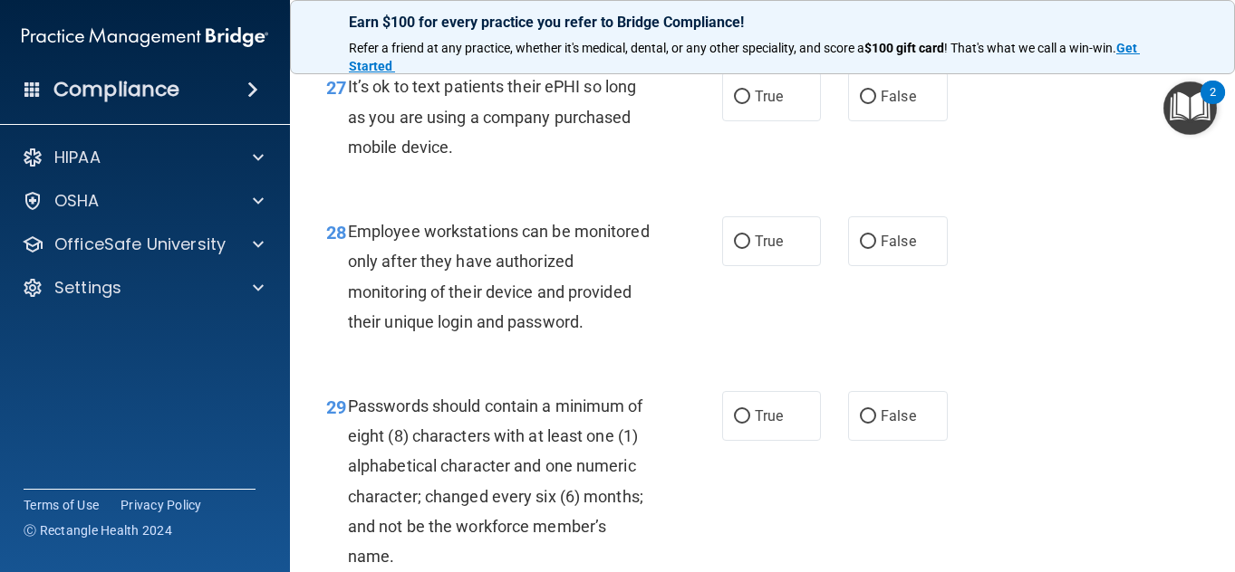
scroll to position [5066, 0]
click at [888, 104] on span "False" at bounding box center [897, 95] width 35 height 17
click at [876, 103] on input "False" at bounding box center [868, 97] width 16 height 14
radio input "true"
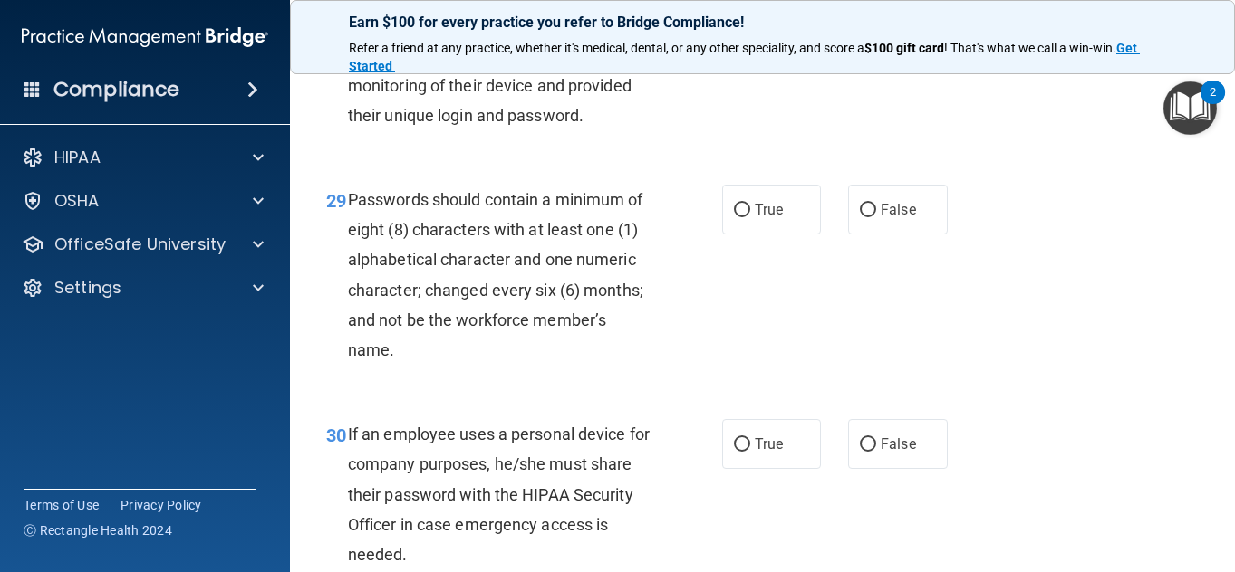
scroll to position [5273, 0]
click at [914, 59] on label "False" at bounding box center [898, 34] width 100 height 50
click at [876, 42] on input "False" at bounding box center [868, 35] width 16 height 14
radio input "true"
click at [1012, 161] on div "28 Employee workstations can be monitored only after they have authorized monit…" at bounding box center [763, 73] width 900 height 175
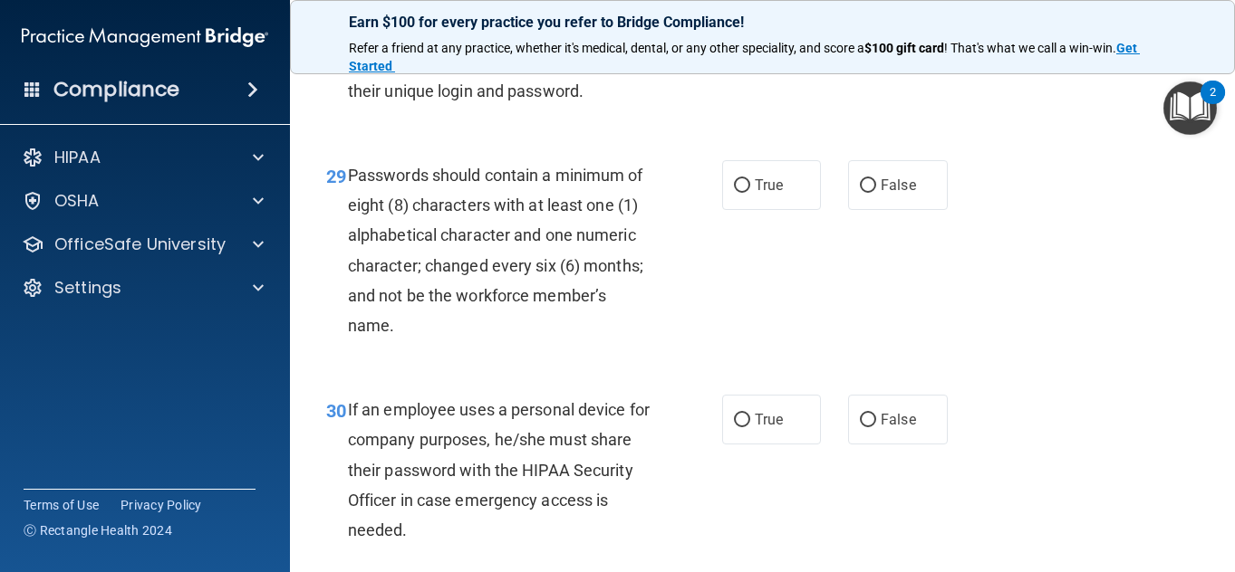
scroll to position [5297, 0]
click at [764, 193] on span "True" at bounding box center [769, 184] width 28 height 17
click at [750, 192] on input "True" at bounding box center [742, 185] width 16 height 14
radio input "true"
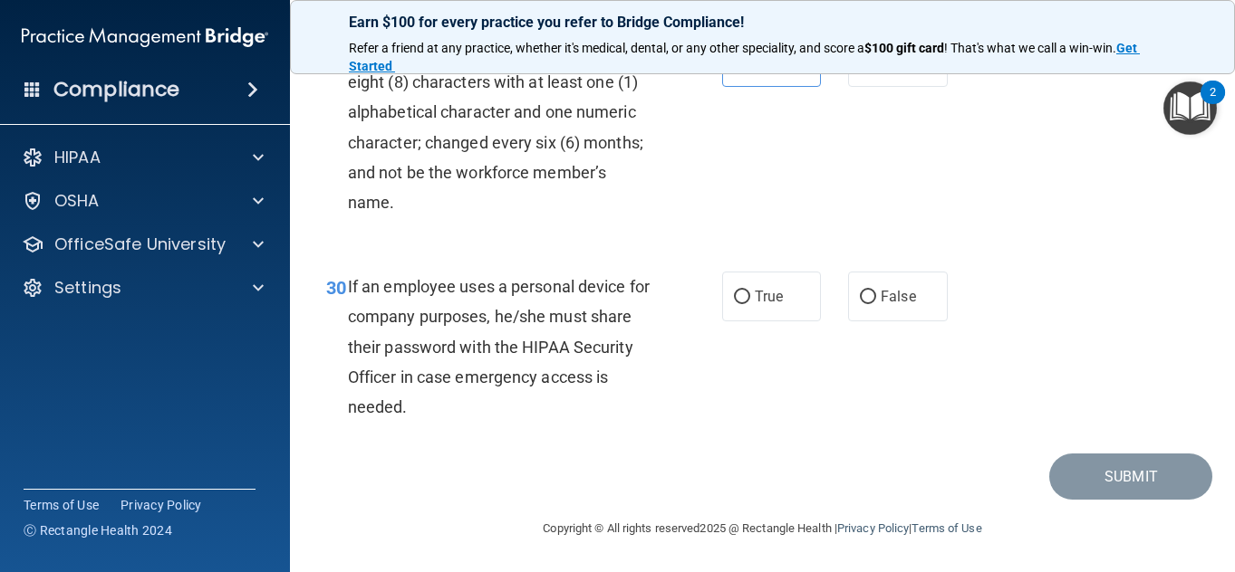
scroll to position [5458, 0]
click at [765, 305] on span "True" at bounding box center [769, 296] width 28 height 17
click at [750, 304] on input "True" at bounding box center [742, 298] width 16 height 14
radio input "true"
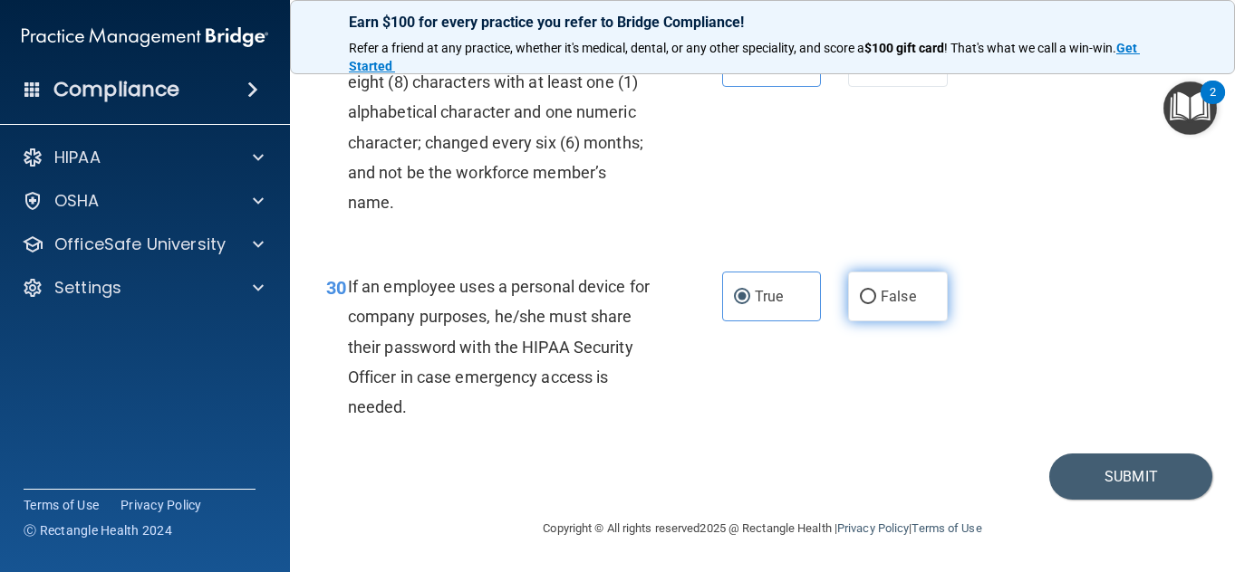
click at [901, 322] on label "False" at bounding box center [898, 297] width 100 height 50
click at [876, 304] on input "False" at bounding box center [868, 298] width 16 height 14
radio input "true"
radio input "false"
click at [1138, 500] on button "Submit" at bounding box center [1130, 477] width 163 height 46
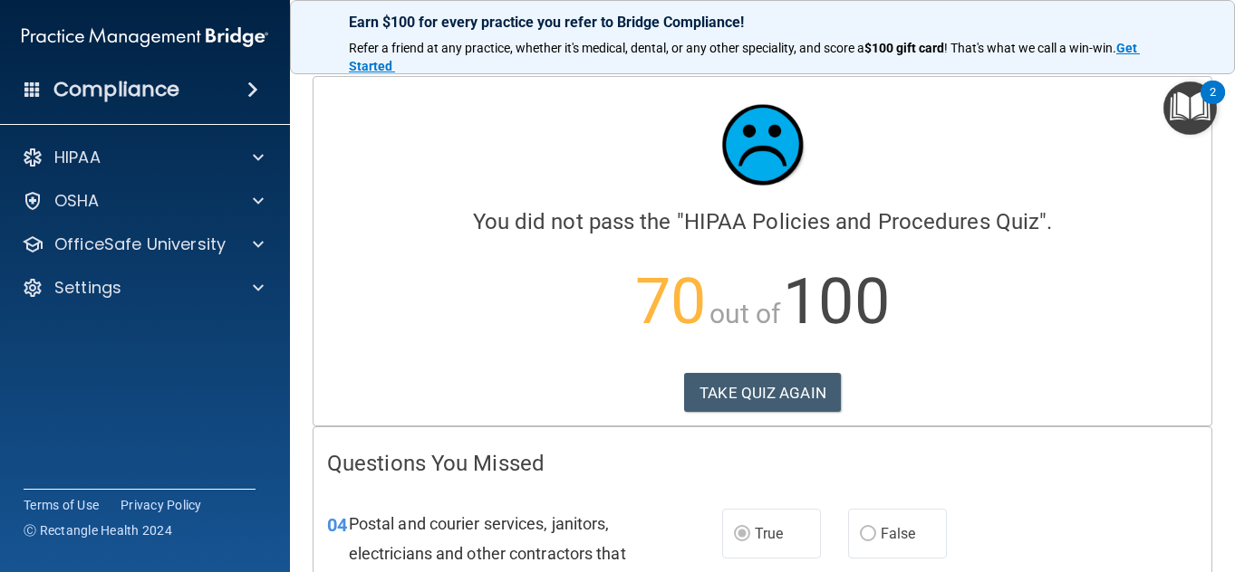
click at [717, 418] on div "Calculating your score.... You did not pass the " HIPAA Policies and Procedures…" at bounding box center [762, 251] width 898 height 349
click at [717, 407] on button "TAKE QUIZ AGAIN" at bounding box center [762, 393] width 157 height 40
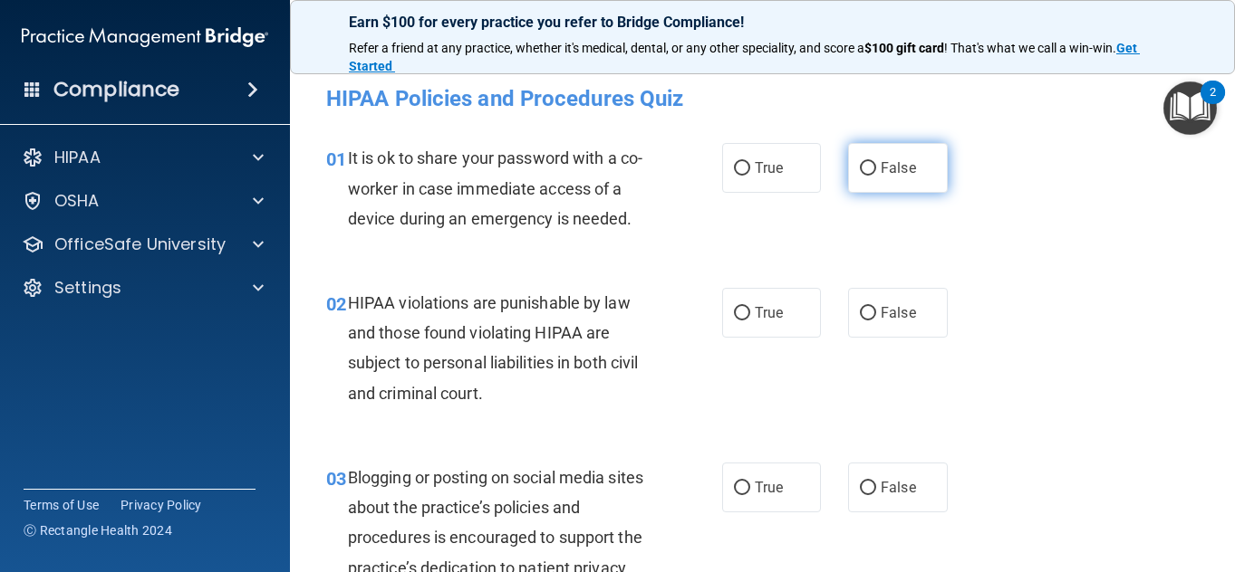
click at [905, 168] on span "False" at bounding box center [897, 167] width 35 height 17
click at [876, 168] on input "False" at bounding box center [868, 169] width 16 height 14
radio input "true"
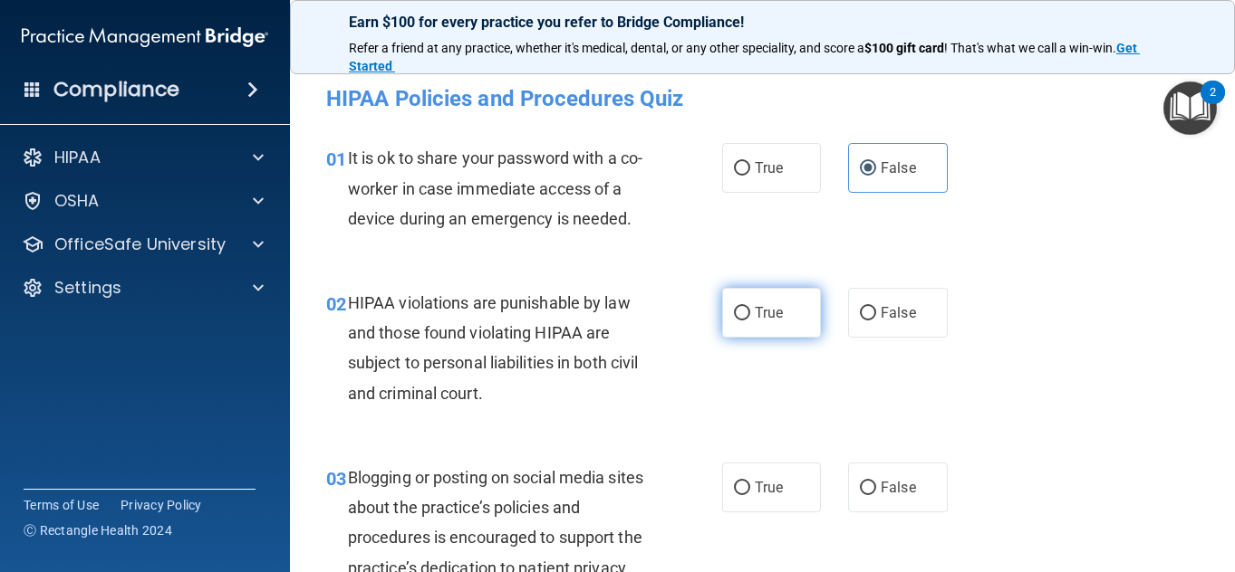
click at [730, 322] on label "True" at bounding box center [772, 313] width 100 height 50
click at [734, 321] on input "True" at bounding box center [742, 314] width 16 height 14
radio input "true"
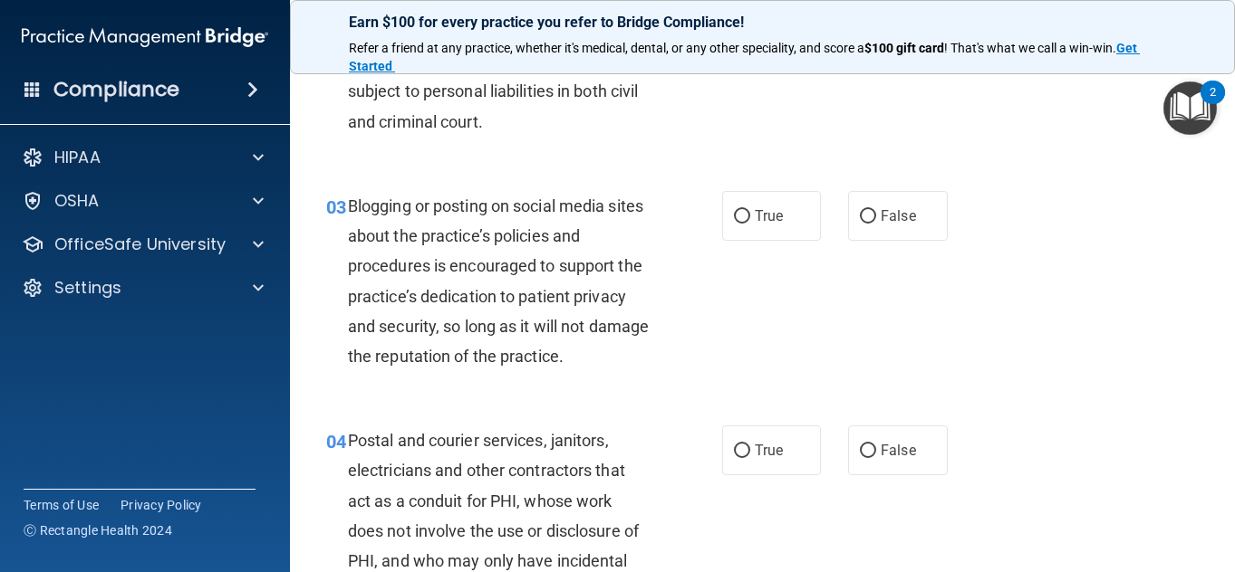
scroll to position [274, 0]
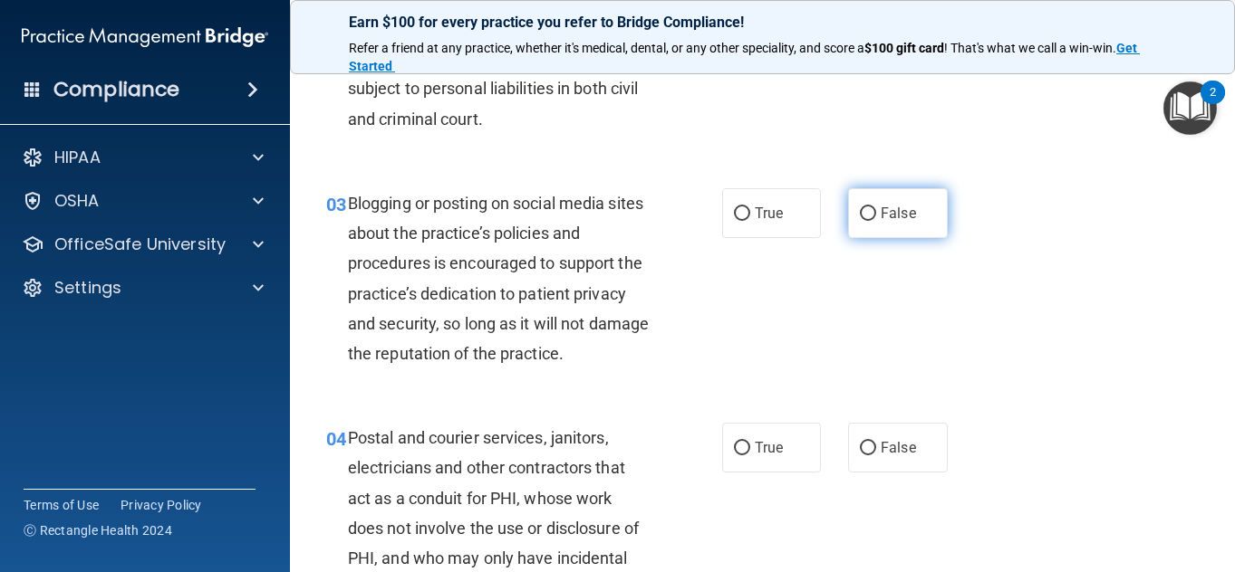
click at [863, 222] on label "False" at bounding box center [898, 213] width 100 height 50
click at [863, 221] on input "False" at bounding box center [868, 214] width 16 height 14
radio input "true"
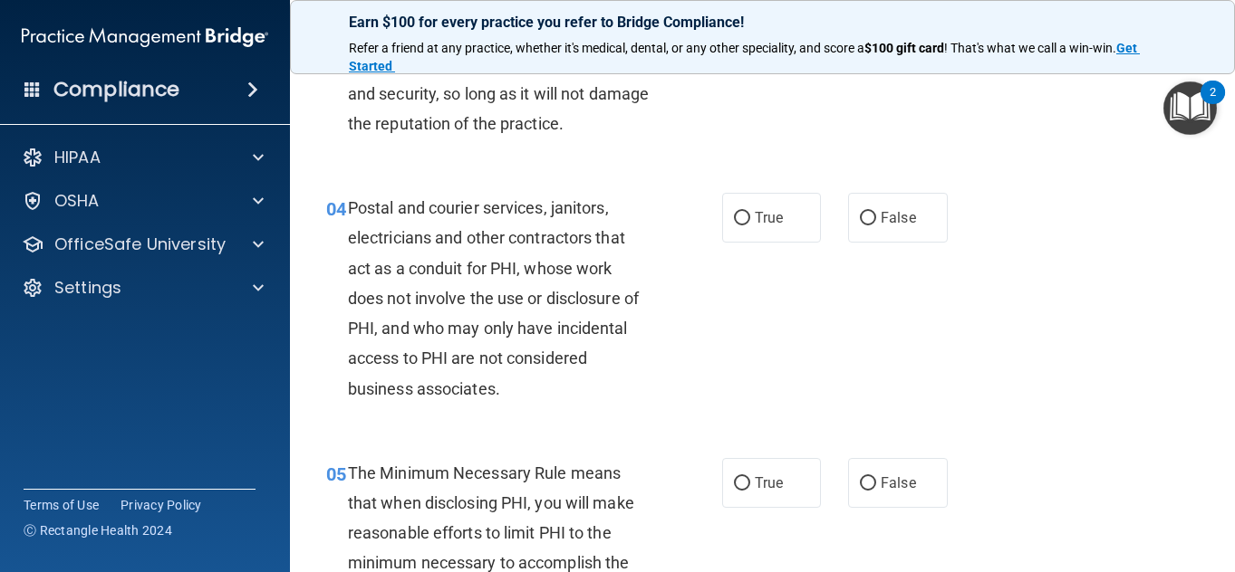
scroll to position [506, 0]
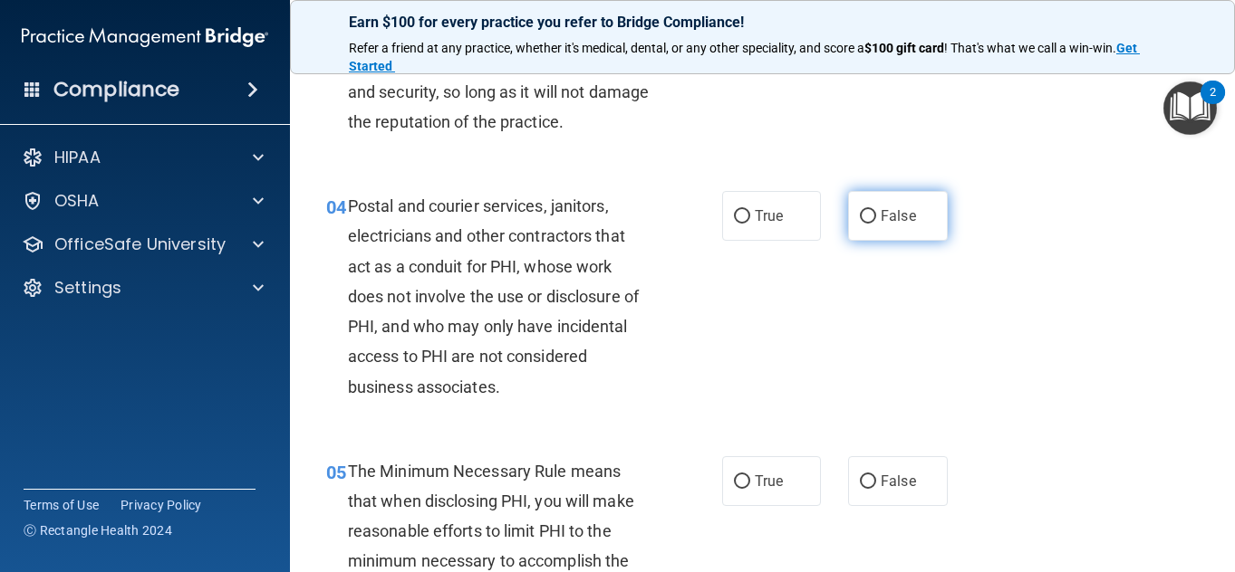
click at [922, 235] on label "False" at bounding box center [898, 216] width 100 height 50
click at [876, 224] on input "False" at bounding box center [868, 217] width 16 height 14
radio input "true"
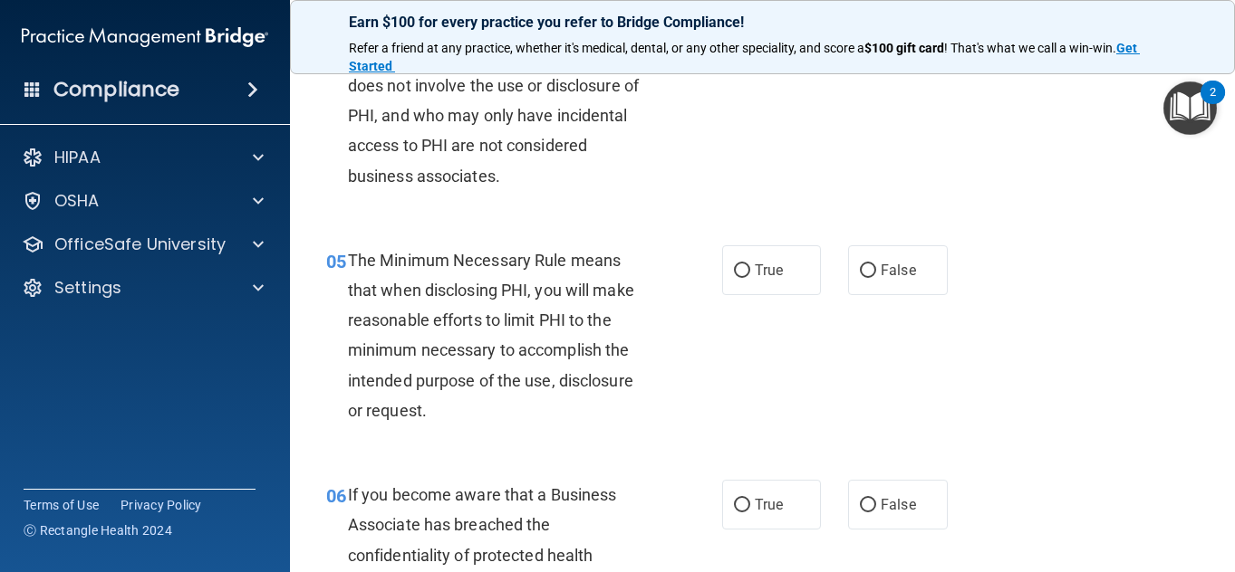
scroll to position [718, 0]
click at [755, 266] on span "True" at bounding box center [769, 269] width 28 height 17
click at [746, 266] on input "True" at bounding box center [742, 271] width 16 height 14
radio input "true"
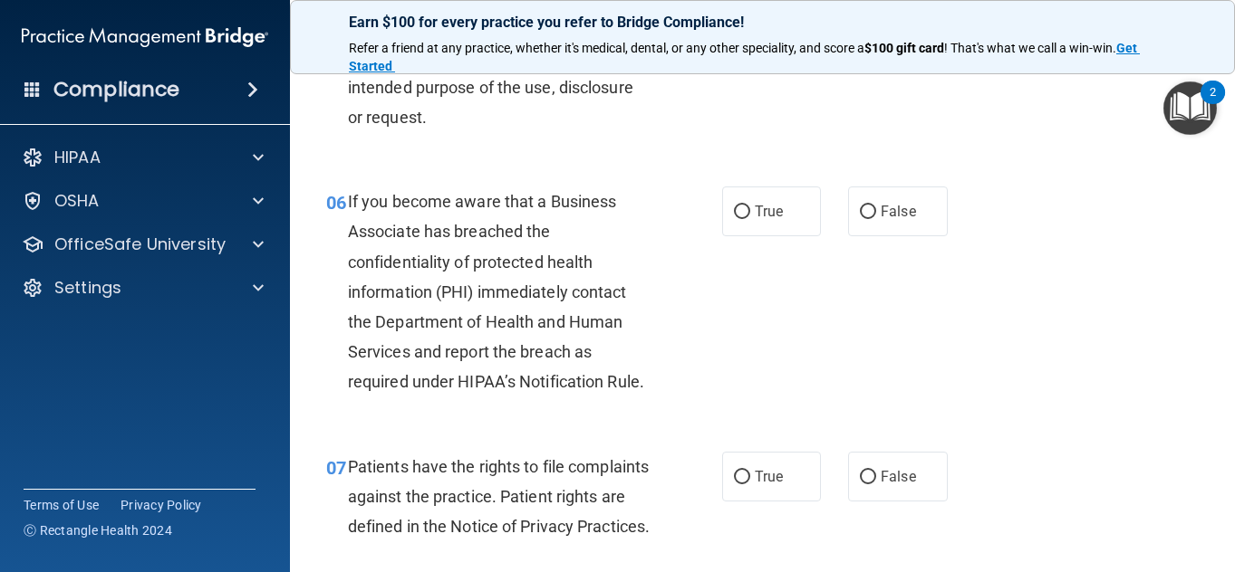
scroll to position [1012, 0]
click at [757, 221] on label "True" at bounding box center [772, 211] width 100 height 50
click at [750, 218] on input "True" at bounding box center [742, 212] width 16 height 14
radio input "true"
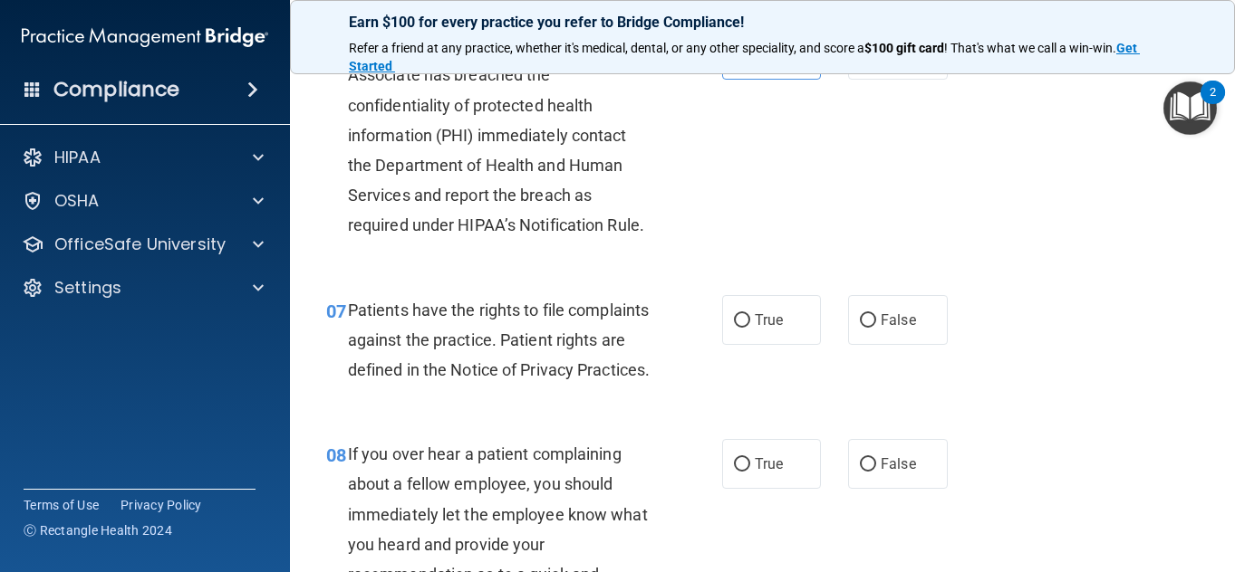
scroll to position [1169, 0]
click at [882, 344] on label "False" at bounding box center [898, 319] width 100 height 50
click at [876, 327] on input "False" at bounding box center [868, 320] width 16 height 14
radio input "true"
click at [755, 327] on label "True" at bounding box center [772, 319] width 100 height 50
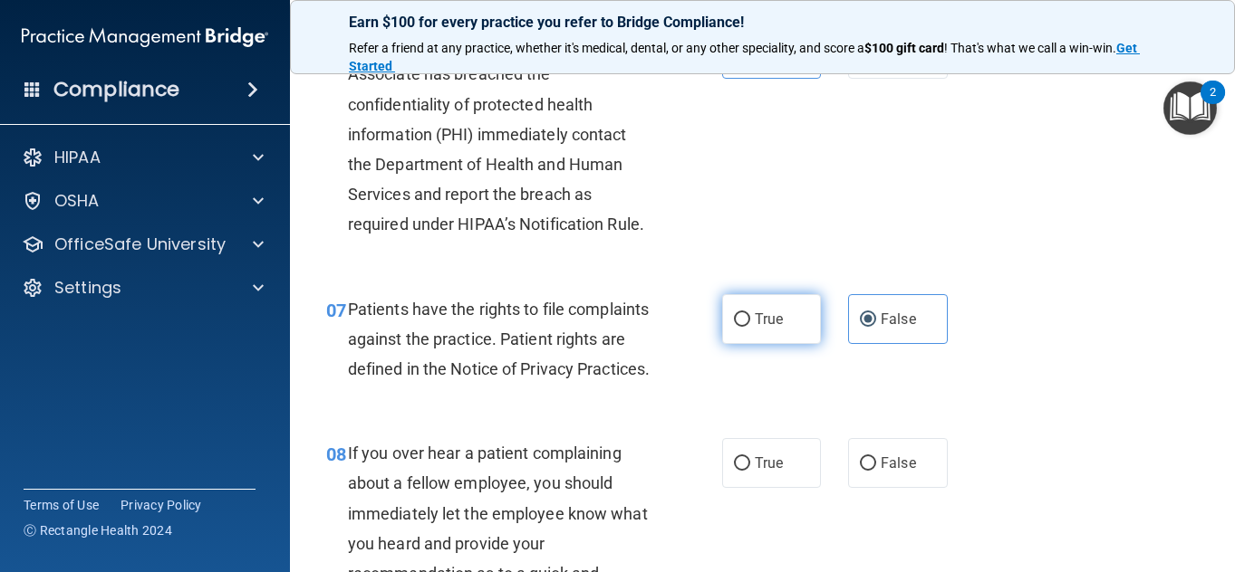
click at [750, 327] on input "True" at bounding box center [742, 320] width 16 height 14
radio input "true"
radio input "false"
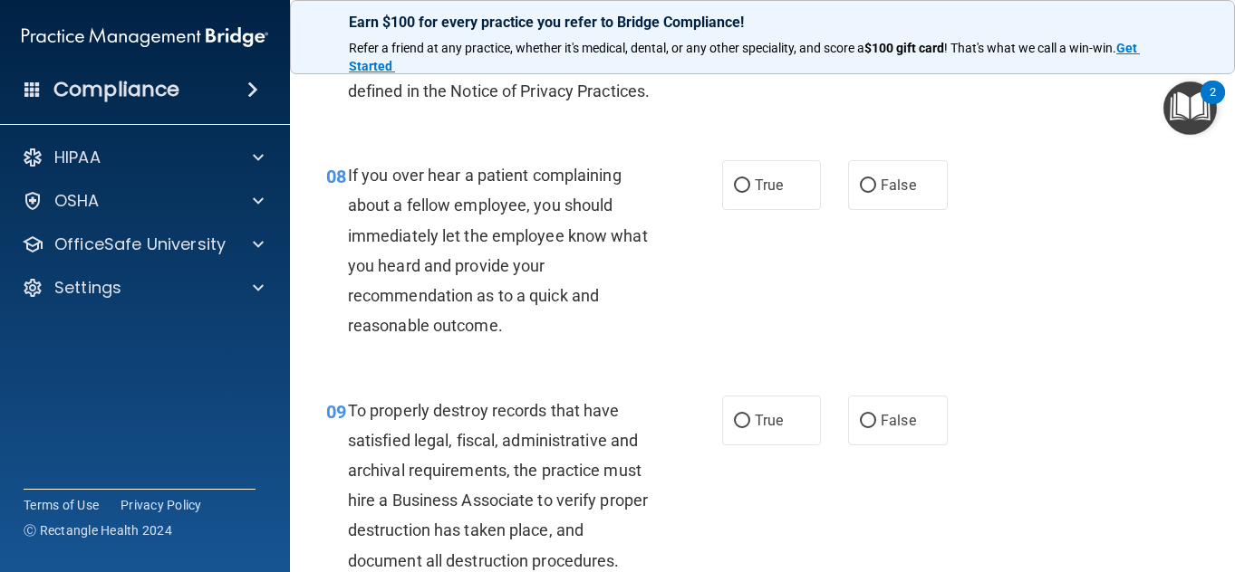
scroll to position [1448, 0]
click at [871, 209] on label "False" at bounding box center [898, 184] width 100 height 50
click at [871, 192] on input "False" at bounding box center [868, 185] width 16 height 14
radio input "true"
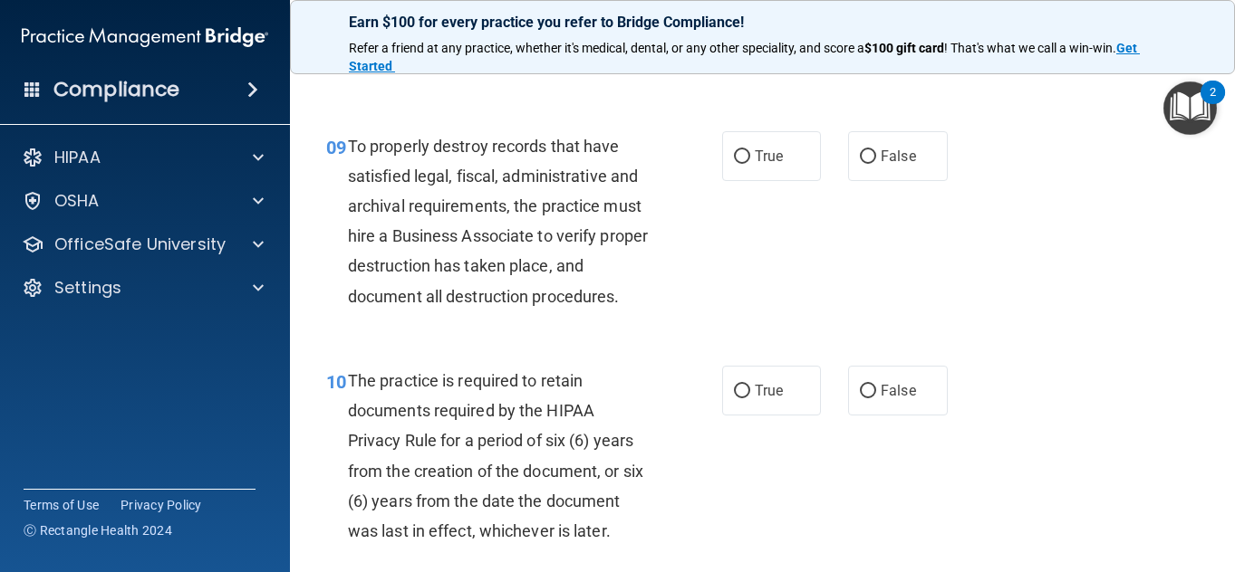
scroll to position [1712, 0]
click at [792, 180] on label "True" at bounding box center [772, 155] width 100 height 50
click at [750, 163] on input "True" at bounding box center [742, 156] width 16 height 14
radio input "true"
click at [997, 407] on div "10 The practice is required to retain documents required by the HIPAA Privacy R…" at bounding box center [763, 459] width 900 height 235
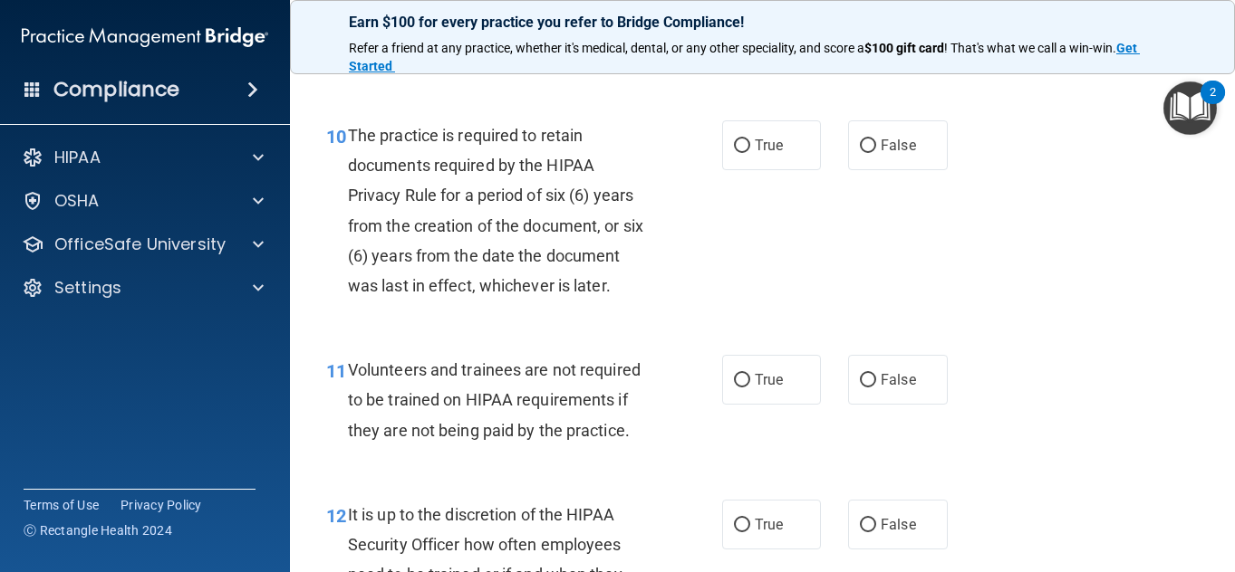
scroll to position [1958, 0]
click at [755, 153] on span "True" at bounding box center [769, 144] width 28 height 17
click at [747, 152] on input "True" at bounding box center [742, 146] width 16 height 14
radio input "true"
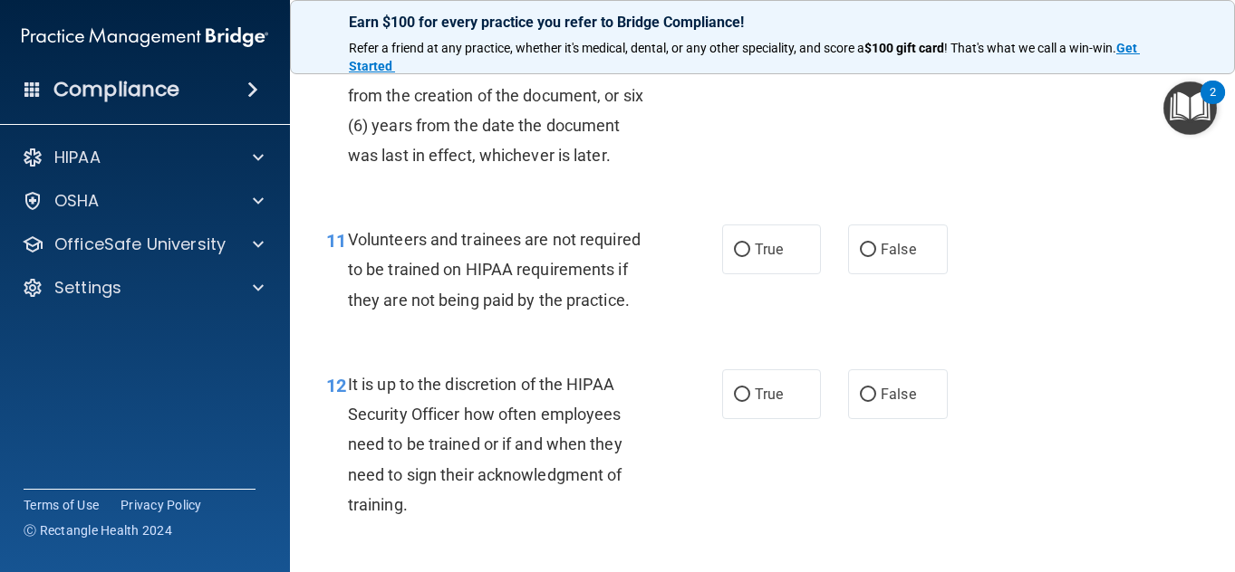
scroll to position [2105, 0]
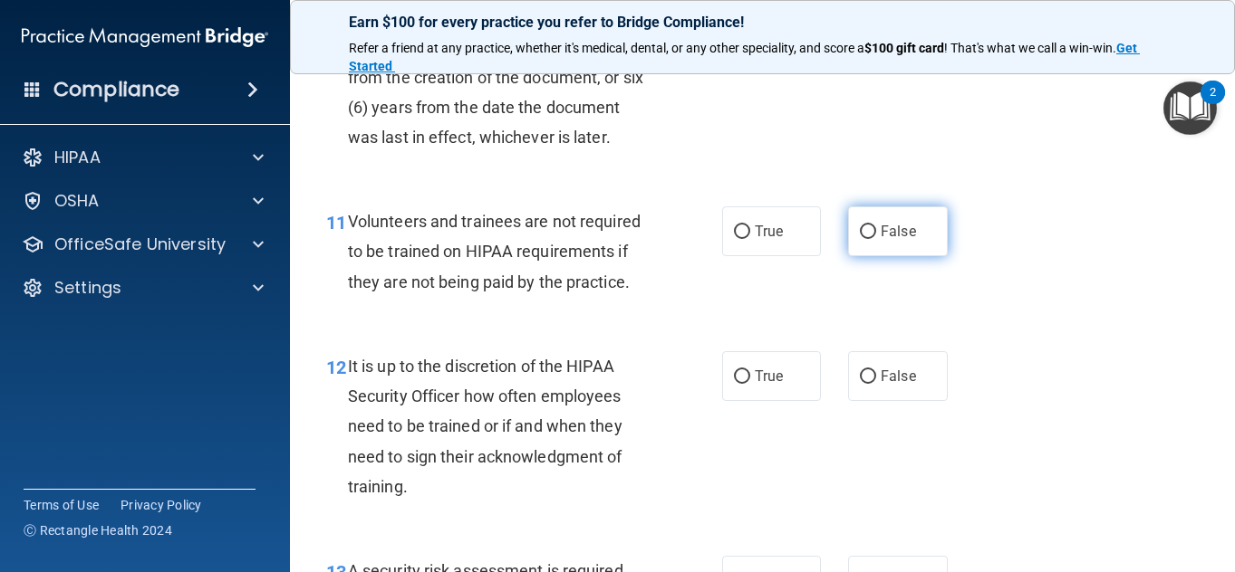
click at [880, 240] on span "False" at bounding box center [897, 231] width 35 height 17
click at [876, 239] on input "False" at bounding box center [868, 233] width 16 height 14
radio input "true"
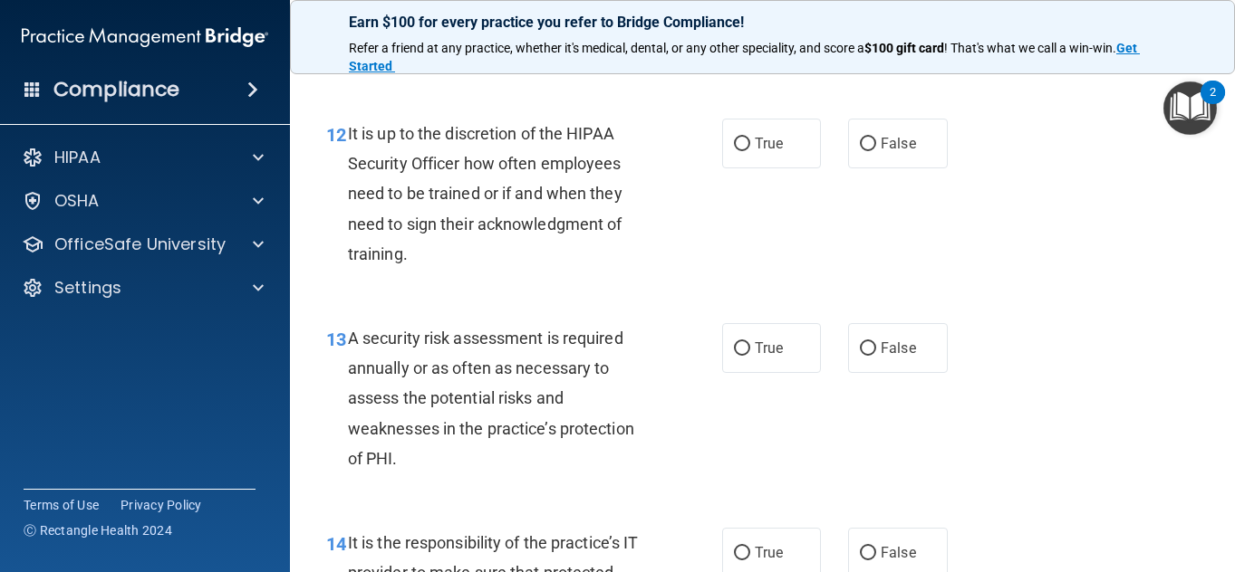
scroll to position [2339, 0]
click at [877, 168] on label "False" at bounding box center [898, 143] width 100 height 50
click at [876, 150] on input "False" at bounding box center [868, 144] width 16 height 14
radio input "true"
click at [955, 300] on div "12 It is up to the discretion of the HIPAA Security Officer how often employees…" at bounding box center [763, 197] width 900 height 205
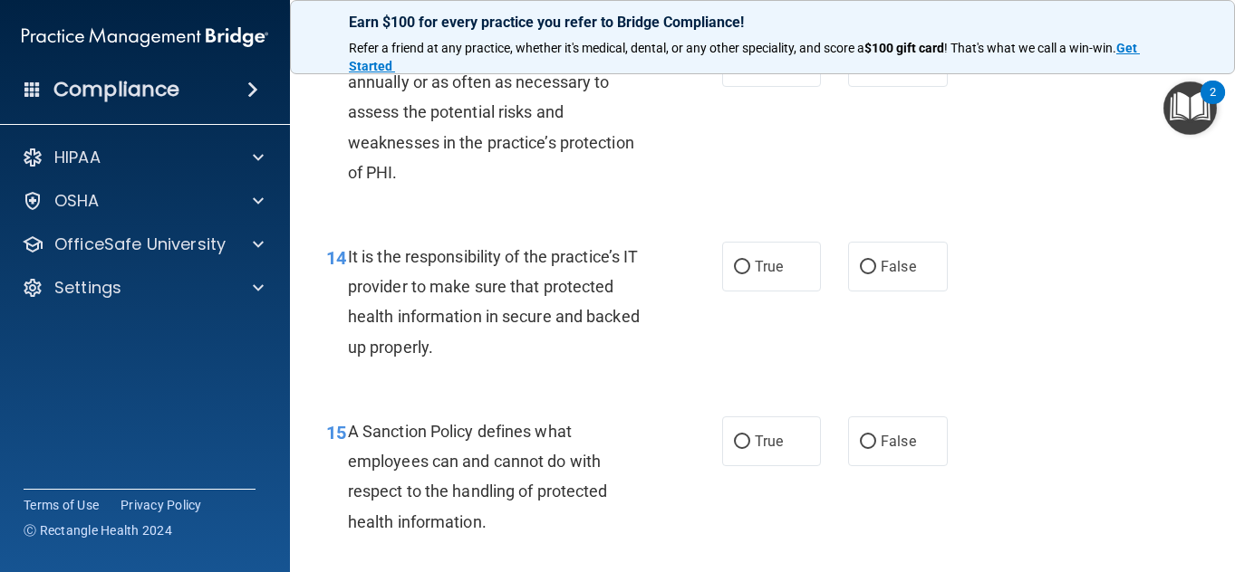
scroll to position [2625, 0]
click at [735, 291] on label "True" at bounding box center [772, 266] width 100 height 50
click at [735, 274] on input "True" at bounding box center [742, 267] width 16 height 14
radio input "true"
click at [763, 193] on div "13 A security risk assessment is required annually or as often as necessary to …" at bounding box center [763, 116] width 900 height 205
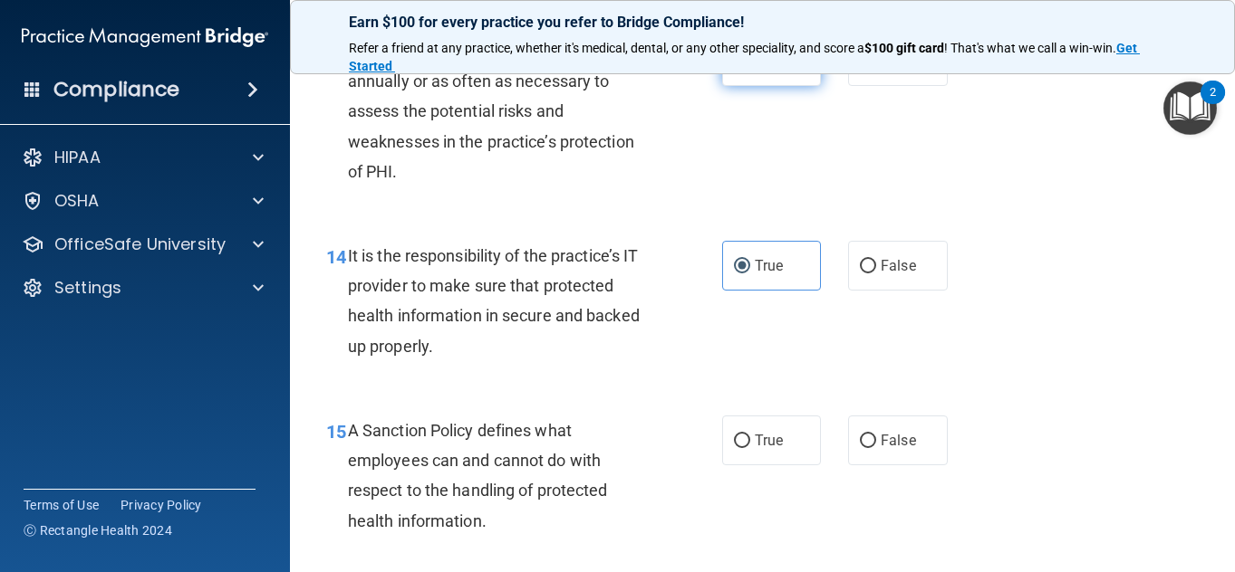
click at [775, 86] on label "True" at bounding box center [772, 61] width 100 height 50
click at [750, 69] on input "True" at bounding box center [742, 62] width 16 height 14
radio input "true"
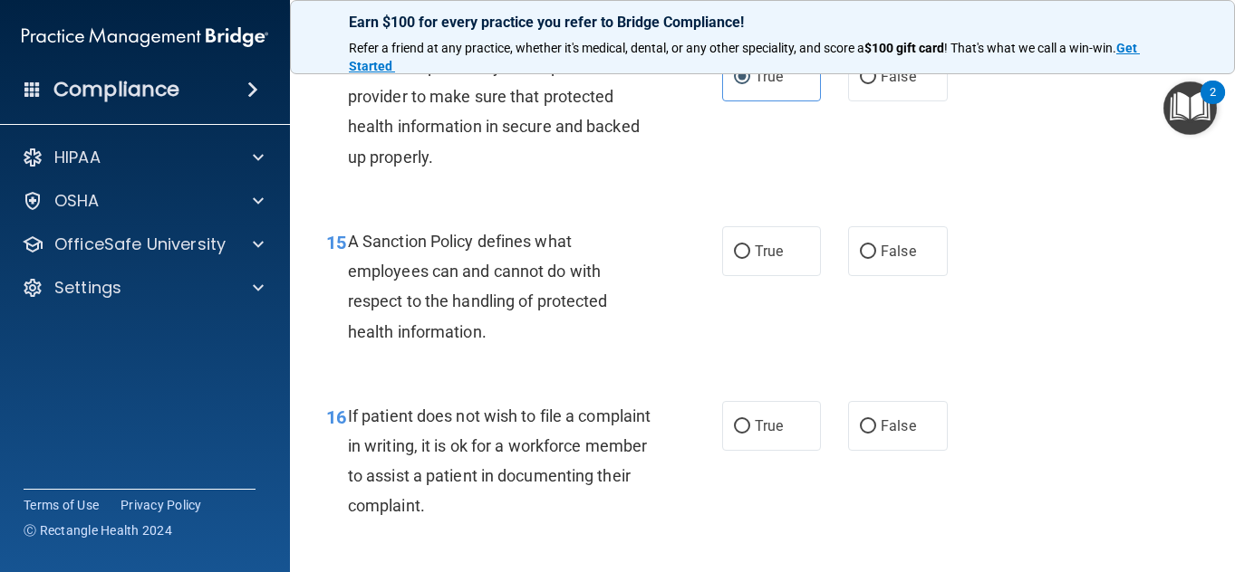
scroll to position [2815, 0]
click at [880, 259] on span "False" at bounding box center [897, 250] width 35 height 17
click at [876, 258] on input "False" at bounding box center [868, 252] width 16 height 14
radio input "true"
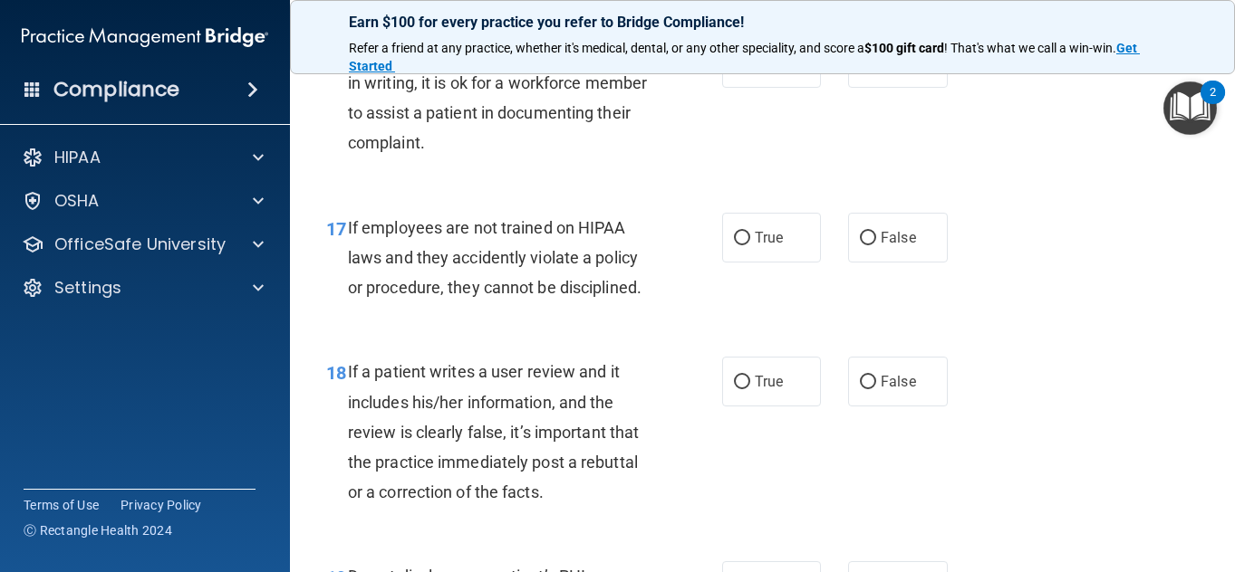
scroll to position [3179, 0]
click at [1051, 284] on div "17 If employees are not trained on HIPAA laws and they accidently violate a pol…" at bounding box center [763, 261] width 900 height 145
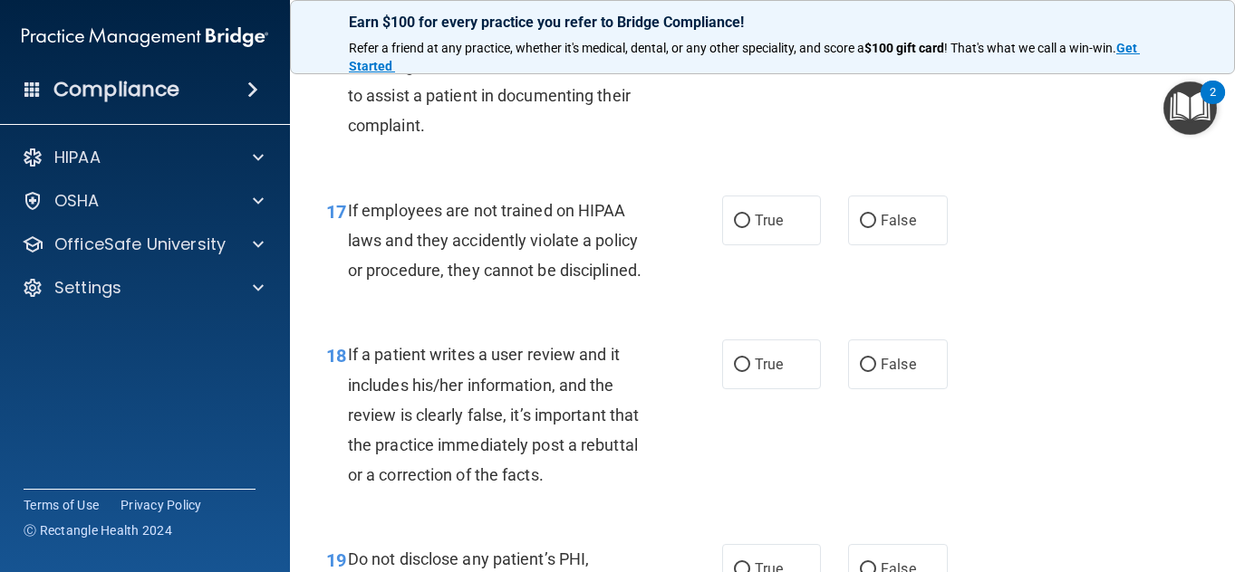
scroll to position [3196, 0]
click at [763, 70] on label "True" at bounding box center [772, 45] width 100 height 50
click at [750, 53] on input "True" at bounding box center [742, 46] width 16 height 14
radio input "true"
click at [974, 172] on div "16 If patient does not wish to file a complaint in writing, it is ok for a work…" at bounding box center [763, 84] width 900 height 175
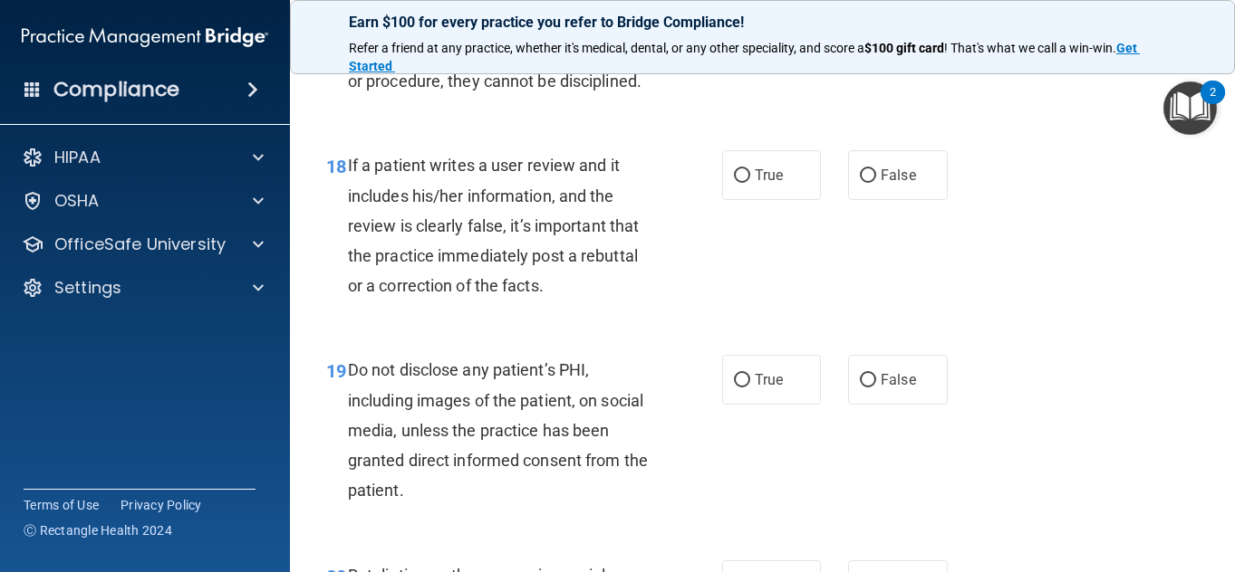
scroll to position [3385, 0]
drag, startPoint x: 883, startPoint y: 130, endPoint x: 738, endPoint y: 136, distance: 145.0
click at [738, 55] on div "True False" at bounding box center [841, 30] width 238 height 50
click at [738, 55] on label "True" at bounding box center [772, 30] width 100 height 50
click at [738, 38] on input "True" at bounding box center [742, 31] width 16 height 14
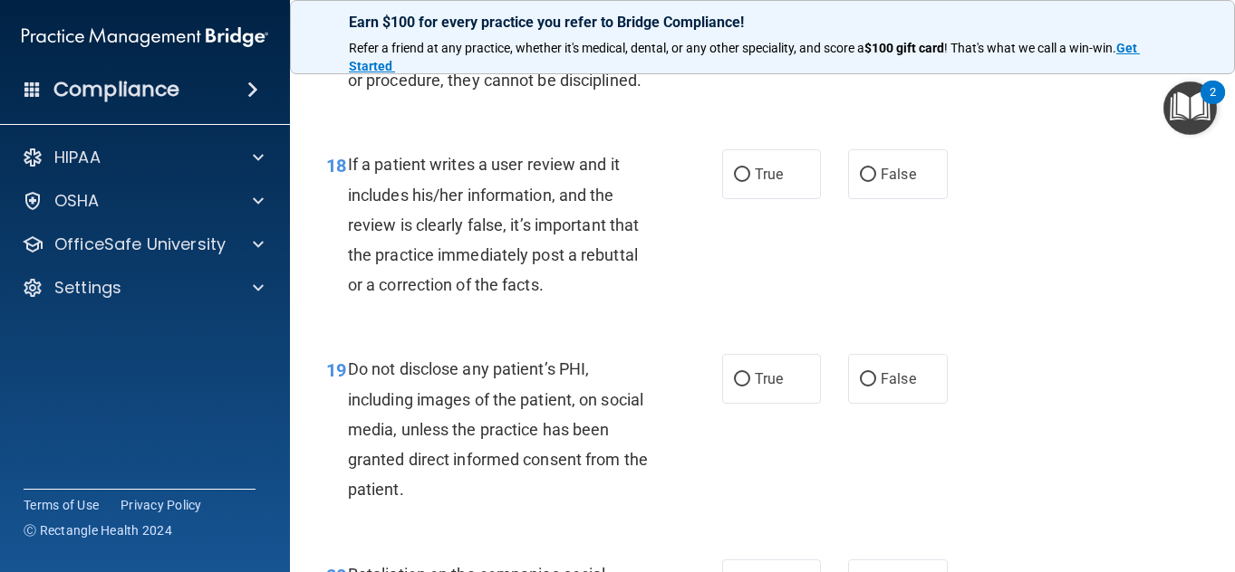
radio input "true"
click at [755, 128] on div "17 If employees are not trained on HIPAA laws and they accidently violate a pol…" at bounding box center [763, 55] width 900 height 145
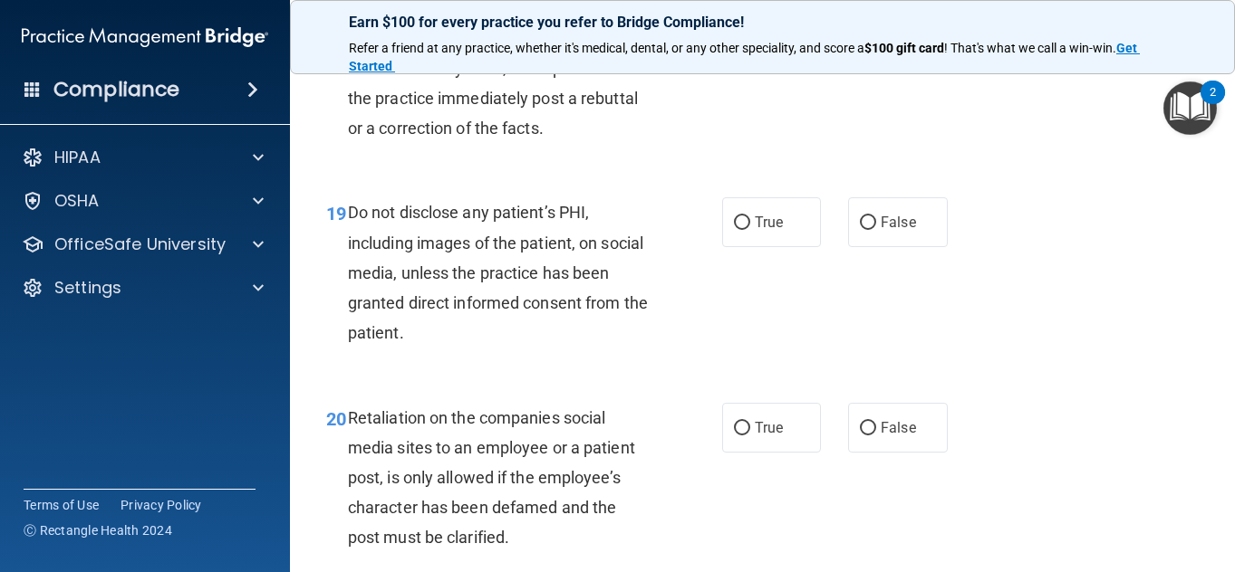
scroll to position [3543, 0]
click at [880, 25] on span "False" at bounding box center [897, 16] width 35 height 17
click at [876, 24] on input "False" at bounding box center [868, 18] width 16 height 14
radio input "true"
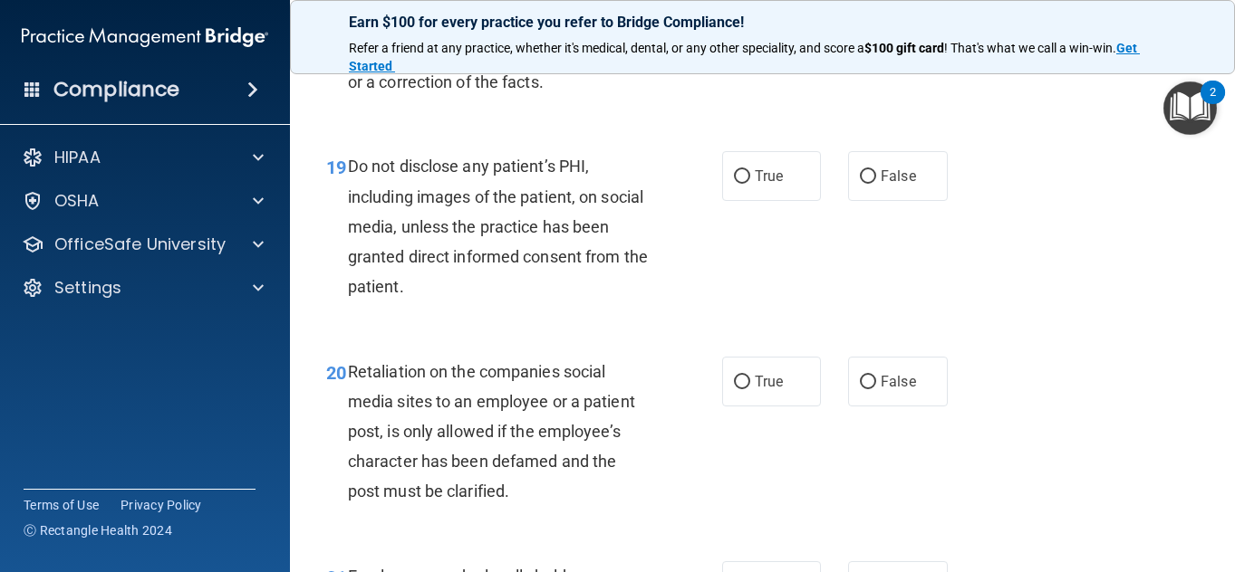
scroll to position [3589, 0]
click at [746, 200] on label "True" at bounding box center [772, 175] width 100 height 50
click at [746, 183] on input "True" at bounding box center [742, 176] width 16 height 14
radio input "true"
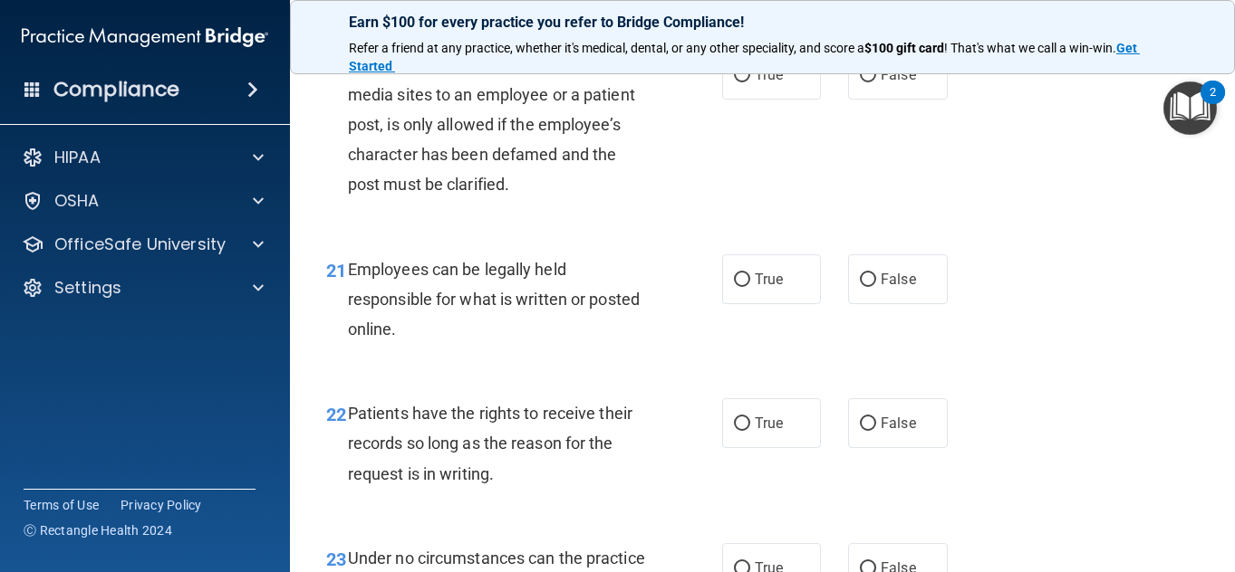
scroll to position [3896, 0]
click at [880, 82] on span "False" at bounding box center [897, 73] width 35 height 17
click at [876, 82] on input "False" at bounding box center [868, 75] width 16 height 14
radio input "true"
click at [735, 303] on label "True" at bounding box center [772, 279] width 100 height 50
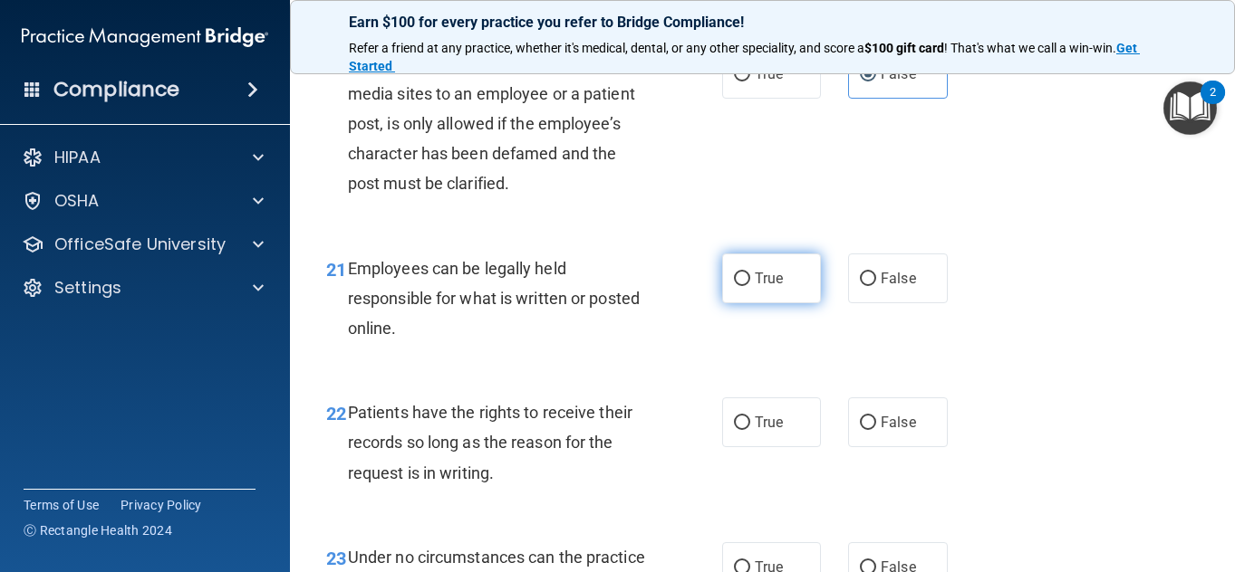
click at [735, 286] on input "True" at bounding box center [742, 280] width 16 height 14
radio input "true"
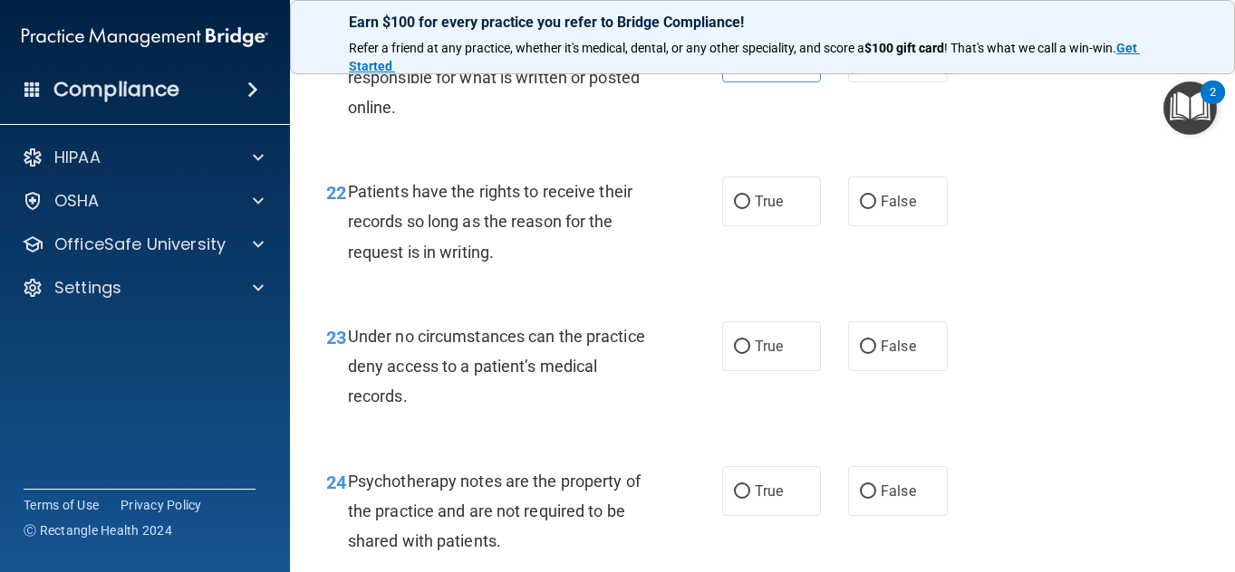
scroll to position [4118, 0]
click at [783, 226] on label "True" at bounding box center [772, 201] width 100 height 50
click at [750, 208] on input "True" at bounding box center [742, 202] width 16 height 14
radio input "true"
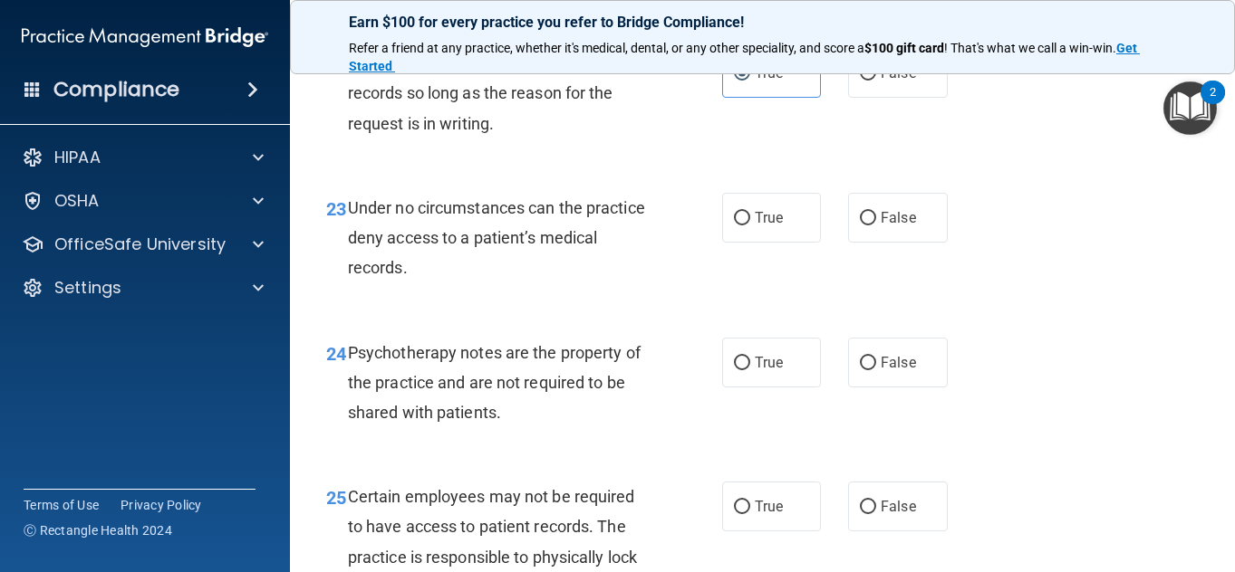
scroll to position [4247, 0]
click at [872, 242] on label "False" at bounding box center [898, 217] width 100 height 50
click at [872, 225] on input "False" at bounding box center [868, 218] width 16 height 14
radio input "true"
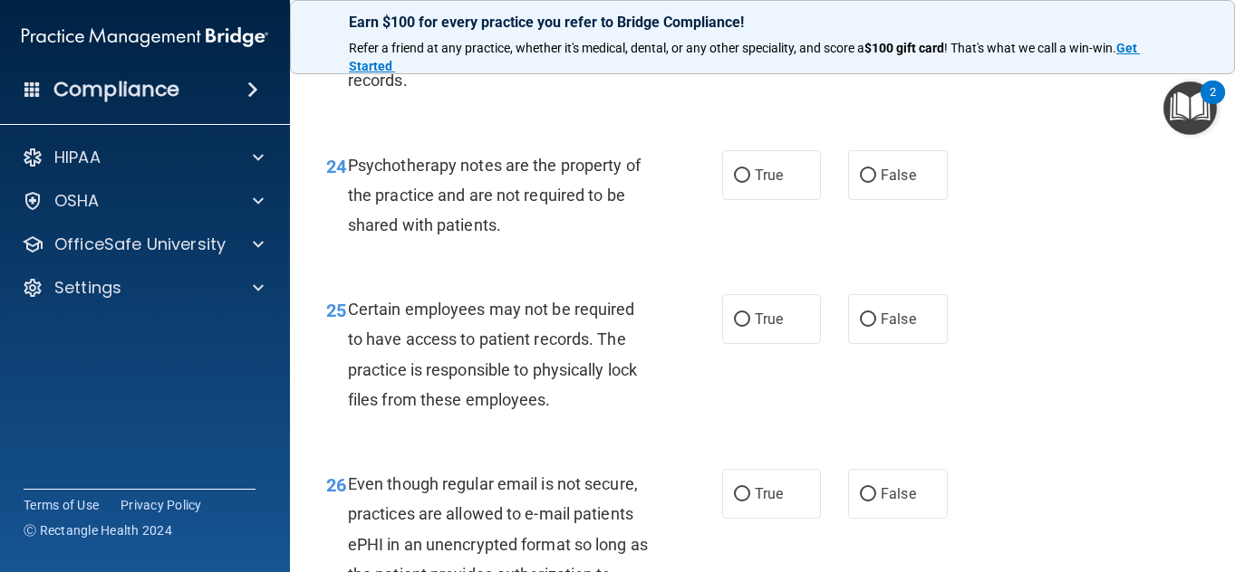
scroll to position [4434, 0]
click at [725, 199] on label "True" at bounding box center [772, 174] width 100 height 50
click at [734, 182] on input "True" at bounding box center [742, 175] width 16 height 14
radio input "true"
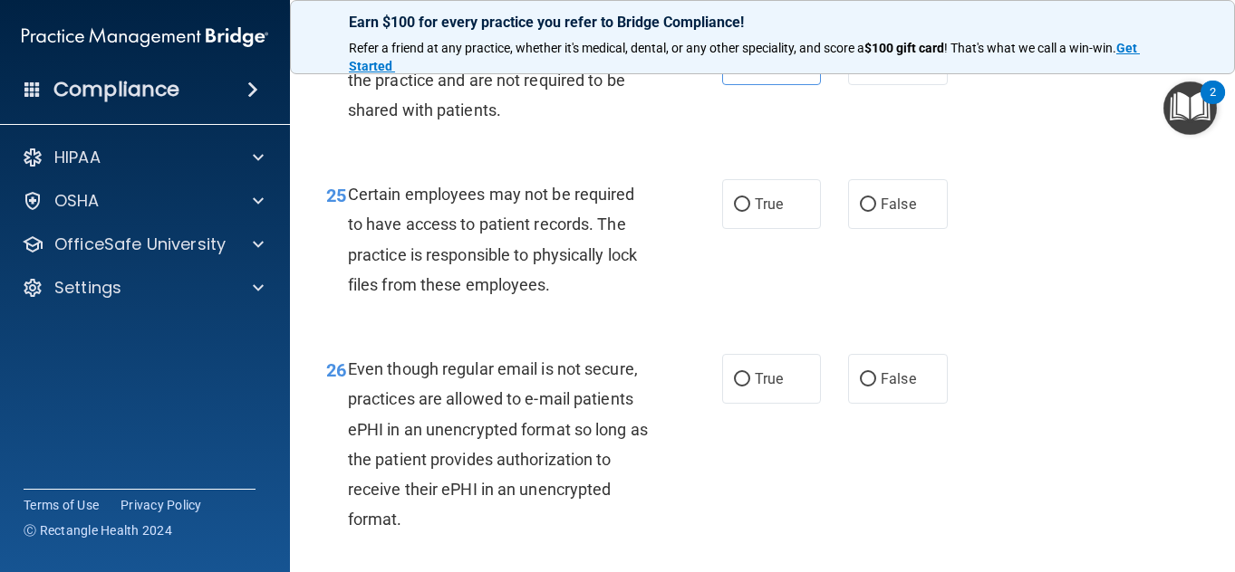
scroll to position [4549, 0]
click at [1003, 331] on div "25 Certain employees may not be required to have access to patient records. The…" at bounding box center [763, 243] width 900 height 175
click at [860, 211] on input "False" at bounding box center [868, 204] width 16 height 14
radio input "true"
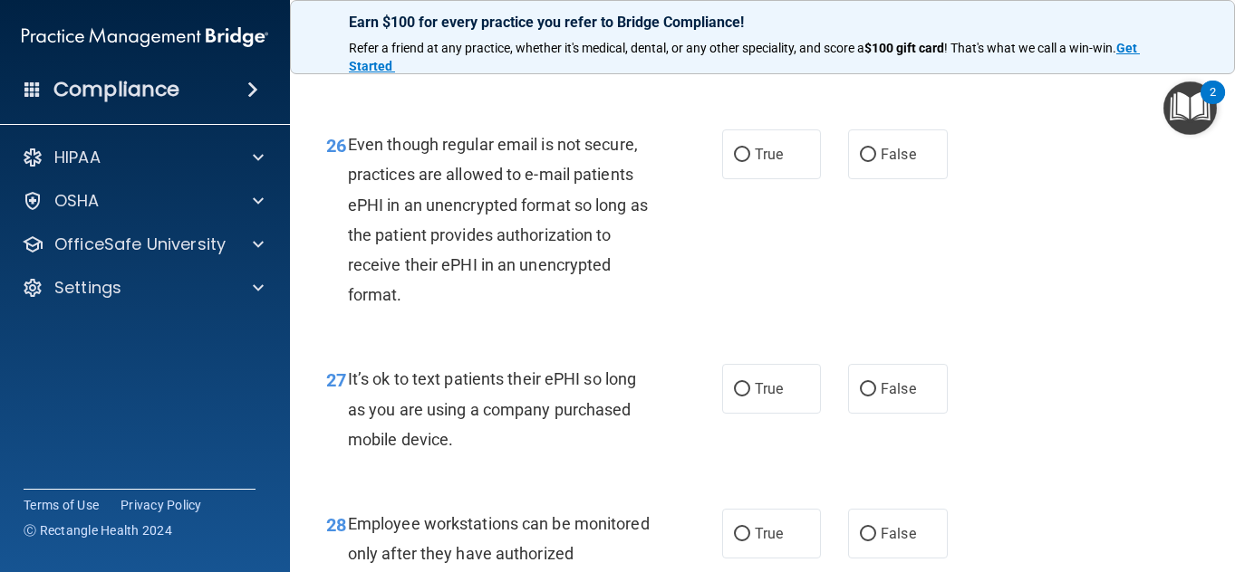
scroll to position [4774, 0]
click at [748, 271] on div "26 Even though regular email is not secure, practices are allowed to e-mail pat…" at bounding box center [763, 223] width 900 height 235
click at [755, 162] on span "True" at bounding box center [769, 153] width 28 height 17
click at [750, 161] on input "True" at bounding box center [742, 155] width 16 height 14
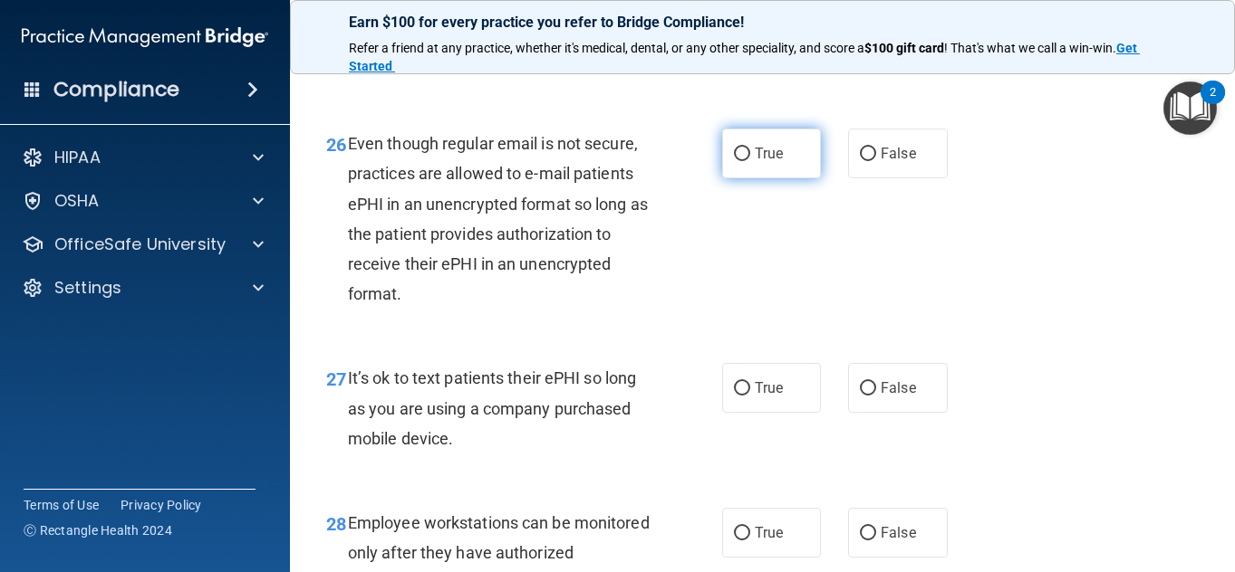
radio input "true"
click at [775, 322] on div "26 Even though regular email is not secure, practices are allowed to e-mail pat…" at bounding box center [763, 223] width 900 height 235
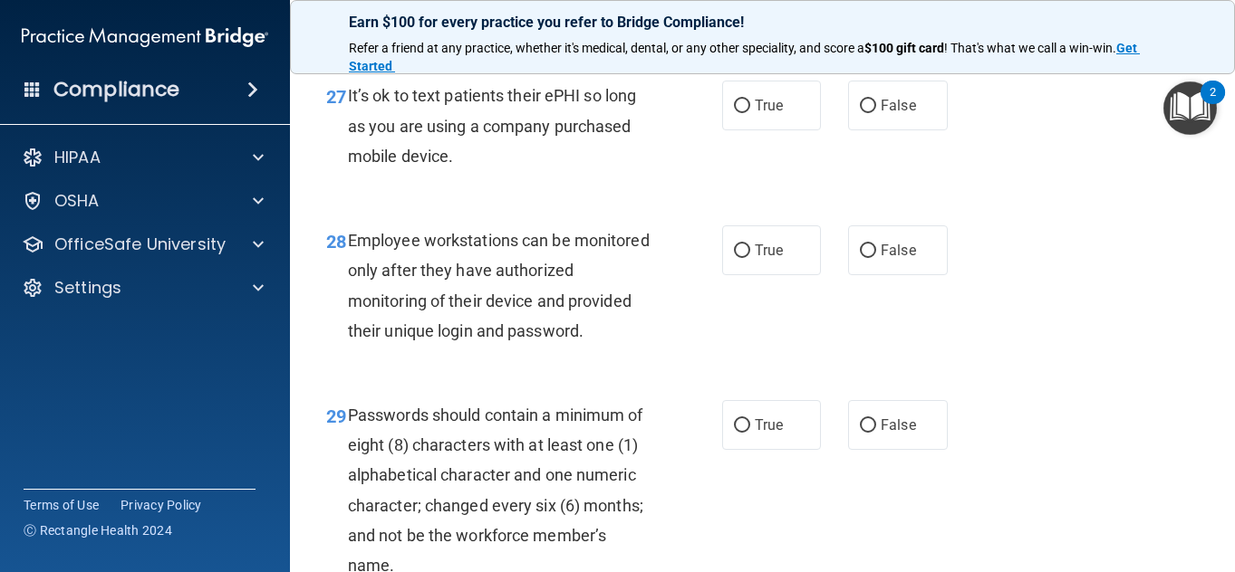
scroll to position [5061, 0]
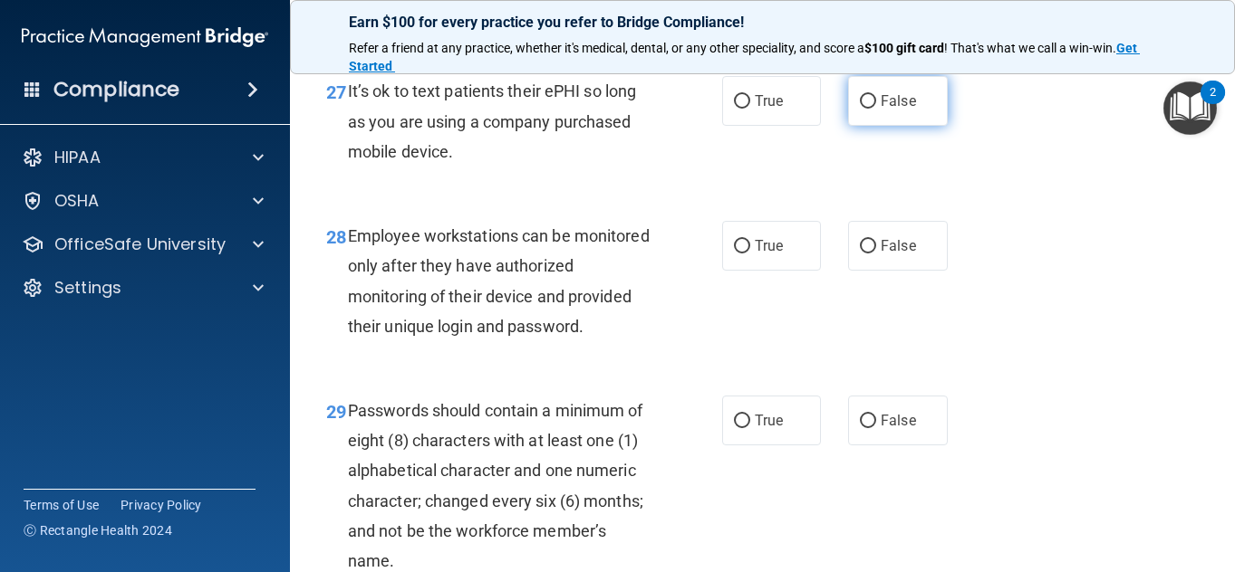
click at [923, 126] on label "False" at bounding box center [898, 101] width 100 height 50
click at [876, 109] on input "False" at bounding box center [868, 102] width 16 height 14
radio input "true"
click at [646, 167] on div "It’s ok to text patients their ePHI so long as you are using a company purchase…" at bounding box center [506, 121] width 317 height 91
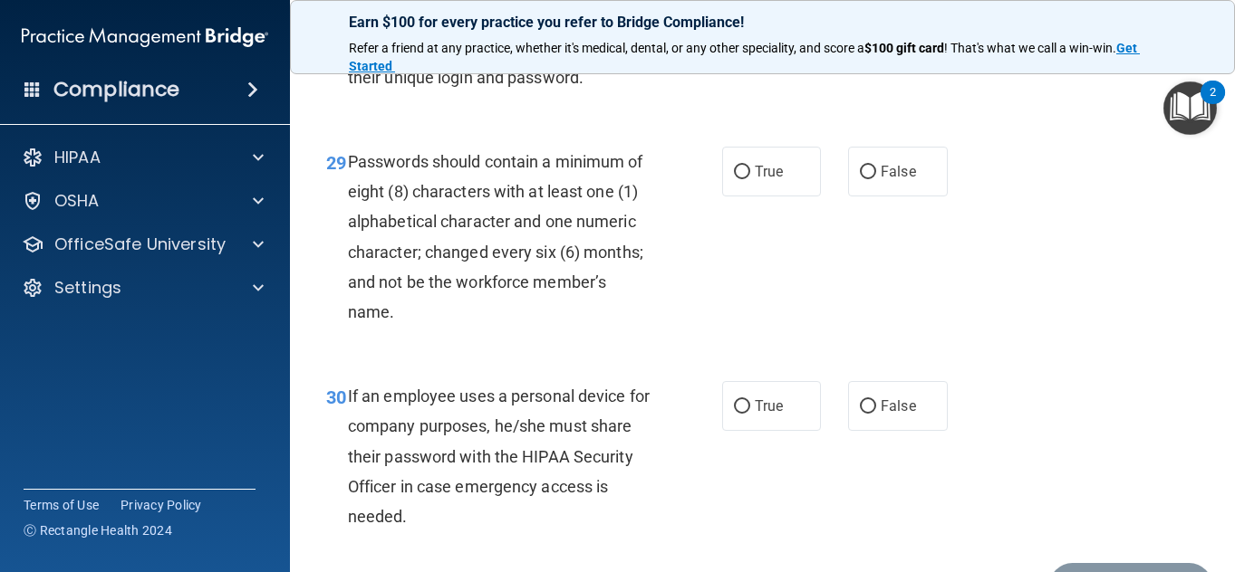
scroll to position [5292, 0]
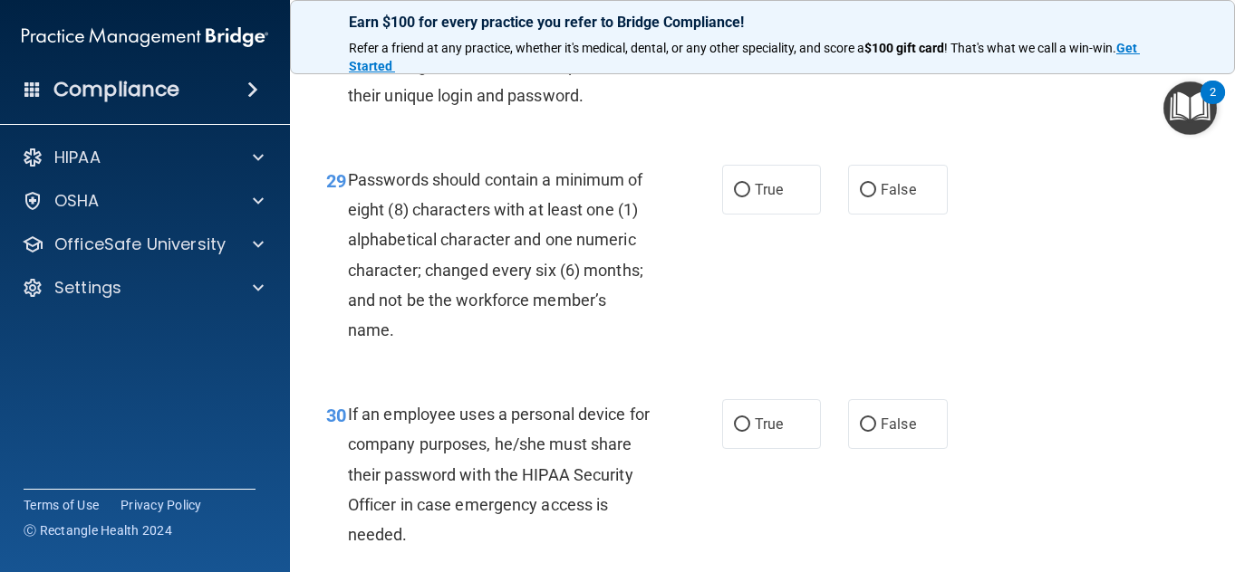
click at [948, 115] on div "28 Employee workstations can be monitored only after they have authorized monit…" at bounding box center [763, 54] width 900 height 175
click at [870, 40] on label "False" at bounding box center [898, 15] width 100 height 50
click at [870, 23] on input "False" at bounding box center [868, 16] width 16 height 14
radio input "true"
click at [781, 215] on label "True" at bounding box center [772, 190] width 100 height 50
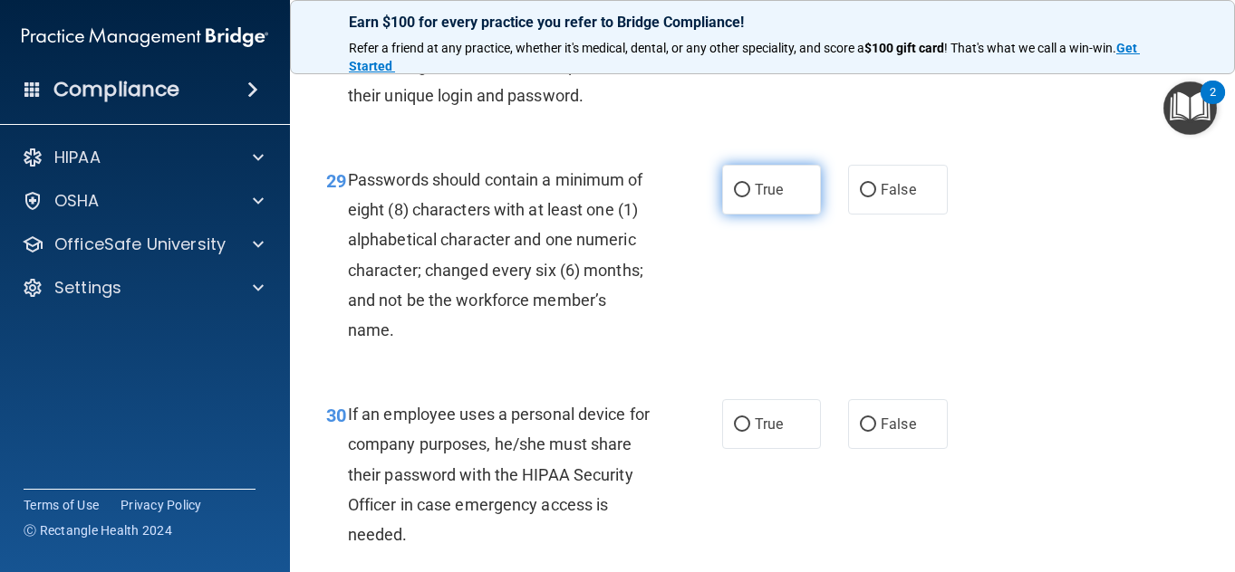
click at [750, 197] on input "True" at bounding box center [742, 191] width 16 height 14
radio input "true"
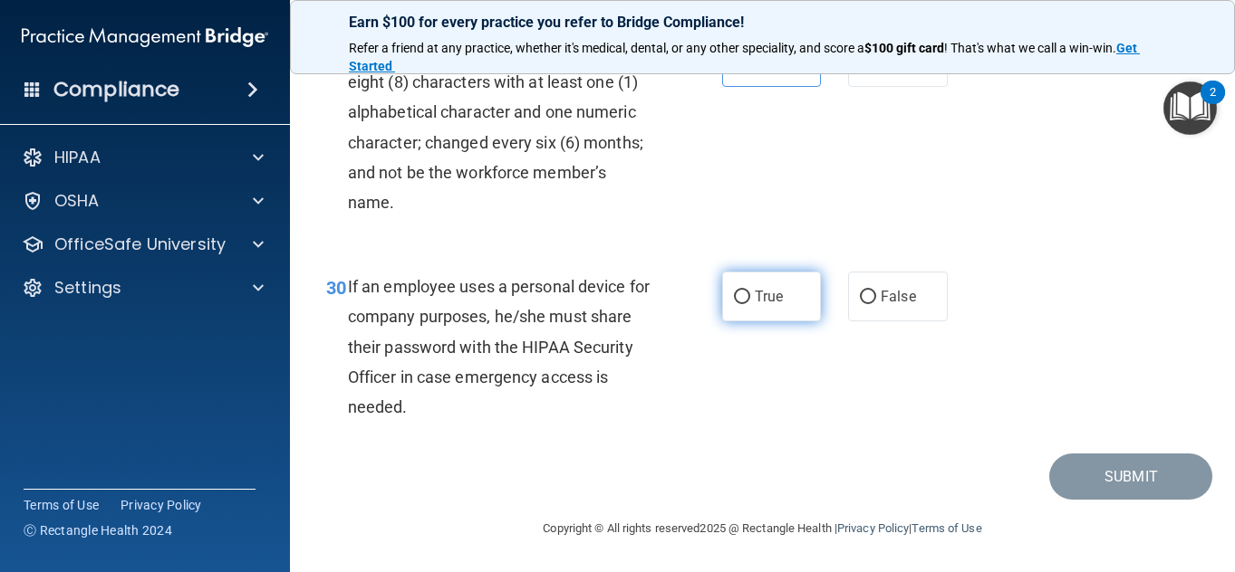
click at [780, 284] on label "True" at bounding box center [772, 297] width 100 height 50
click at [750, 291] on input "True" at bounding box center [742, 298] width 16 height 14
radio input "true"
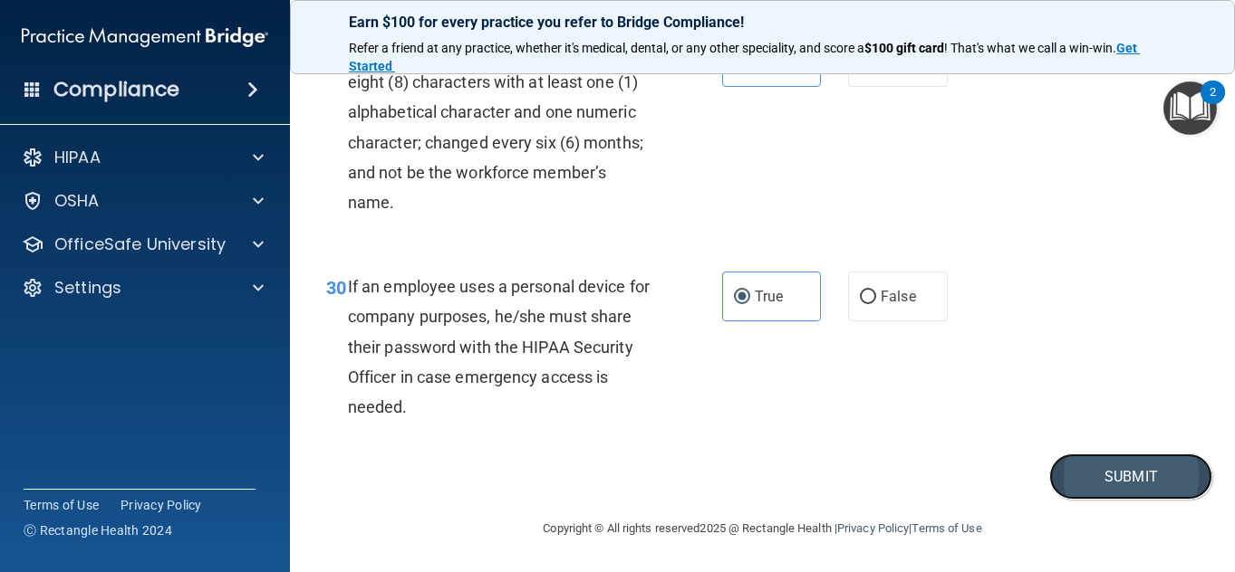
click at [1149, 488] on button "Submit" at bounding box center [1130, 477] width 163 height 46
click at [1003, 325] on div "30 If an employee uses a personal device for company purposes, he/she must shar…" at bounding box center [763, 351] width 900 height 205
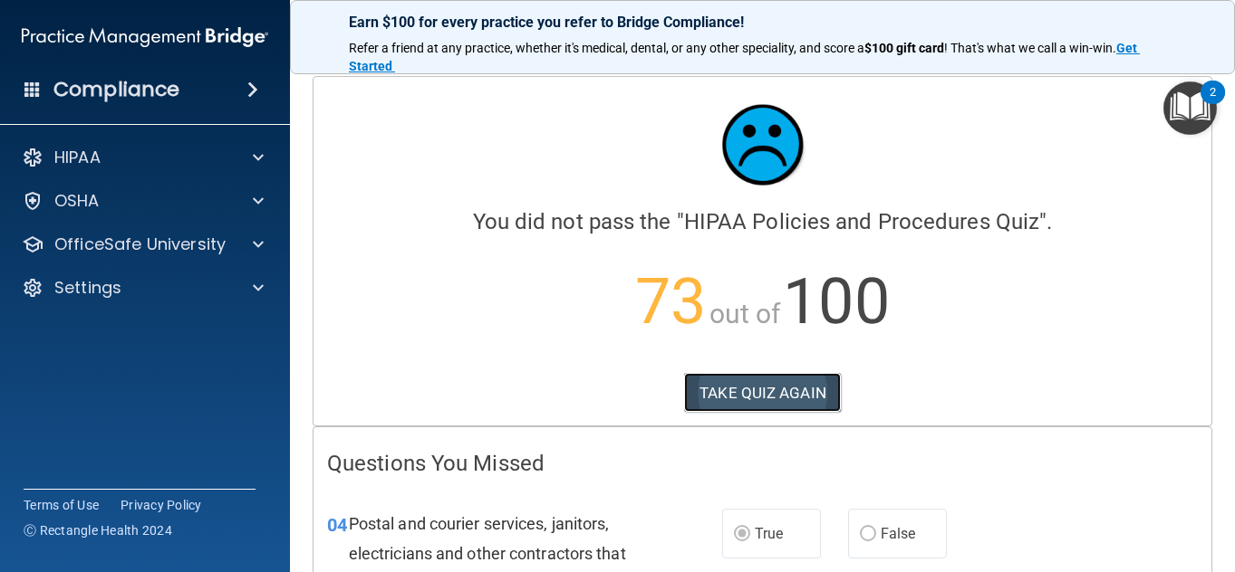
click at [726, 407] on button "TAKE QUIZ AGAIN" at bounding box center [762, 393] width 157 height 40
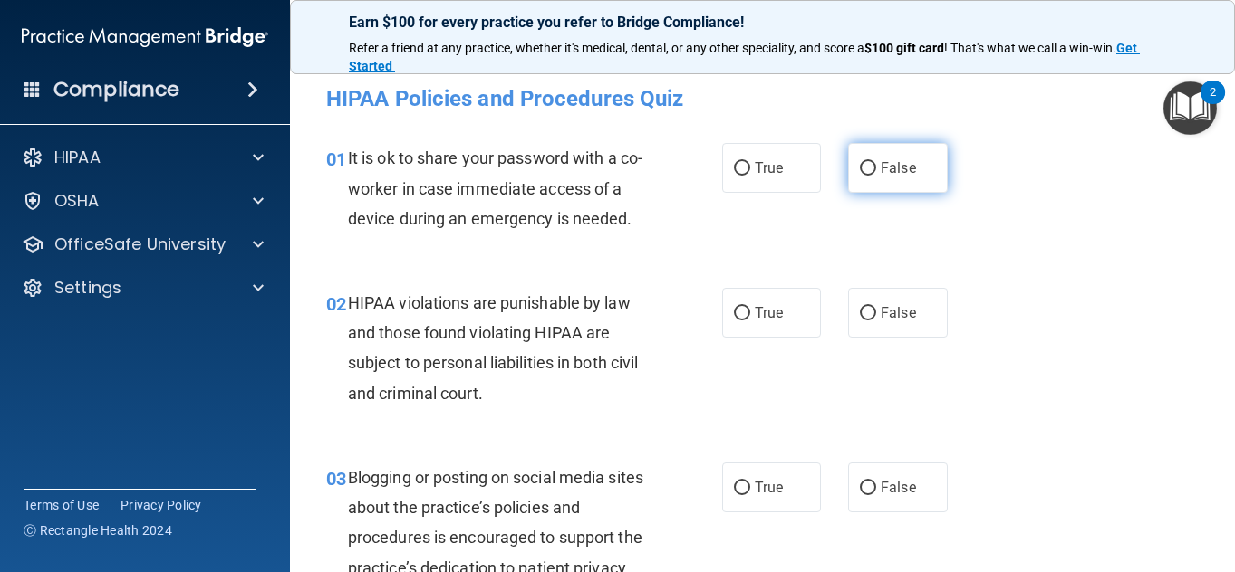
click at [919, 159] on label "False" at bounding box center [898, 168] width 100 height 50
click at [876, 162] on input "False" at bounding box center [868, 169] width 16 height 14
radio input "true"
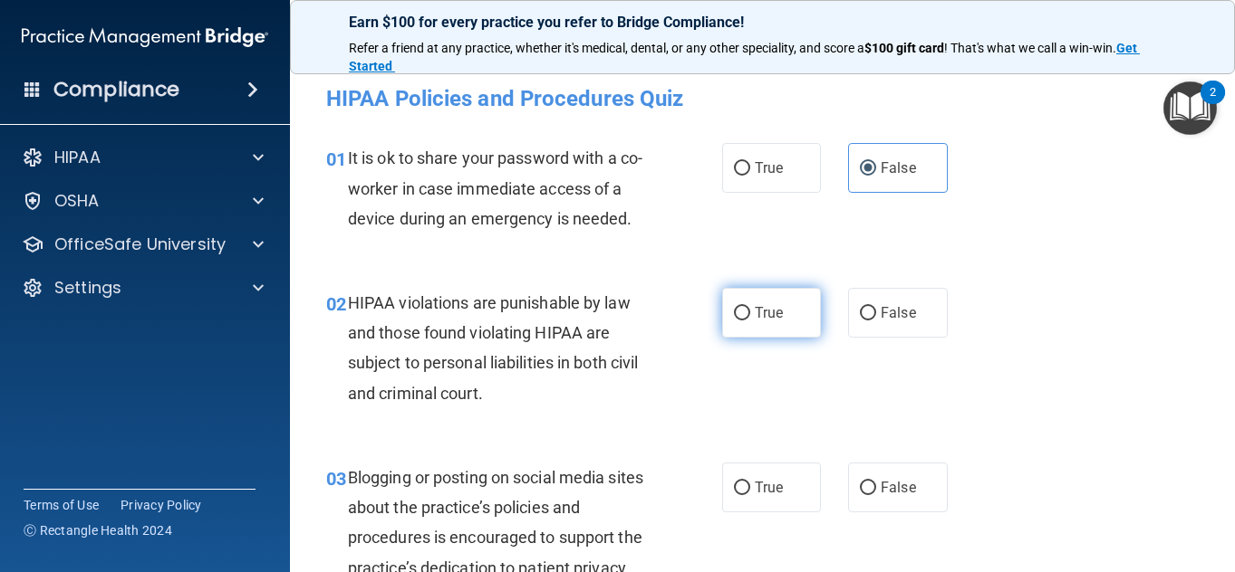
click at [744, 298] on label "True" at bounding box center [772, 313] width 100 height 50
click at [744, 307] on input "True" at bounding box center [742, 314] width 16 height 14
radio input "true"
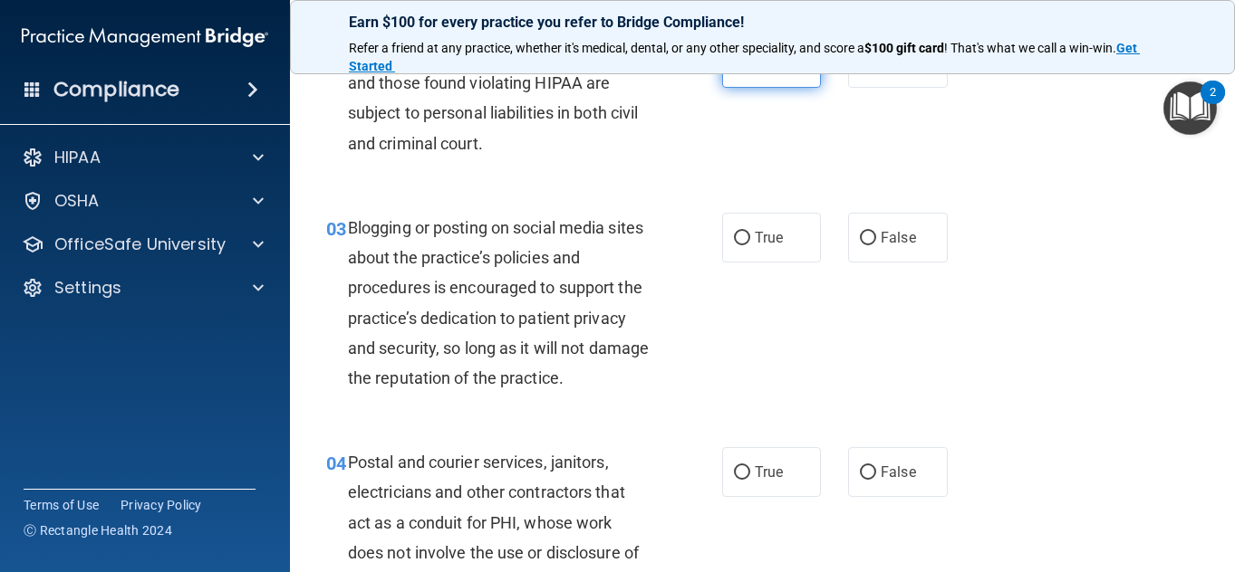
scroll to position [251, 0]
drag, startPoint x: 905, startPoint y: 236, endPoint x: 894, endPoint y: 241, distance: 12.2
click at [894, 241] on span "False" at bounding box center [897, 236] width 35 height 17
click at [876, 241] on input "False" at bounding box center [868, 238] width 16 height 14
radio input "true"
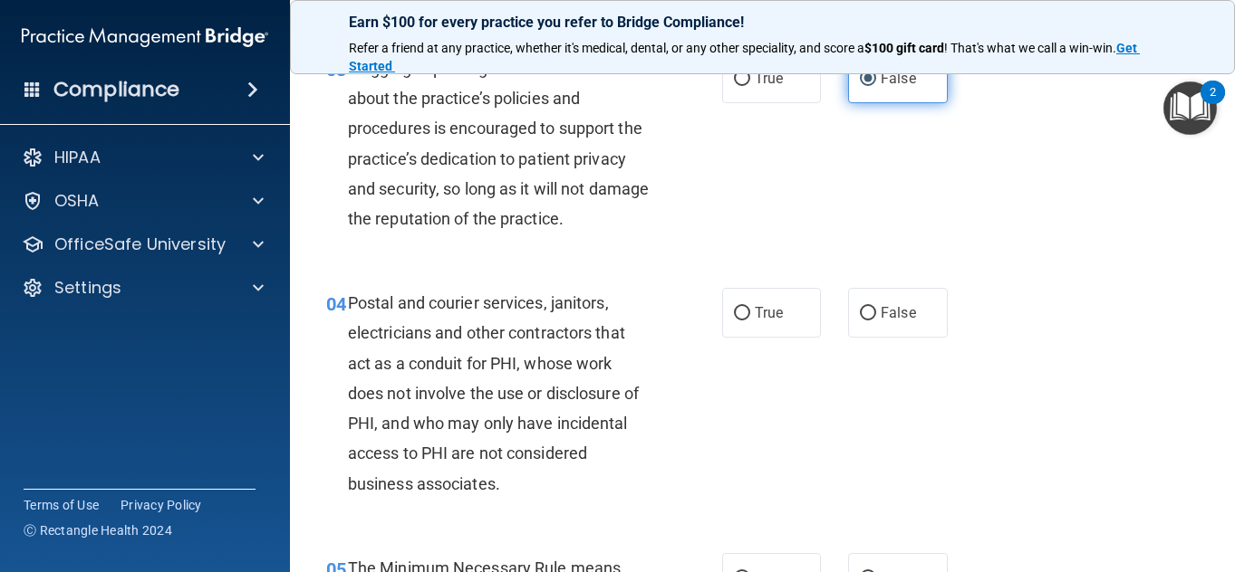
scroll to position [417, 0]
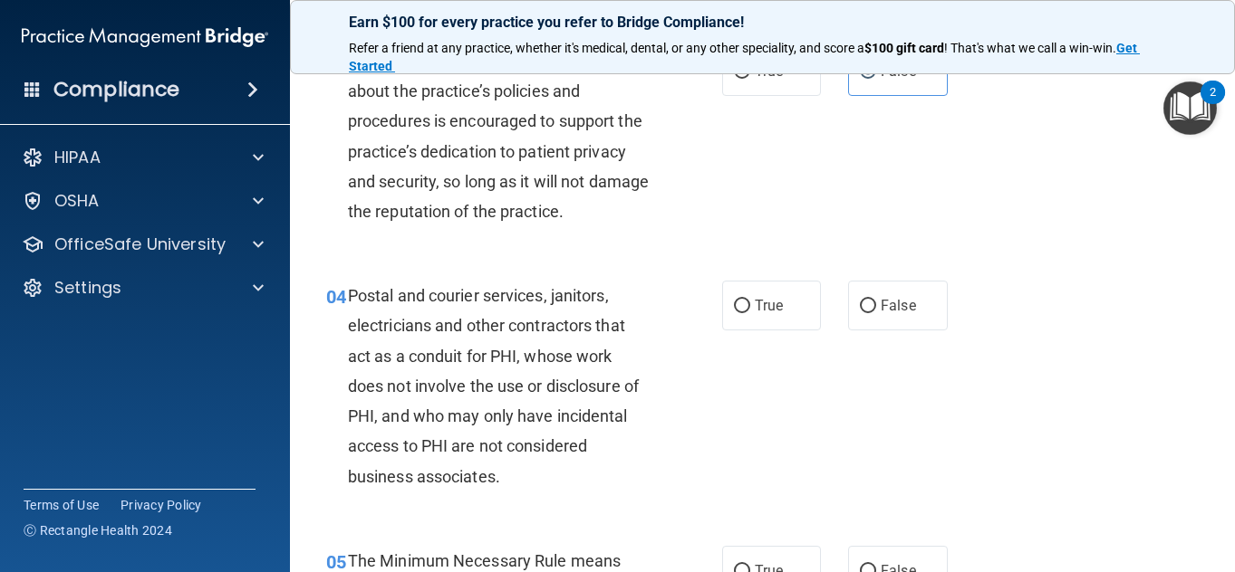
drag, startPoint x: 1005, startPoint y: 274, endPoint x: 605, endPoint y: 351, distance: 406.8
click at [605, 351] on span "Postal and courier services, janitors, electricians and other contractors that …" at bounding box center [493, 385] width 291 height 199
click at [782, 299] on label "True" at bounding box center [772, 306] width 100 height 50
click at [750, 300] on input "True" at bounding box center [742, 307] width 16 height 14
radio input "true"
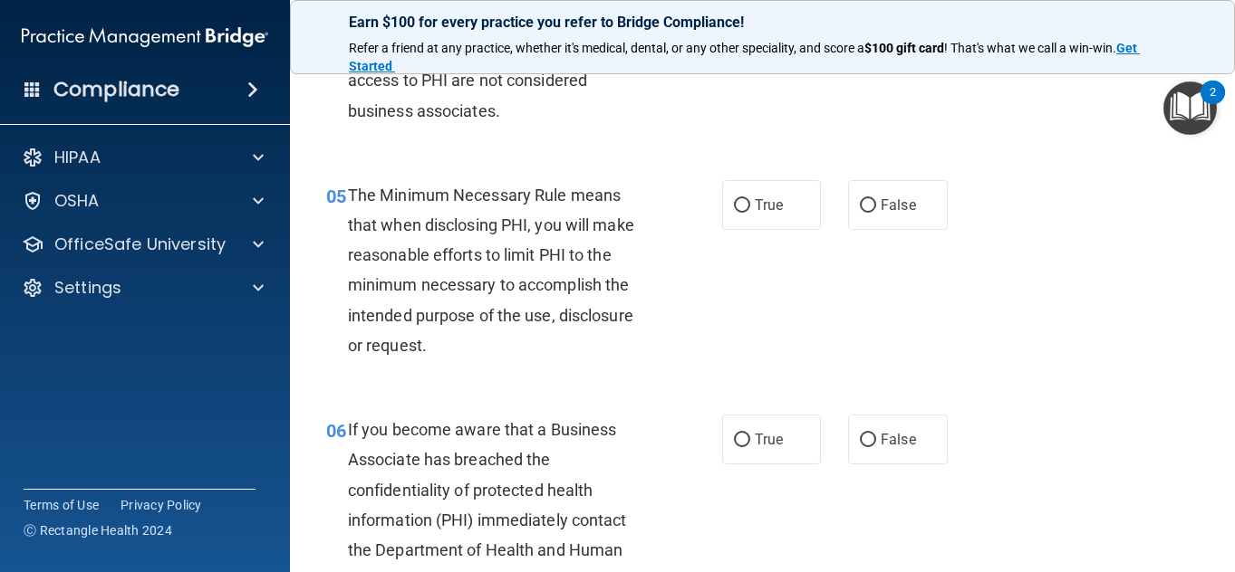
scroll to position [784, 0]
drag, startPoint x: 585, startPoint y: 325, endPoint x: 515, endPoint y: 294, distance: 77.1
click at [515, 294] on div "The Minimum Necessary Rule means that when disclosing PHI, you will make reason…" at bounding box center [506, 269] width 317 height 180
click at [782, 195] on label "True" at bounding box center [772, 204] width 100 height 50
click at [750, 198] on input "True" at bounding box center [742, 205] width 16 height 14
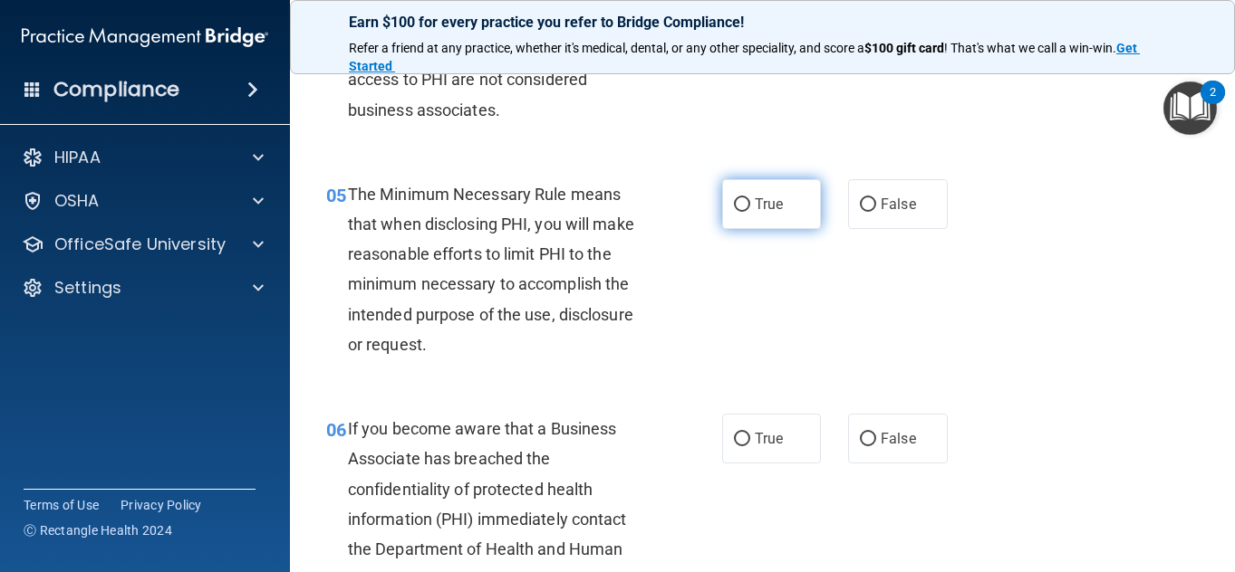
radio input "true"
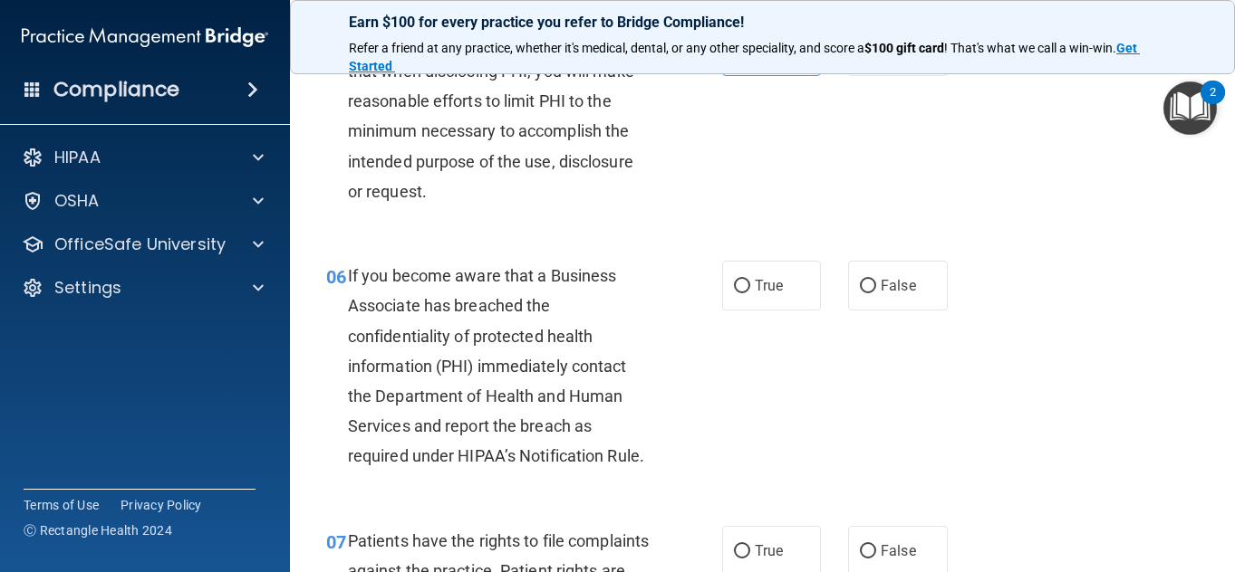
scroll to position [938, 0]
click at [774, 279] on span "True" at bounding box center [769, 284] width 28 height 17
click at [750, 279] on input "True" at bounding box center [742, 286] width 16 height 14
radio input "true"
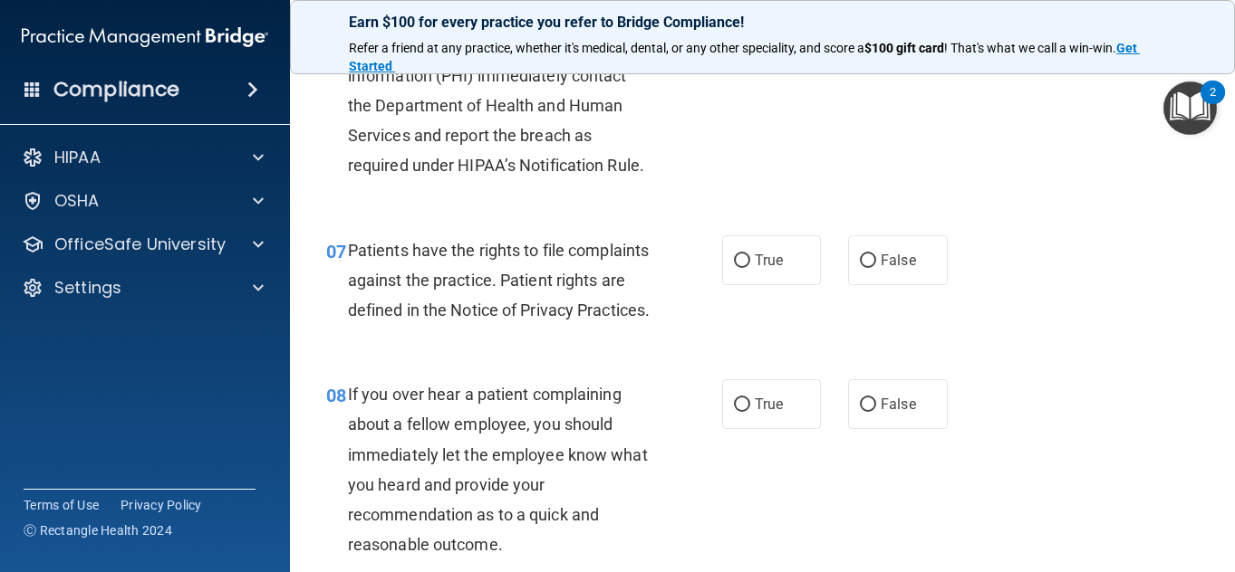
scroll to position [1228, 0]
click at [726, 276] on label "True" at bounding box center [772, 260] width 100 height 50
click at [734, 267] on input "True" at bounding box center [742, 261] width 16 height 14
radio input "true"
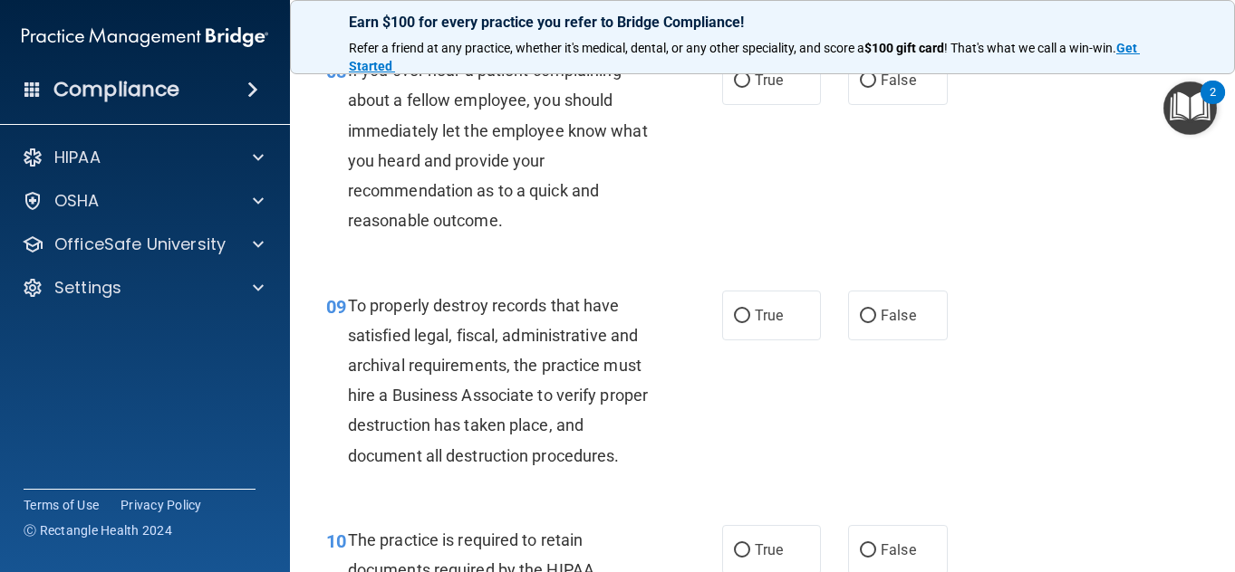
scroll to position [1553, 0]
click at [903, 104] on label "False" at bounding box center [898, 79] width 100 height 50
click at [876, 87] on input "False" at bounding box center [868, 80] width 16 height 14
radio input "true"
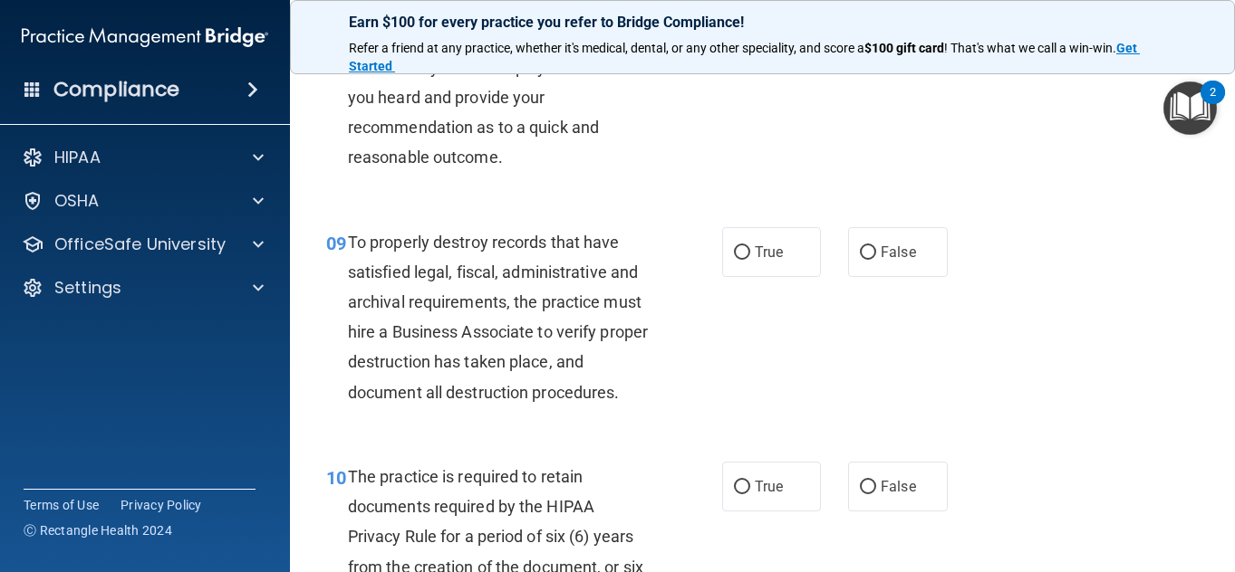
scroll to position [1616, 0]
click at [787, 276] on label "True" at bounding box center [772, 251] width 100 height 50
click at [750, 259] on input "True" at bounding box center [742, 252] width 16 height 14
radio input "true"
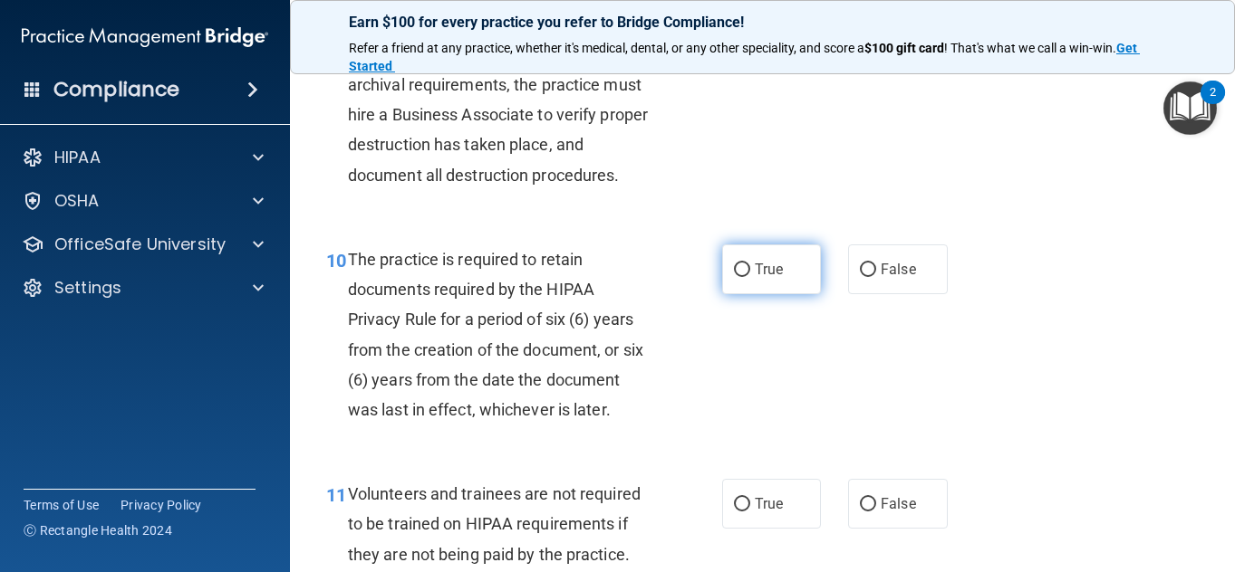
click at [779, 294] on label "True" at bounding box center [772, 270] width 100 height 50
click at [750, 277] on input "True" at bounding box center [742, 271] width 16 height 14
radio input "true"
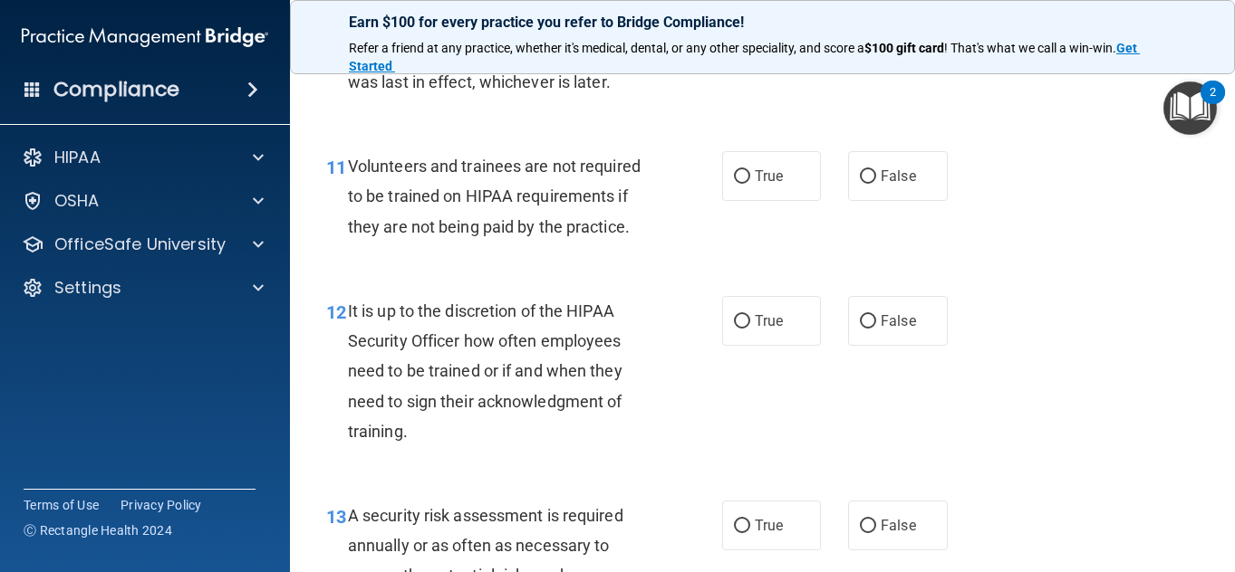
scroll to position [2161, 0]
click at [908, 200] on label "False" at bounding box center [898, 175] width 100 height 50
click at [876, 183] on input "False" at bounding box center [868, 176] width 16 height 14
radio input "true"
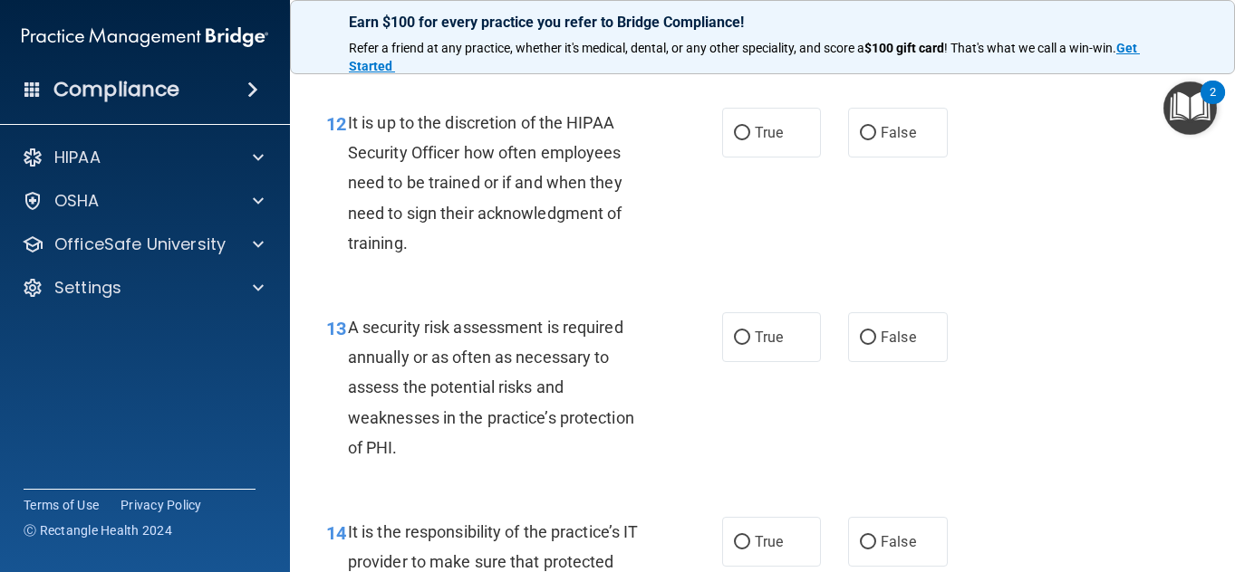
scroll to position [2350, 0]
click at [874, 157] on label "False" at bounding box center [898, 132] width 100 height 50
click at [874, 139] on input "False" at bounding box center [868, 133] width 16 height 14
radio input "true"
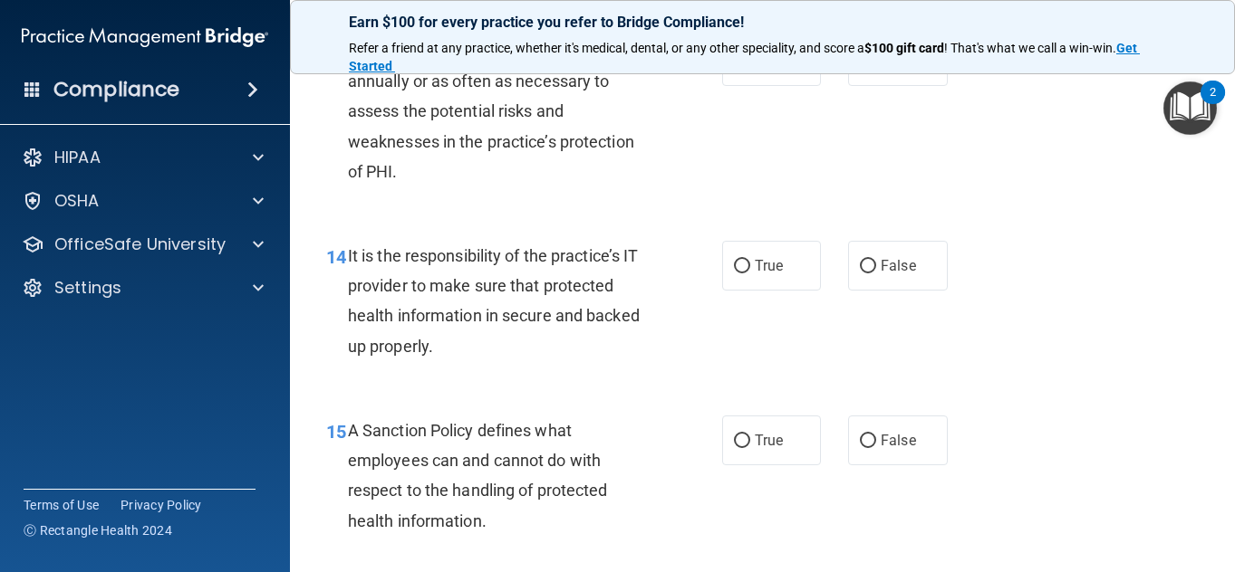
scroll to position [2626, 0]
click at [762, 85] on label "True" at bounding box center [772, 60] width 100 height 50
click at [750, 68] on input "True" at bounding box center [742, 61] width 16 height 14
radio input "true"
click at [740, 290] on label "True" at bounding box center [772, 265] width 100 height 50
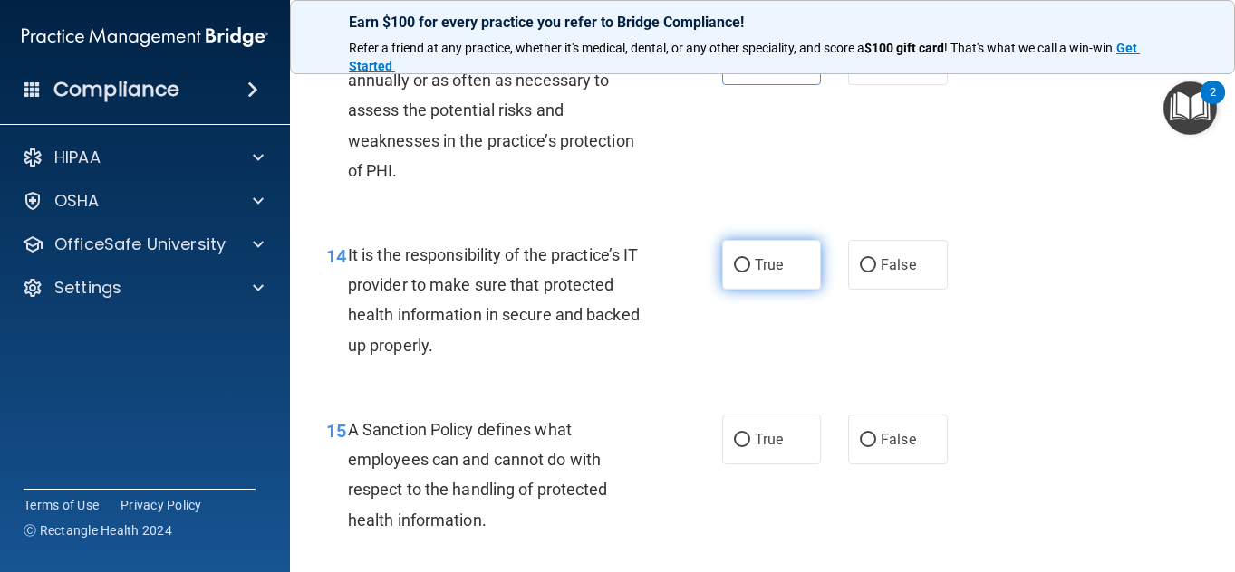
click at [740, 273] on input "True" at bounding box center [742, 266] width 16 height 14
radio input "true"
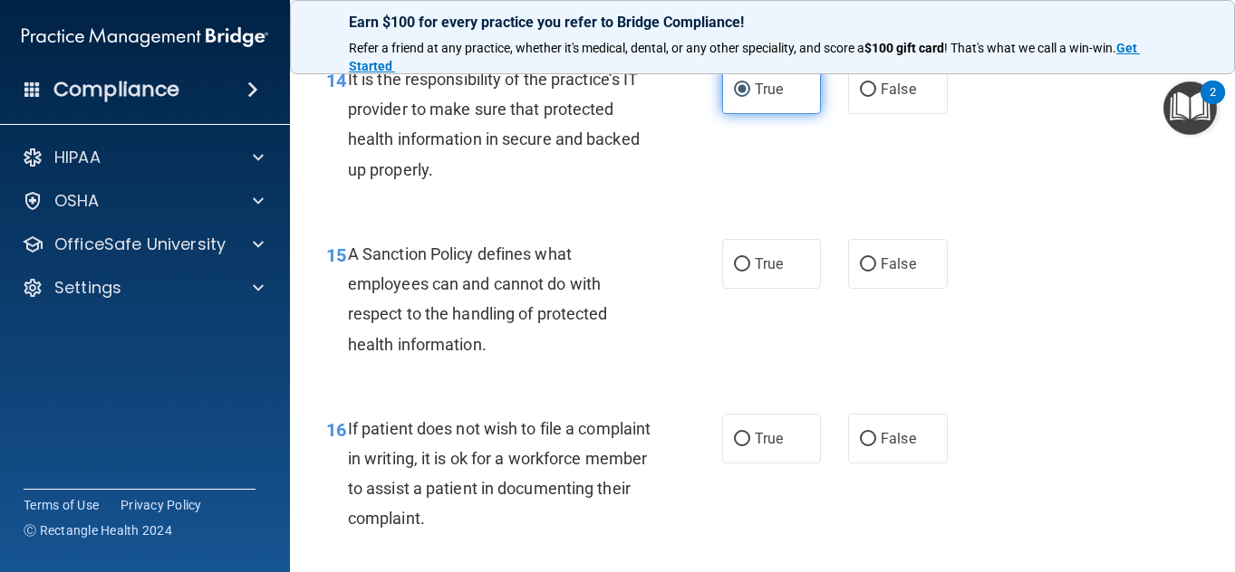
scroll to position [2809, 0]
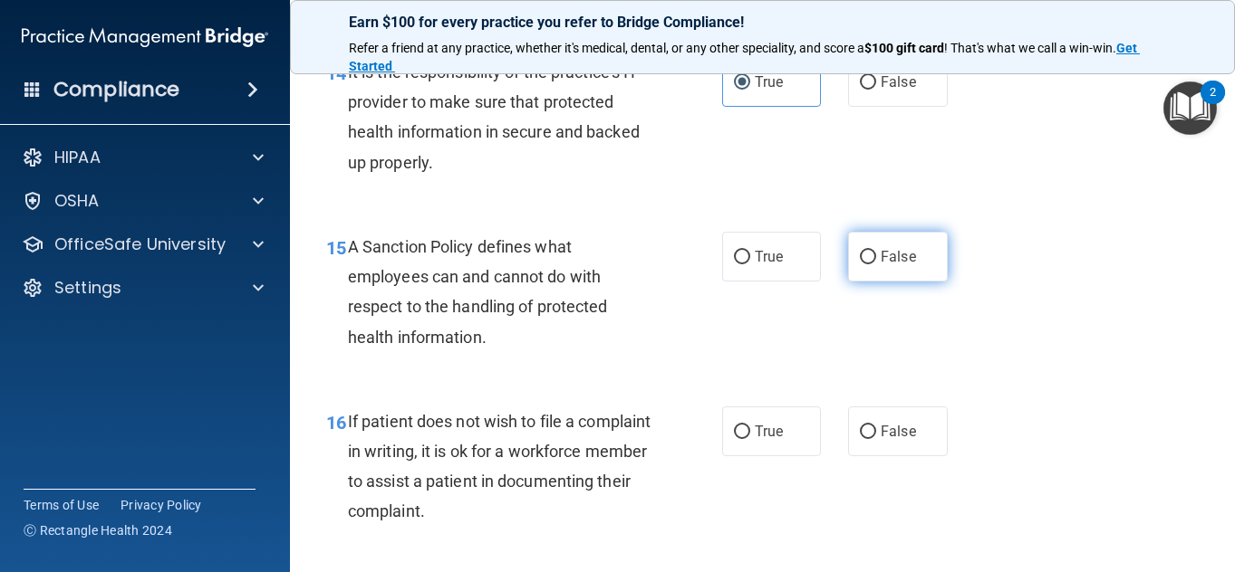
click at [913, 282] on label "False" at bounding box center [898, 257] width 100 height 50
click at [876, 265] on input "False" at bounding box center [868, 258] width 16 height 14
radio input "true"
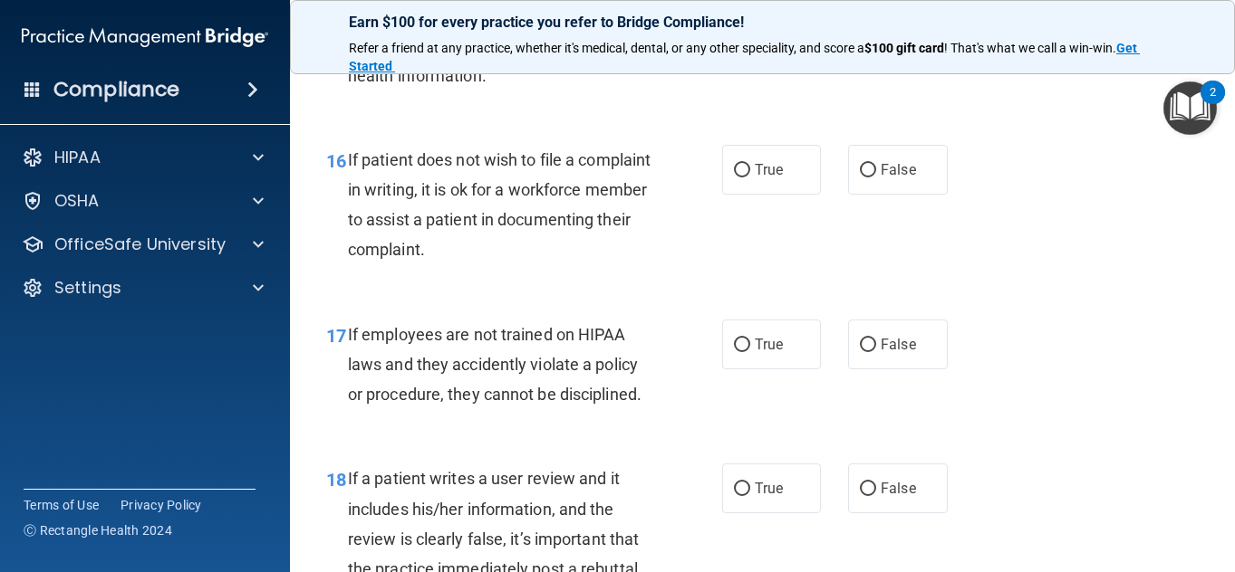
scroll to position [3074, 0]
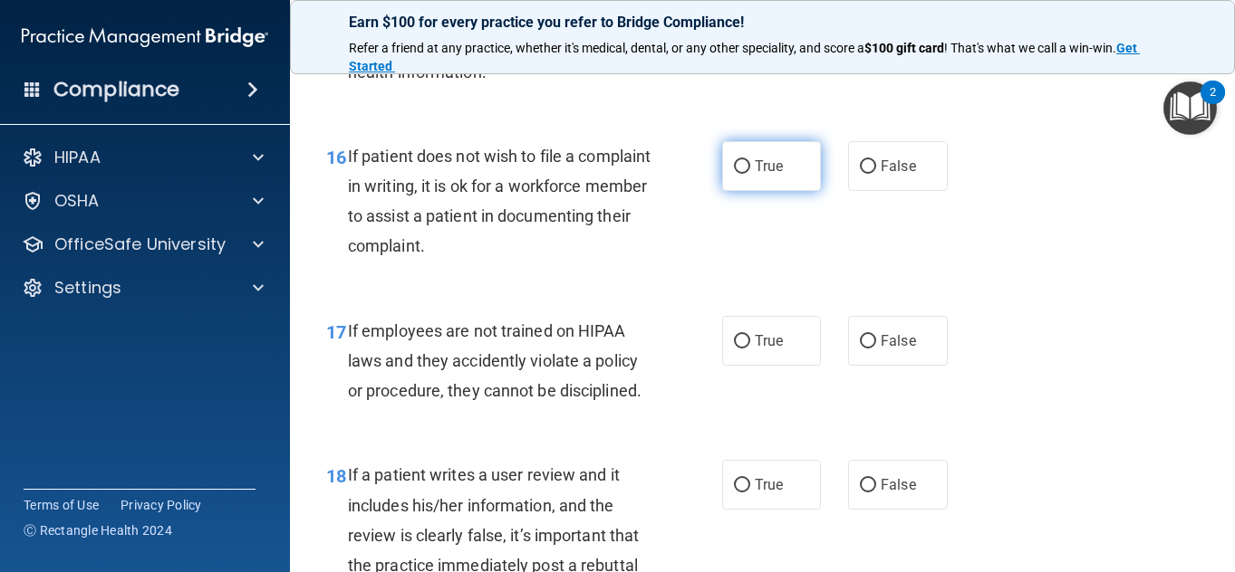
click at [777, 191] on label "True" at bounding box center [772, 166] width 100 height 50
click at [750, 174] on input "True" at bounding box center [742, 167] width 16 height 14
radio input "true"
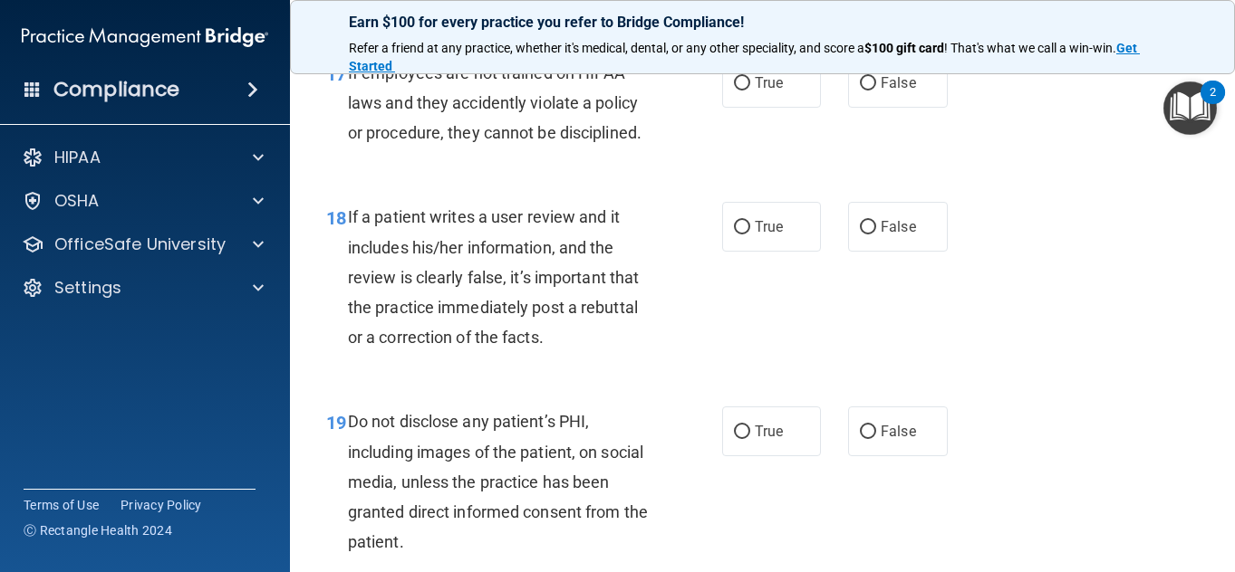
scroll to position [3333, 0]
click at [649, 148] on div "If employees are not trained on HIPAA laws and they accidently violate a policy…" at bounding box center [506, 102] width 317 height 91
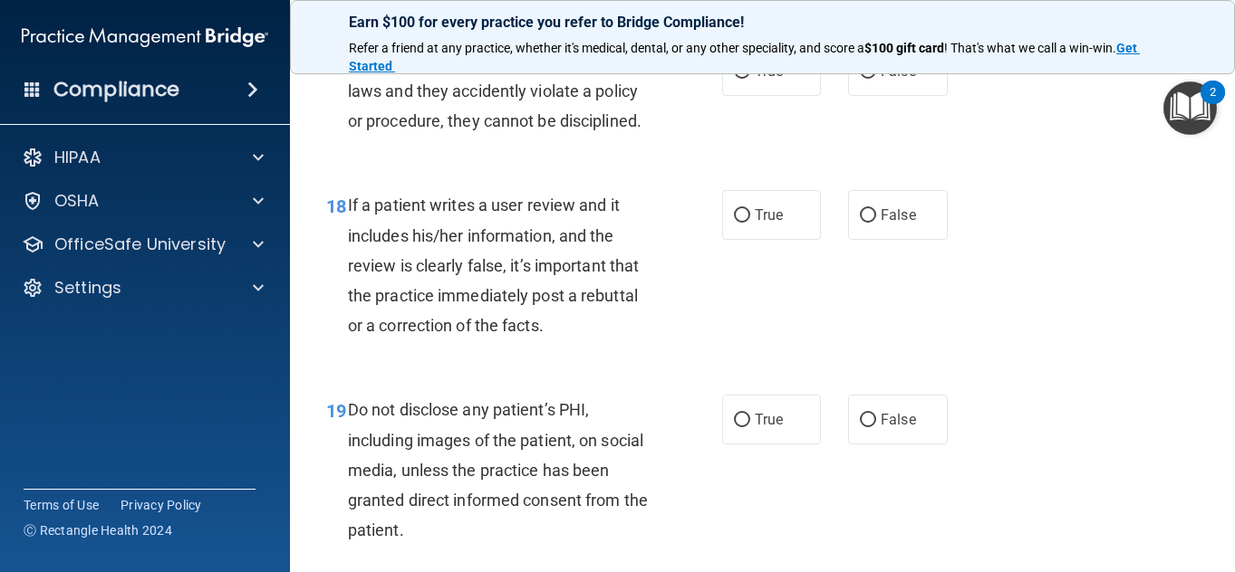
scroll to position [3345, 0]
click at [792, 95] on label "True" at bounding box center [772, 70] width 100 height 50
click at [750, 78] on input "True" at bounding box center [742, 71] width 16 height 14
radio input "true"
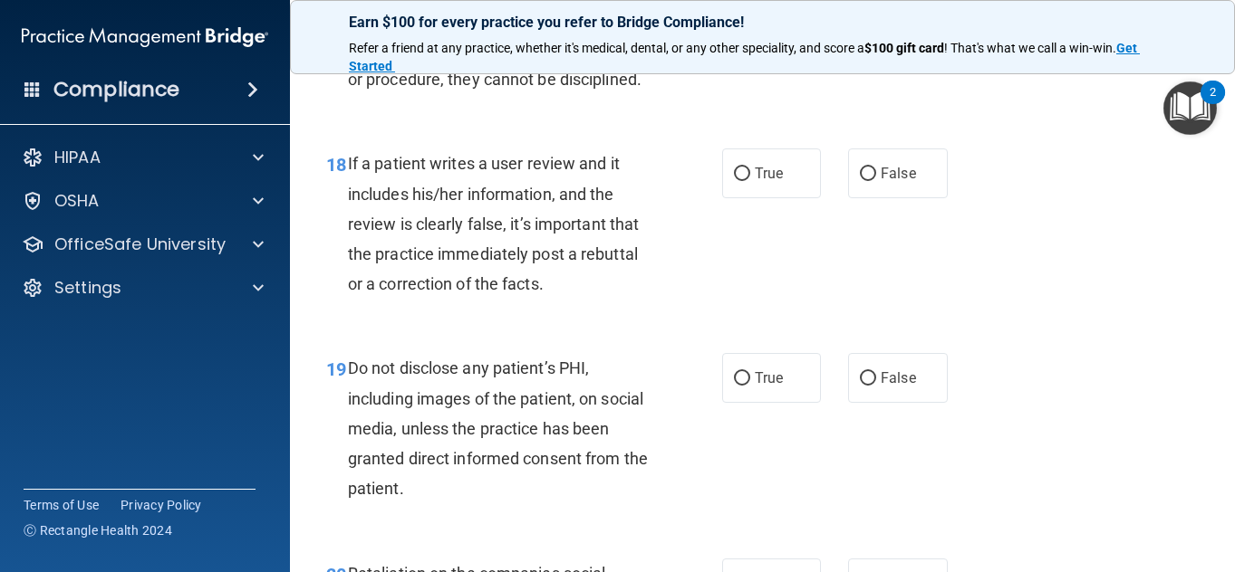
scroll to position [3387, 0]
click at [885, 181] on span "False" at bounding box center [897, 172] width 35 height 17
click at [876, 180] on input "False" at bounding box center [868, 174] width 16 height 14
radio input "true"
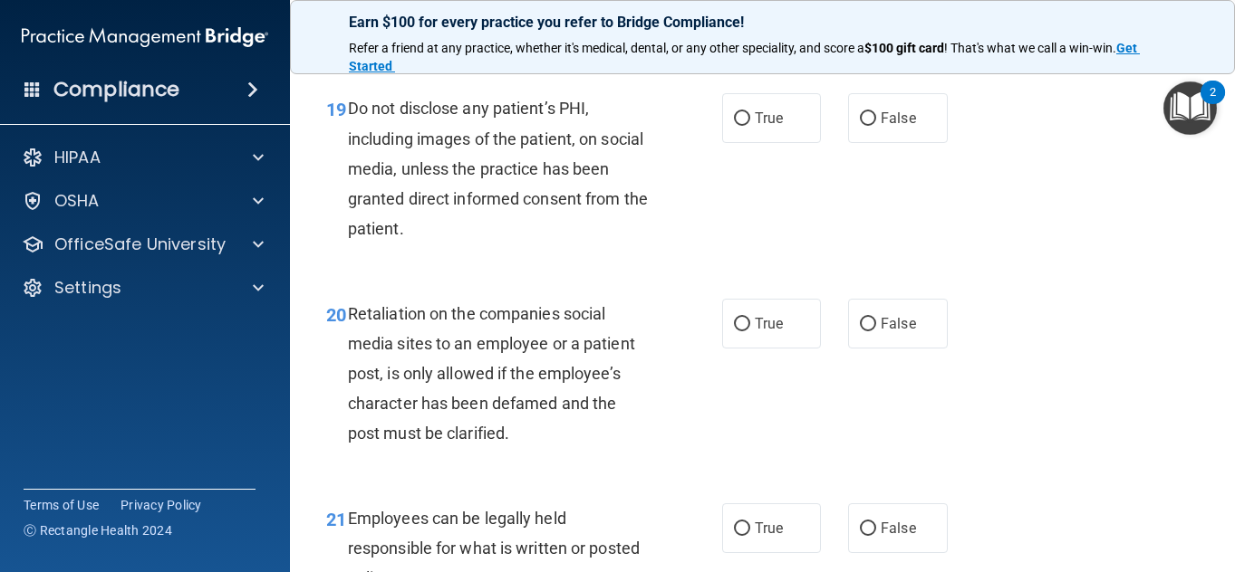
scroll to position [3649, 0]
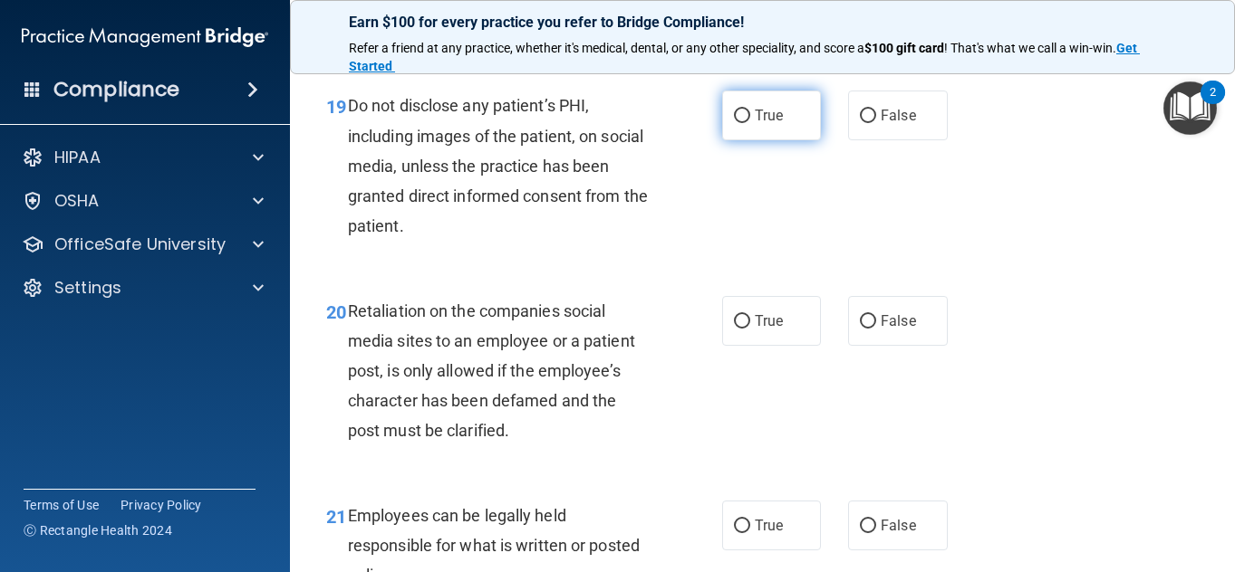
click at [755, 124] on span "True" at bounding box center [769, 115] width 28 height 17
click at [748, 123] on input "True" at bounding box center [742, 117] width 16 height 14
radio input "true"
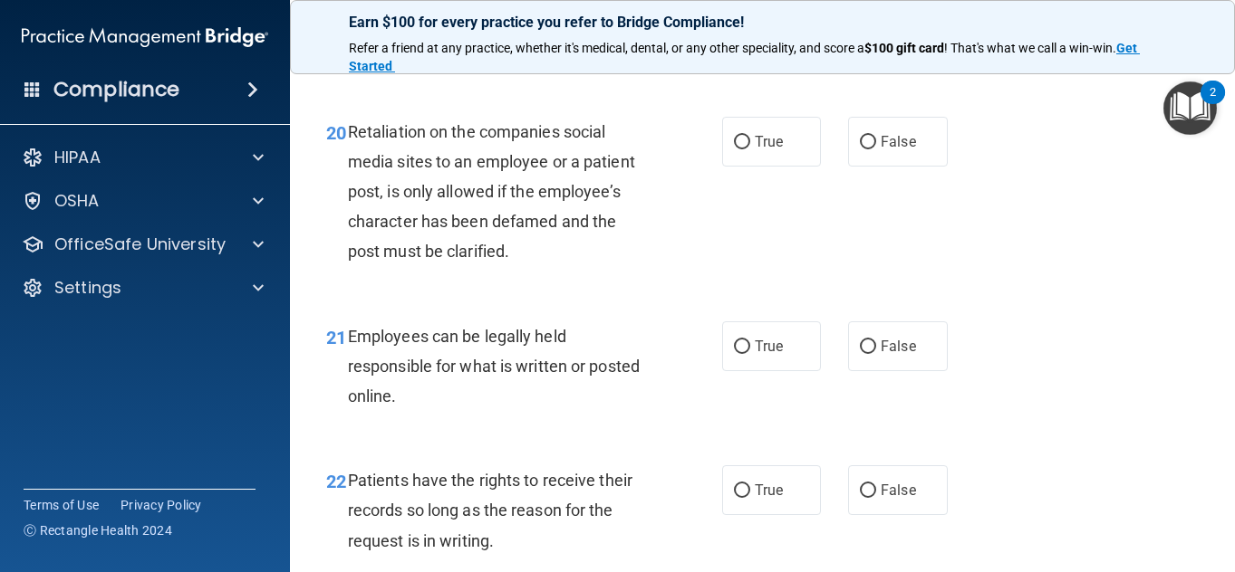
scroll to position [3829, 0]
click at [931, 166] on label "False" at bounding box center [898, 141] width 100 height 50
click at [876, 149] on input "False" at bounding box center [868, 142] width 16 height 14
radio input "true"
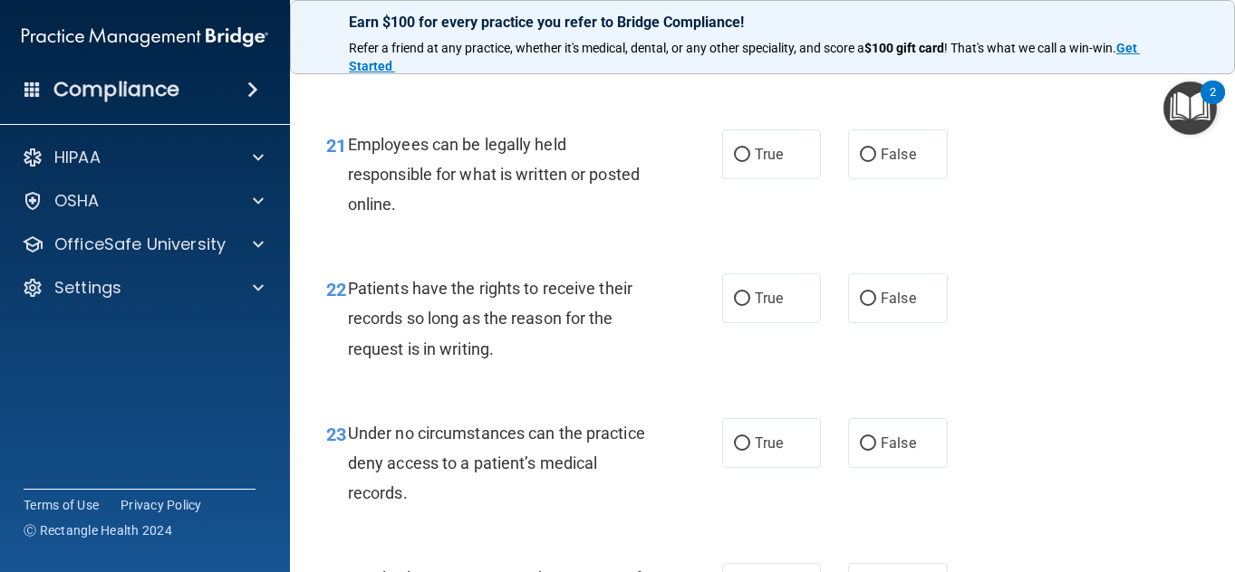
scroll to position [4021, 0]
click at [784, 178] on label "True" at bounding box center [772, 154] width 100 height 50
click at [750, 161] on input "True" at bounding box center [742, 155] width 16 height 14
radio input "true"
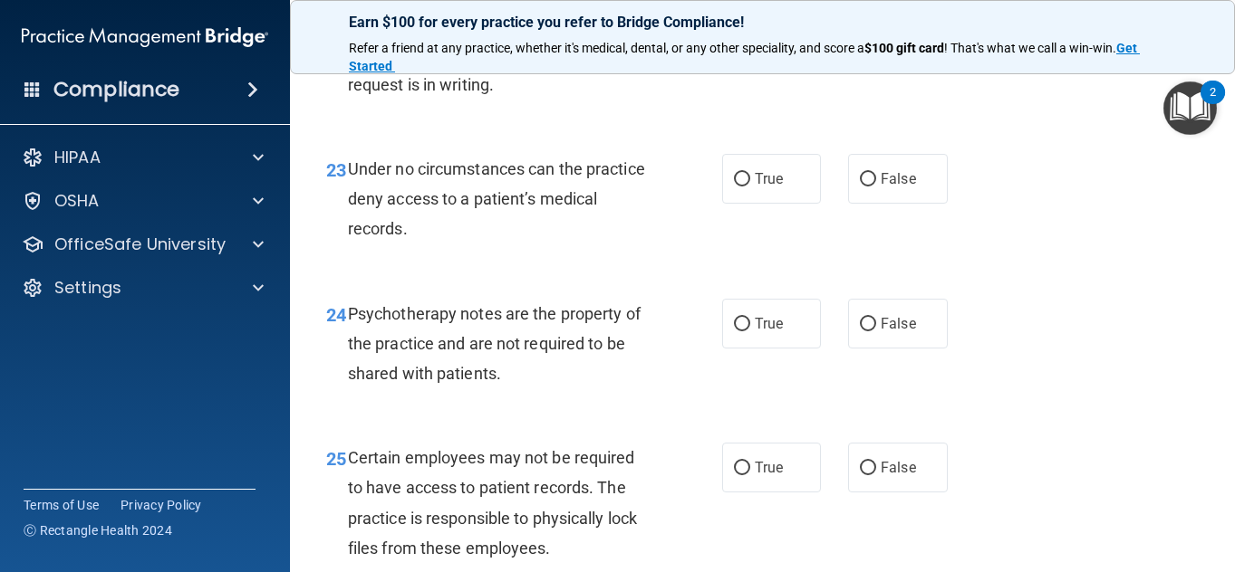
scroll to position [4286, 0]
click at [861, 58] on label "False" at bounding box center [898, 33] width 100 height 50
click at [861, 41] on input "False" at bounding box center [868, 34] width 16 height 14
radio input "true"
click at [862, 203] on label "False" at bounding box center [898, 178] width 100 height 50
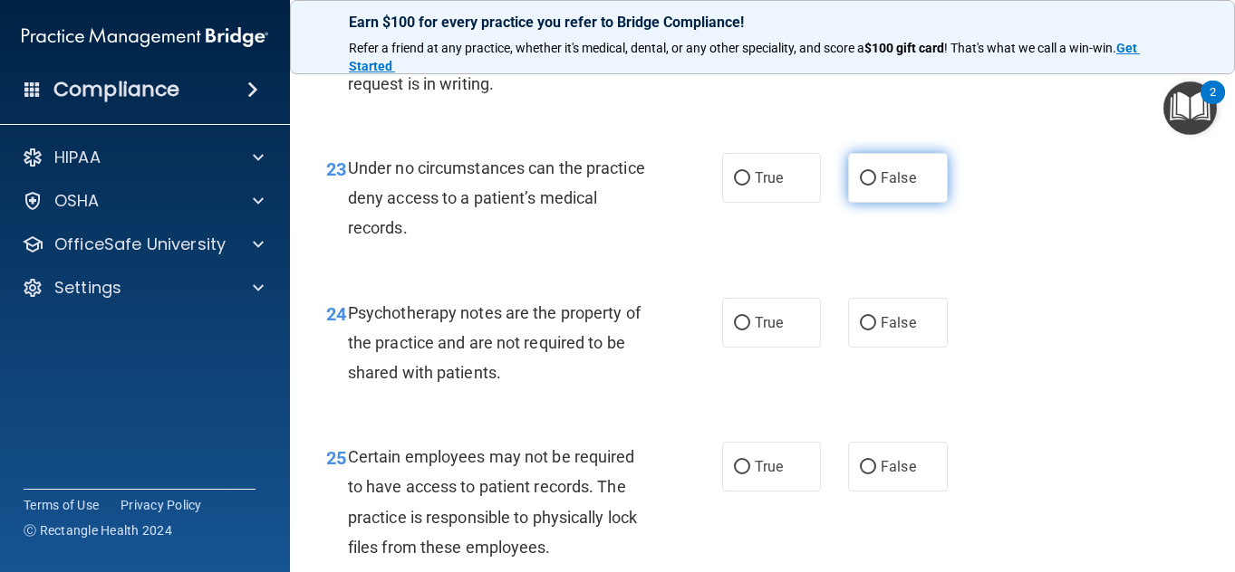
click at [862, 186] on input "False" at bounding box center [868, 179] width 16 height 14
radio input "true"
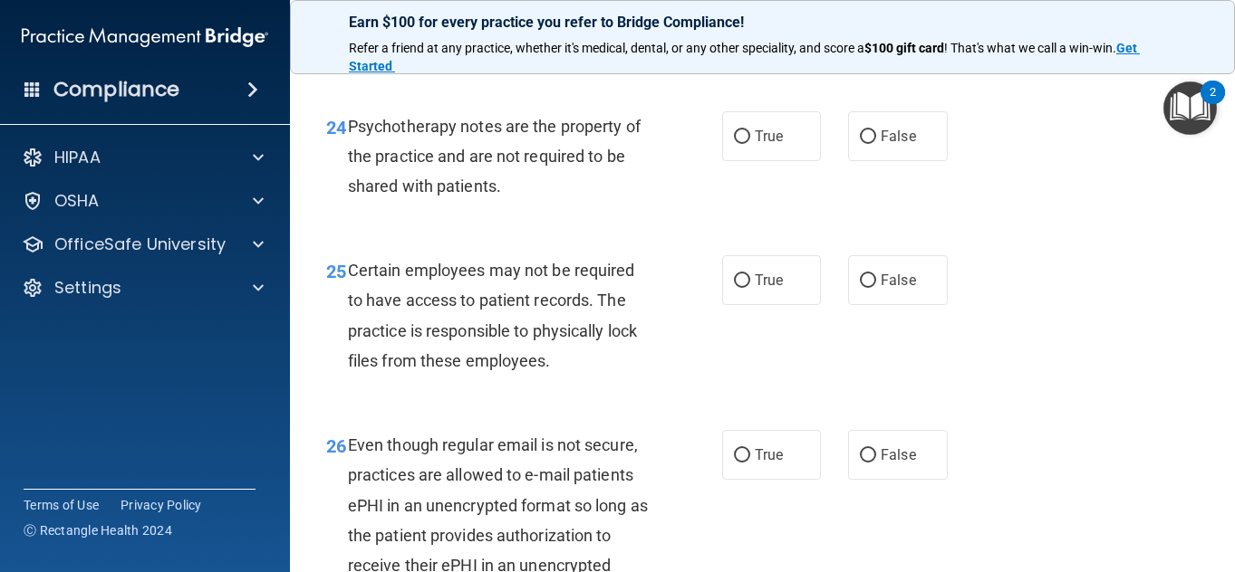
scroll to position [4474, 0]
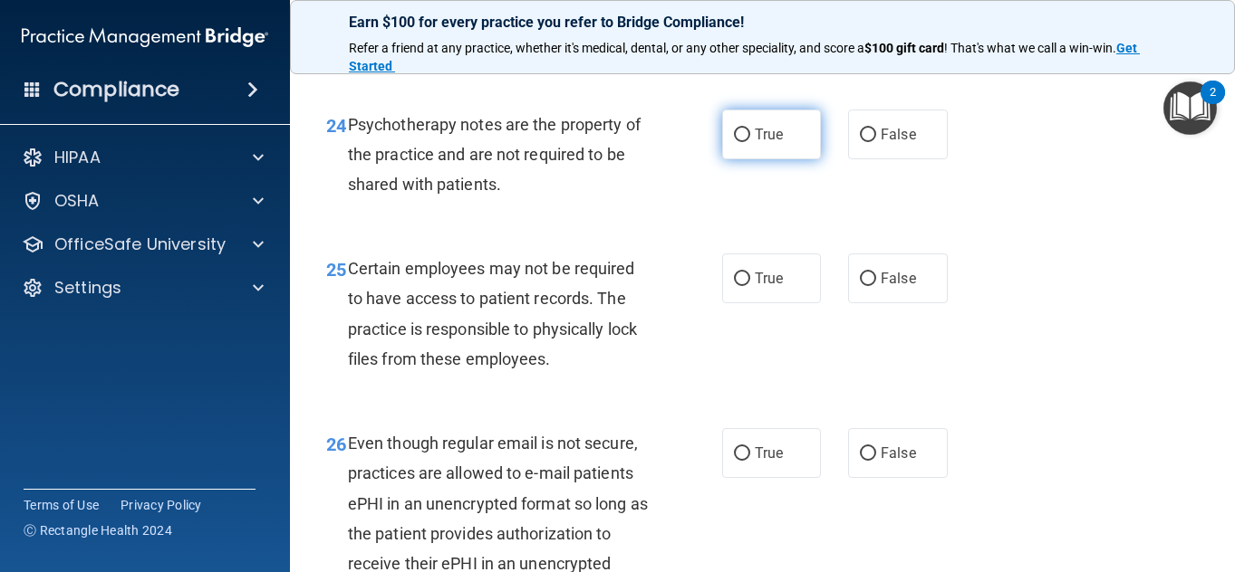
click at [772, 143] on span "True" at bounding box center [769, 134] width 28 height 17
click at [750, 142] on input "True" at bounding box center [742, 136] width 16 height 14
radio input "true"
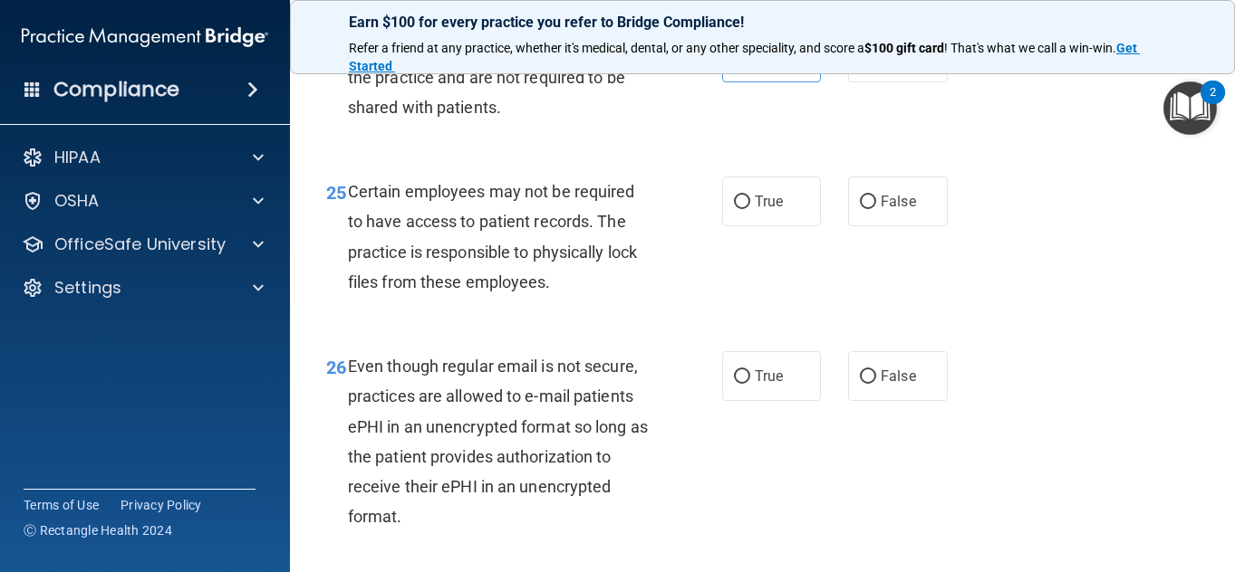
scroll to position [4552, 0]
click at [760, 226] on label "True" at bounding box center [772, 201] width 100 height 50
click at [750, 208] on input "True" at bounding box center [742, 202] width 16 height 14
radio input "true"
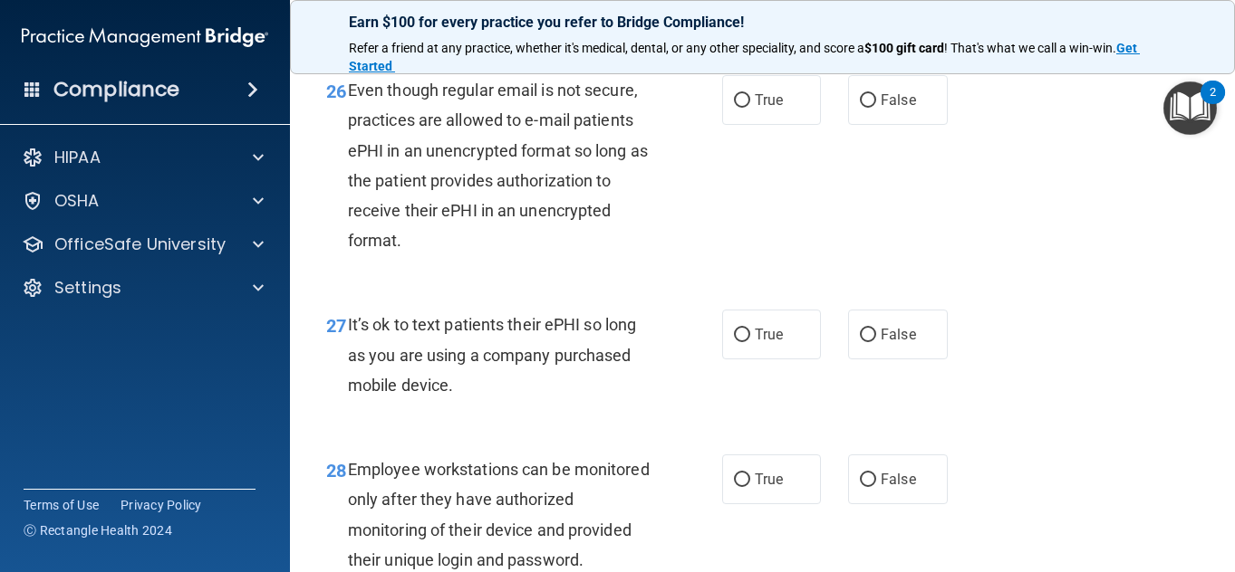
scroll to position [4828, 0]
click at [910, 124] on label "False" at bounding box center [898, 99] width 100 height 50
click at [876, 107] on input "False" at bounding box center [868, 100] width 16 height 14
radio input "true"
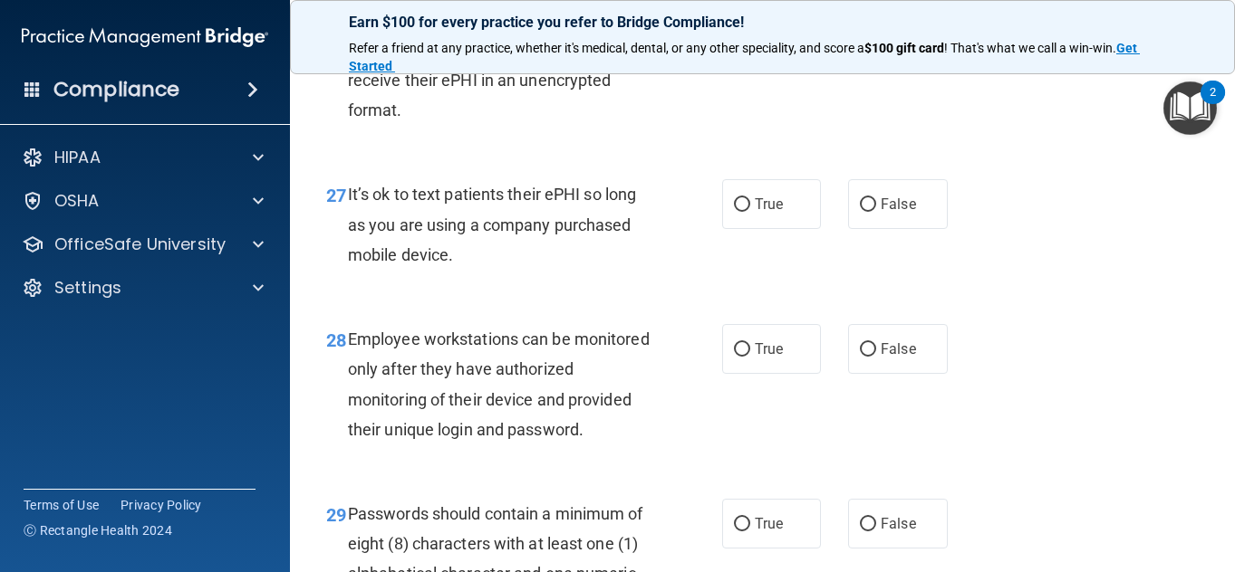
scroll to position [4961, 0]
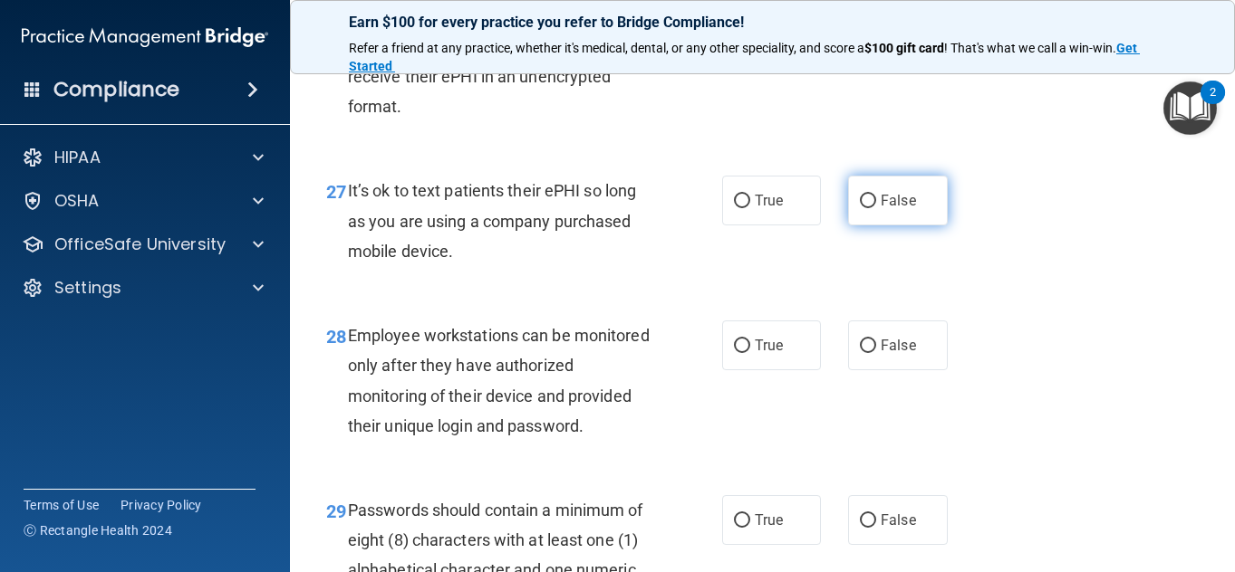
click at [864, 208] on input "False" at bounding box center [868, 202] width 16 height 14
radio input "true"
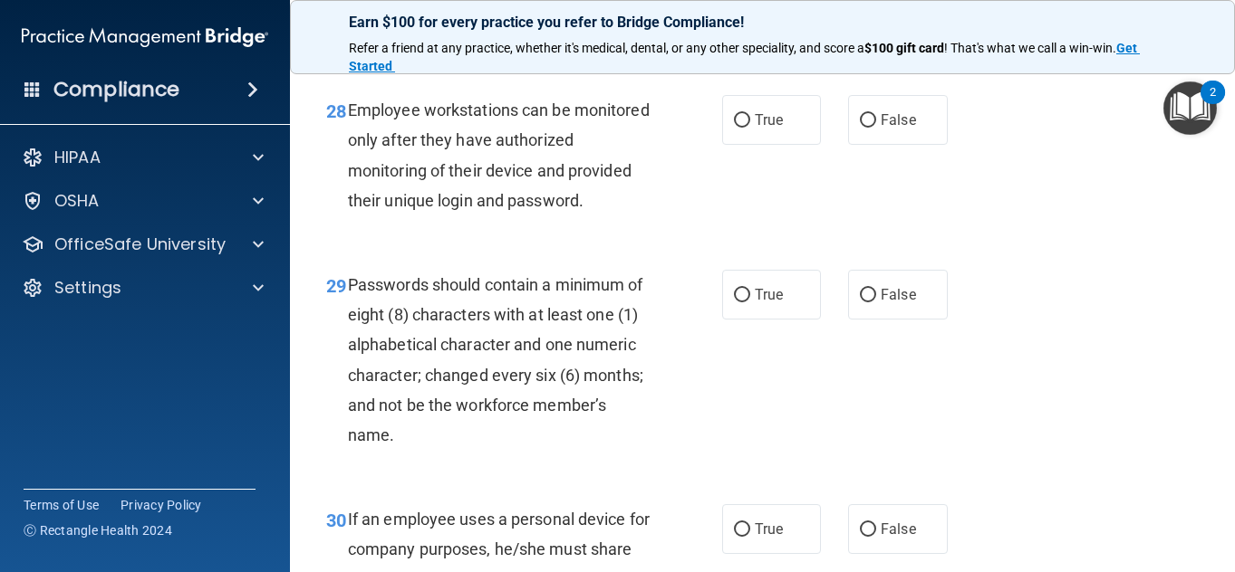
scroll to position [5188, 0]
click at [884, 128] on span "False" at bounding box center [897, 119] width 35 height 17
click at [876, 127] on input "False" at bounding box center [868, 120] width 16 height 14
radio input "true"
click at [742, 319] on label "True" at bounding box center [772, 294] width 100 height 50
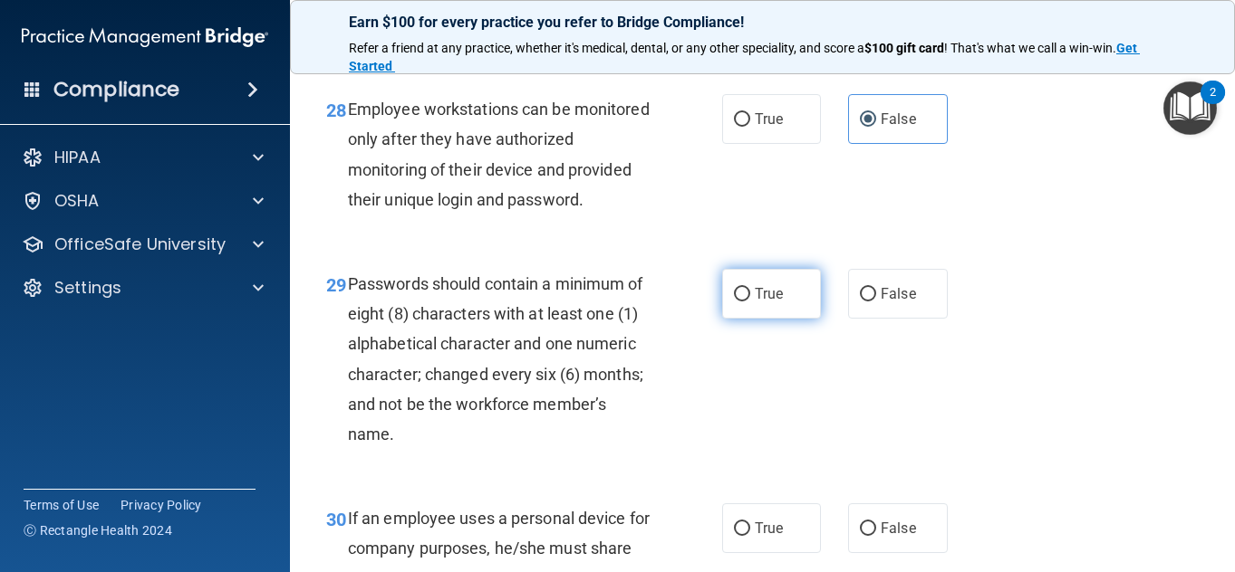
click at [742, 302] on input "True" at bounding box center [742, 295] width 16 height 14
radio input "true"
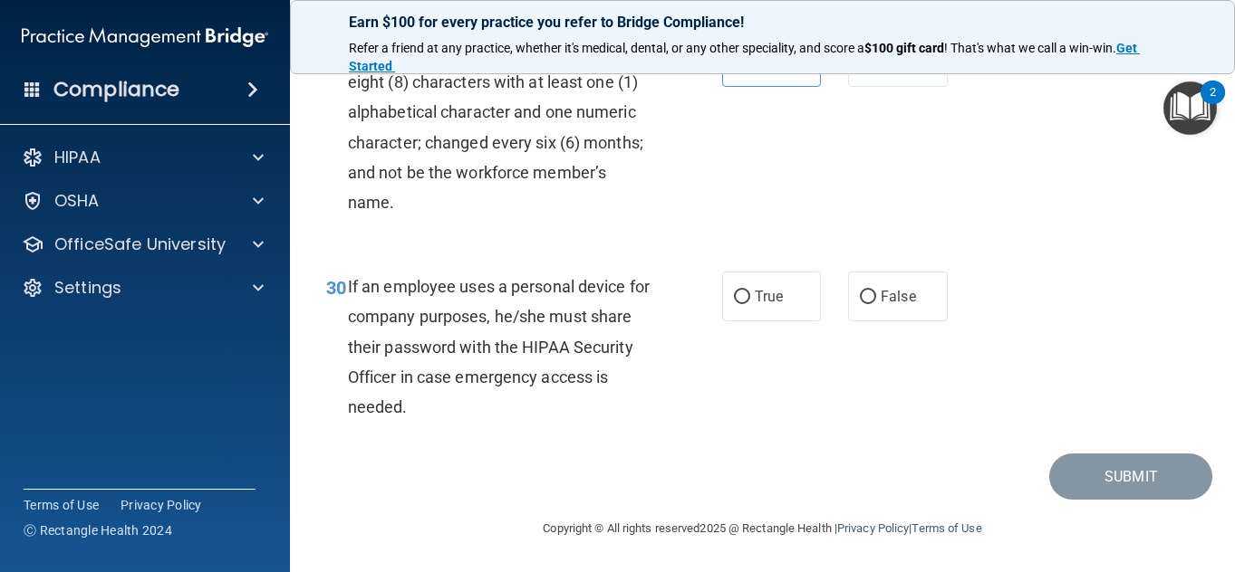
drag, startPoint x: 742, startPoint y: 416, endPoint x: 614, endPoint y: 409, distance: 127.9
click at [614, 409] on div "If an employee uses a personal device for company purposes, he/she must share t…" at bounding box center [506, 347] width 317 height 150
click at [787, 283] on label "True" at bounding box center [772, 297] width 100 height 50
click at [750, 291] on input "True" at bounding box center [742, 298] width 16 height 14
radio input "true"
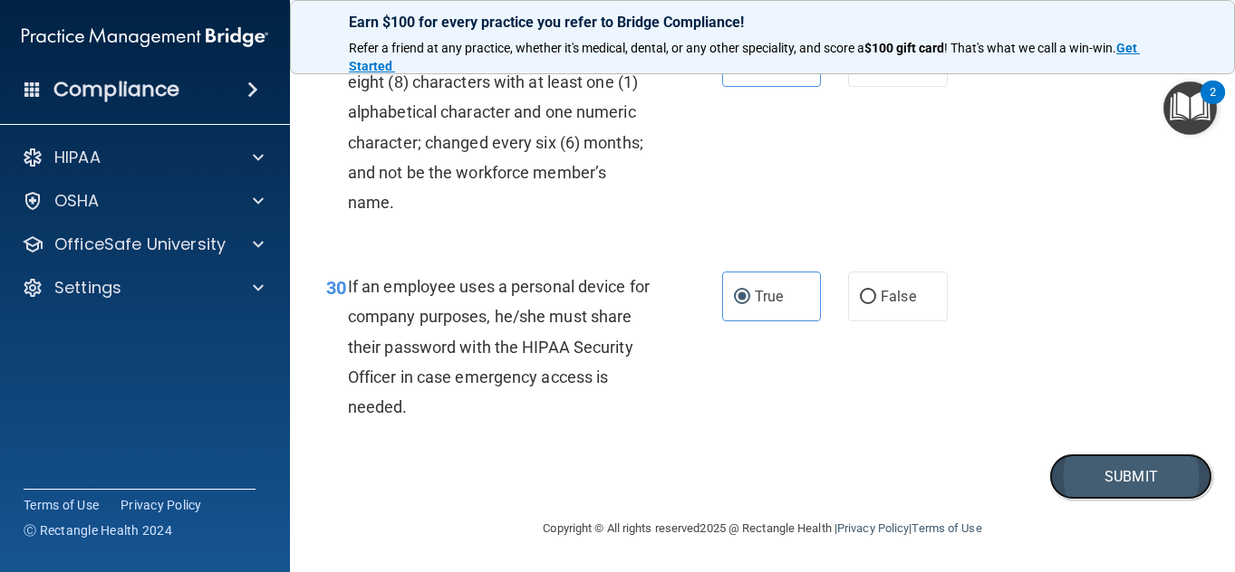
click at [1072, 458] on button "Submit" at bounding box center [1130, 477] width 163 height 46
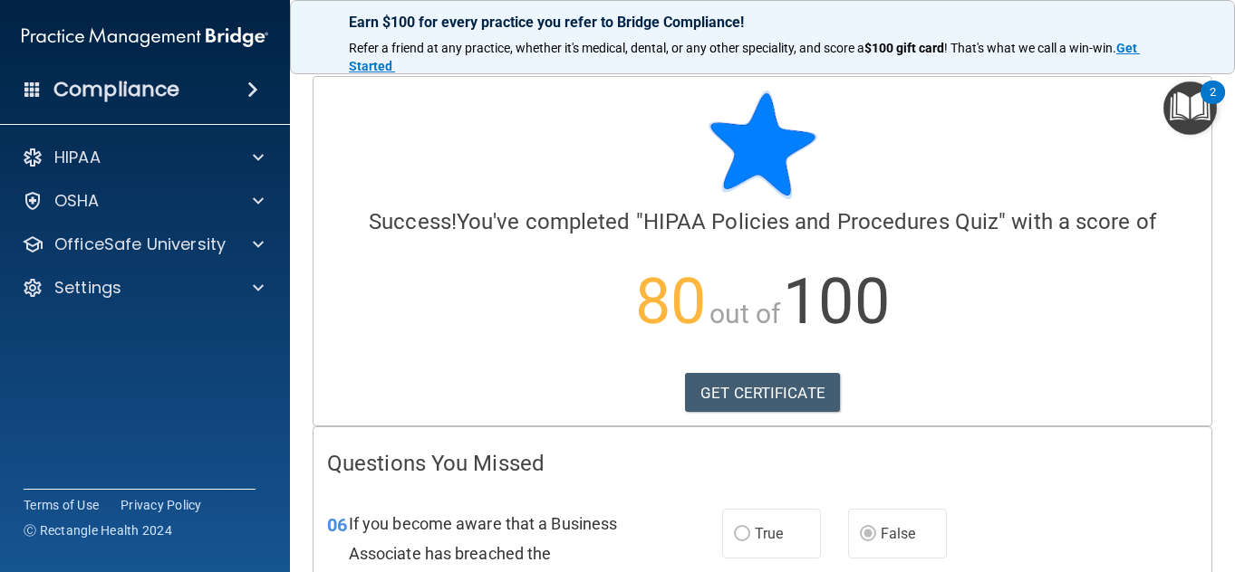
click at [445, 153] on div at bounding box center [762, 145] width 871 height 109
click at [746, 390] on link "GET CERTIFICATE" at bounding box center [762, 393] width 155 height 40
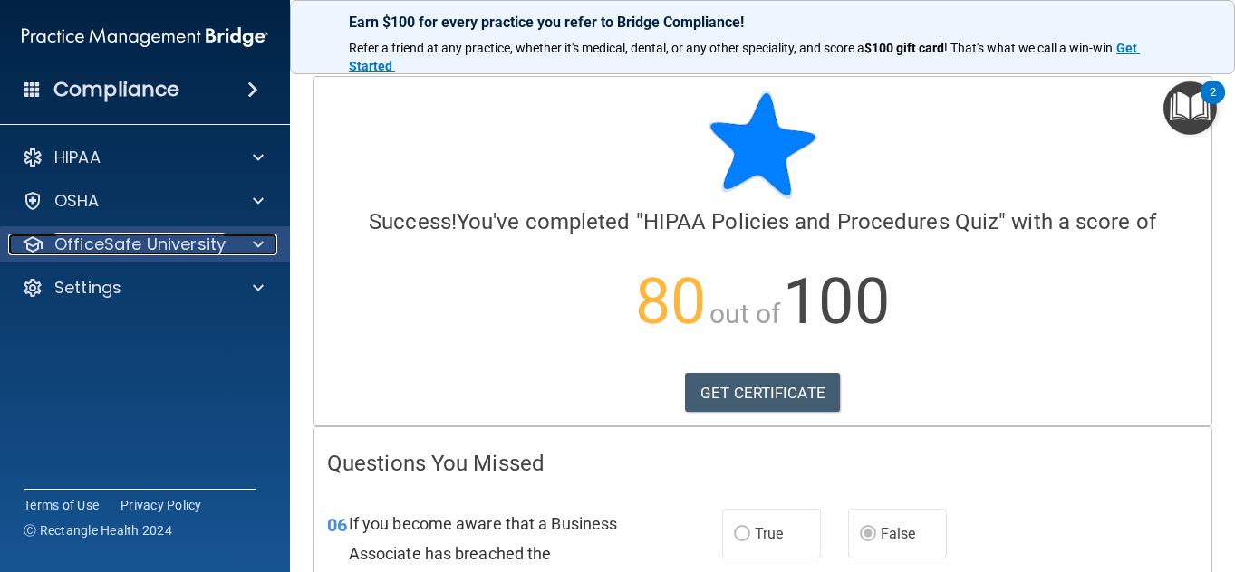
click at [72, 254] on p "OfficeSafe University" at bounding box center [139, 245] width 171 height 22
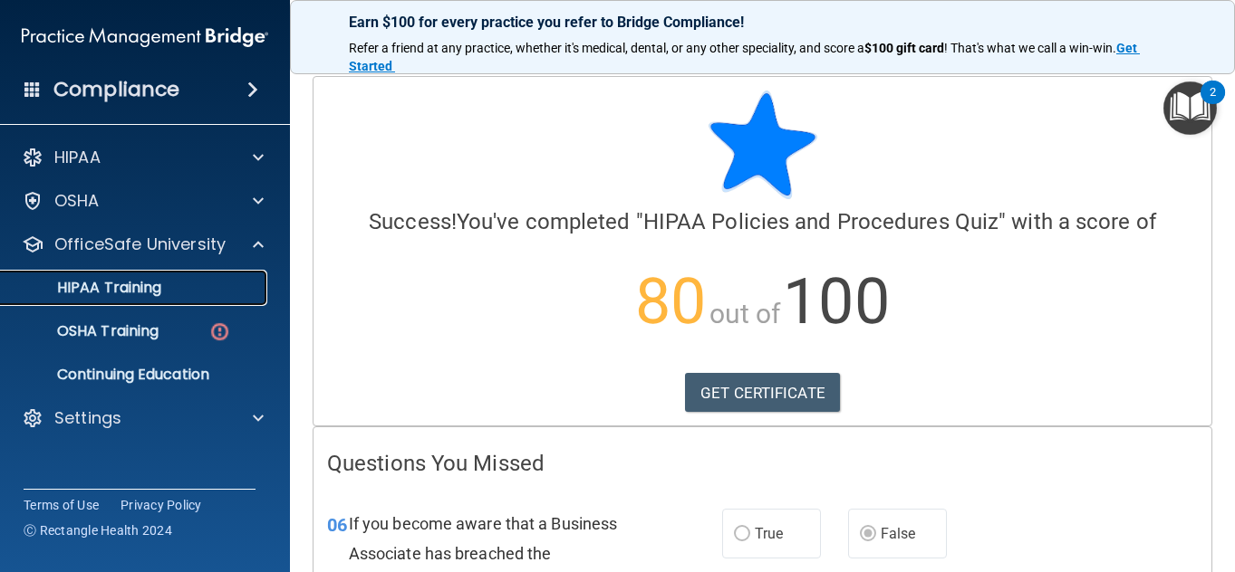
click at [80, 281] on p "HIPAA Training" at bounding box center [86, 288] width 149 height 18
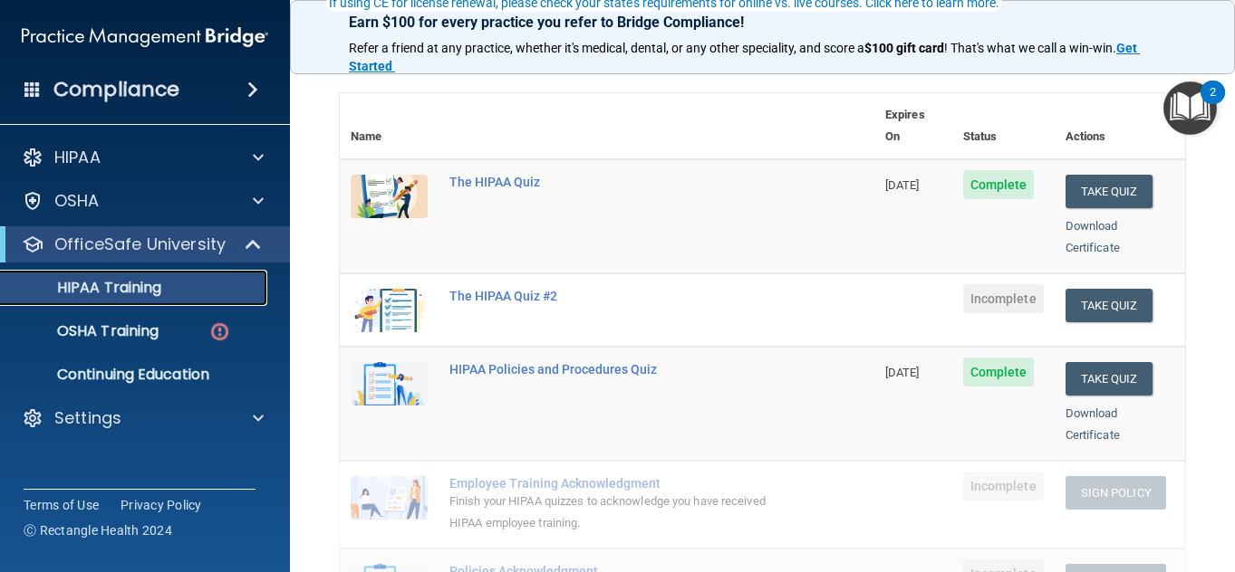
scroll to position [182, 0]
click at [1090, 288] on button "Take Quiz" at bounding box center [1108, 305] width 87 height 34
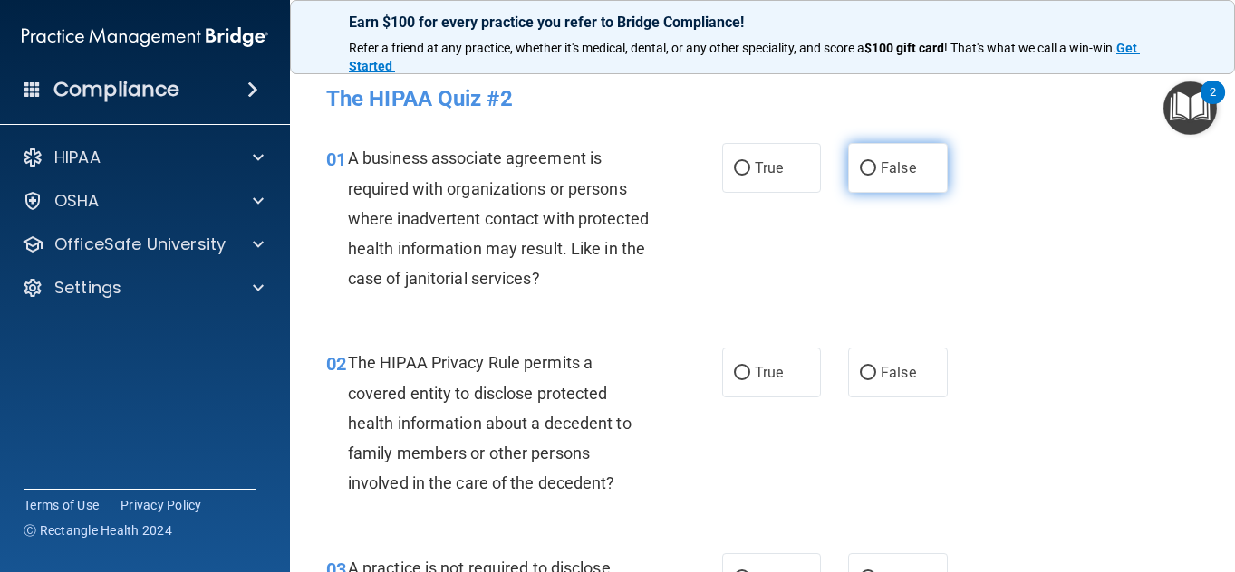
click at [905, 171] on span "False" at bounding box center [897, 167] width 35 height 17
click at [876, 171] on input "False" at bounding box center [868, 169] width 16 height 14
radio input "true"
click at [932, 292] on div "01 A business associate agreement is required with organizations or persons whe…" at bounding box center [763, 222] width 900 height 205
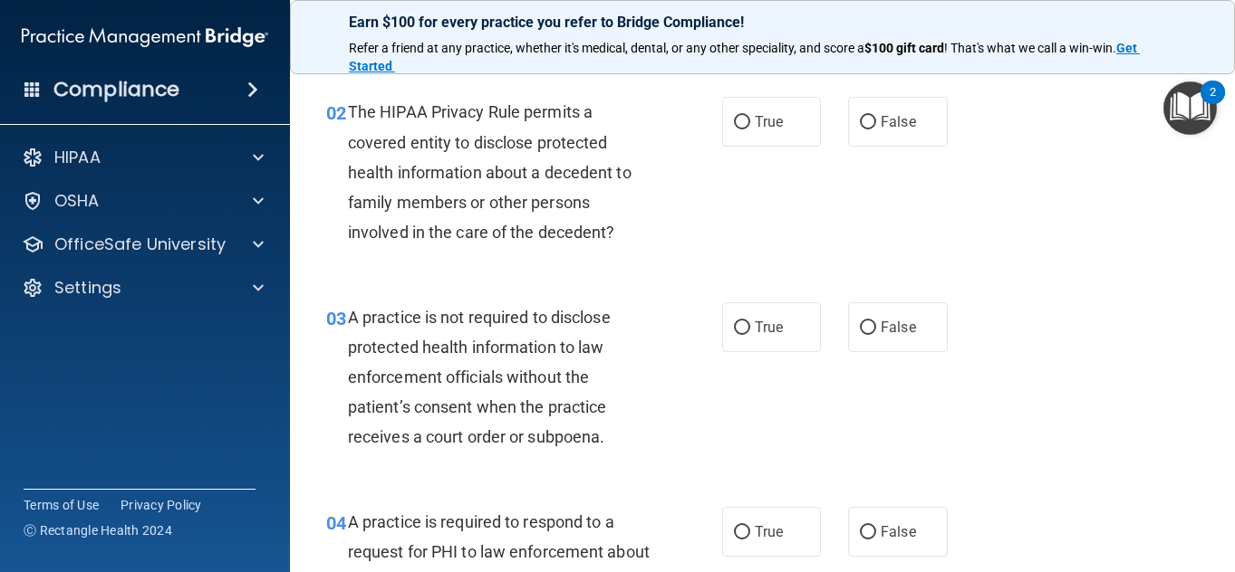
scroll to position [252, 0]
click at [754, 107] on label "True" at bounding box center [772, 121] width 100 height 50
click at [750, 115] on input "True" at bounding box center [742, 122] width 16 height 14
radio input "true"
click at [755, 233] on div "02 The HIPAA Privacy Rule permits a covered entity to disclose protected health…" at bounding box center [763, 175] width 900 height 205
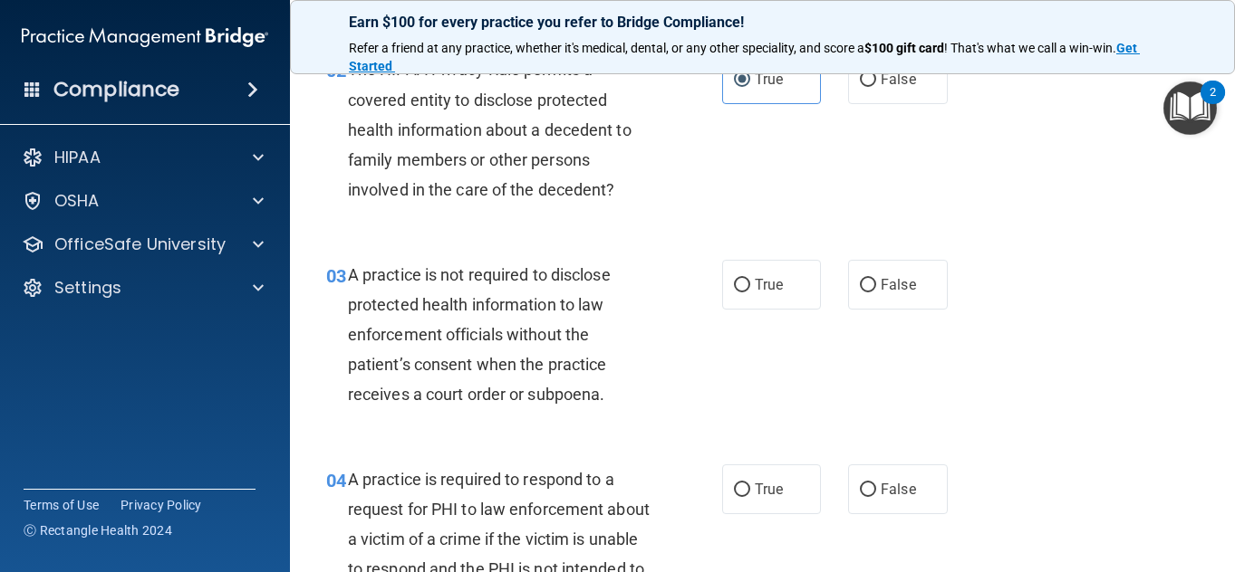
scroll to position [294, 0]
click at [867, 291] on label "False" at bounding box center [898, 284] width 100 height 50
click at [867, 291] on input "False" at bounding box center [868, 285] width 16 height 14
radio input "true"
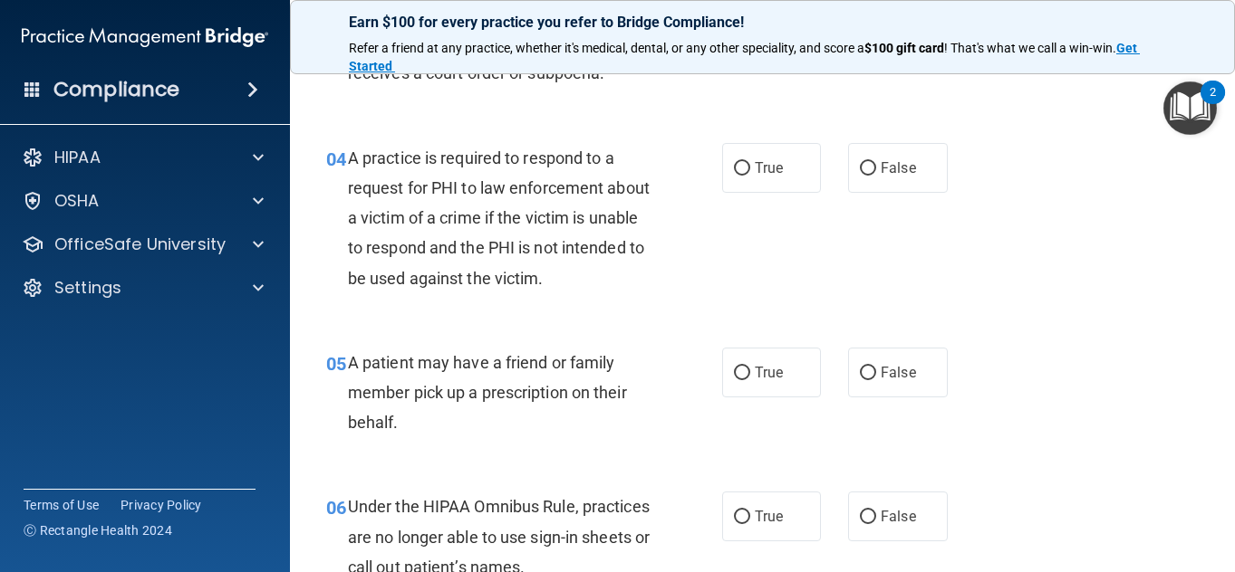
scroll to position [616, 0]
drag, startPoint x: 743, startPoint y: 165, endPoint x: 647, endPoint y: 245, distance: 125.4
click at [647, 245] on div "A practice is required to respond to a request for PHI to law enforcement about…" at bounding box center [506, 217] width 317 height 150
click at [764, 155] on label "True" at bounding box center [772, 167] width 100 height 50
click at [750, 161] on input "True" at bounding box center [742, 168] width 16 height 14
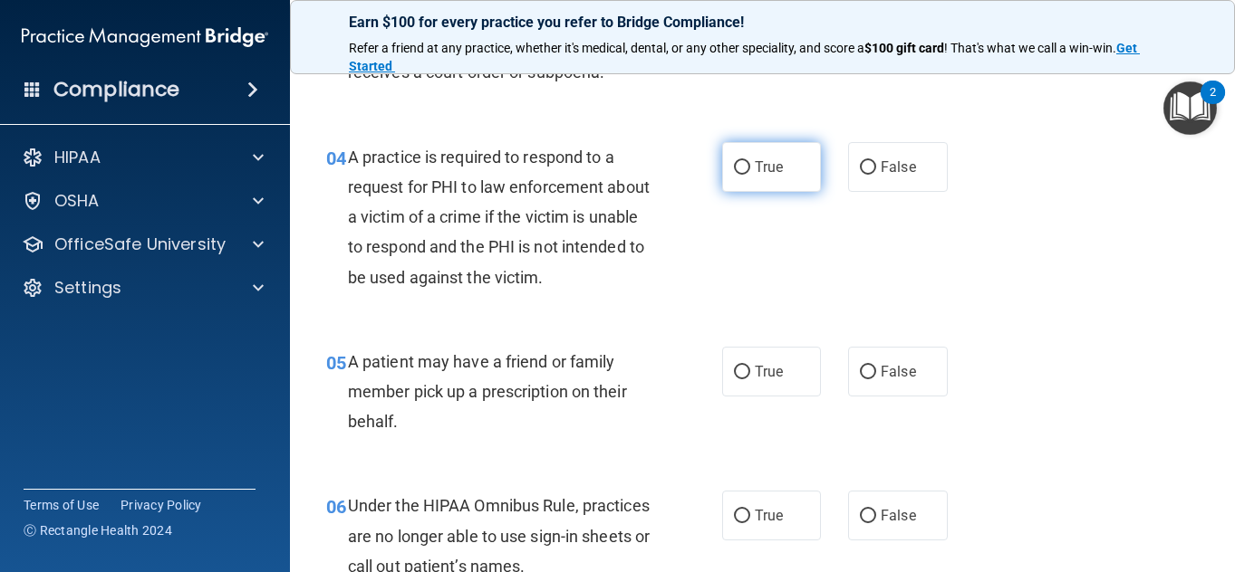
radio input "true"
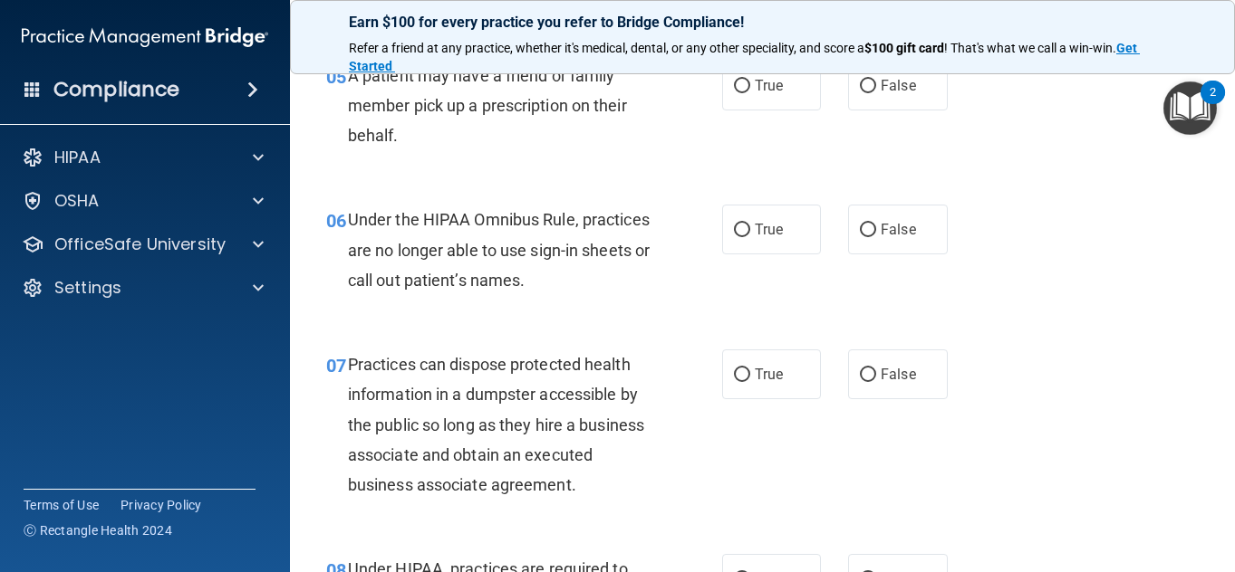
scroll to position [845, 0]
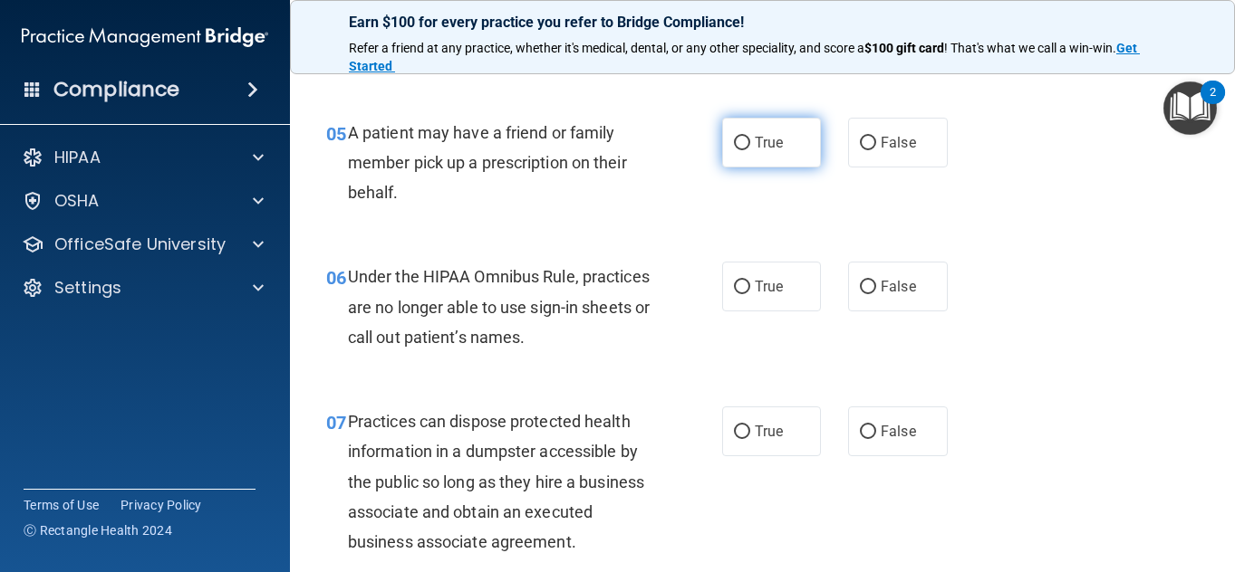
click at [788, 126] on label "True" at bounding box center [772, 143] width 100 height 50
click at [750, 137] on input "True" at bounding box center [742, 144] width 16 height 14
radio input "true"
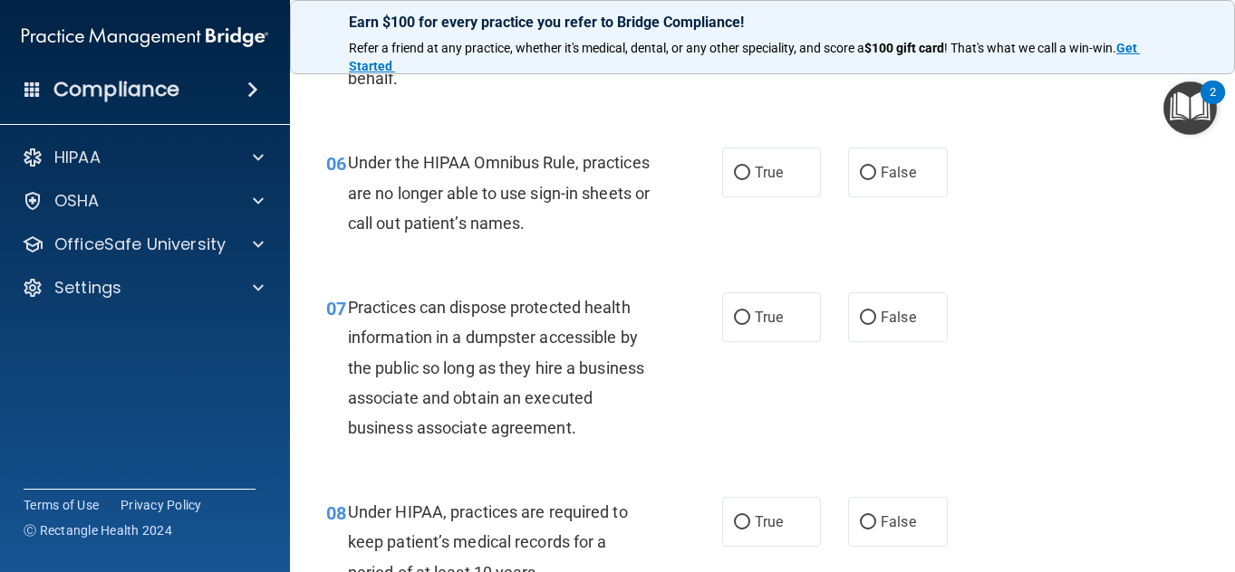
scroll to position [960, 0]
click at [866, 173] on input "False" at bounding box center [868, 173] width 16 height 14
radio input "true"
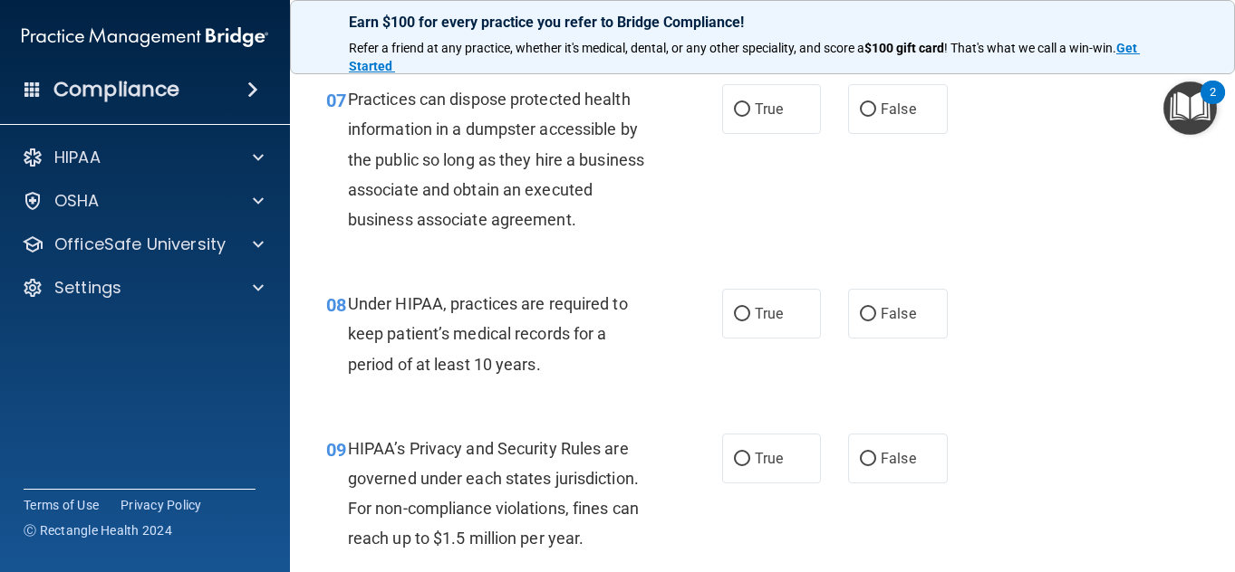
scroll to position [1169, 0]
click at [770, 123] on label "True" at bounding box center [772, 108] width 100 height 50
click at [750, 116] on input "True" at bounding box center [742, 109] width 16 height 14
radio input "true"
click at [527, 388] on div "08 Under HIPAA, practices are required to keep patient’s medical records for a …" at bounding box center [524, 338] width 450 height 100
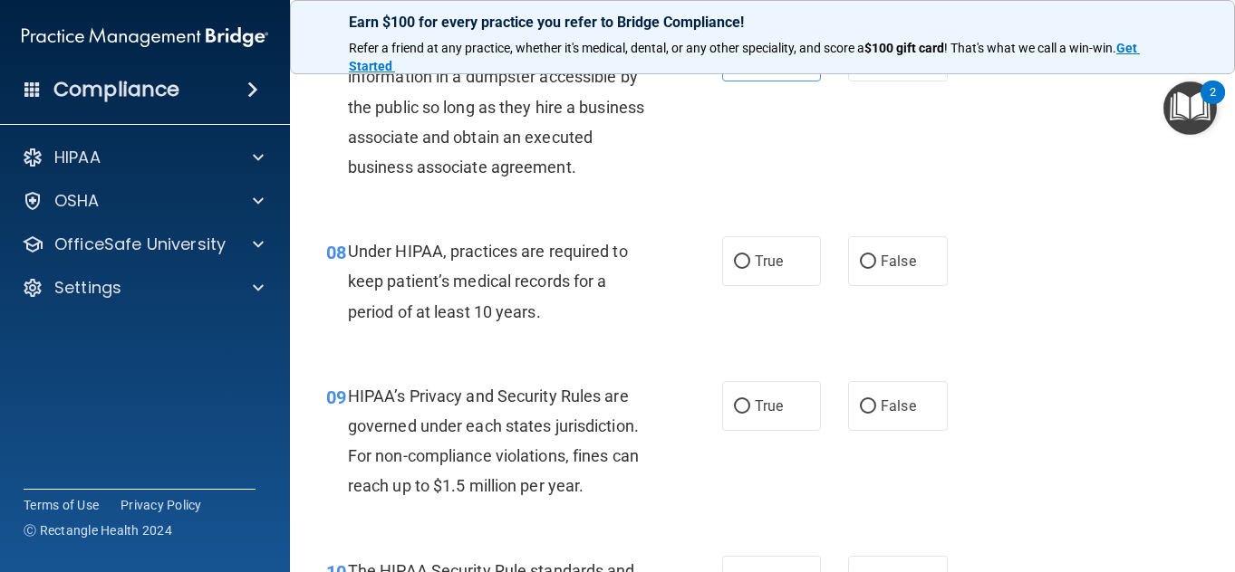
scroll to position [1221, 0]
click at [897, 269] on span "False" at bounding box center [897, 260] width 35 height 17
click at [876, 268] on input "False" at bounding box center [868, 262] width 16 height 14
radio input "true"
click at [563, 358] on div "08 Under HIPAA, practices are required to keep patient’s medical records for a …" at bounding box center [763, 285] width 900 height 145
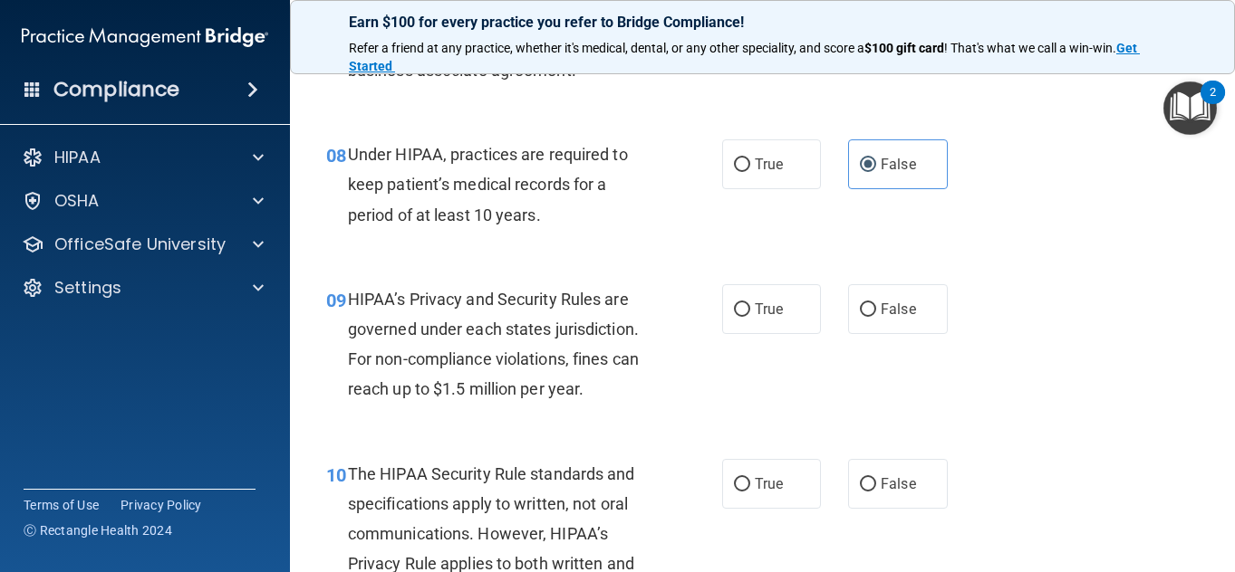
scroll to position [1318, 0]
click at [743, 333] on label "True" at bounding box center [772, 309] width 100 height 50
click at [743, 316] on input "True" at bounding box center [742, 310] width 16 height 14
radio input "true"
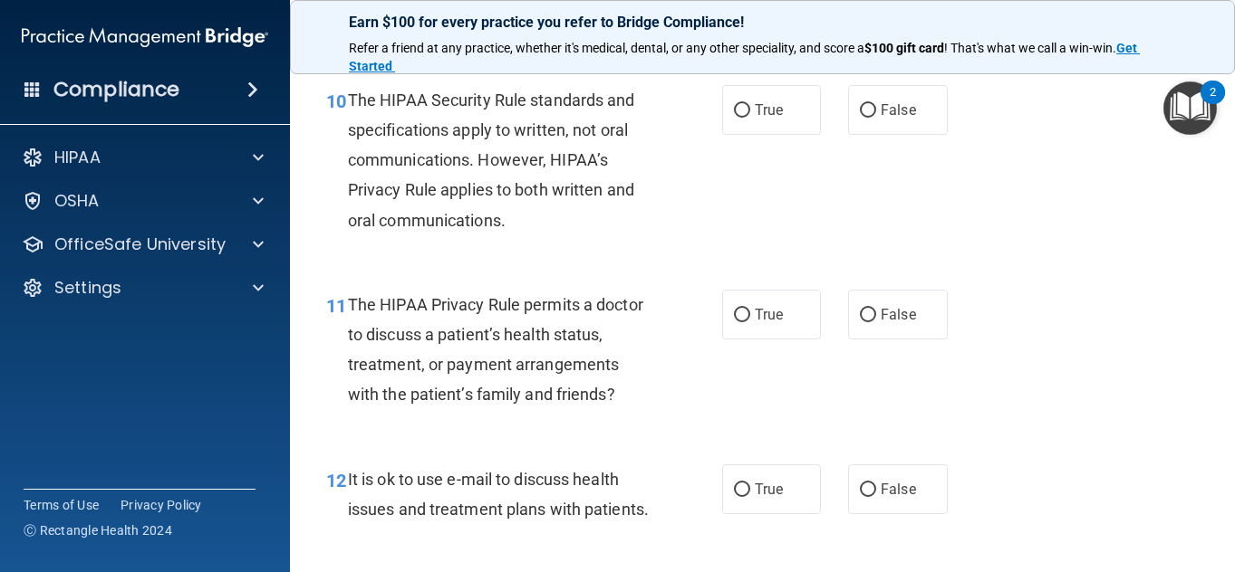
scroll to position [1692, 0]
click at [881, 114] on label "False" at bounding box center [898, 109] width 100 height 50
click at [876, 114] on input "False" at bounding box center [868, 110] width 16 height 14
radio input "true"
click at [472, 229] on span "The HIPAA Security Rule standards and specifications apply to written, not oral…" at bounding box center [491, 159] width 287 height 139
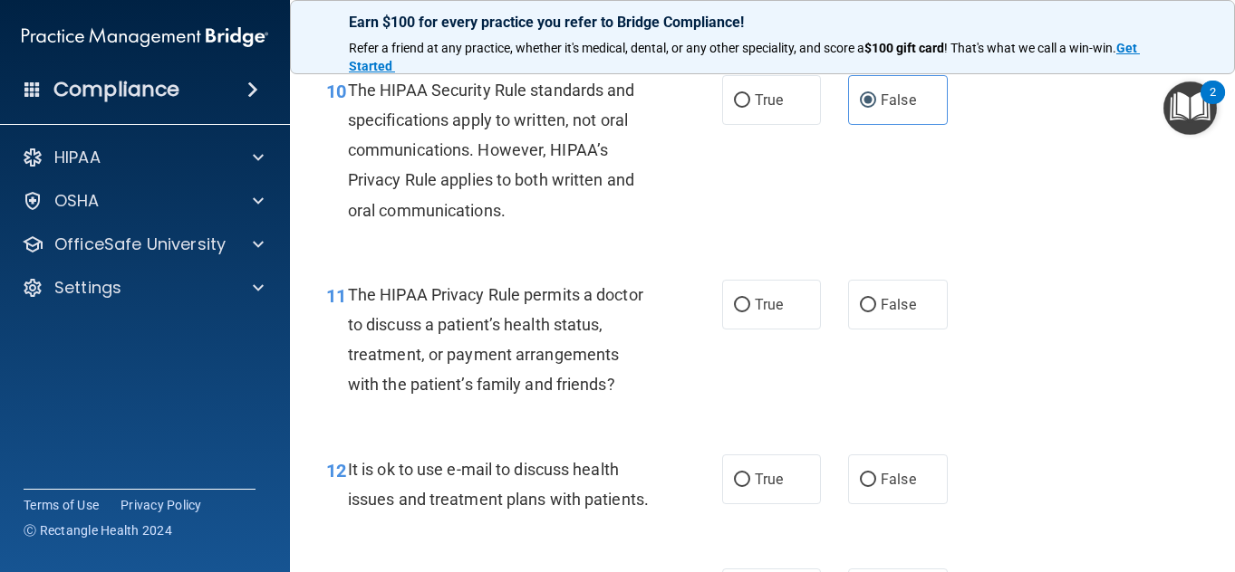
scroll to position [1704, 0]
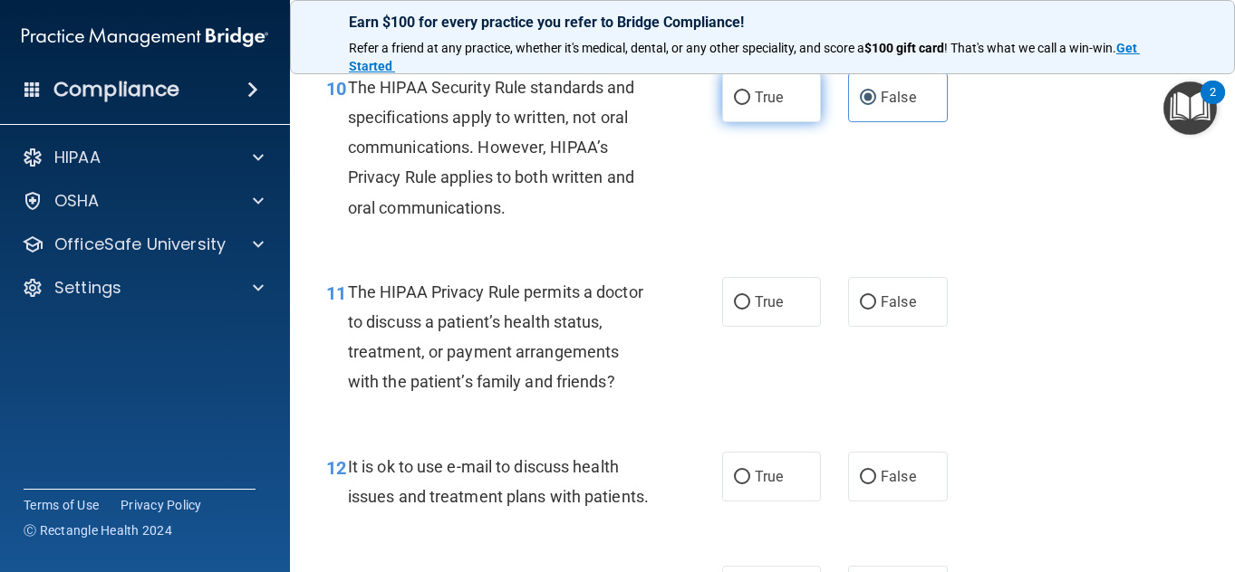
click at [755, 122] on label "True" at bounding box center [772, 97] width 100 height 50
click at [750, 105] on input "True" at bounding box center [742, 98] width 16 height 14
radio input "true"
radio input "false"
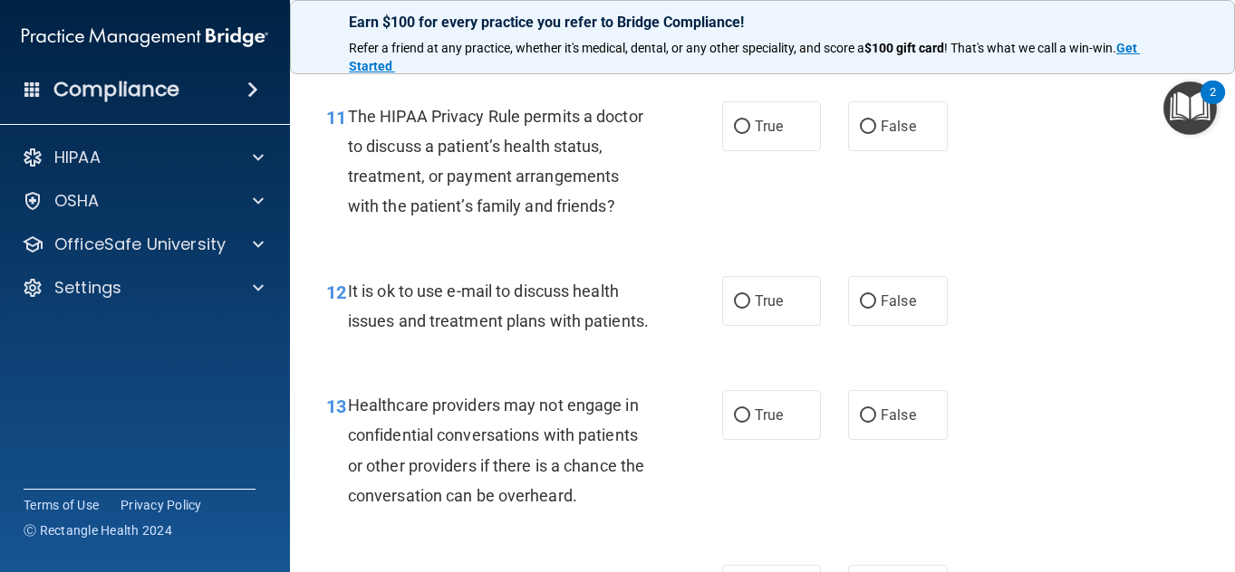
scroll to position [1881, 0]
click at [890, 134] on span "False" at bounding box center [897, 125] width 35 height 17
click at [876, 133] on input "False" at bounding box center [868, 127] width 16 height 14
radio input "true"
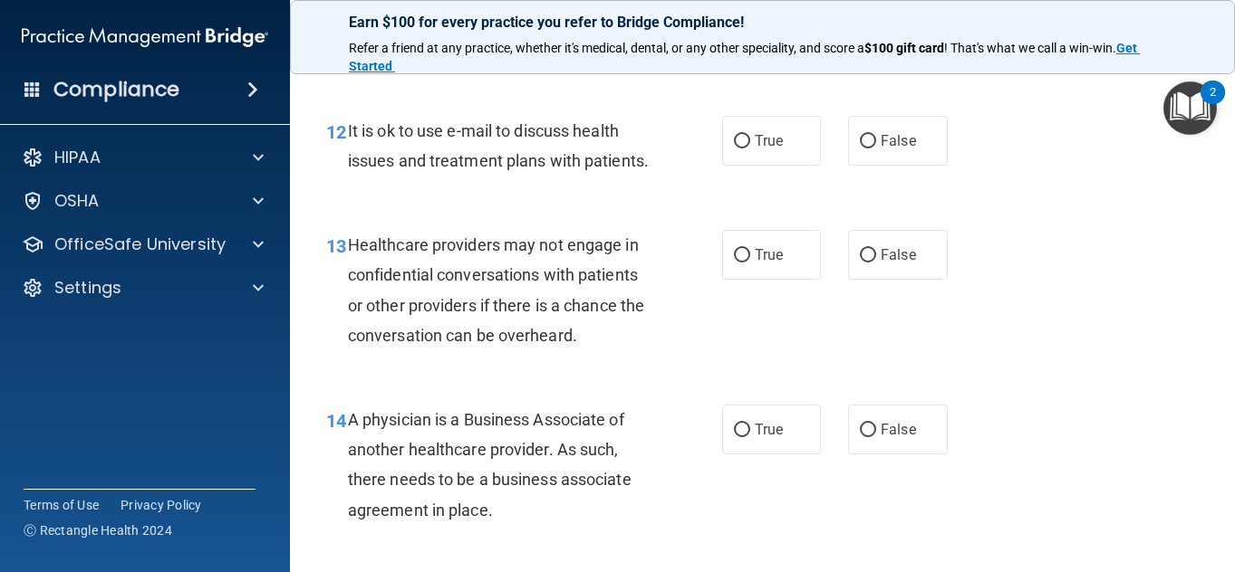
scroll to position [2041, 0]
click at [860, 148] on input "False" at bounding box center [868, 141] width 16 height 14
radio input "true"
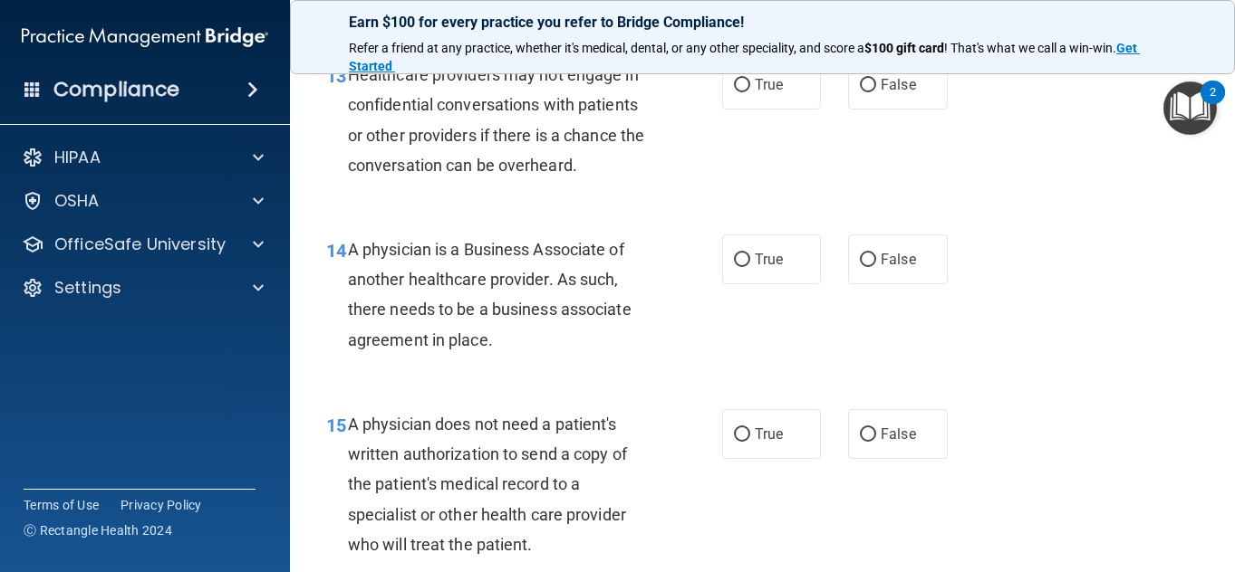
scroll to position [2211, 0]
click at [776, 109] on label "True" at bounding box center [772, 84] width 100 height 50
click at [750, 91] on input "True" at bounding box center [742, 85] width 16 height 14
radio input "true"
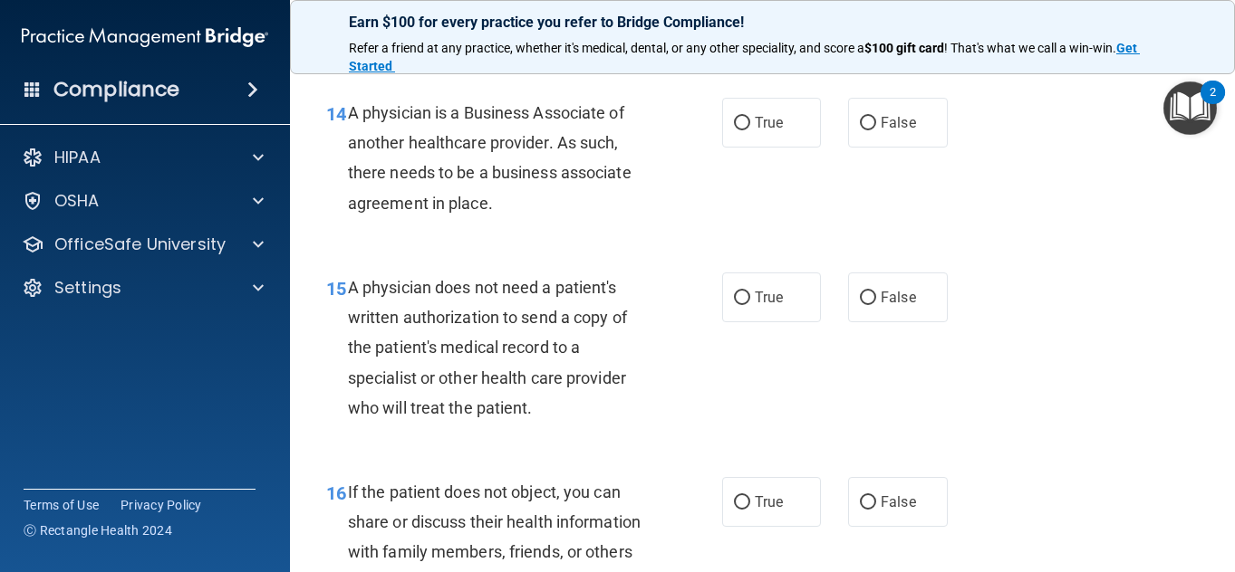
scroll to position [2348, 0]
click at [824, 234] on div "14 A physician is a Business Associate of another healthcare provider. As such,…" at bounding box center [763, 161] width 900 height 175
click at [755, 130] on span "True" at bounding box center [769, 121] width 28 height 17
click at [747, 130] on input "True" at bounding box center [742, 123] width 16 height 14
radio input "true"
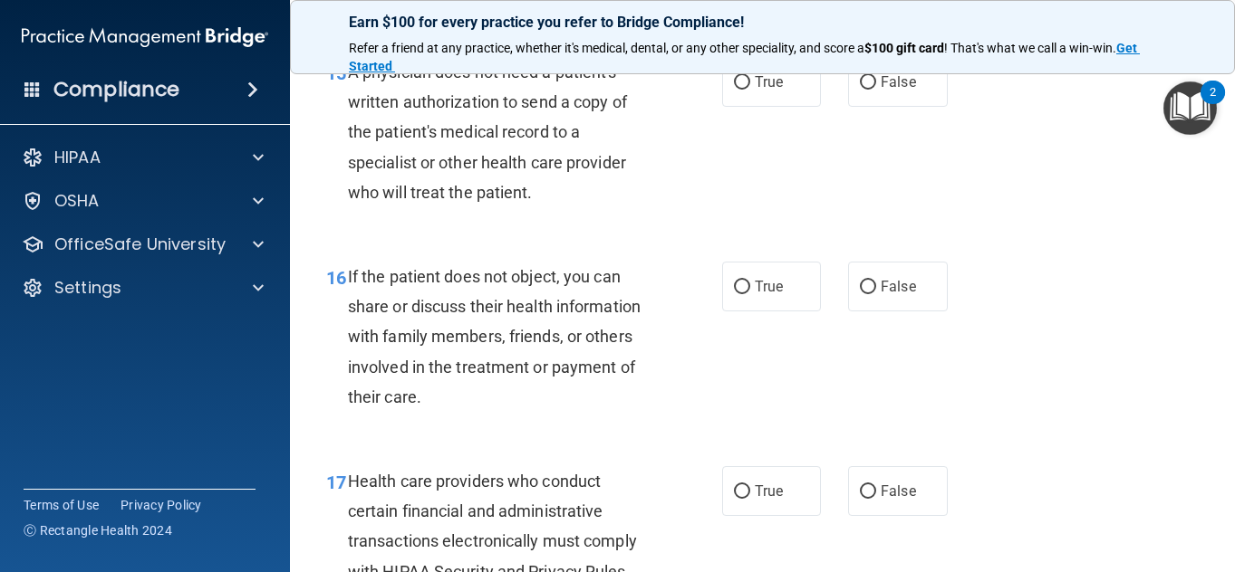
scroll to position [2564, 0]
click at [934, 106] on label "False" at bounding box center [898, 81] width 100 height 50
click at [876, 89] on input "False" at bounding box center [868, 82] width 16 height 14
radio input "true"
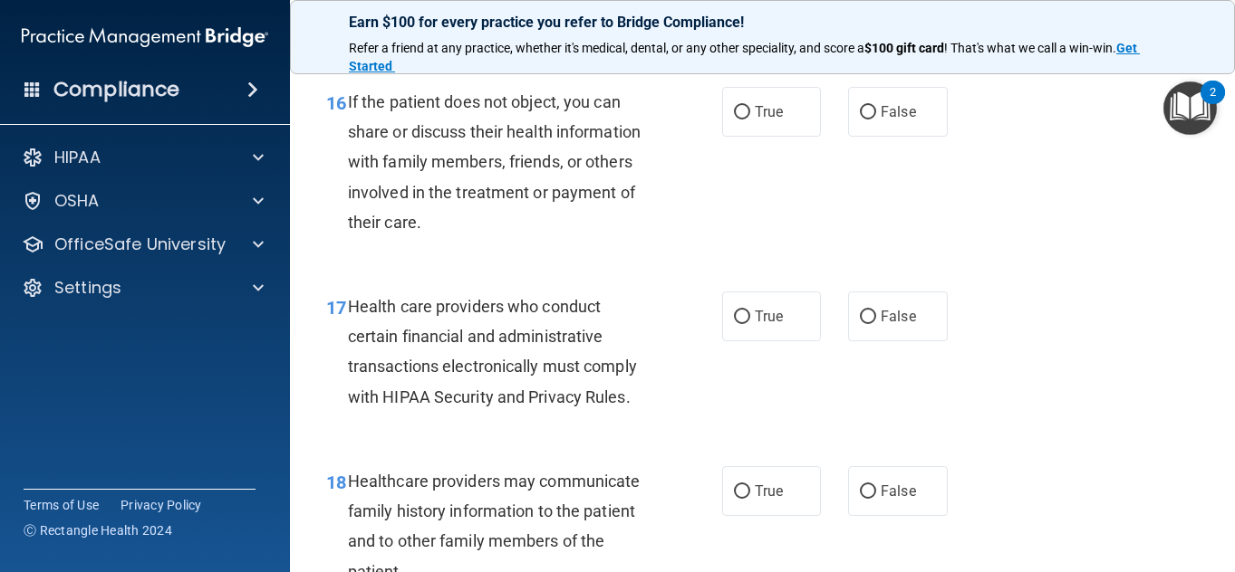
scroll to position [2738, 0]
click at [883, 136] on label "False" at bounding box center [898, 111] width 100 height 50
click at [876, 119] on input "False" at bounding box center [868, 112] width 16 height 14
radio input "true"
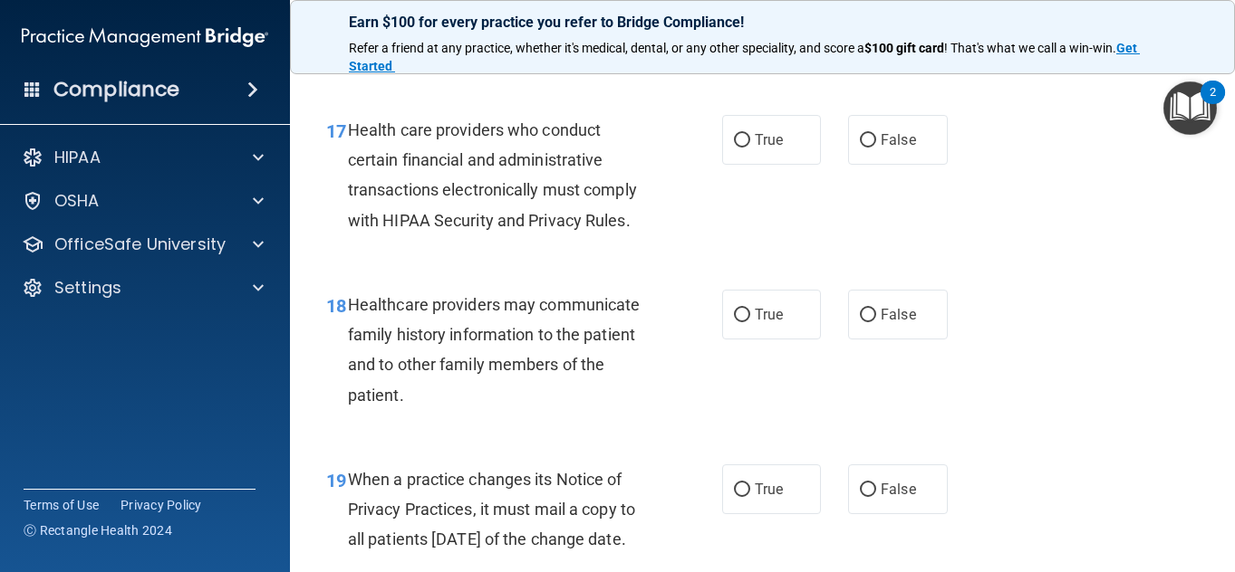
scroll to position [2915, 0]
click at [793, 164] on label "True" at bounding box center [772, 139] width 100 height 50
click at [750, 147] on input "True" at bounding box center [742, 140] width 16 height 14
radio input "true"
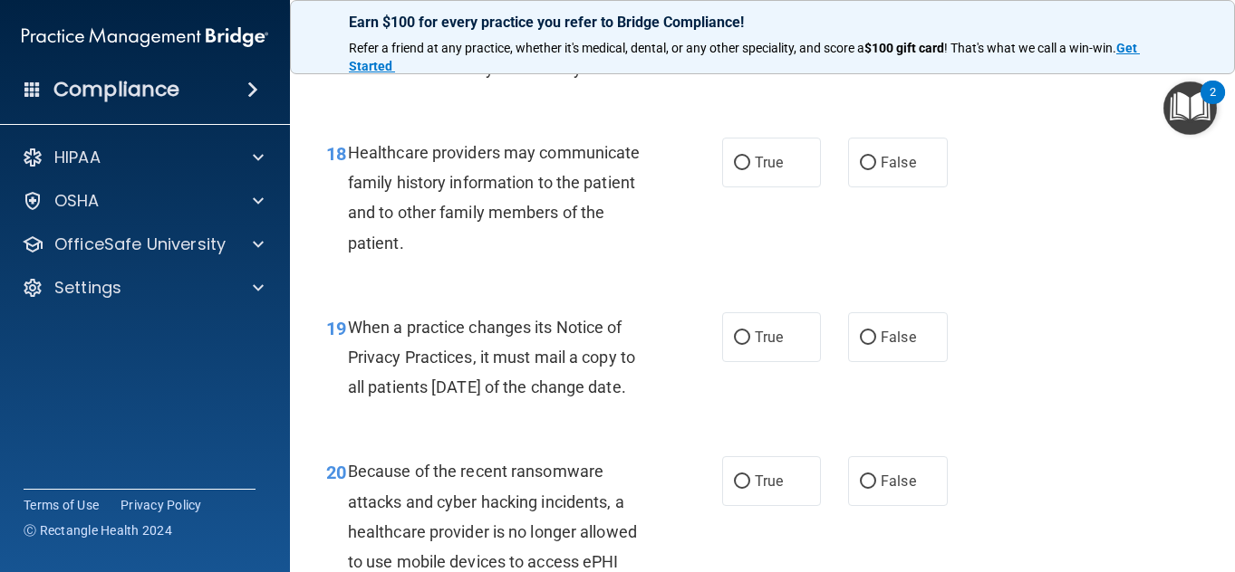
scroll to position [3067, 0]
click at [916, 187] on label "False" at bounding box center [898, 162] width 100 height 50
click at [876, 169] on input "False" at bounding box center [868, 163] width 16 height 14
radio input "true"
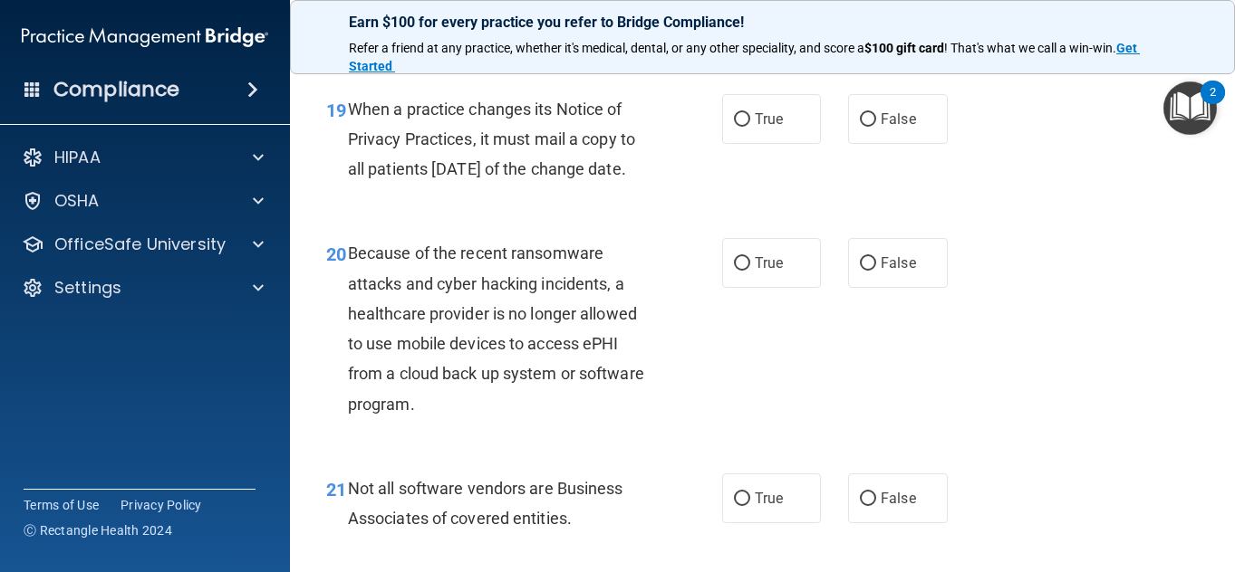
scroll to position [3285, 0]
click at [808, 143] on label "True" at bounding box center [772, 118] width 100 height 50
click at [750, 126] on input "True" at bounding box center [742, 119] width 16 height 14
radio input "true"
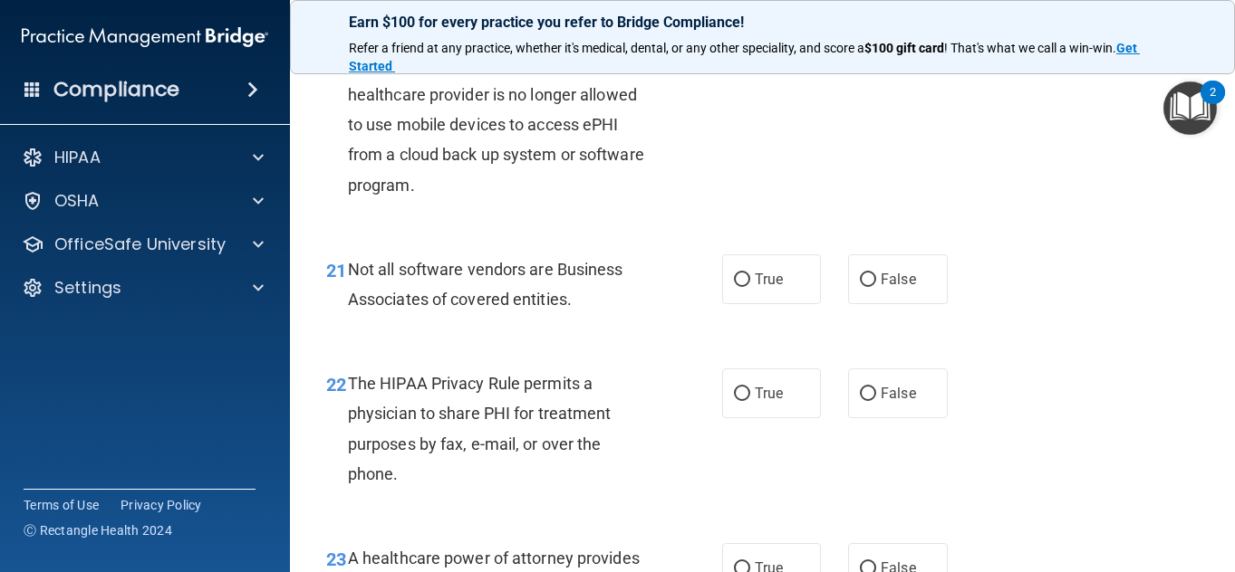
scroll to position [3505, 0]
click at [734, 68] on label "True" at bounding box center [772, 43] width 100 height 50
click at [734, 51] on input "True" at bounding box center [742, 44] width 16 height 14
radio input "true"
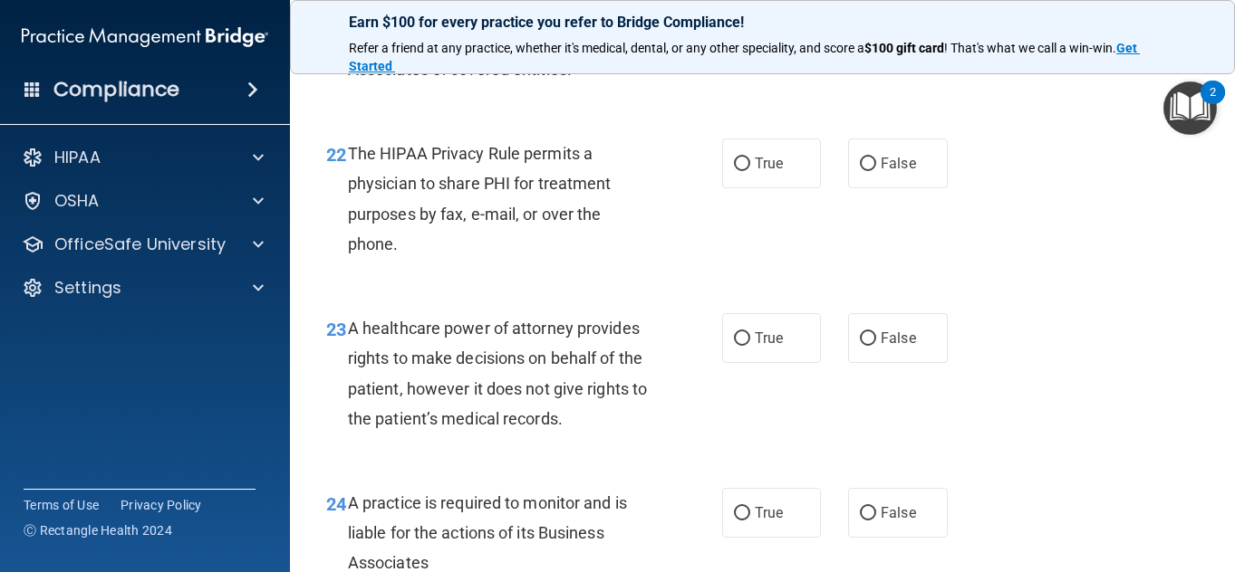
scroll to position [3735, 0]
click at [759, 73] on label "True" at bounding box center [772, 49] width 100 height 50
click at [750, 56] on input "True" at bounding box center [742, 50] width 16 height 14
radio input "true"
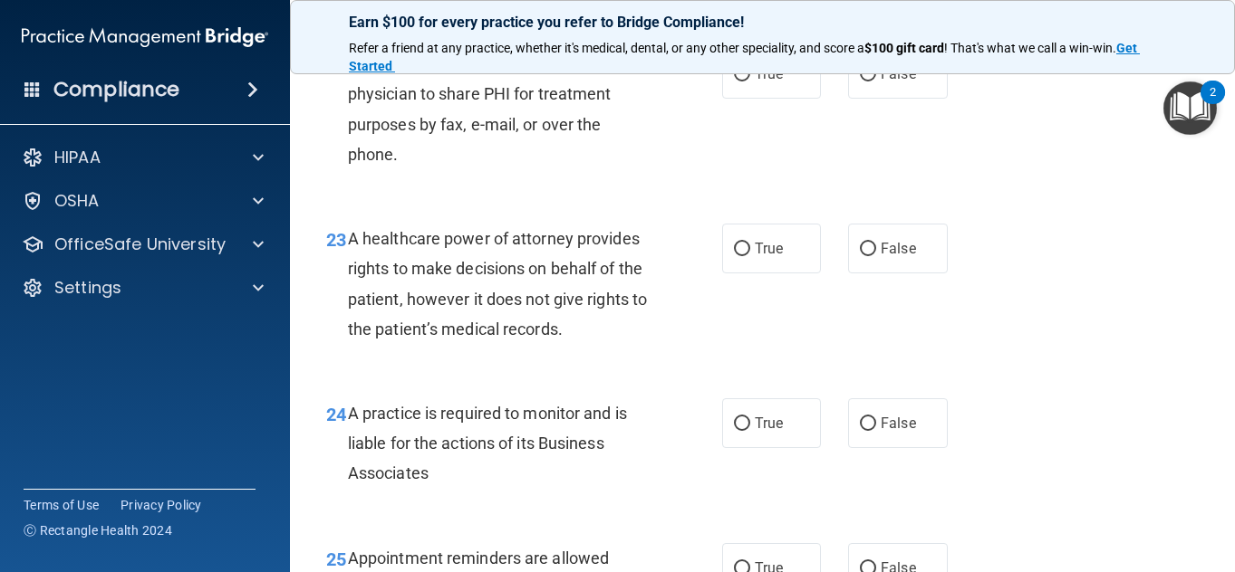
scroll to position [3824, 0]
click at [809, 98] on label "True" at bounding box center [772, 73] width 100 height 50
click at [750, 81] on input "True" at bounding box center [742, 74] width 16 height 14
radio input "true"
click at [880, 82] on span "False" at bounding box center [897, 72] width 35 height 17
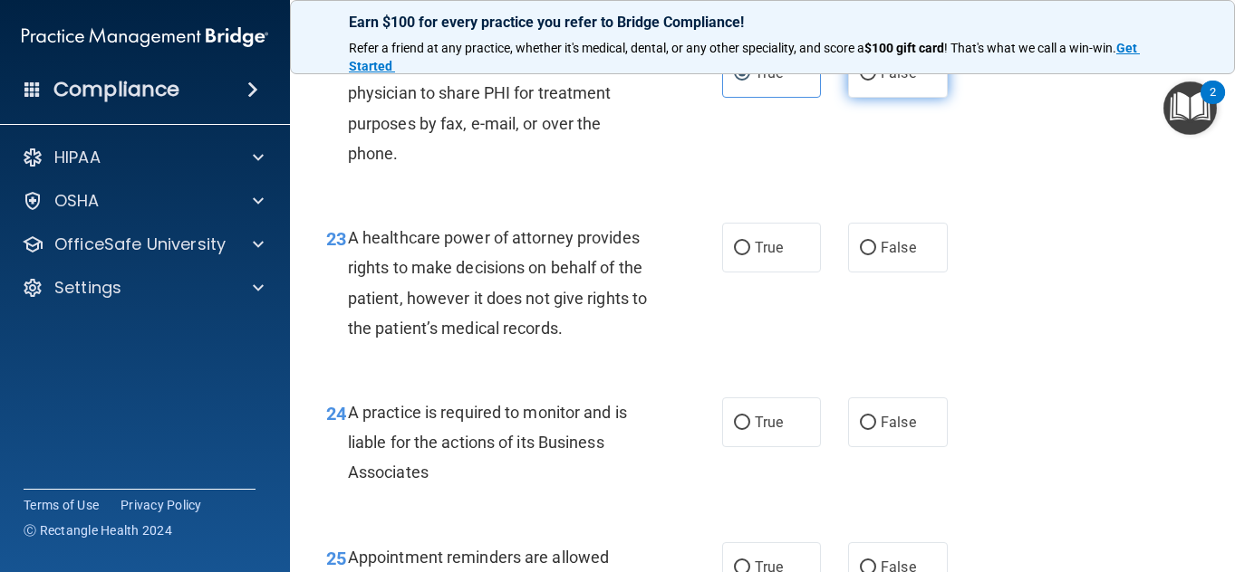
click at [874, 81] on input "False" at bounding box center [868, 74] width 16 height 14
radio input "true"
radio input "false"
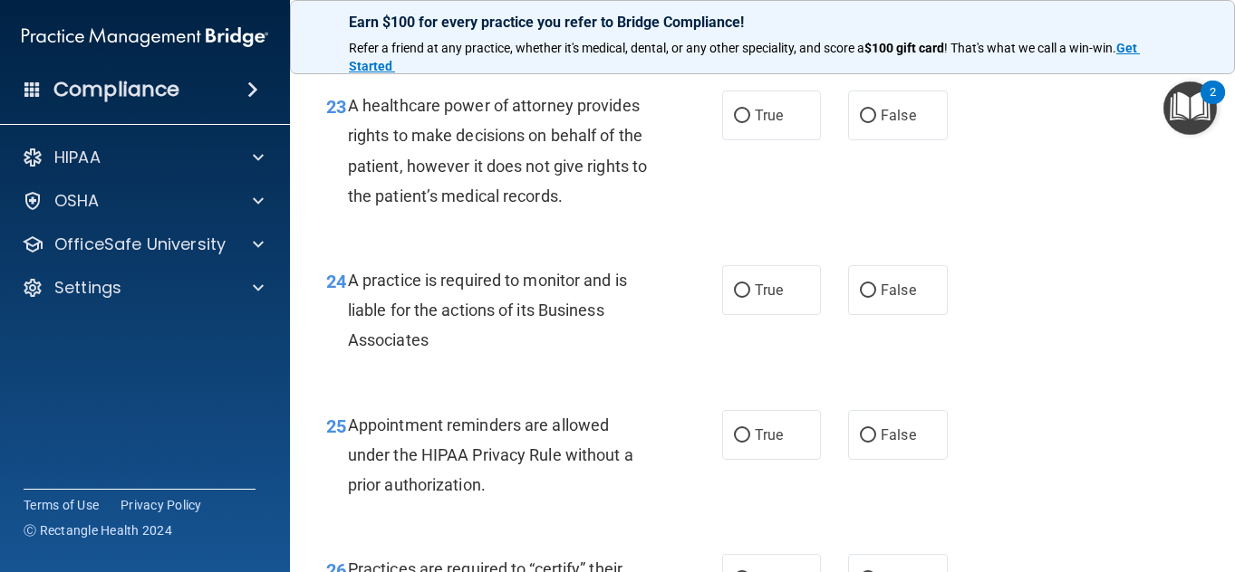
scroll to position [3959, 0]
click at [445, 354] on div "A practice is required to monitor and is liable for the actions of its Business…" at bounding box center [506, 309] width 317 height 91
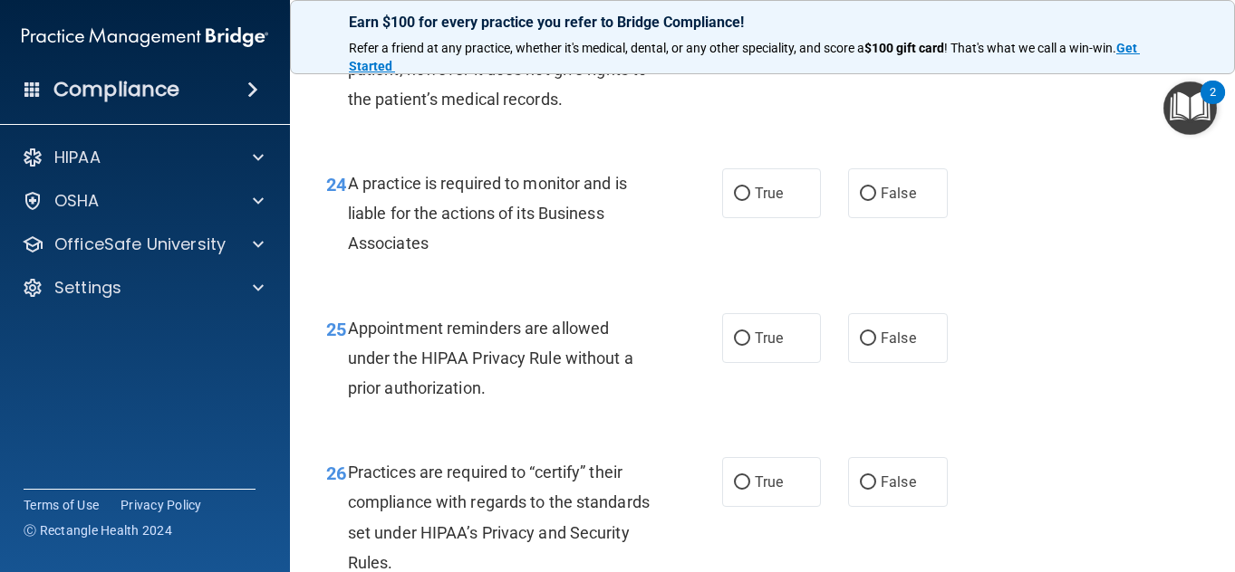
scroll to position [4055, 0]
click at [780, 43] on label "True" at bounding box center [772, 18] width 100 height 50
click at [750, 25] on input "True" at bounding box center [742, 19] width 16 height 14
radio input "true"
click at [436, 258] on div "A practice is required to monitor and is liable for the actions of its Business…" at bounding box center [506, 213] width 317 height 91
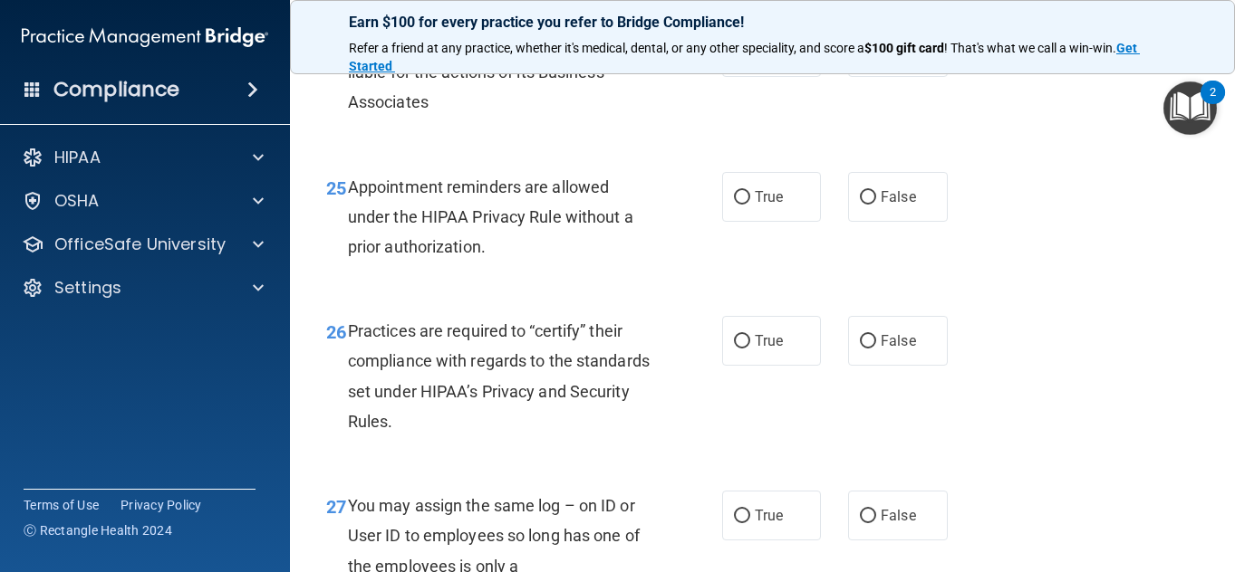
scroll to position [4196, 0]
click at [801, 76] on label "True" at bounding box center [772, 51] width 100 height 50
click at [750, 59] on input "True" at bounding box center [742, 52] width 16 height 14
radio input "true"
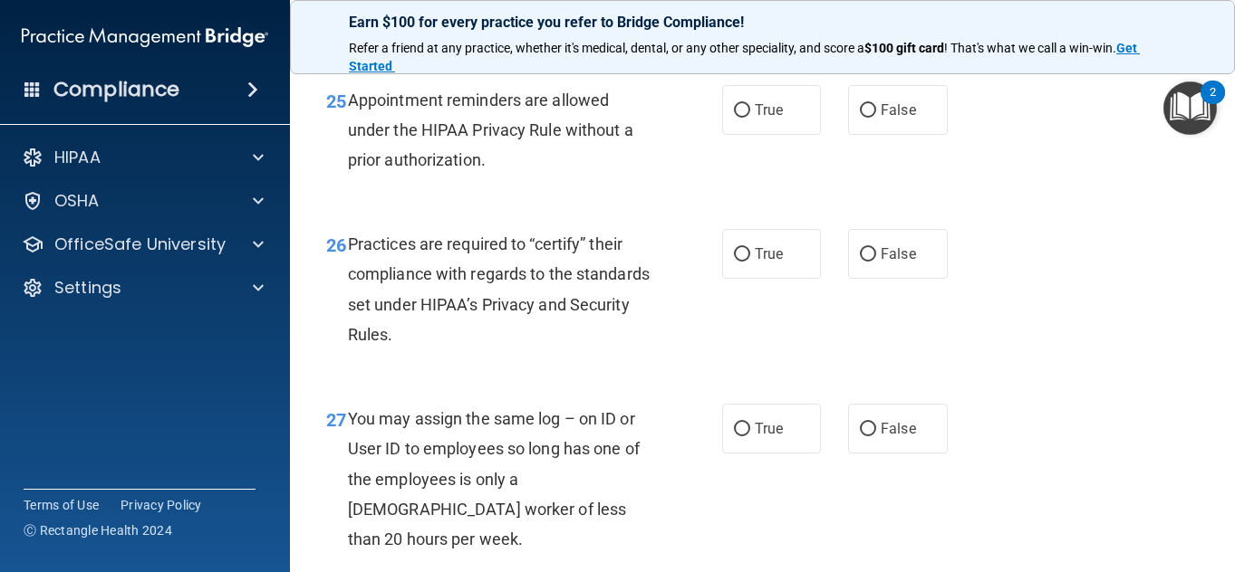
scroll to position [4283, 0]
click at [760, 118] on span "True" at bounding box center [769, 109] width 28 height 17
click at [750, 117] on input "True" at bounding box center [742, 110] width 16 height 14
radio input "true"
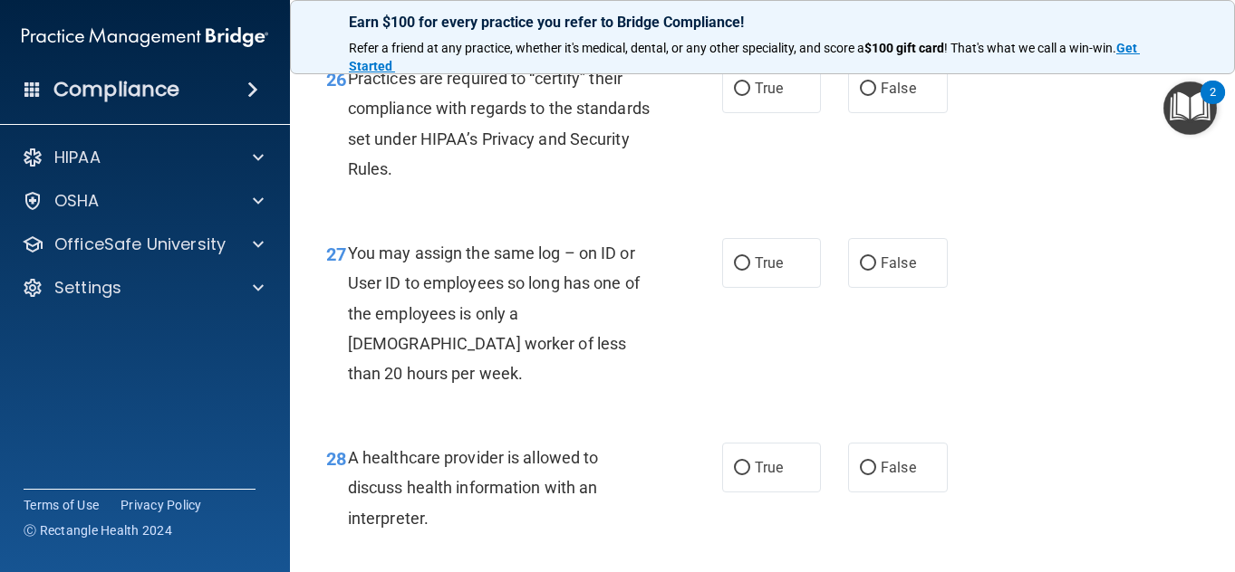
scroll to position [4449, 0]
click at [756, 212] on div "26 Practices are required to “certify” their compliance with regards to the sta…" at bounding box center [763, 127] width 900 height 175
click at [765, 96] on span "True" at bounding box center [769, 87] width 28 height 17
click at [750, 95] on input "True" at bounding box center [742, 89] width 16 height 14
radio input "true"
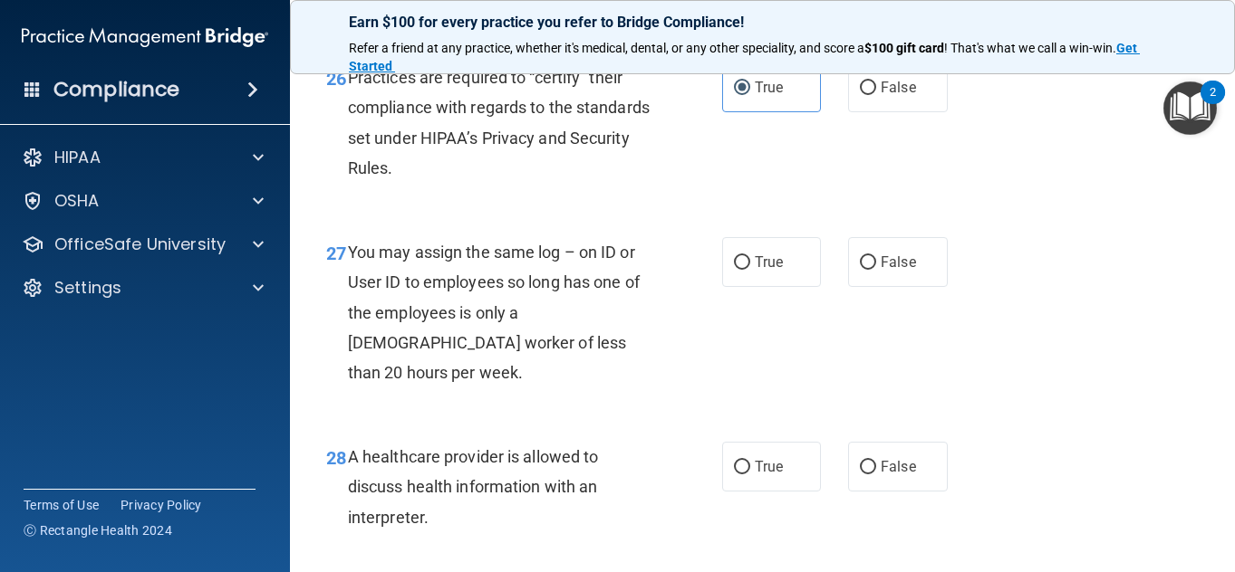
click at [938, 287] on div "True False" at bounding box center [841, 262] width 238 height 50
click at [909, 287] on label "False" at bounding box center [898, 262] width 100 height 50
click at [876, 270] on input "False" at bounding box center [868, 263] width 16 height 14
radio input "true"
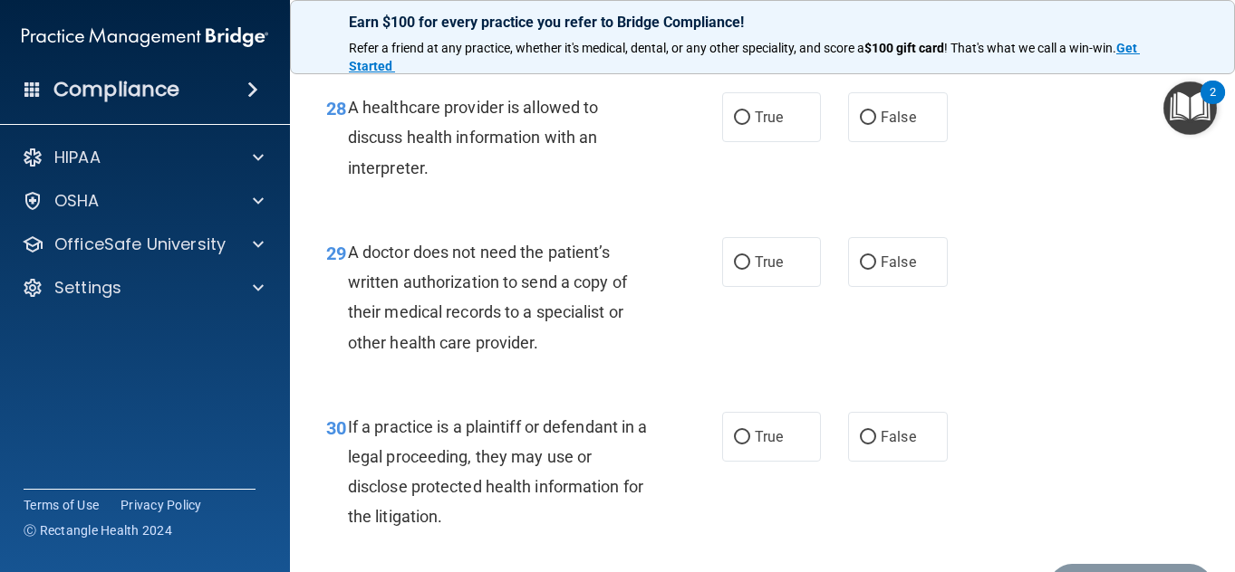
scroll to position [4804, 0]
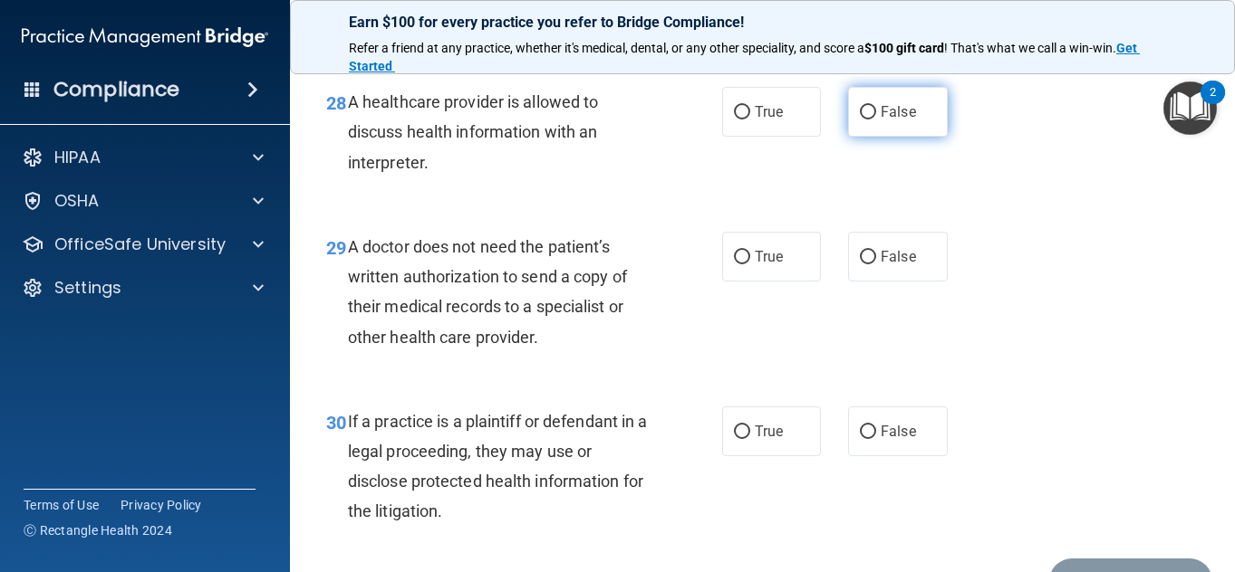
click at [919, 137] on label "False" at bounding box center [898, 112] width 100 height 50
click at [876, 120] on input "False" at bounding box center [868, 113] width 16 height 14
radio input "true"
click at [555, 209] on div "28 A healthcare provider is allowed to discuss health information with an inter…" at bounding box center [763, 136] width 900 height 145
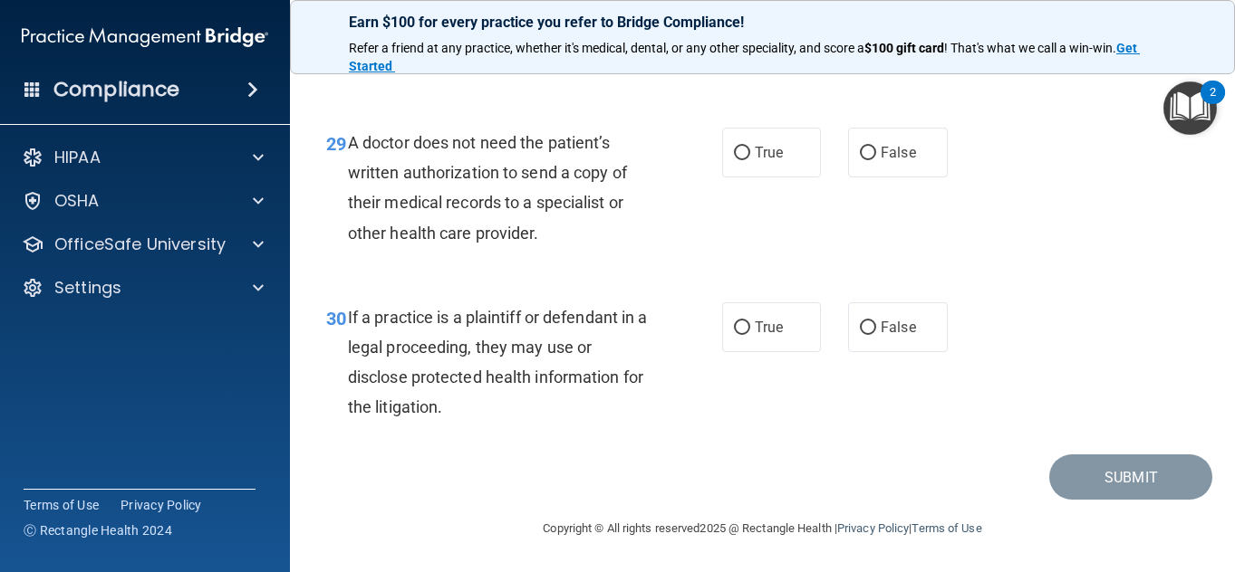
scroll to position [4922, 0]
click at [887, 178] on label "False" at bounding box center [898, 153] width 100 height 50
click at [876, 160] on input "False" at bounding box center [868, 154] width 16 height 14
radio input "true"
click at [818, 352] on div "True False" at bounding box center [841, 328] width 238 height 50
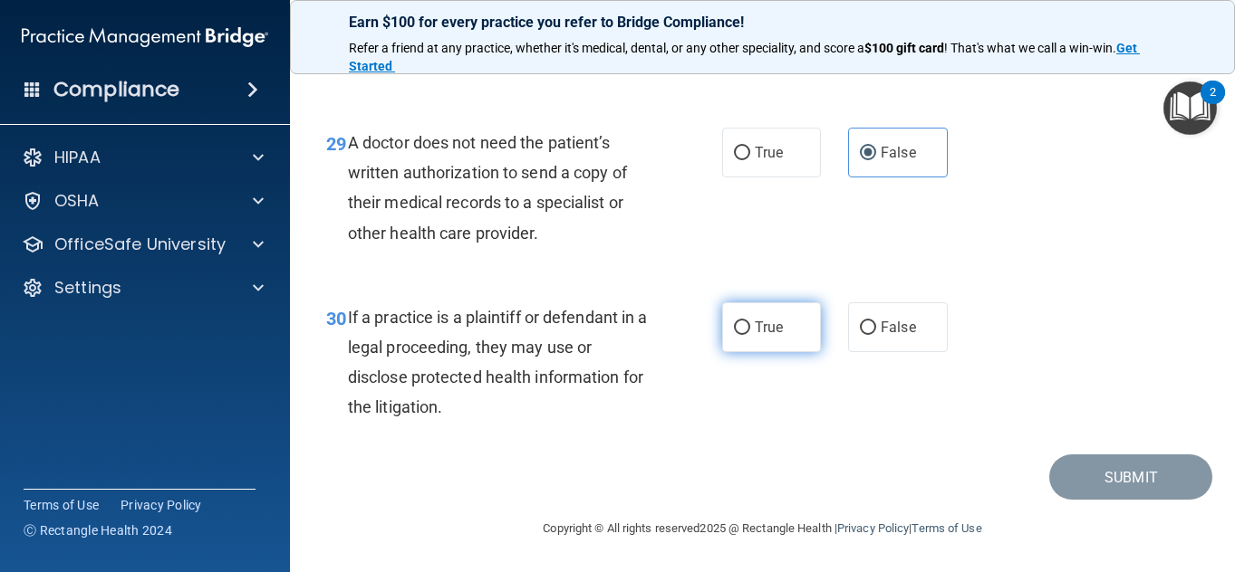
click at [763, 336] on span "True" at bounding box center [769, 327] width 28 height 17
click at [750, 335] on input "True" at bounding box center [742, 329] width 16 height 14
radio input "true"
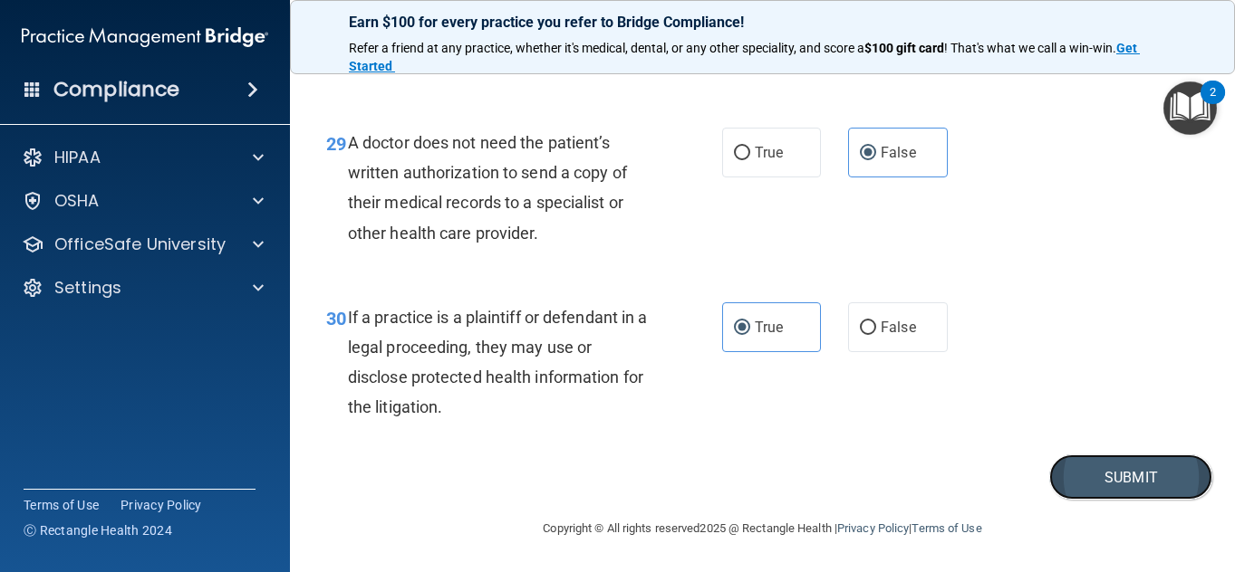
click at [1125, 501] on button "Submit" at bounding box center [1130, 478] width 163 height 46
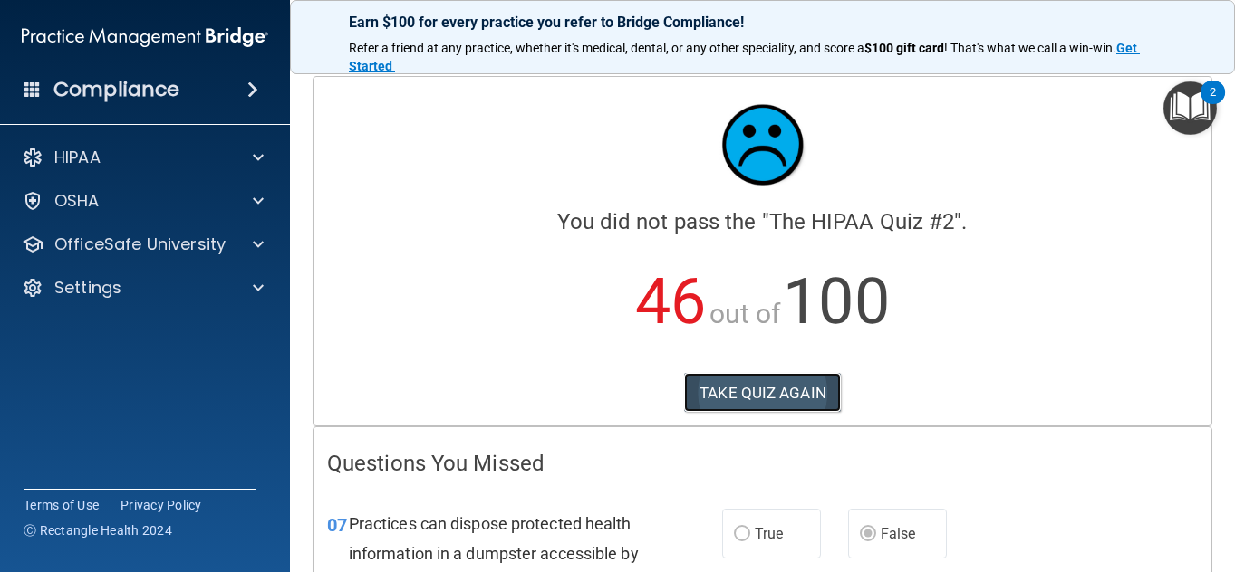
click at [757, 400] on button "TAKE QUIZ AGAIN" at bounding box center [762, 393] width 157 height 40
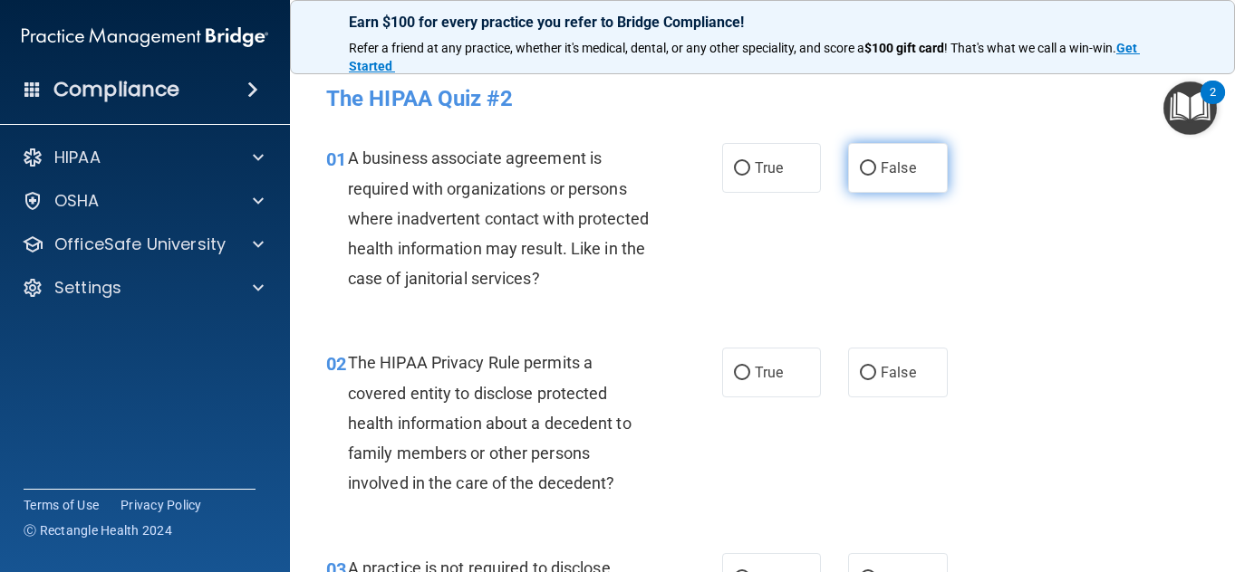
click at [880, 168] on span "False" at bounding box center [897, 167] width 35 height 17
click at [876, 168] on input "False" at bounding box center [868, 169] width 16 height 14
radio input "true"
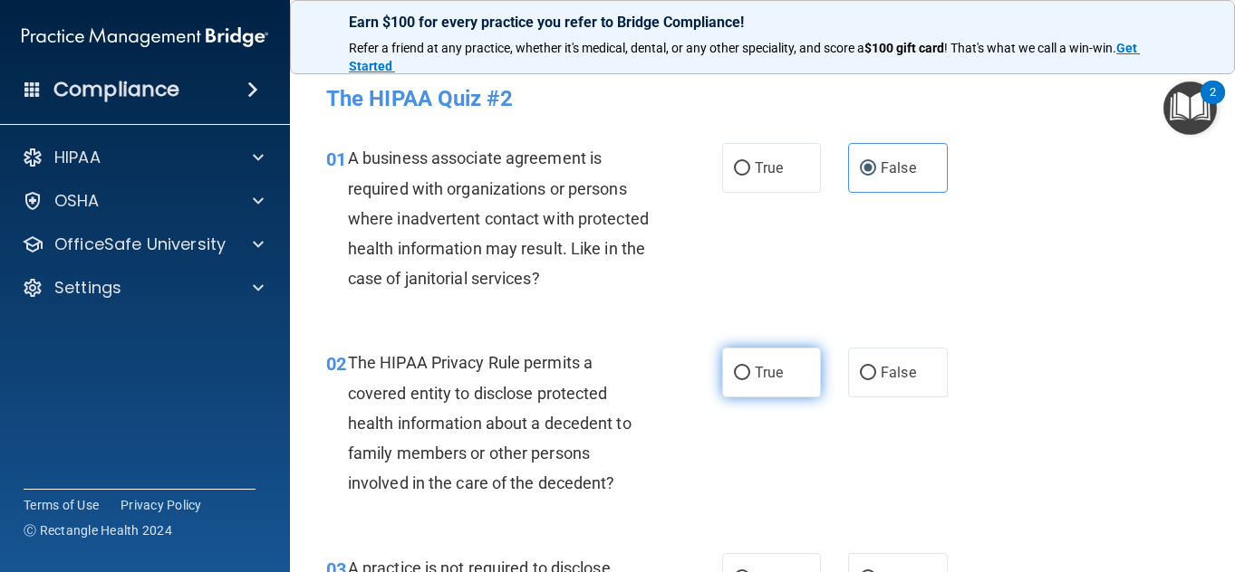
click at [767, 374] on span "True" at bounding box center [769, 372] width 28 height 17
click at [750, 374] on input "True" at bounding box center [742, 374] width 16 height 14
radio input "true"
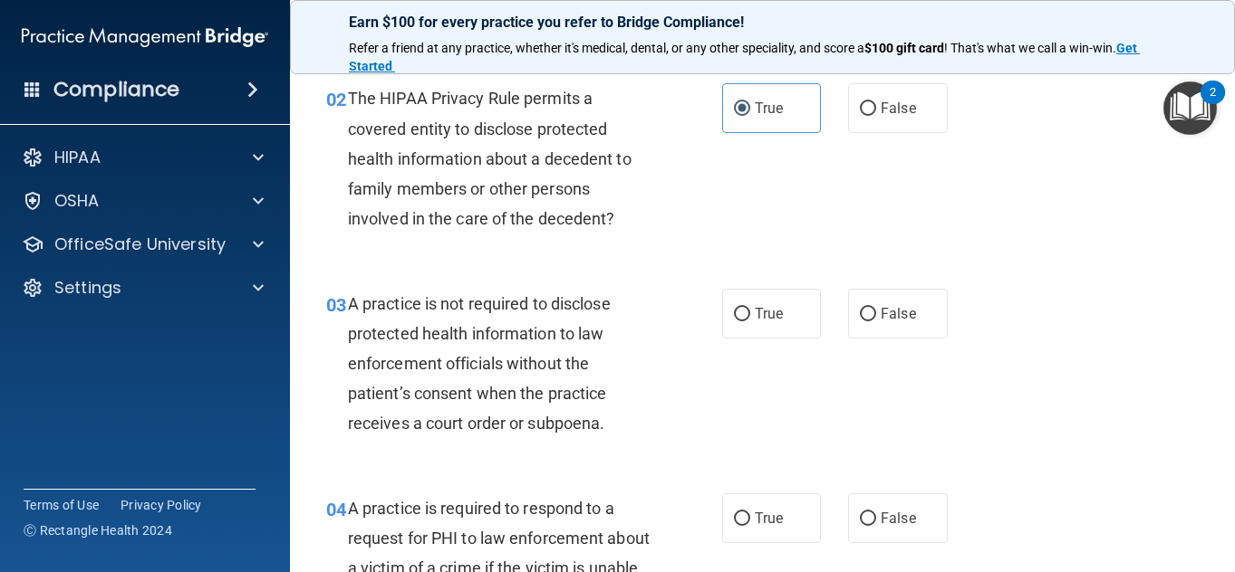
scroll to position [265, 0]
click at [864, 304] on label "False" at bounding box center [898, 313] width 100 height 50
click at [864, 307] on input "False" at bounding box center [868, 314] width 16 height 14
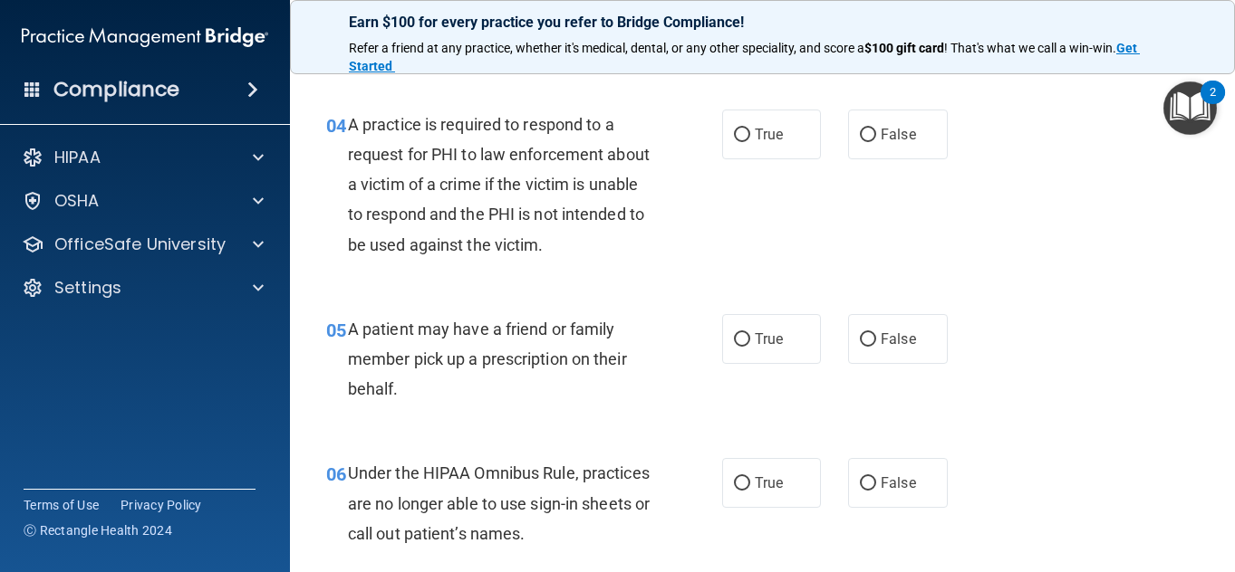
scroll to position [649, 0]
click at [746, 130] on label "True" at bounding box center [772, 134] width 100 height 50
click at [746, 130] on input "True" at bounding box center [742, 135] width 16 height 14
click at [741, 370] on div "05 A patient may have a friend or family member pick up a prescription on their…" at bounding box center [763, 363] width 900 height 145
click at [743, 361] on label "True" at bounding box center [772, 338] width 100 height 50
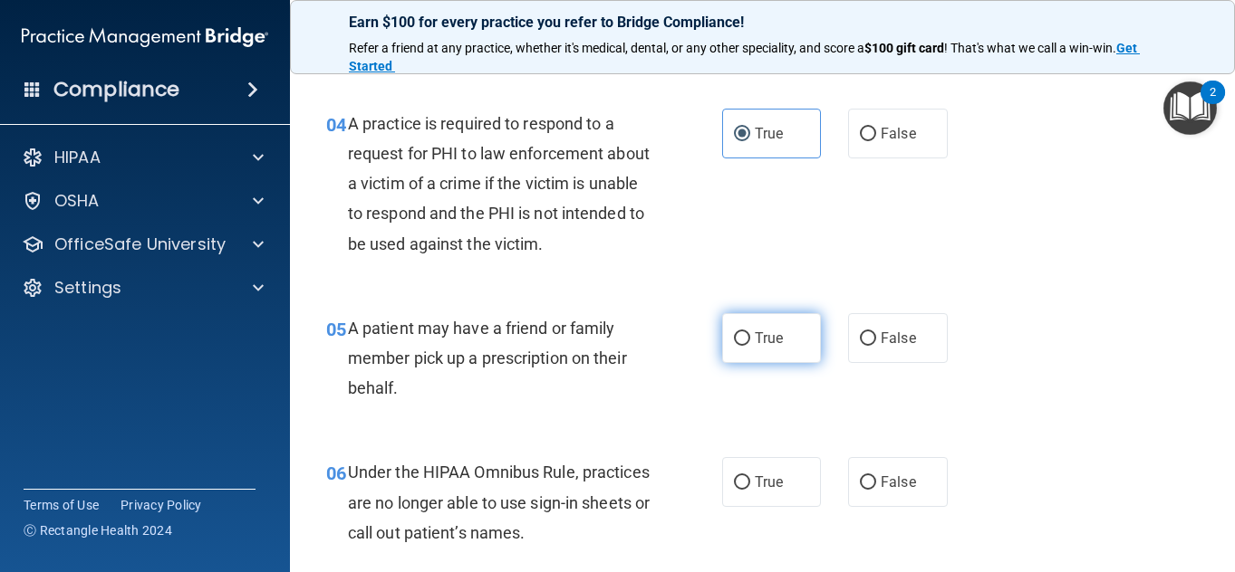
click at [743, 346] on input "True" at bounding box center [742, 339] width 16 height 14
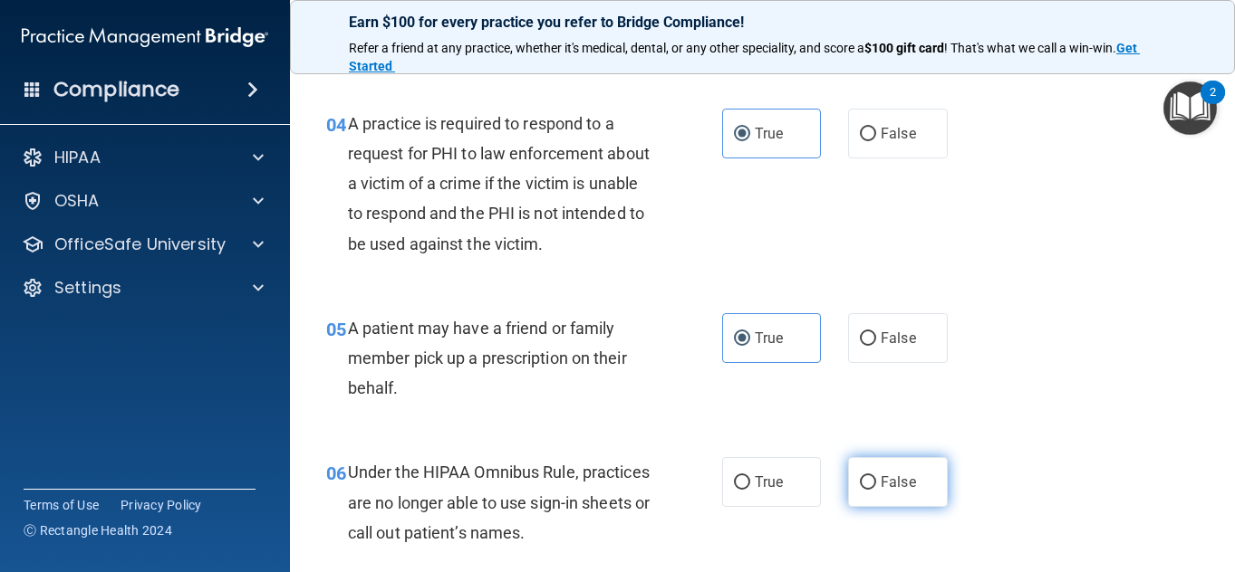
click at [870, 475] on label "False" at bounding box center [898, 482] width 100 height 50
click at [870, 476] on input "False" at bounding box center [868, 483] width 16 height 14
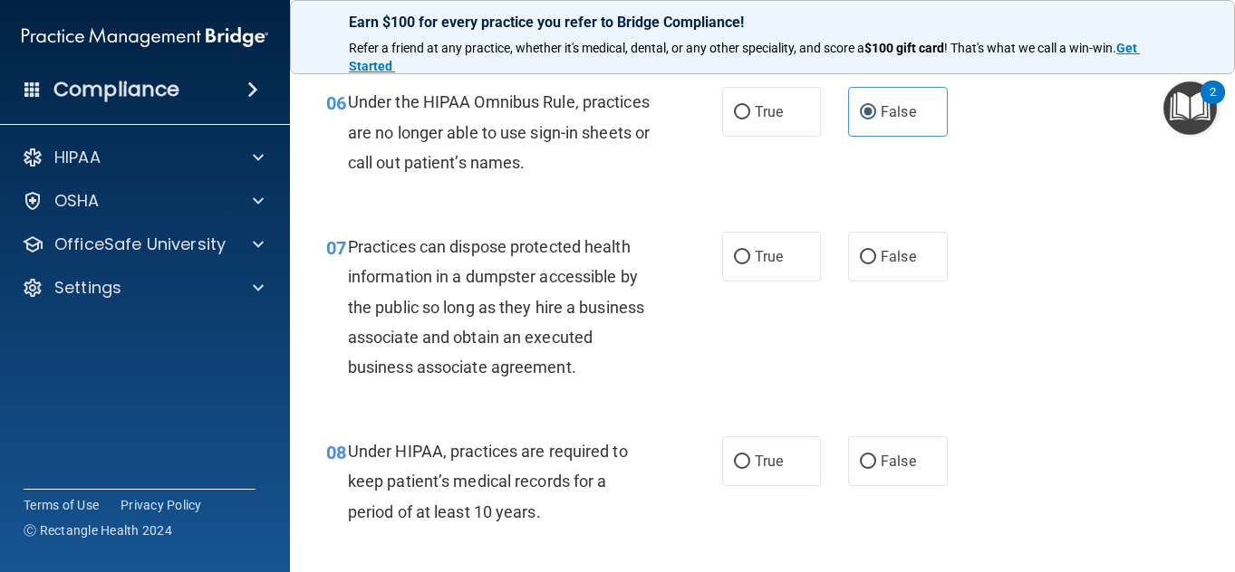
scroll to position [1021, 0]
click at [871, 244] on label "False" at bounding box center [898, 256] width 100 height 50
click at [871, 250] on input "False" at bounding box center [868, 257] width 16 height 14
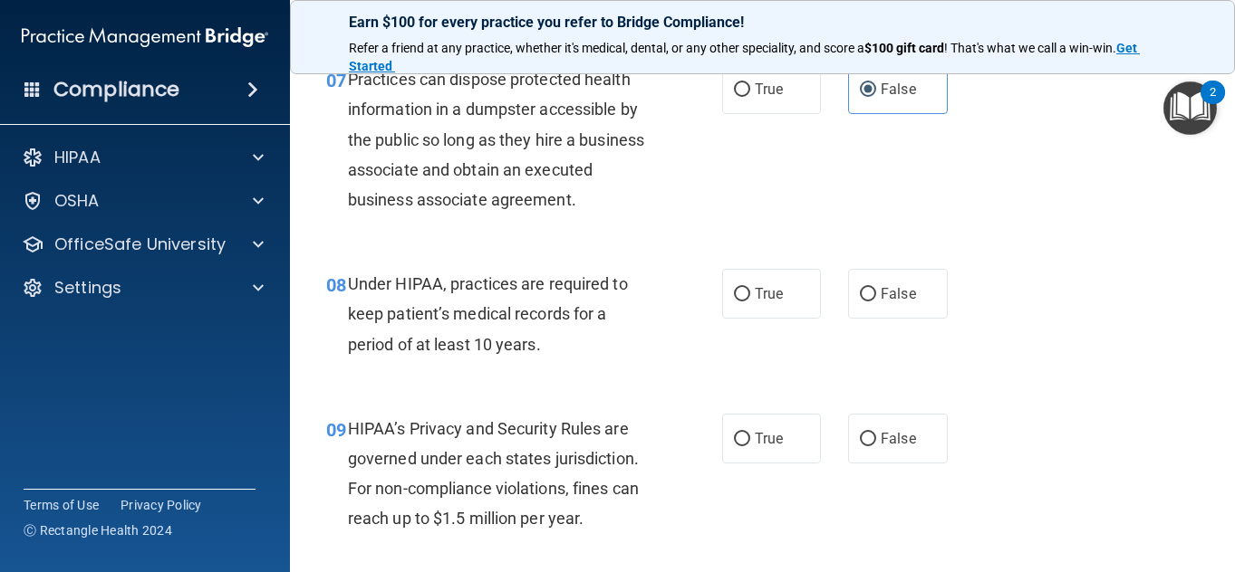
scroll to position [1189, 0]
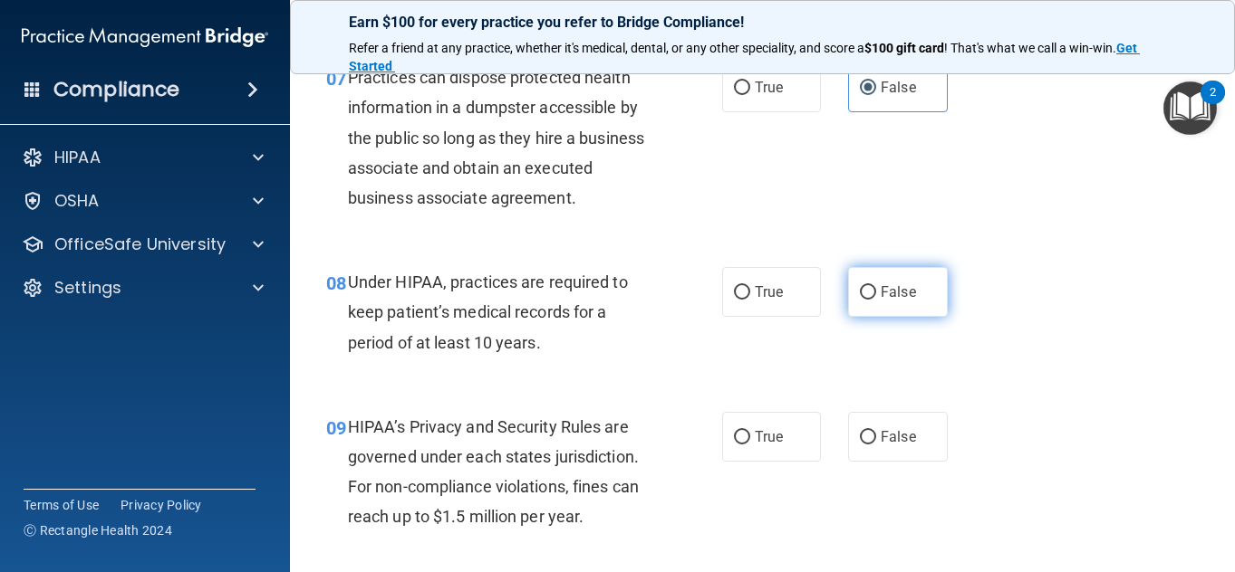
click at [864, 300] on input "False" at bounding box center [868, 293] width 16 height 14
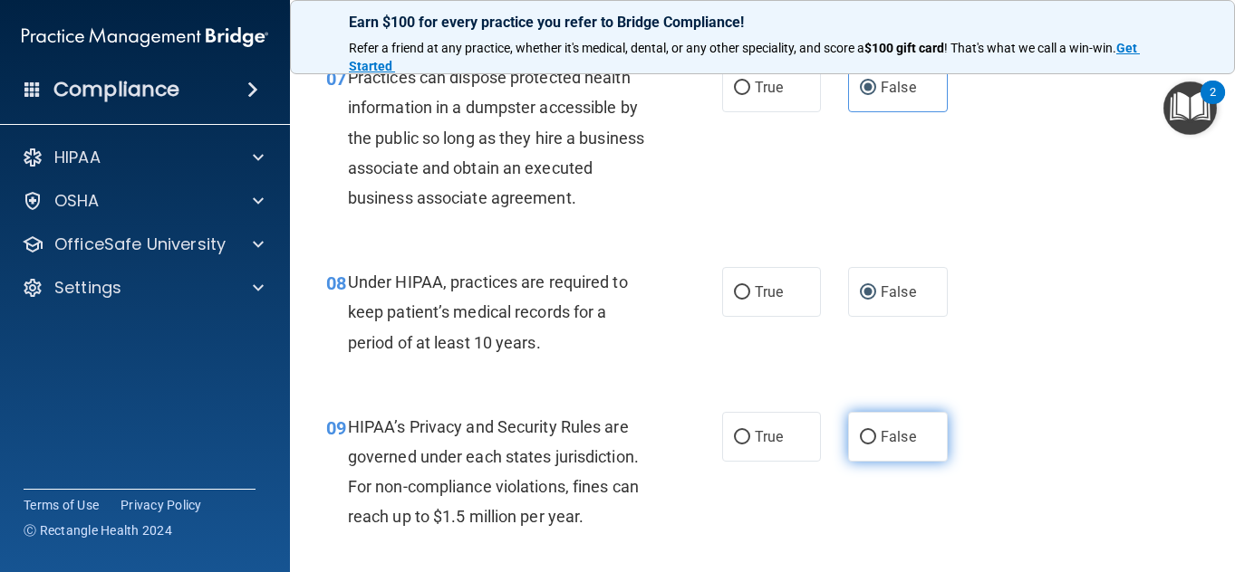
click at [860, 445] on input "False" at bounding box center [868, 438] width 16 height 14
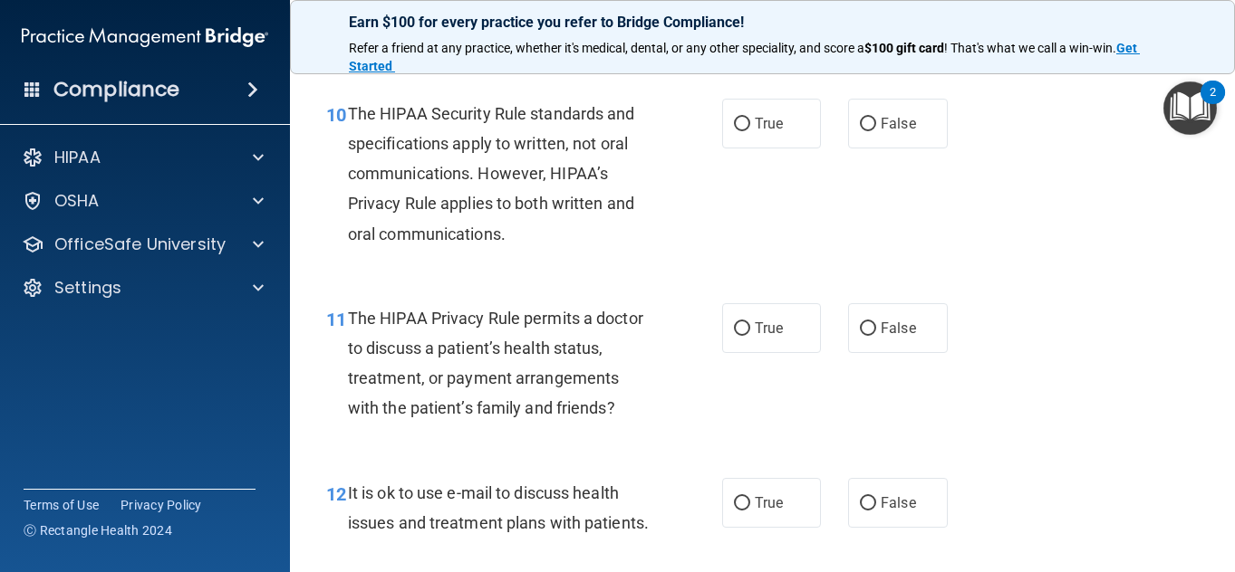
scroll to position [1679, 0]
click at [780, 148] on label "True" at bounding box center [772, 123] width 100 height 50
click at [750, 130] on input "True" at bounding box center [742, 124] width 16 height 14
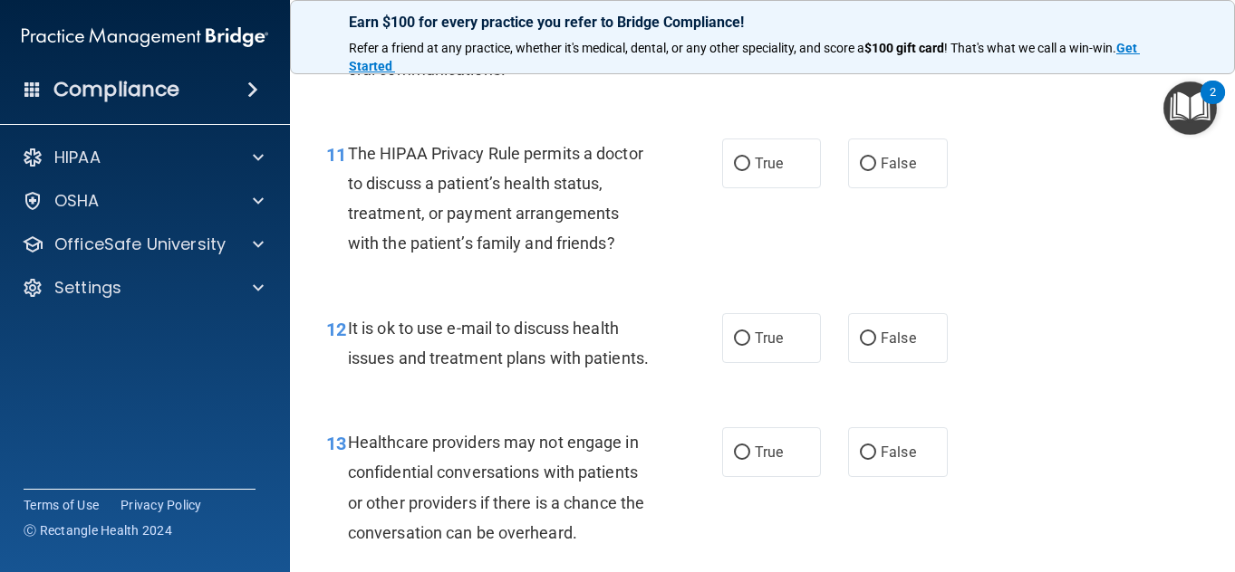
scroll to position [1843, 0]
click at [774, 188] on label "True" at bounding box center [772, 163] width 100 height 50
click at [750, 170] on input "True" at bounding box center [742, 164] width 16 height 14
click at [761, 362] on label "True" at bounding box center [772, 338] width 100 height 50
click at [750, 345] on input "True" at bounding box center [742, 339] width 16 height 14
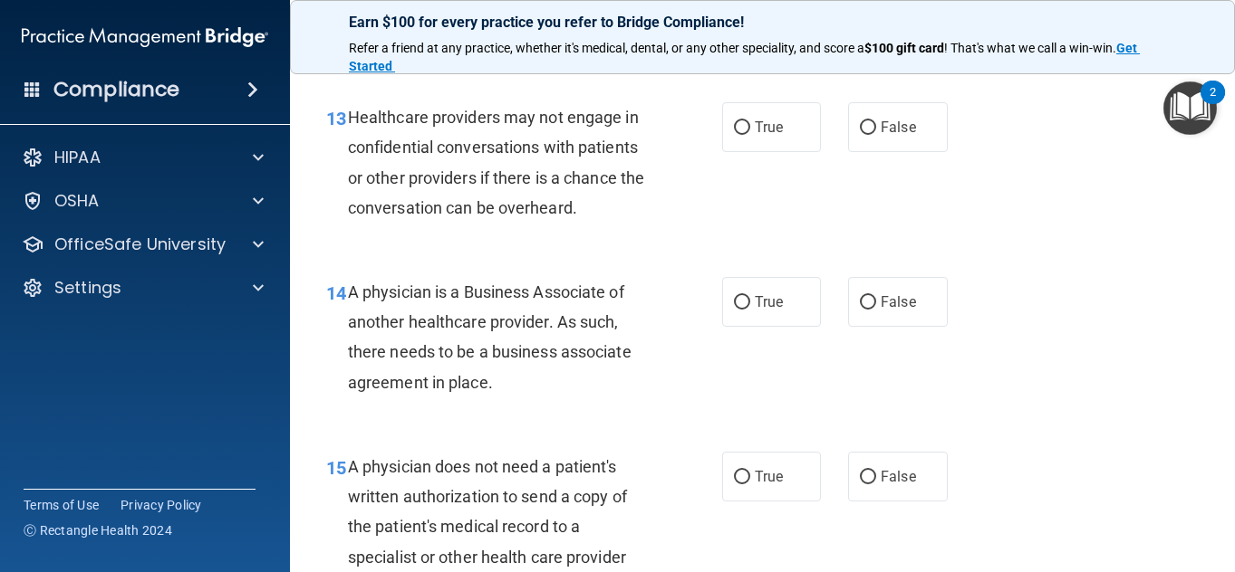
scroll to position [2174, 0]
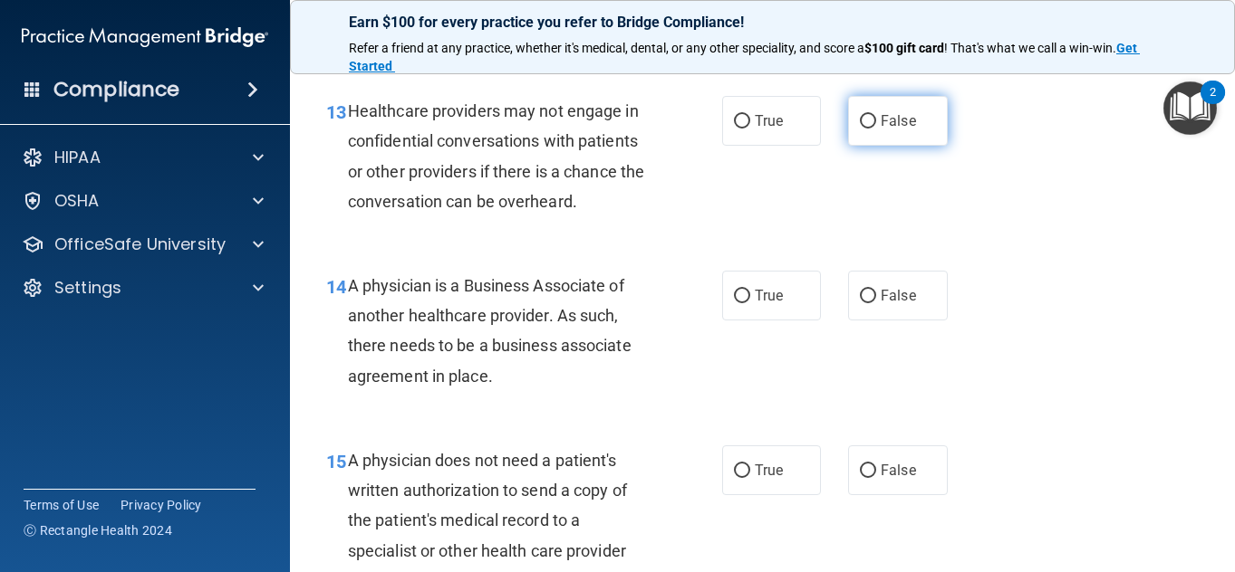
click at [890, 130] on span "False" at bounding box center [897, 120] width 35 height 17
click at [876, 129] on input "False" at bounding box center [868, 122] width 16 height 14
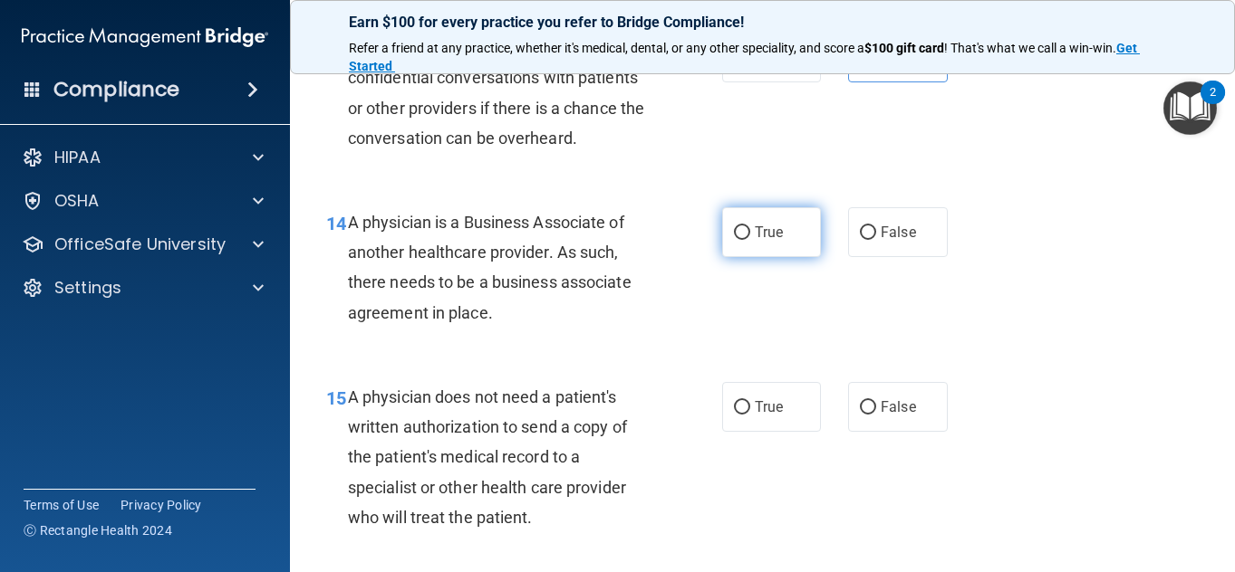
scroll to position [2238, 0]
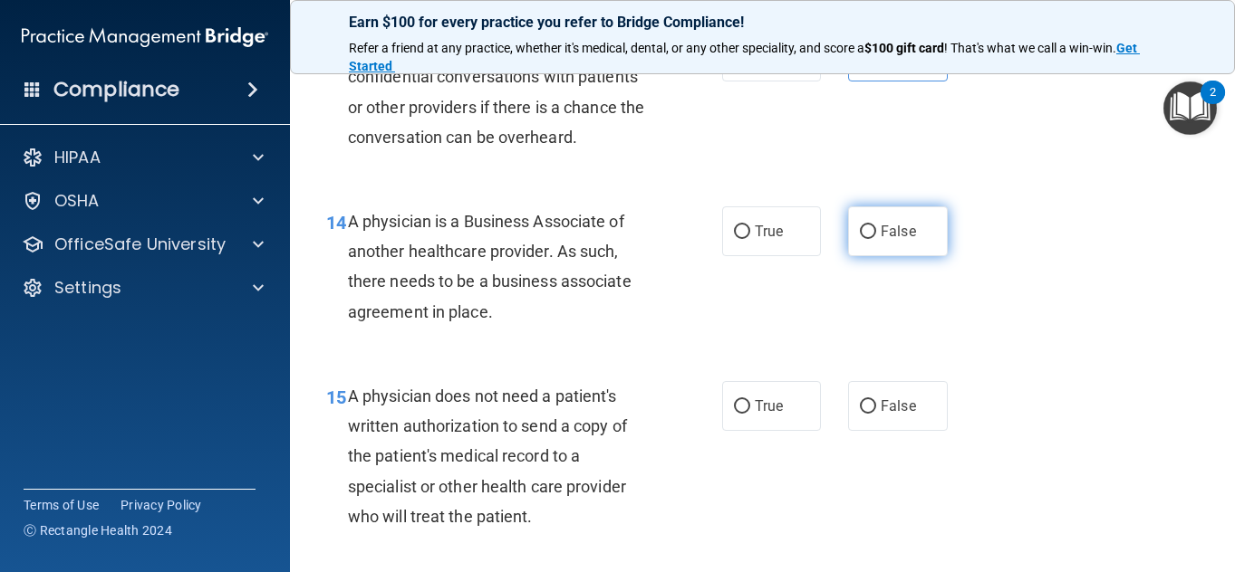
click at [925, 256] on label "False" at bounding box center [898, 232] width 100 height 50
click at [876, 239] on input "False" at bounding box center [868, 233] width 16 height 14
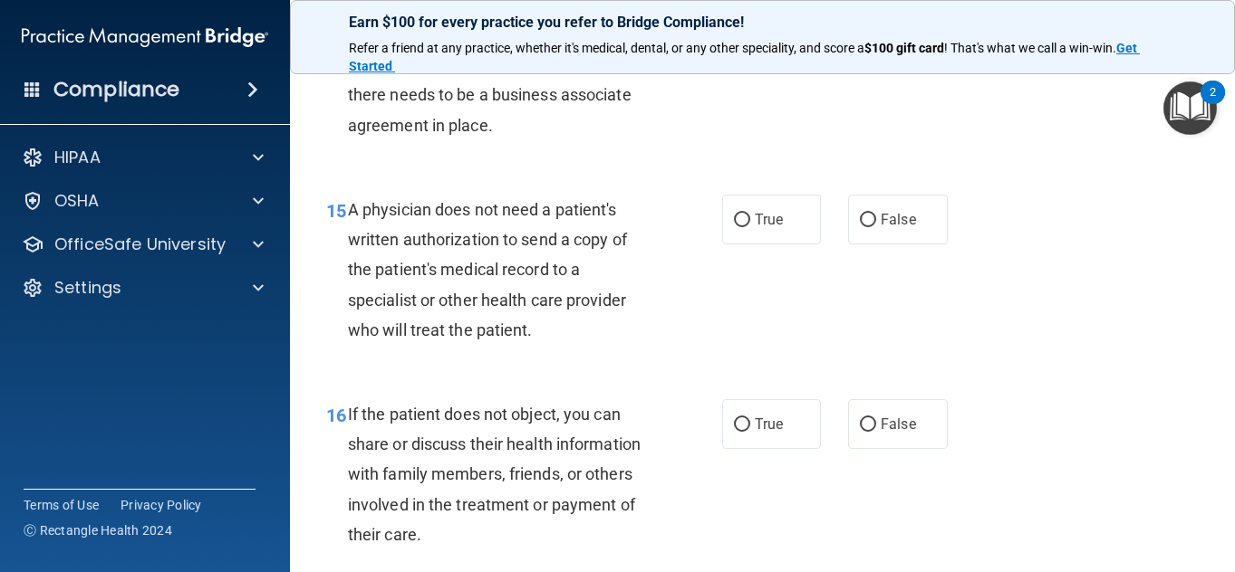
scroll to position [2426, 0]
click at [614, 306] on span "A physician does not need a patient's written authorization to send a copy of t…" at bounding box center [487, 268] width 279 height 139
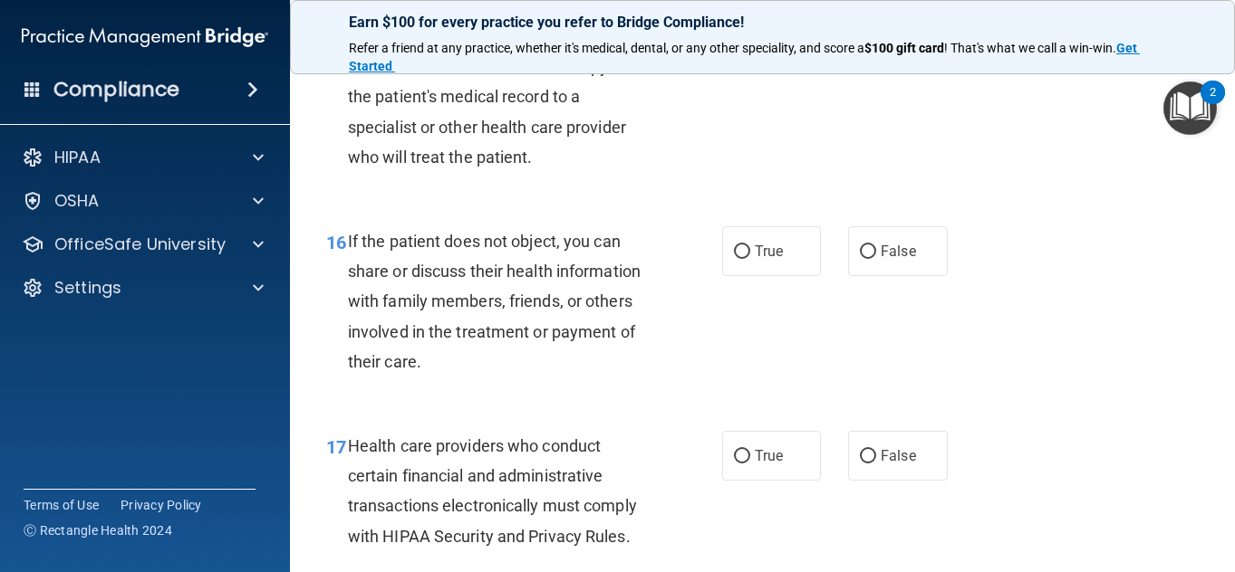
scroll to position [2599, 0]
click at [757, 71] on label "True" at bounding box center [772, 46] width 100 height 50
click at [750, 53] on input "True" at bounding box center [742, 47] width 16 height 14
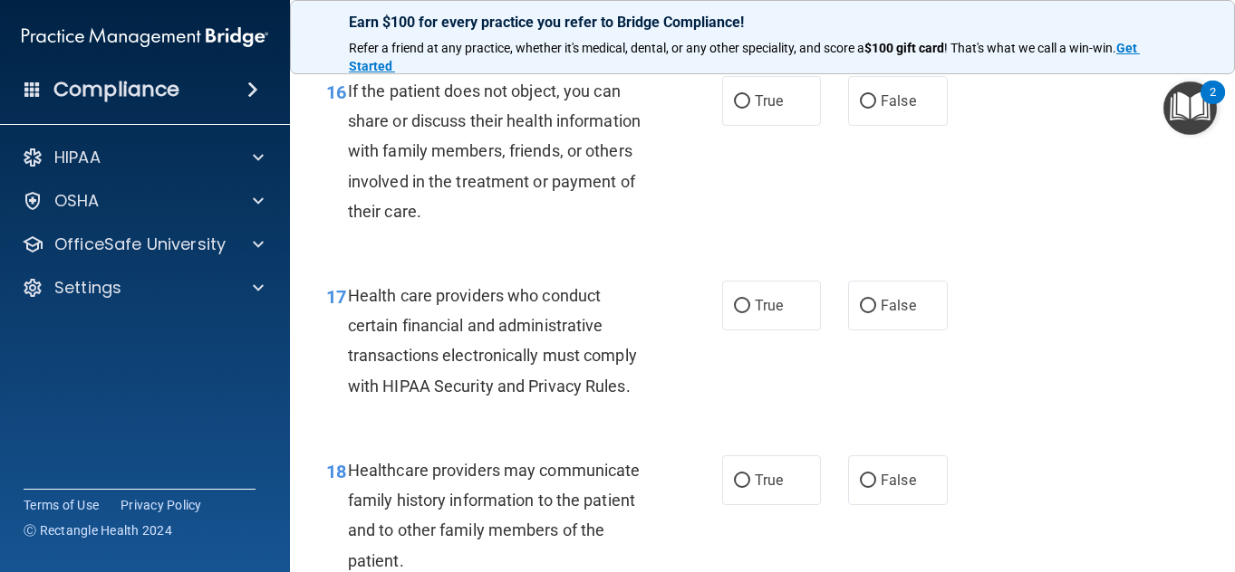
scroll to position [2749, 0]
click at [777, 125] on label "True" at bounding box center [772, 100] width 100 height 50
click at [750, 108] on input "True" at bounding box center [742, 101] width 16 height 14
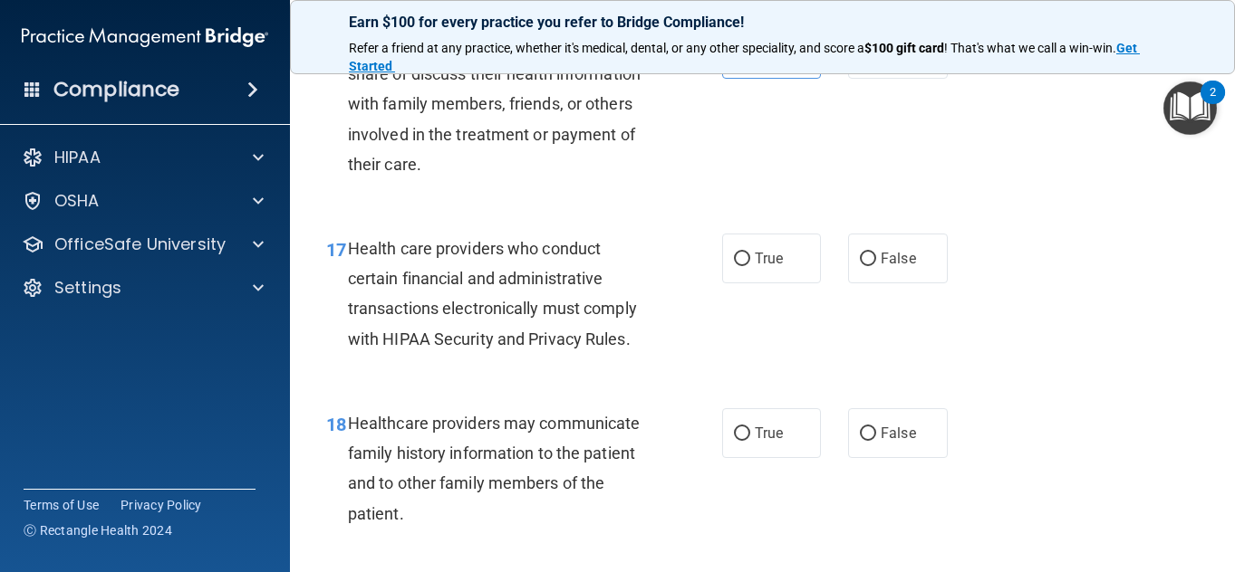
scroll to position [2796, 0]
click at [897, 78] on label "False" at bounding box center [898, 53] width 100 height 50
click at [876, 61] on input "False" at bounding box center [868, 54] width 16 height 14
click at [572, 188] on div "16 If the patient does not object, you can share or discuss their health inform…" at bounding box center [524, 107] width 450 height 159
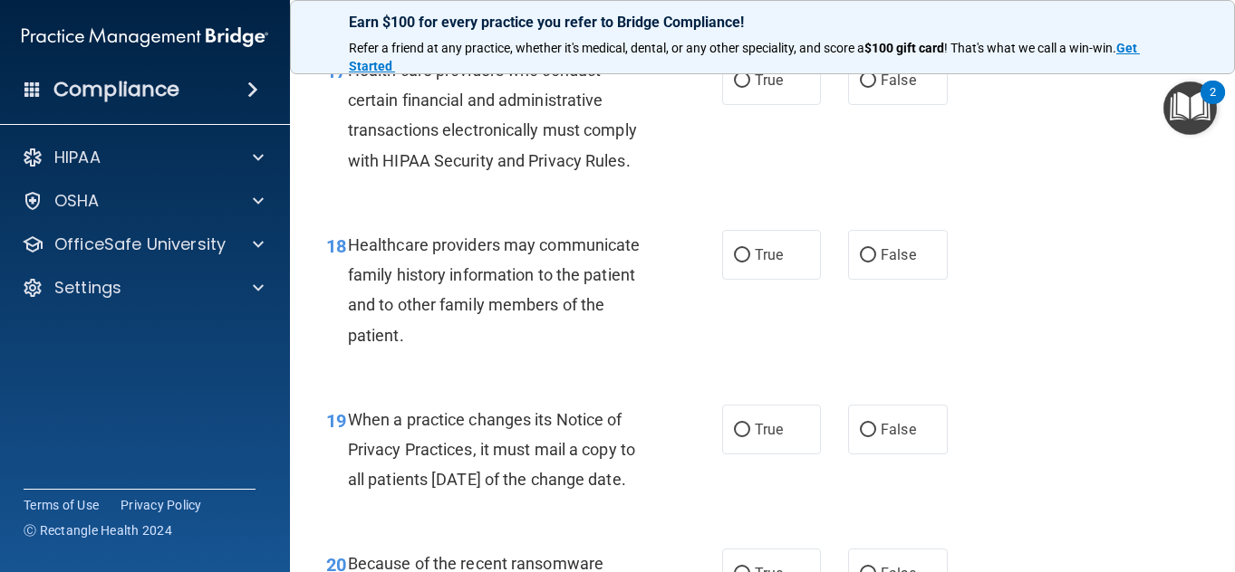
scroll to position [2975, 0]
click at [803, 104] on label "True" at bounding box center [772, 79] width 100 height 50
click at [750, 87] on input "True" at bounding box center [742, 80] width 16 height 14
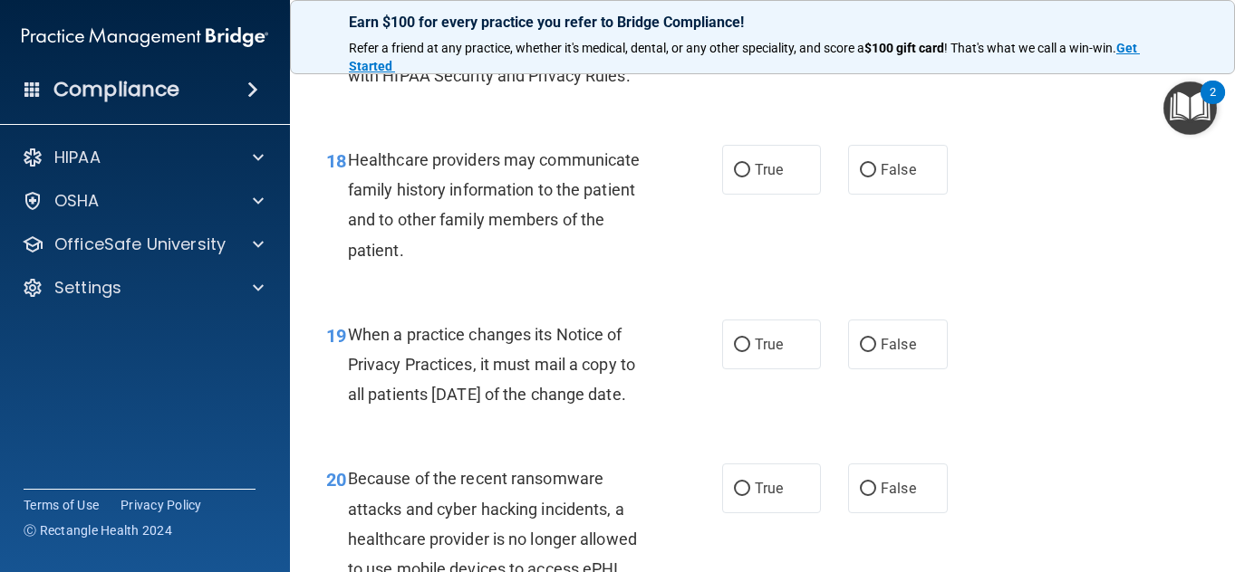
scroll to position [3061, 0]
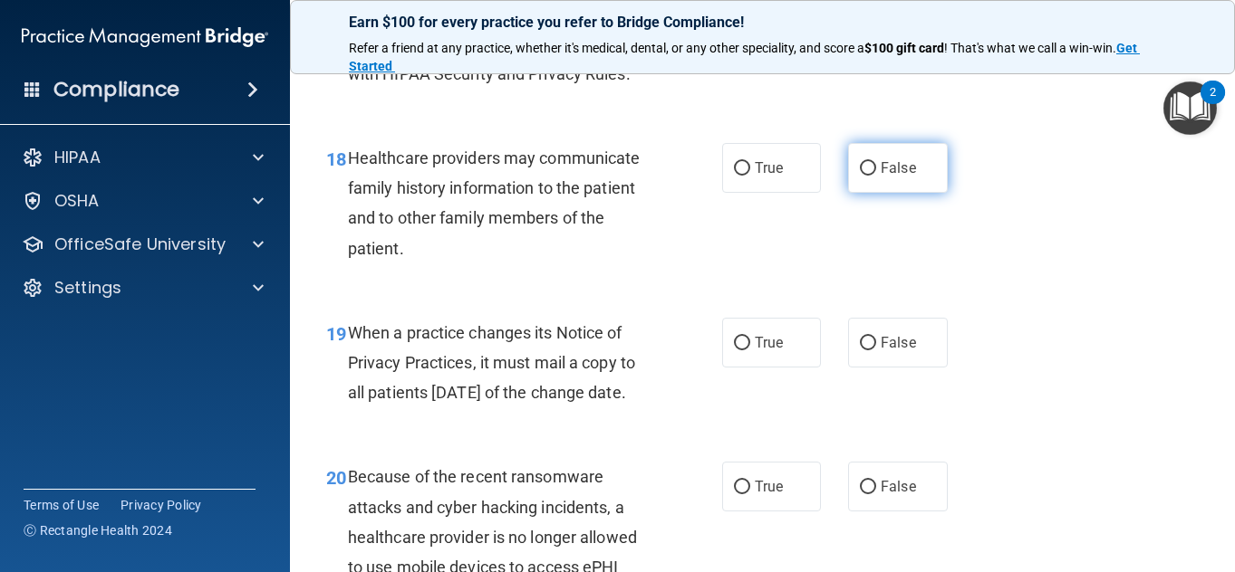
click at [907, 193] on label "False" at bounding box center [898, 168] width 100 height 50
click at [876, 176] on input "False" at bounding box center [868, 169] width 16 height 14
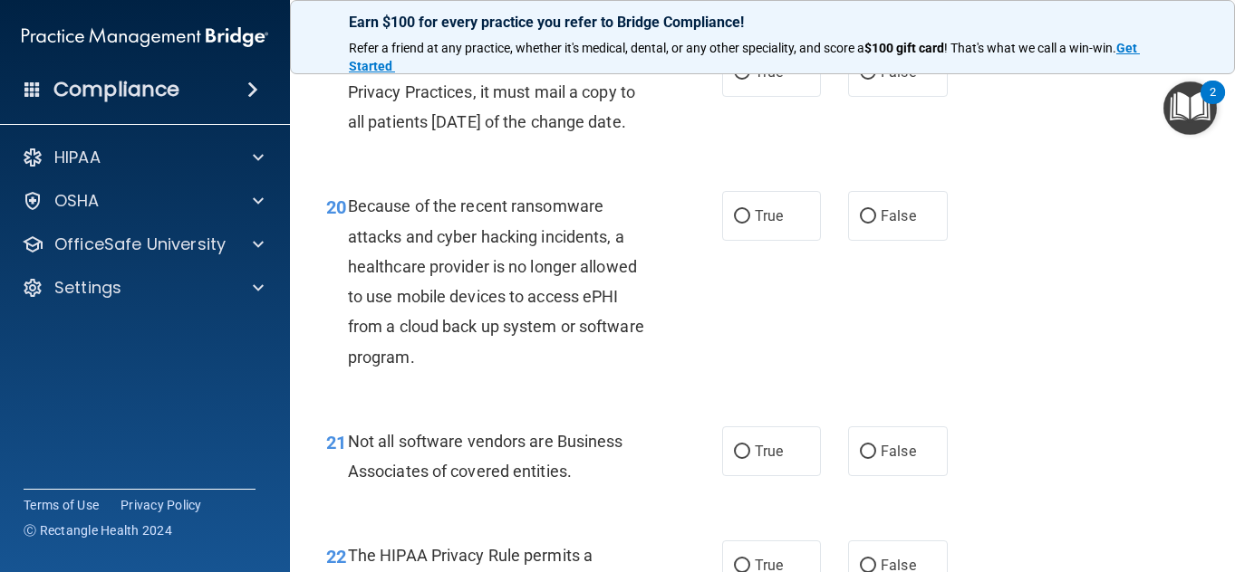
scroll to position [3328, 0]
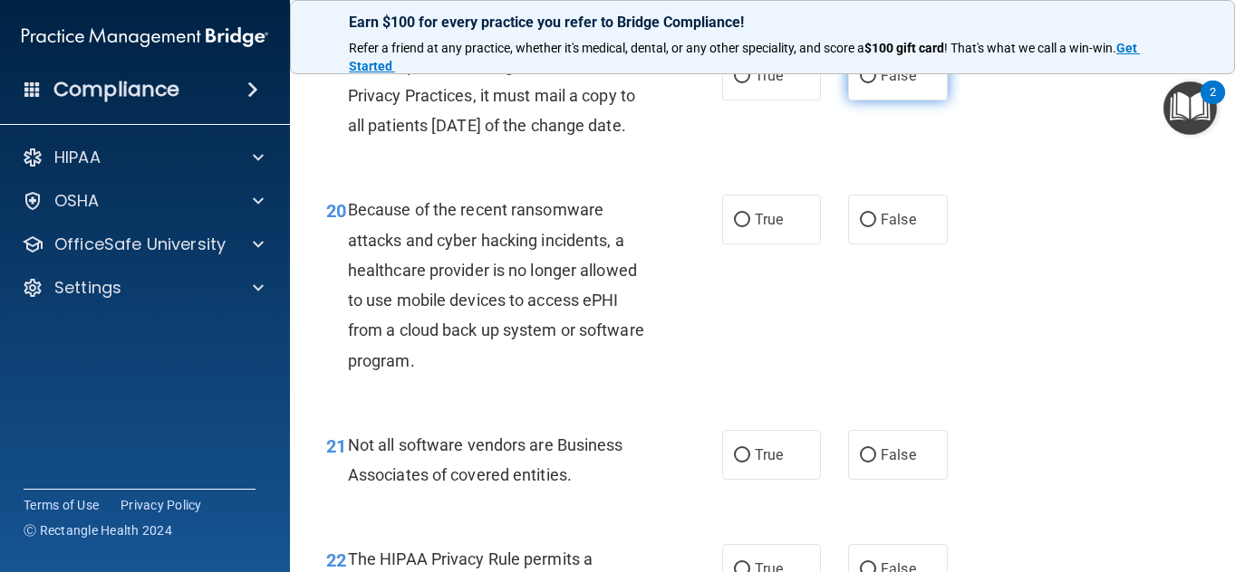
click at [883, 101] on label "False" at bounding box center [898, 76] width 100 height 50
click at [876, 83] on input "False" at bounding box center [868, 77] width 16 height 14
click at [890, 228] on span "False" at bounding box center [897, 219] width 35 height 17
click at [876, 227] on input "False" at bounding box center [868, 221] width 16 height 14
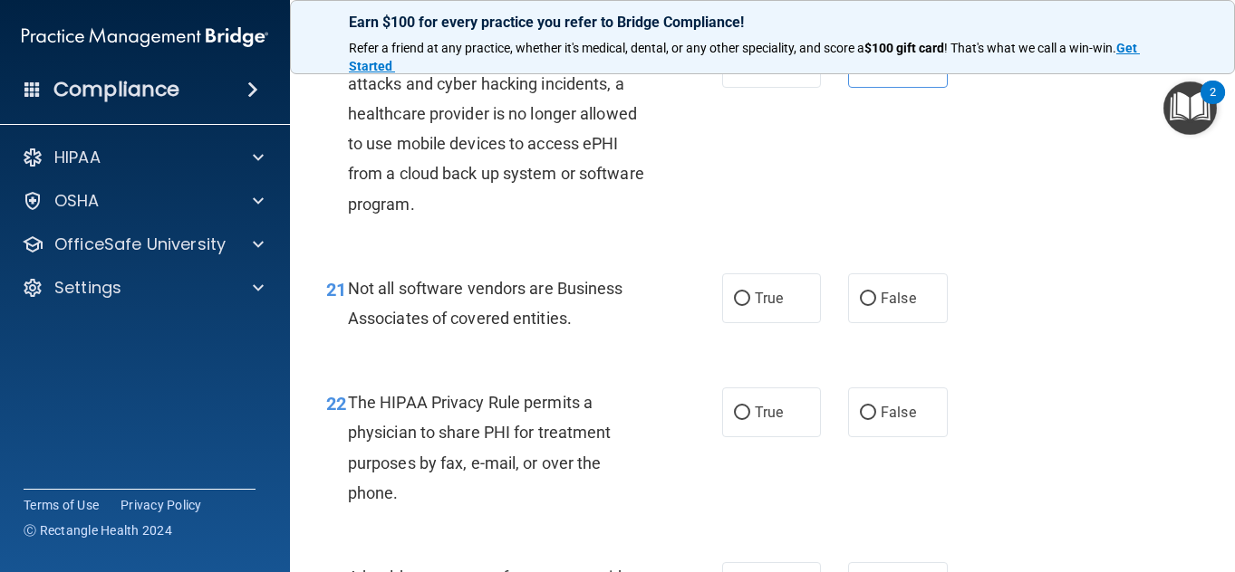
scroll to position [3486, 0]
click at [765, 306] on span "True" at bounding box center [769, 297] width 28 height 17
click at [750, 305] on input "True" at bounding box center [742, 299] width 16 height 14
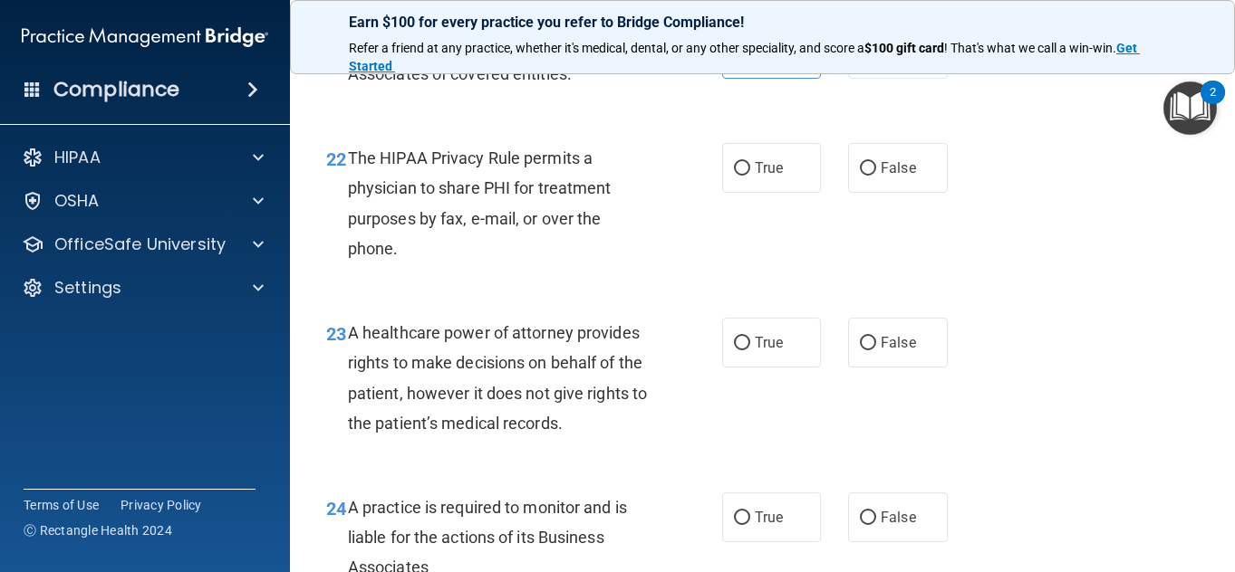
scroll to position [3730, 0]
click at [863, 192] on label "False" at bounding box center [898, 167] width 100 height 50
click at [863, 175] on input "False" at bounding box center [868, 168] width 16 height 14
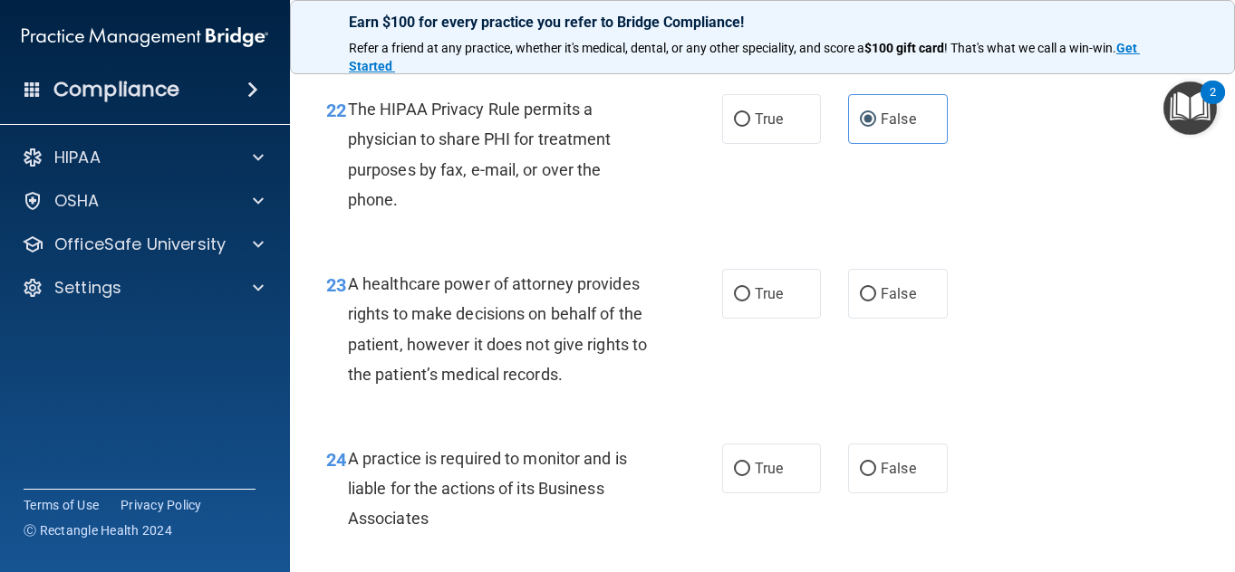
click at [552, 347] on div "23 A healthcare power of attorney provides rights to make decisions on behalf o…" at bounding box center [763, 333] width 900 height 175
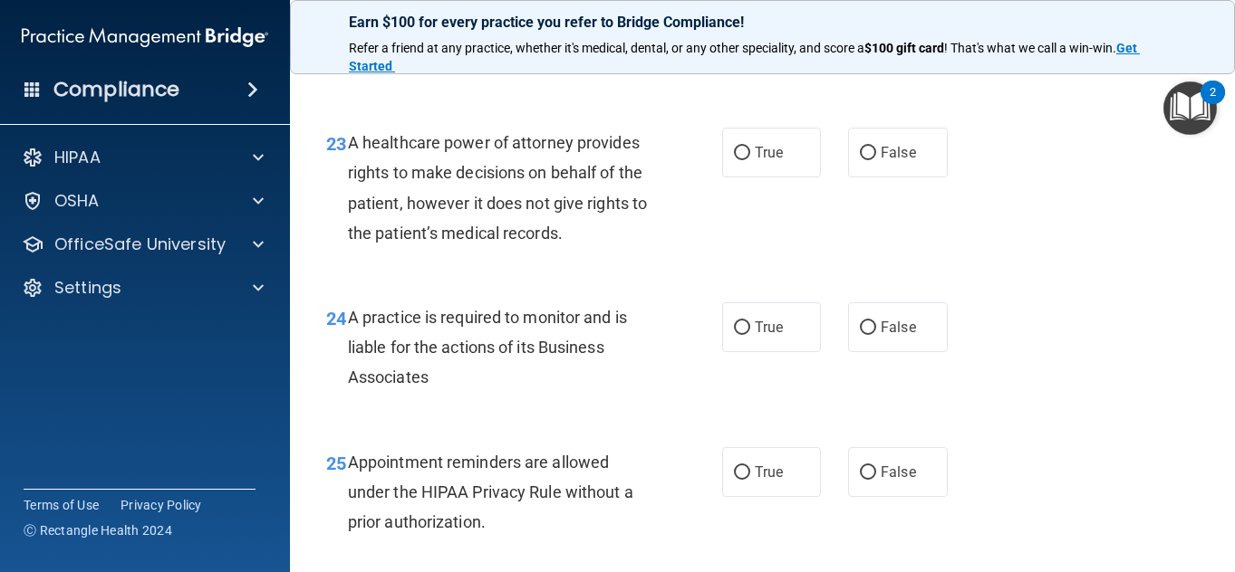
scroll to position [3920, 0]
click at [934, 177] on label "False" at bounding box center [898, 152] width 100 height 50
click at [876, 159] on input "False" at bounding box center [868, 153] width 16 height 14
click at [500, 279] on div "23 A healthcare power of attorney provides rights to make decisions on behalf o…" at bounding box center [763, 191] width 900 height 175
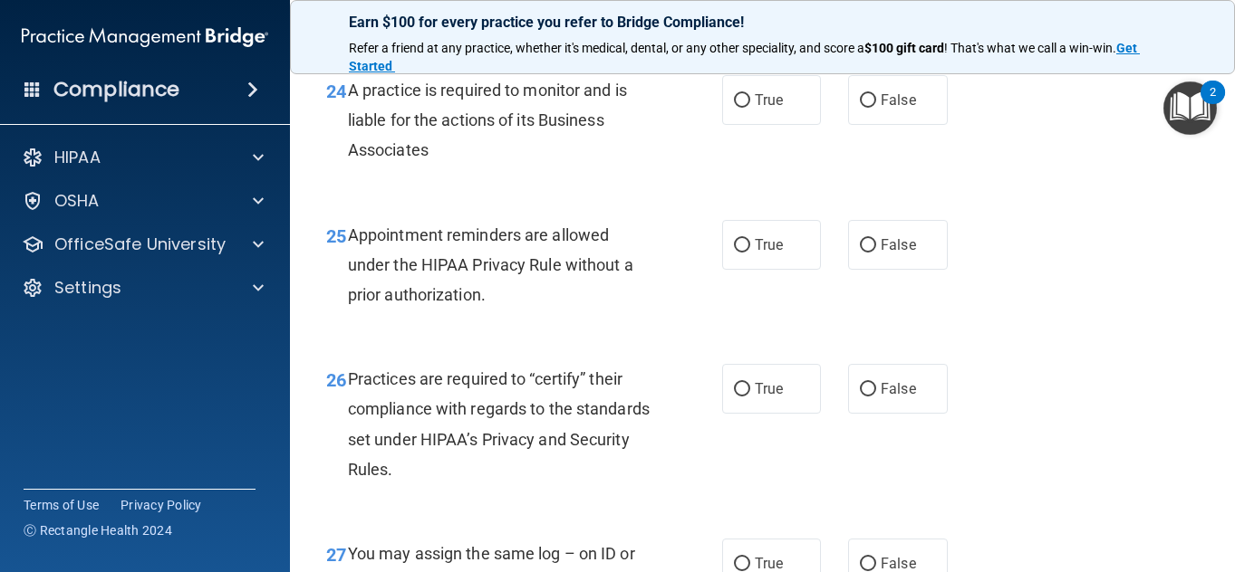
scroll to position [4148, 0]
click at [783, 124] on label "True" at bounding box center [772, 99] width 100 height 50
click at [750, 107] on input "True" at bounding box center [742, 100] width 16 height 14
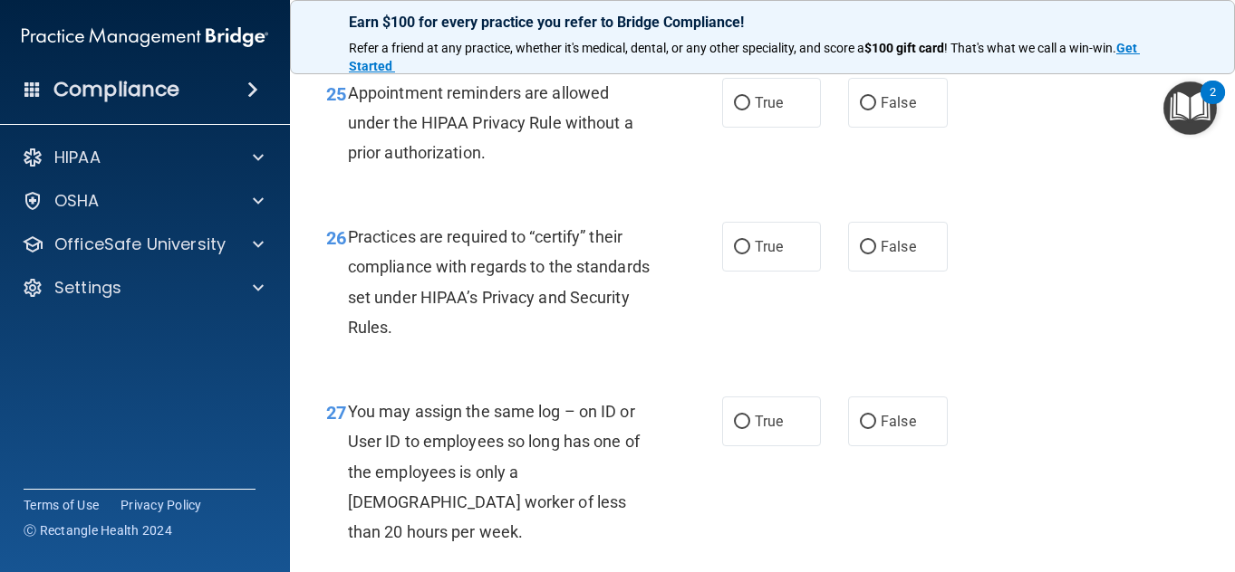
scroll to position [4290, 0]
click at [810, 127] on label "True" at bounding box center [772, 102] width 100 height 50
click at [750, 110] on input "True" at bounding box center [742, 103] width 16 height 14
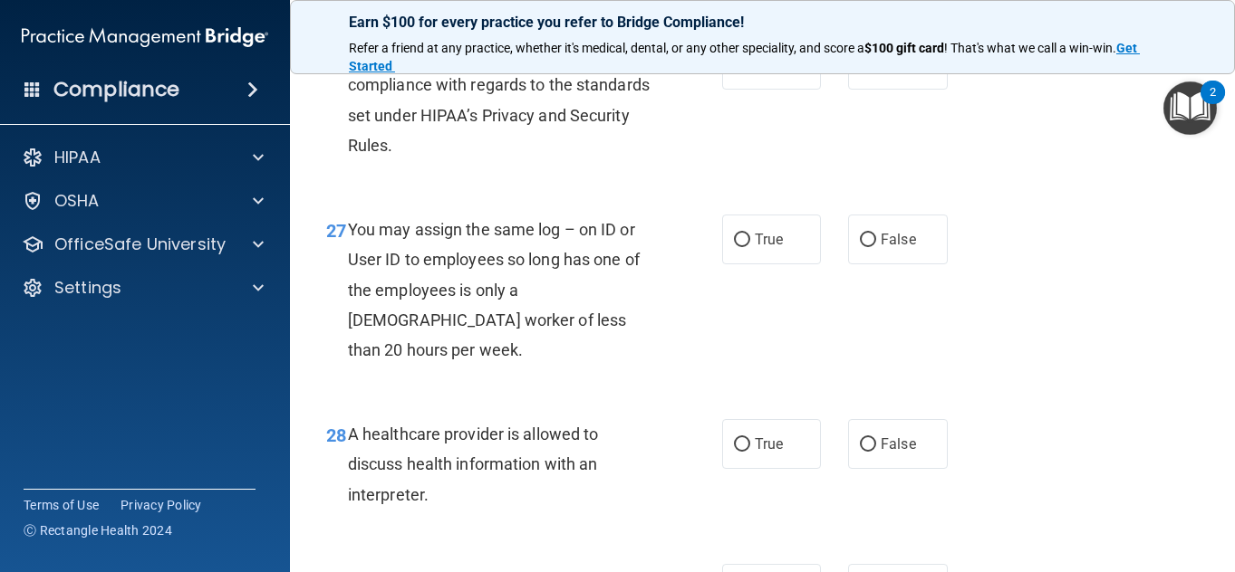
scroll to position [4472, 0]
click at [784, 89] on label "True" at bounding box center [772, 64] width 100 height 50
click at [750, 72] on input "True" at bounding box center [742, 65] width 16 height 14
click at [909, 264] on label "False" at bounding box center [898, 239] width 100 height 50
click at [876, 246] on input "False" at bounding box center [868, 240] width 16 height 14
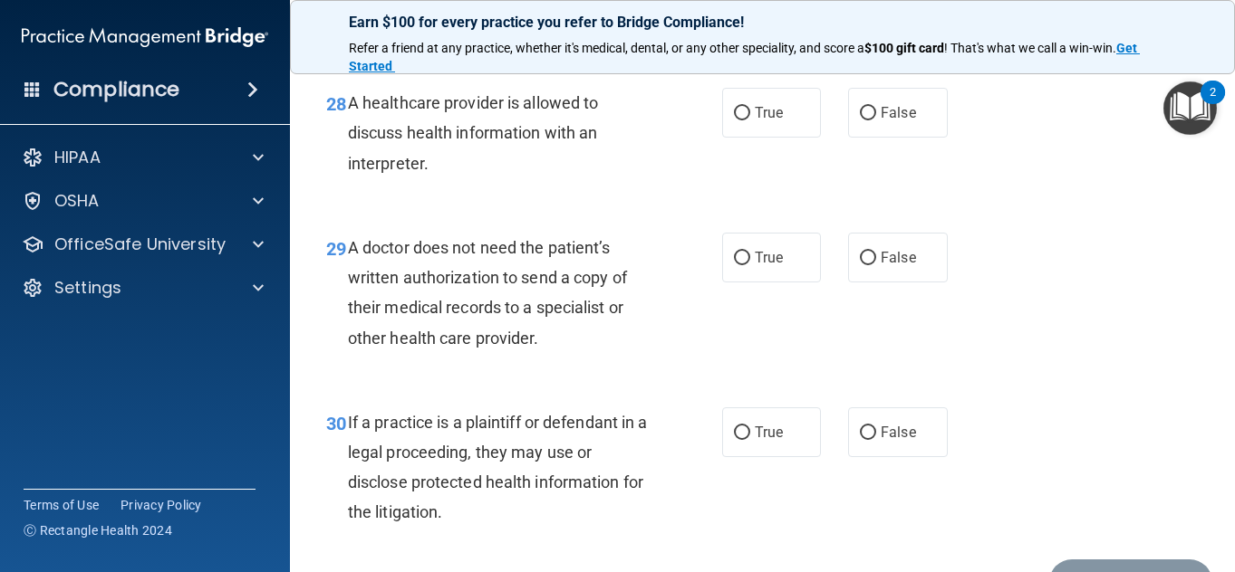
scroll to position [4804, 0]
click at [890, 137] on label "False" at bounding box center [898, 112] width 100 height 50
click at [876, 120] on input "False" at bounding box center [868, 113] width 16 height 14
click at [755, 265] on span "True" at bounding box center [769, 256] width 28 height 17
click at [748, 265] on input "True" at bounding box center [742, 258] width 16 height 14
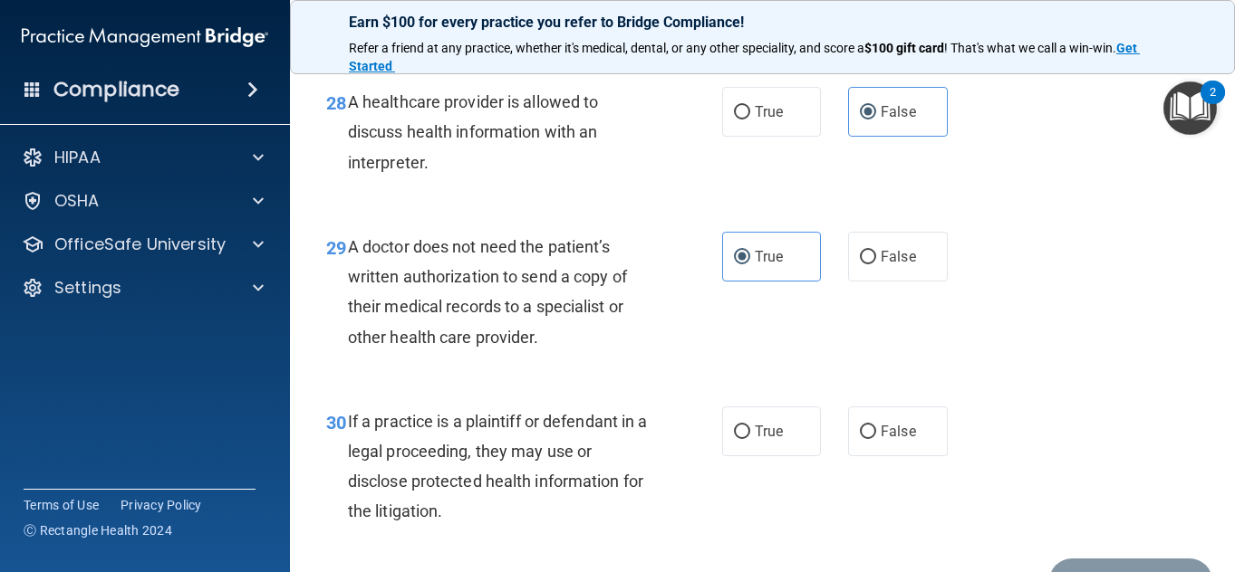
scroll to position [4969, 0]
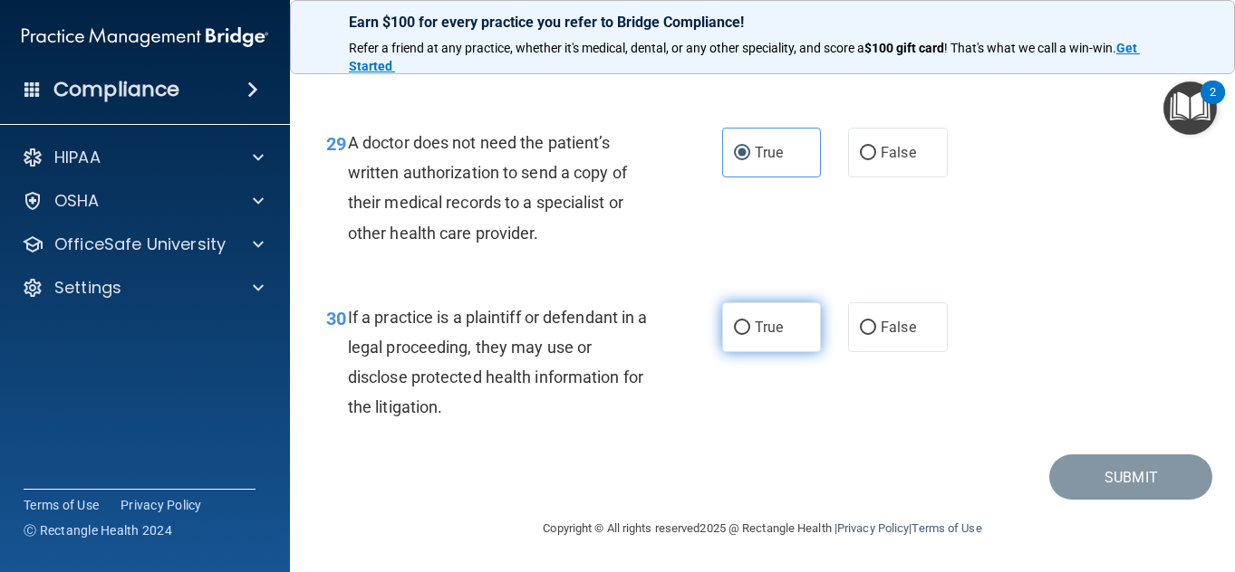
click at [755, 332] on span "True" at bounding box center [769, 327] width 28 height 17
click at [750, 332] on input "True" at bounding box center [742, 329] width 16 height 14
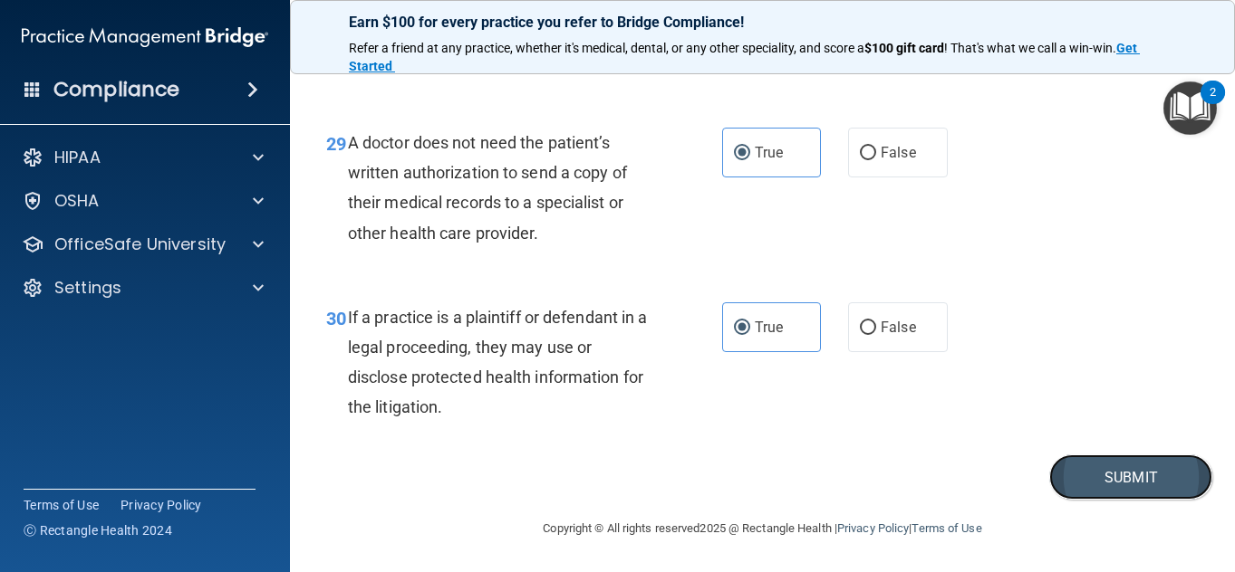
click at [1053, 462] on button "Submit" at bounding box center [1130, 478] width 163 height 46
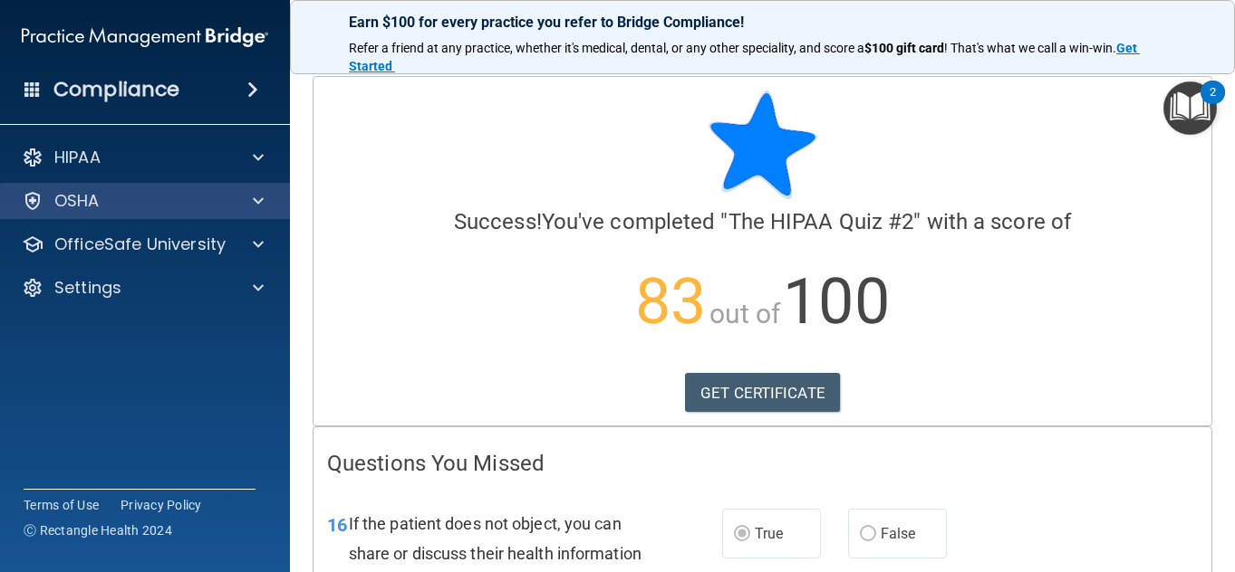
click at [72, 217] on div "OSHA" at bounding box center [145, 201] width 291 height 36
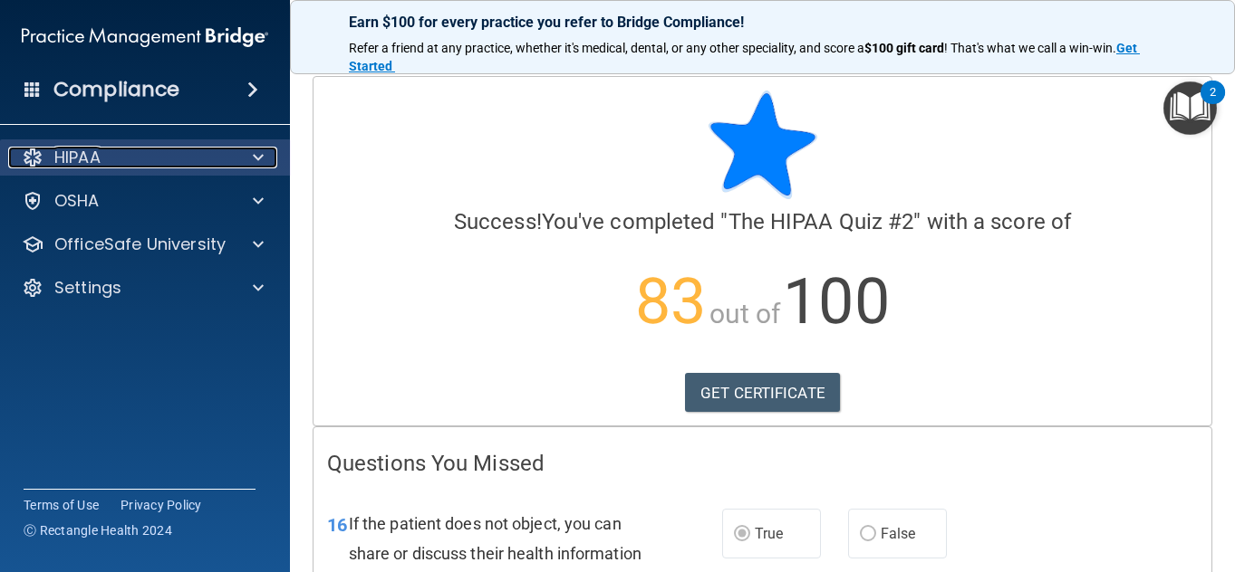
click at [149, 163] on div "HIPAA" at bounding box center [120, 158] width 225 height 22
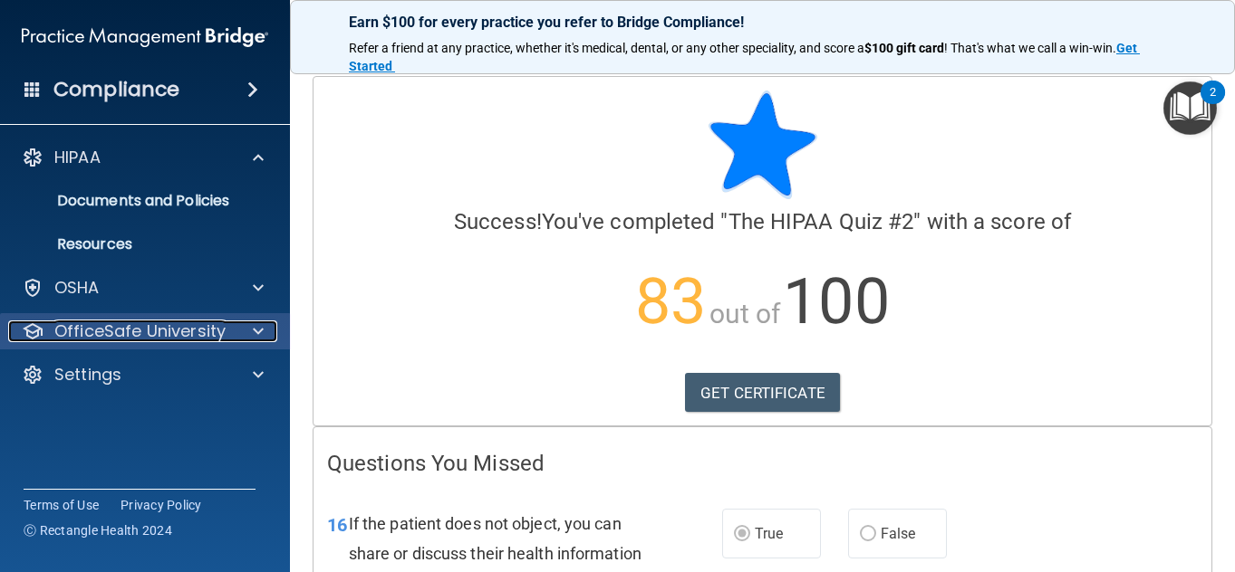
click at [101, 340] on p "OfficeSafe University" at bounding box center [139, 332] width 171 height 22
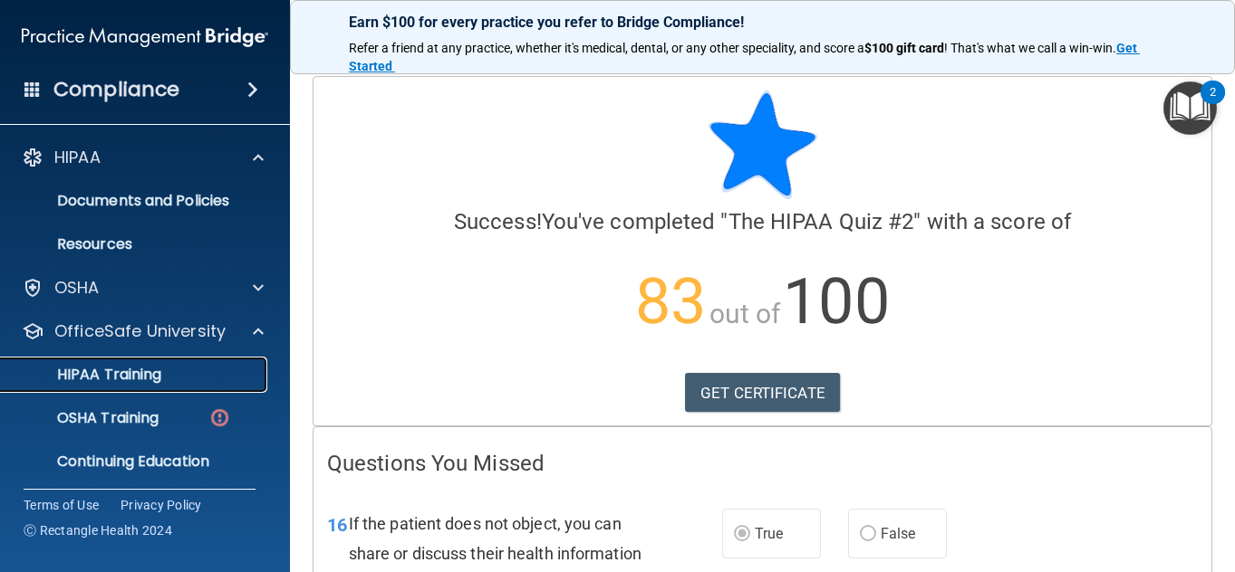
click at [92, 380] on p "HIPAA Training" at bounding box center [86, 375] width 149 height 18
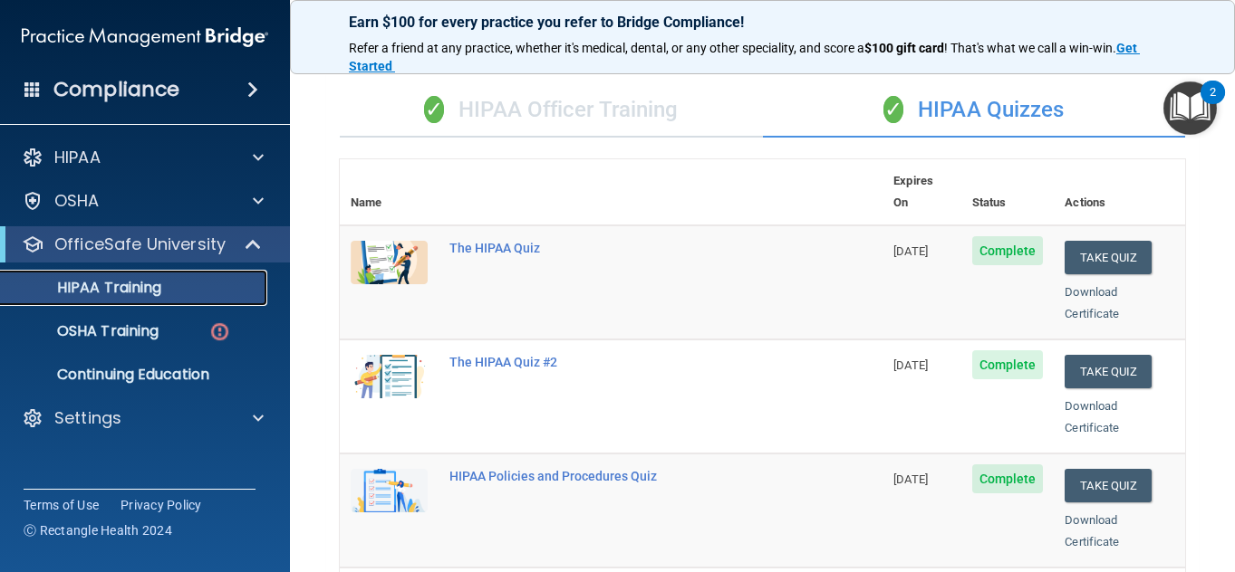
scroll to position [98, 0]
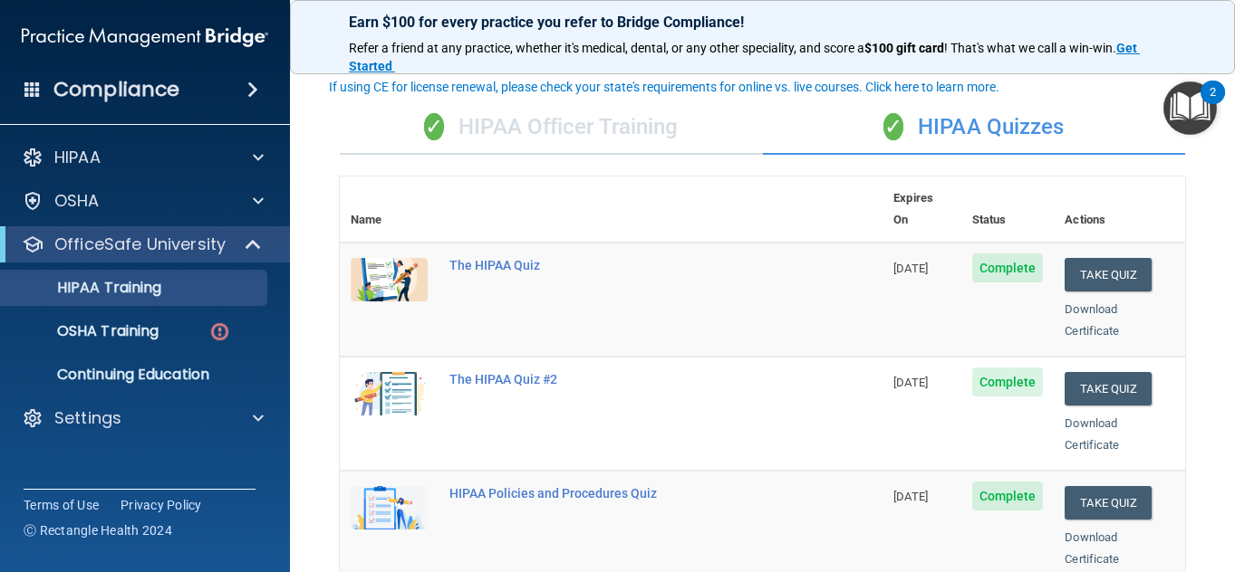
click at [490, 133] on div "✓ HIPAA Officer Training" at bounding box center [551, 128] width 423 height 54
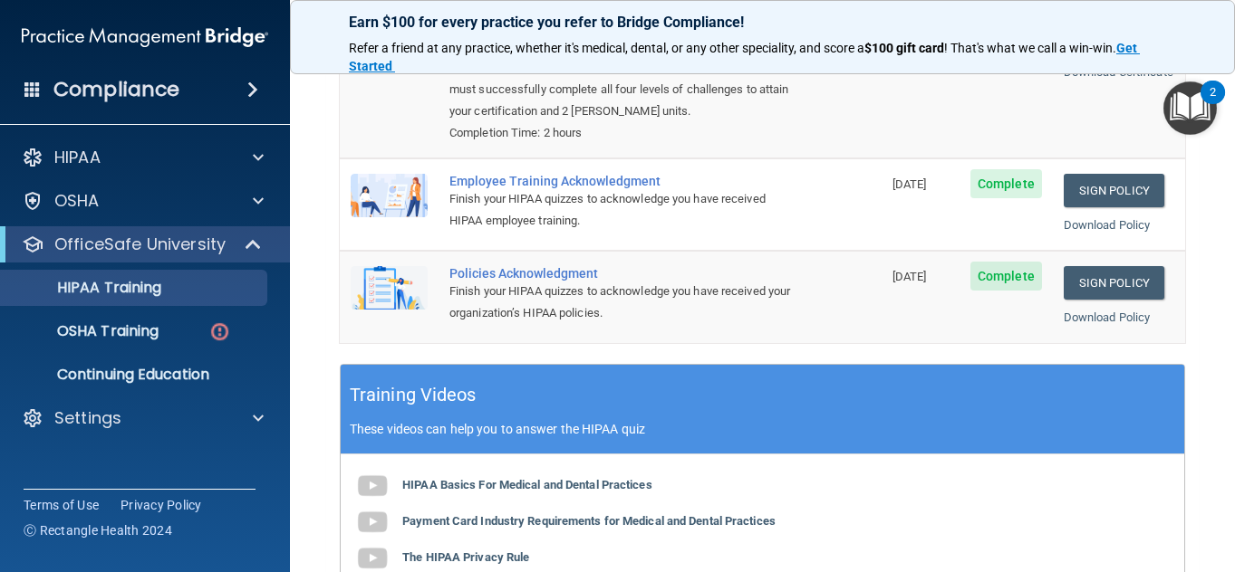
scroll to position [336, 0]
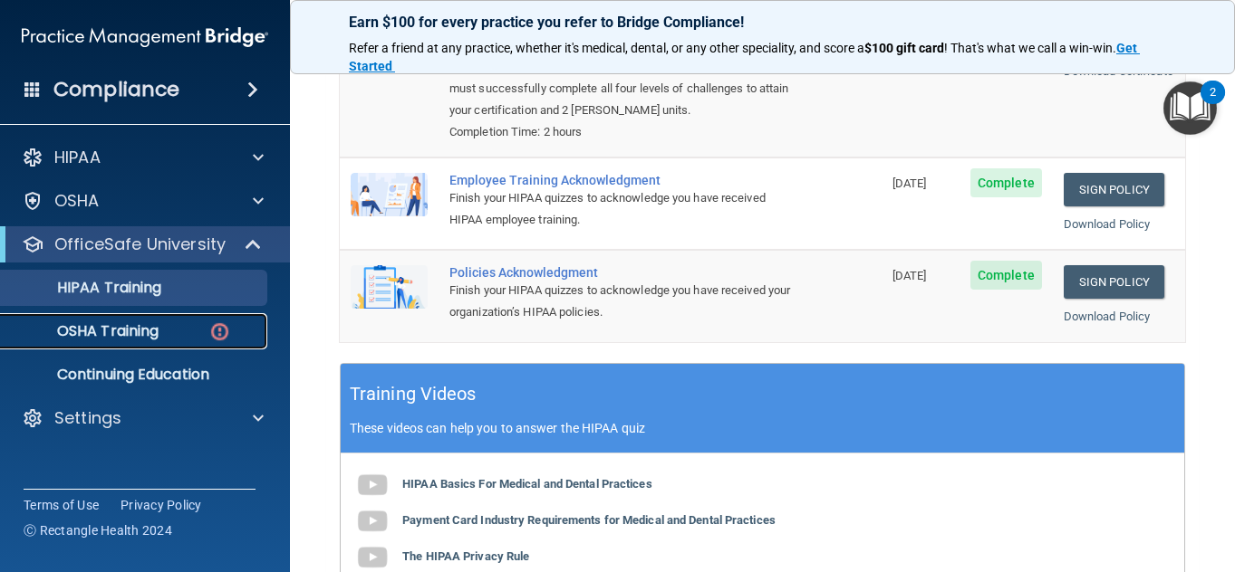
click at [94, 328] on p "OSHA Training" at bounding box center [85, 331] width 147 height 18
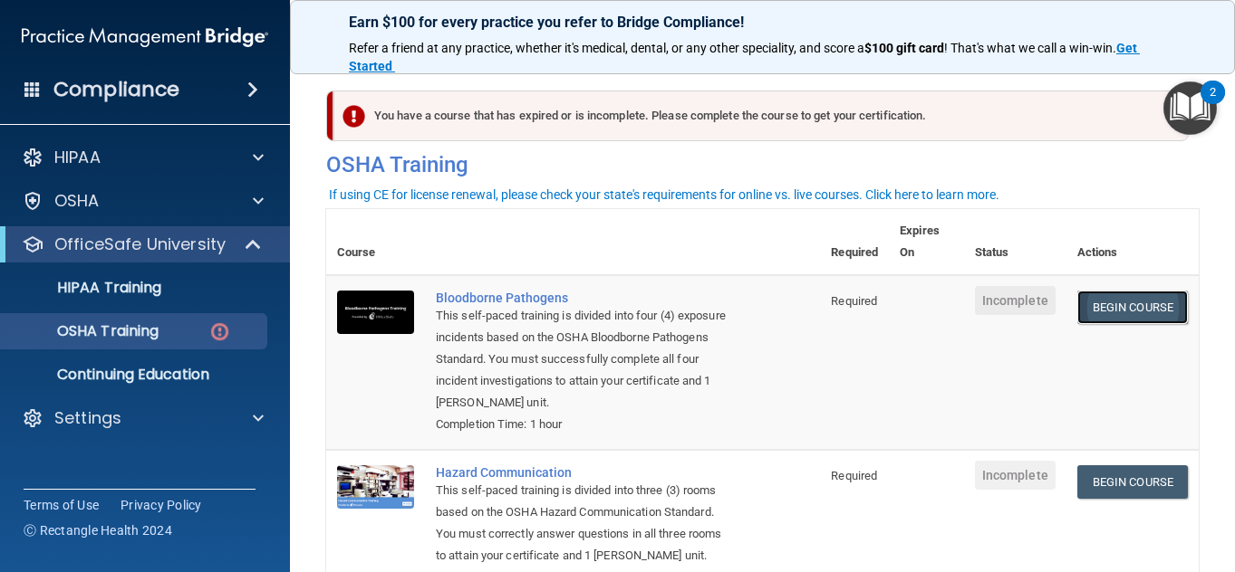
click at [1128, 311] on link "Begin Course" at bounding box center [1132, 308] width 111 height 34
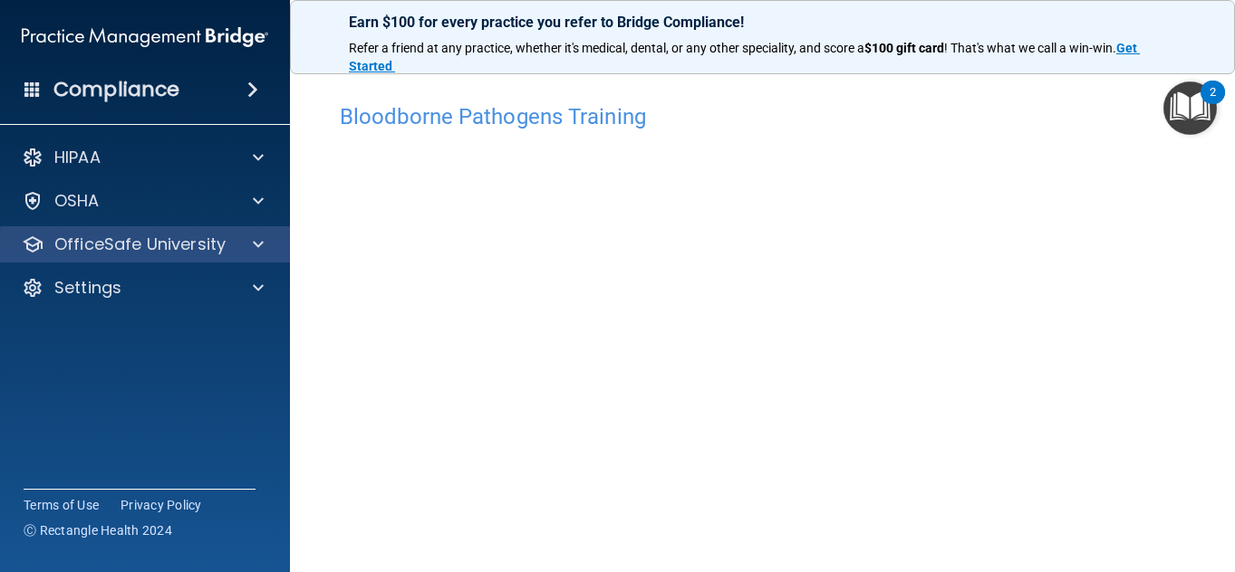
drag, startPoint x: 154, startPoint y: 240, endPoint x: 81, endPoint y: 257, distance: 75.4
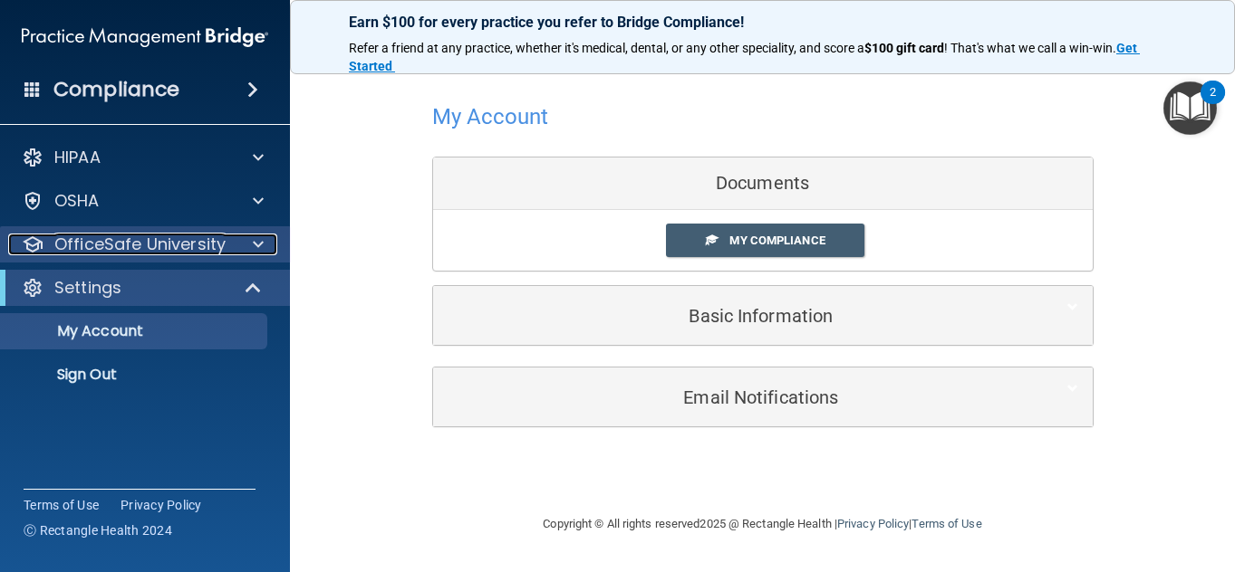
click at [172, 243] on p "OfficeSafe University" at bounding box center [139, 245] width 171 height 22
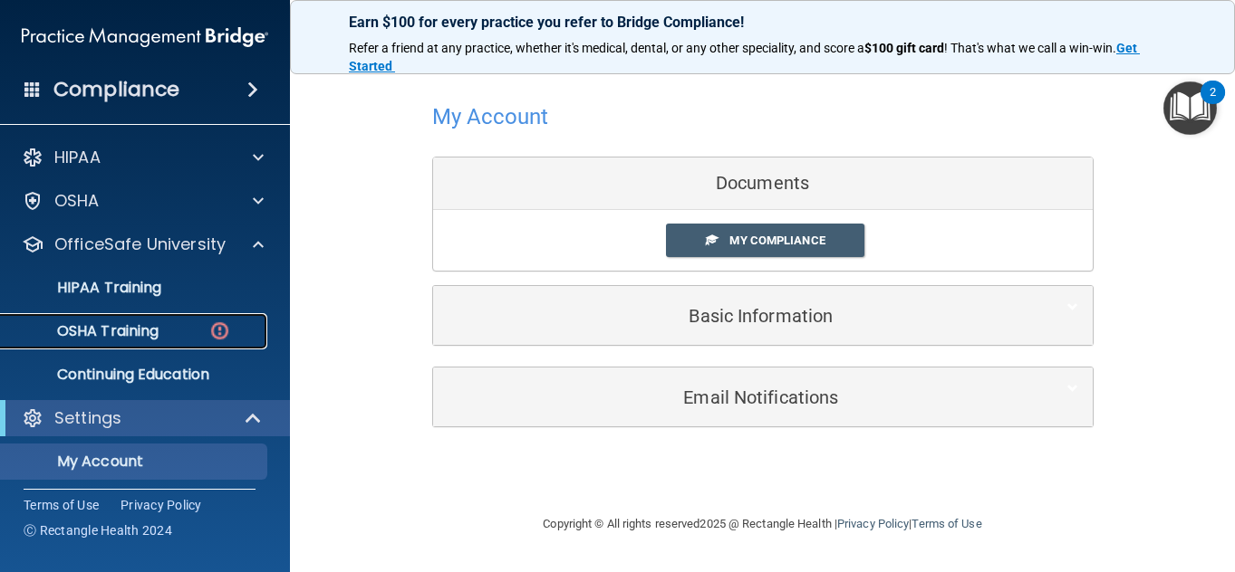
click at [146, 337] on p "OSHA Training" at bounding box center [85, 331] width 147 height 18
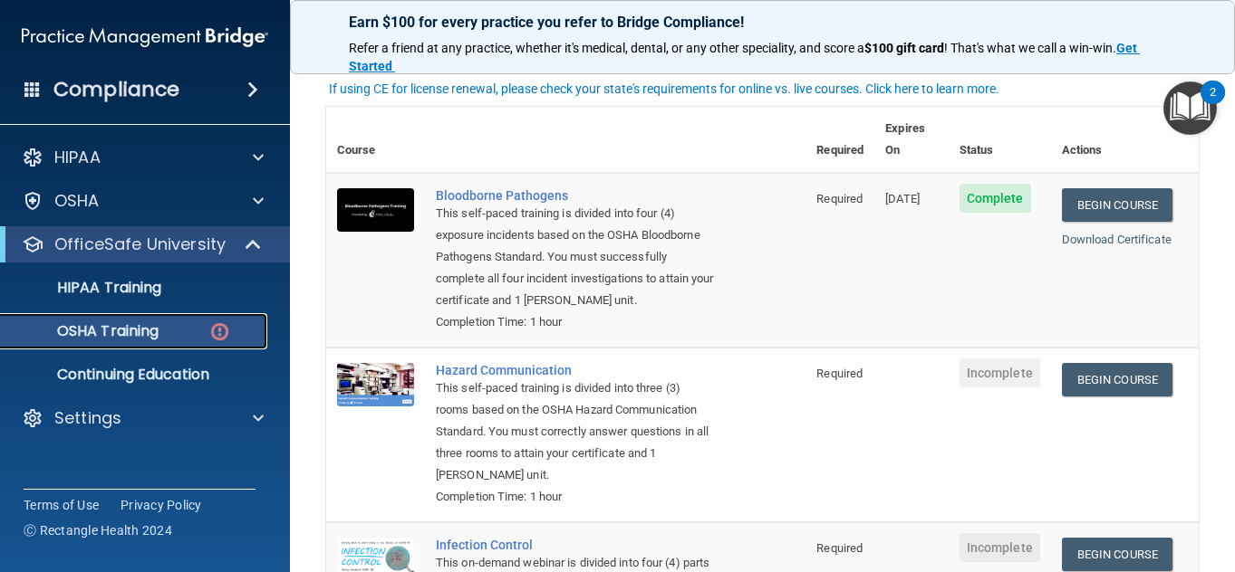
scroll to position [101, 0]
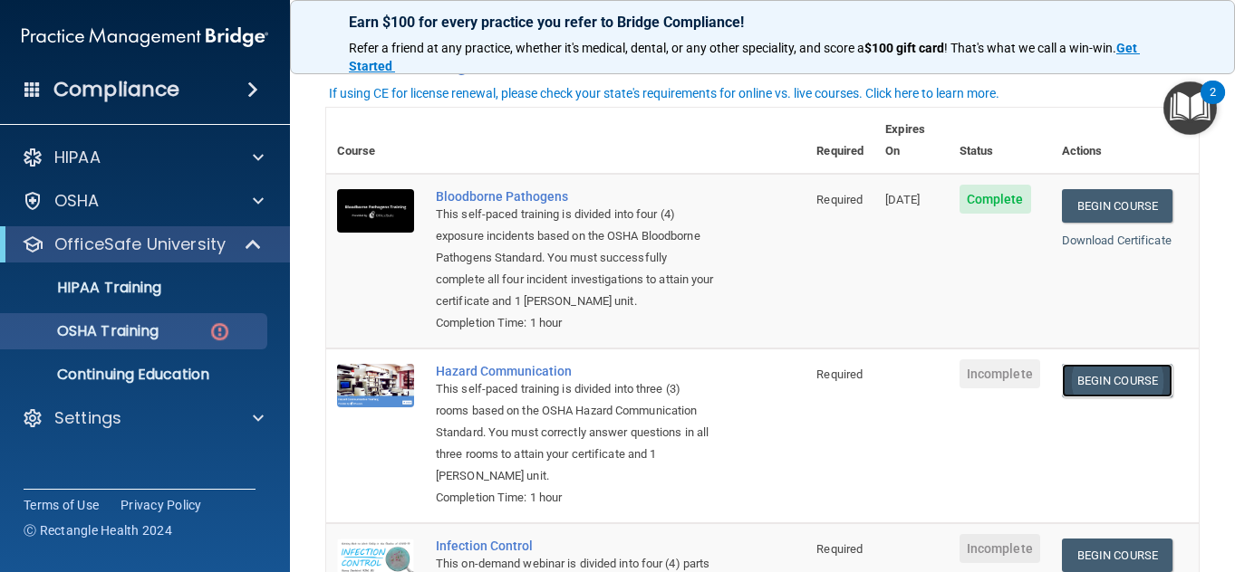
click at [1105, 368] on link "Begin Course" at bounding box center [1117, 381] width 111 height 34
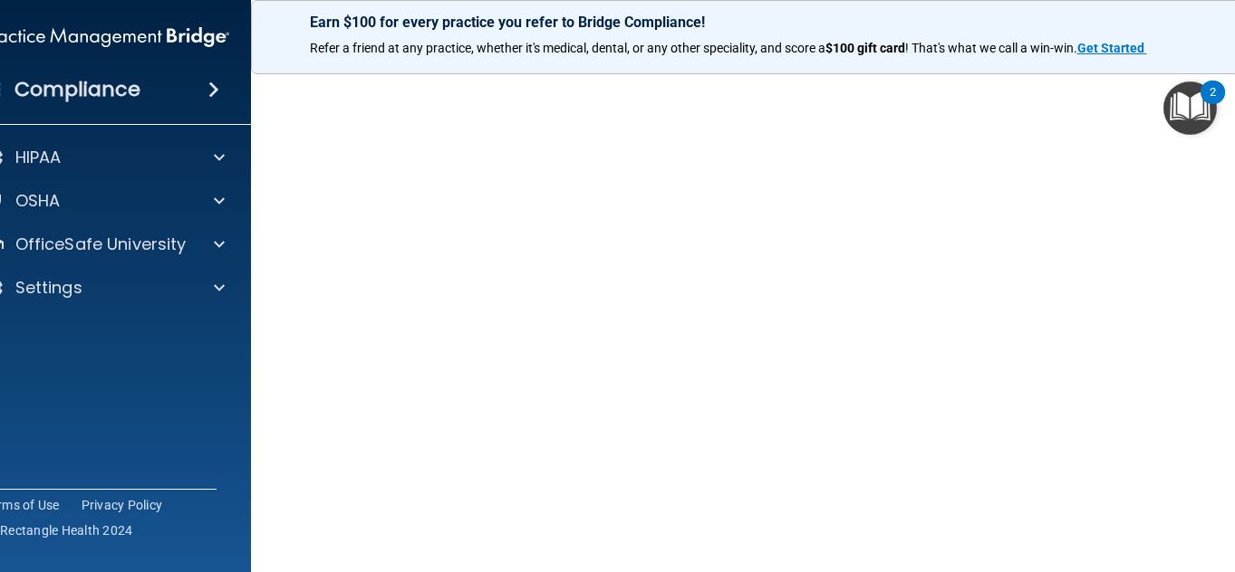
scroll to position [109, 0]
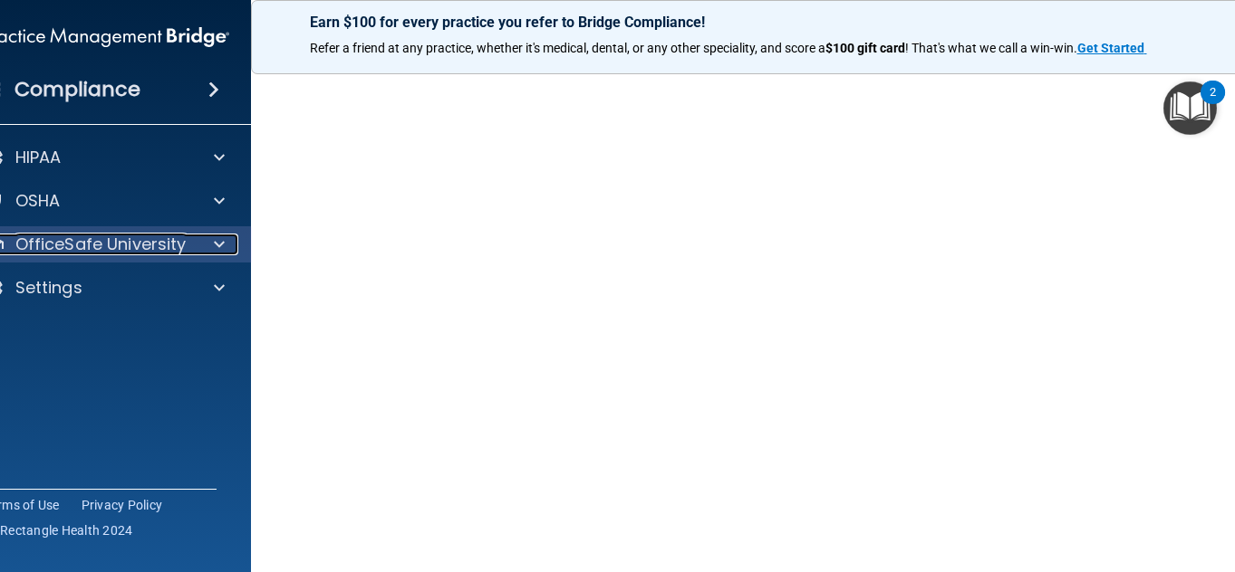
click at [96, 239] on p "OfficeSafe University" at bounding box center [100, 245] width 171 height 22
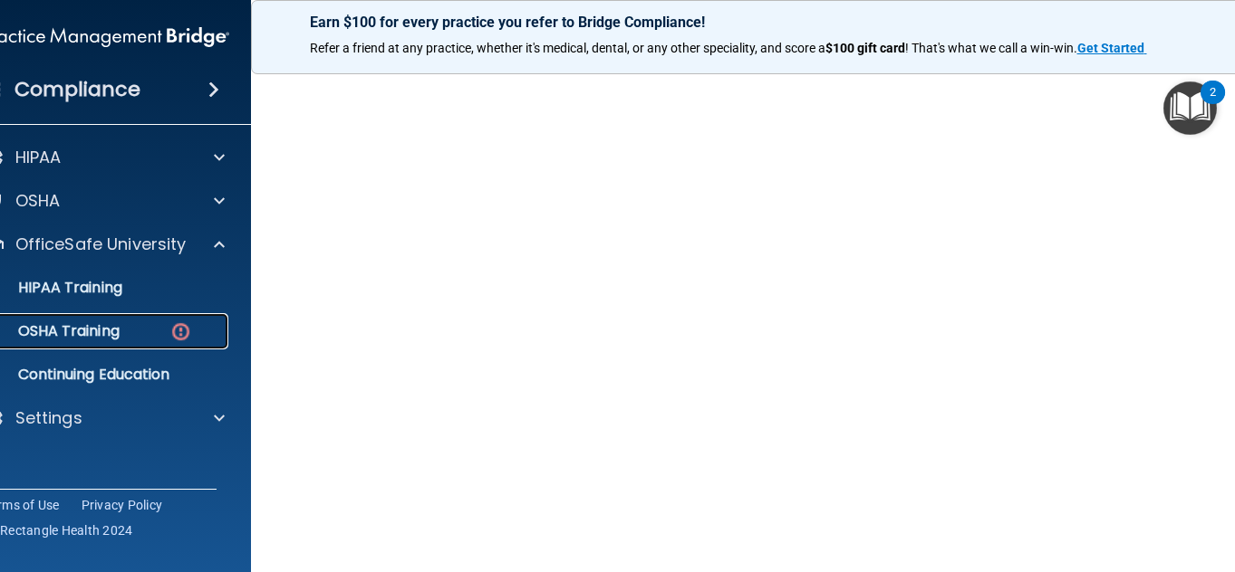
click at [120, 327] on div "OSHA Training" at bounding box center [96, 331] width 247 height 18
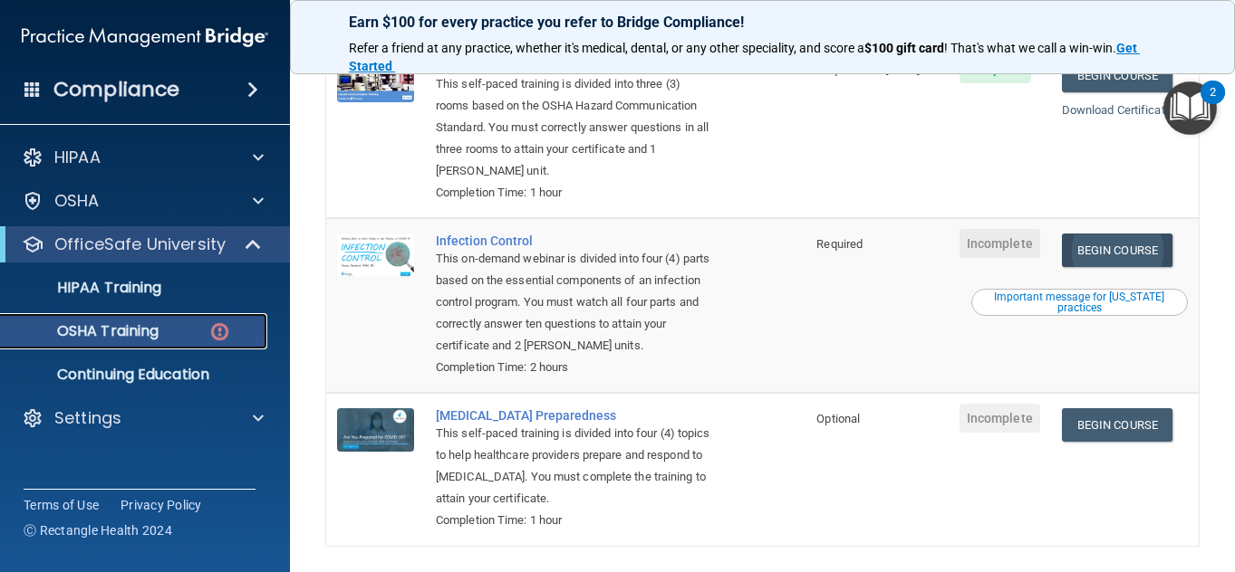
scroll to position [478, 0]
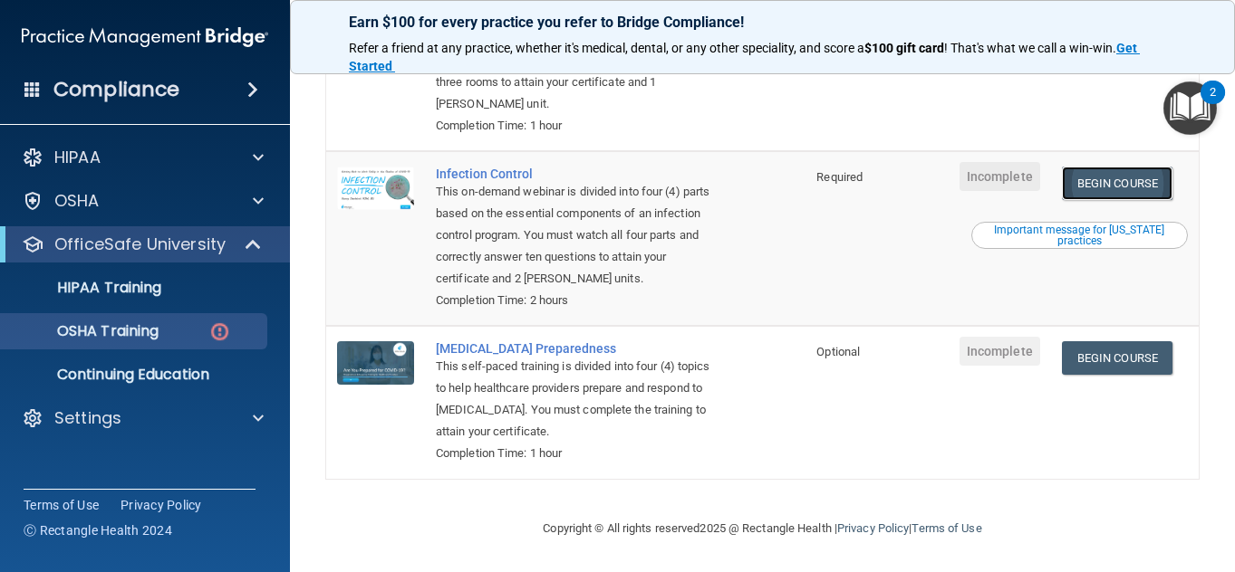
click at [1087, 167] on link "Begin Course" at bounding box center [1117, 184] width 111 height 34
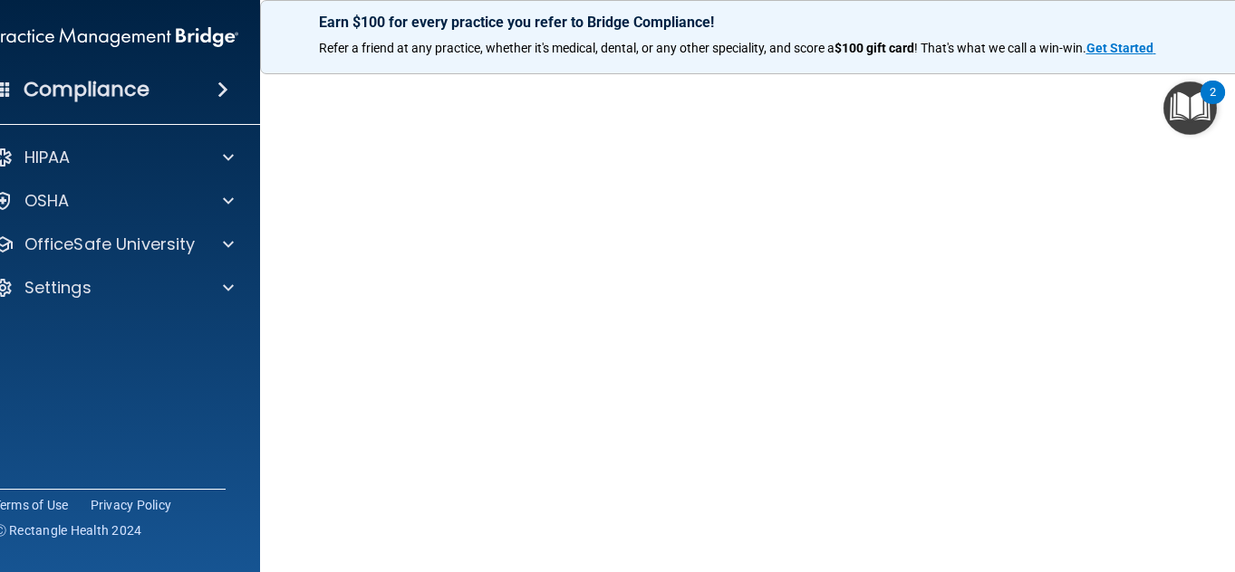
scroll to position [95, 0]
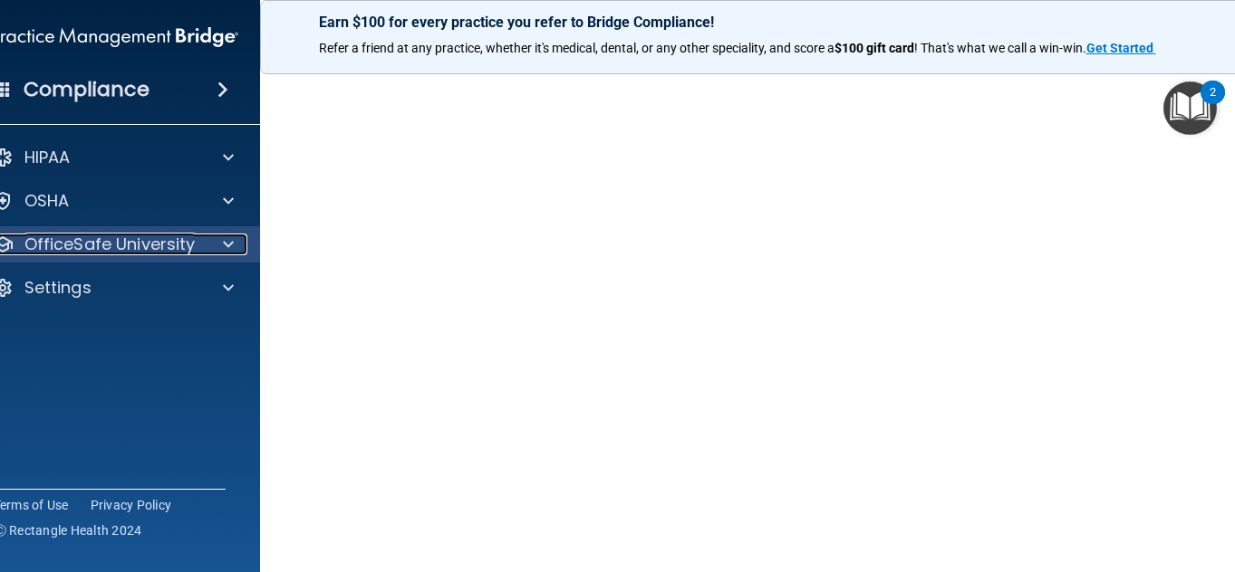
click at [132, 239] on p "OfficeSafe University" at bounding box center [109, 245] width 171 height 22
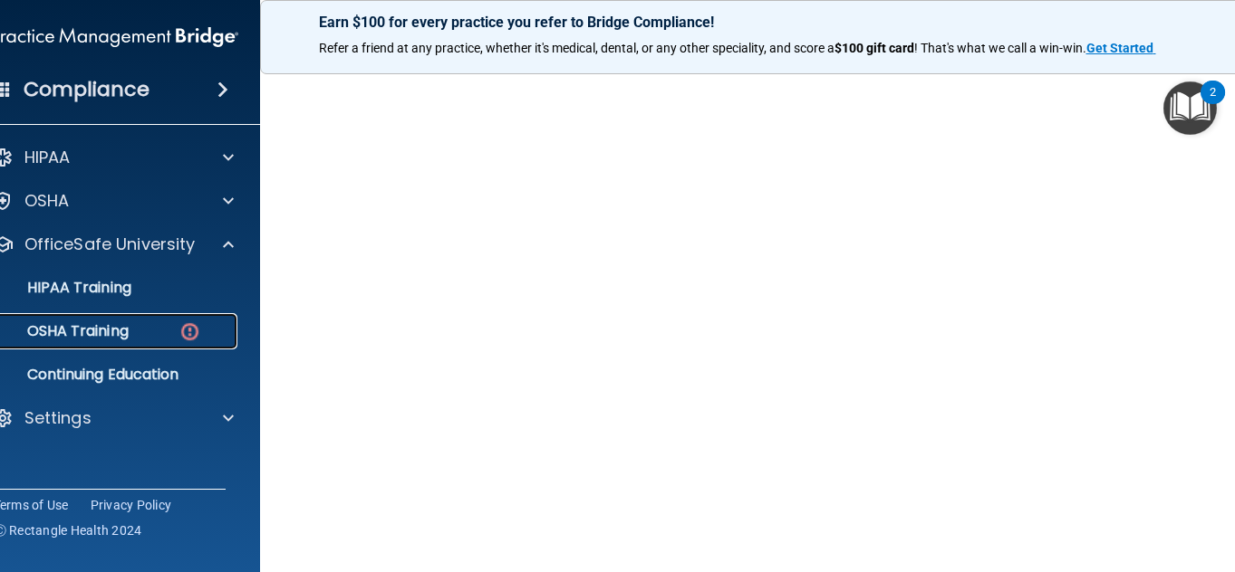
click at [104, 329] on p "OSHA Training" at bounding box center [55, 331] width 147 height 18
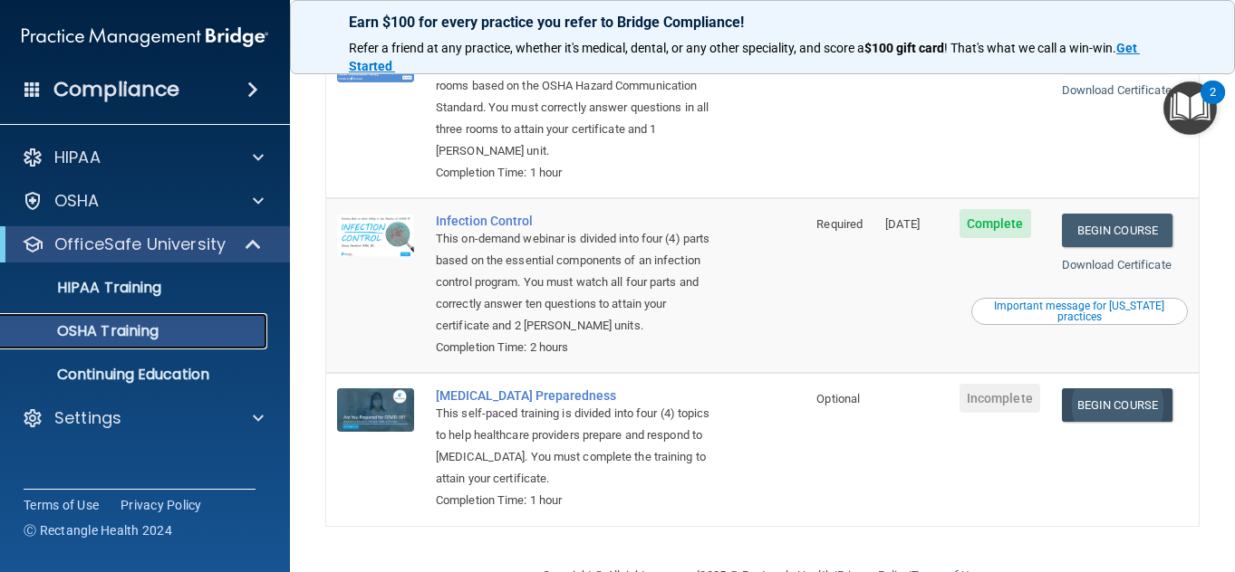
scroll to position [428, 0]
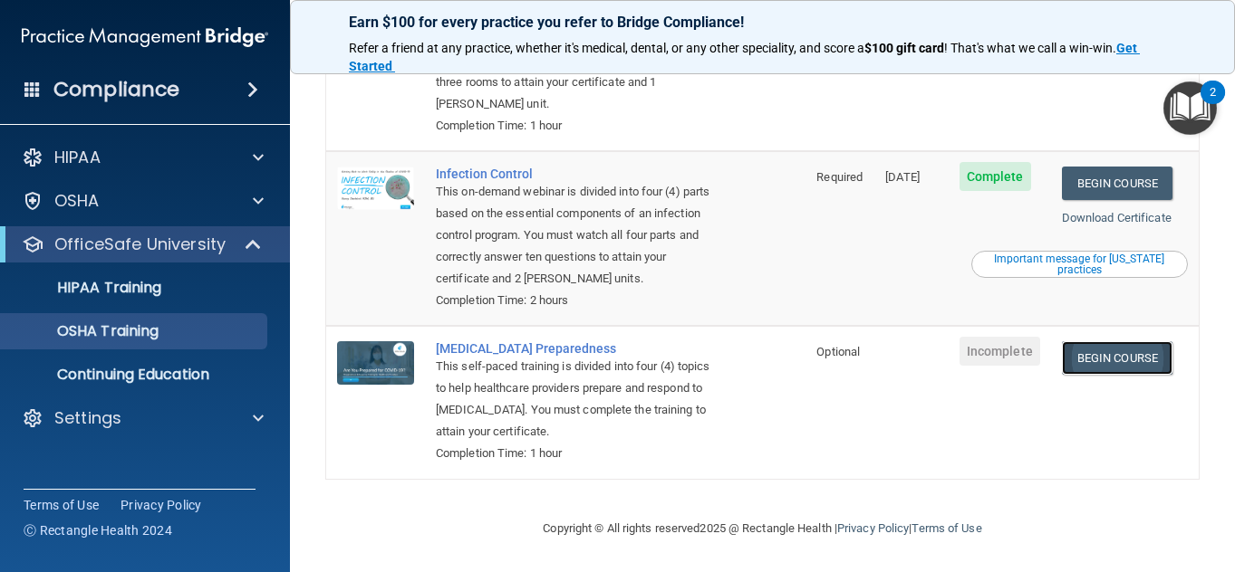
click at [1114, 355] on link "Begin Course" at bounding box center [1117, 359] width 111 height 34
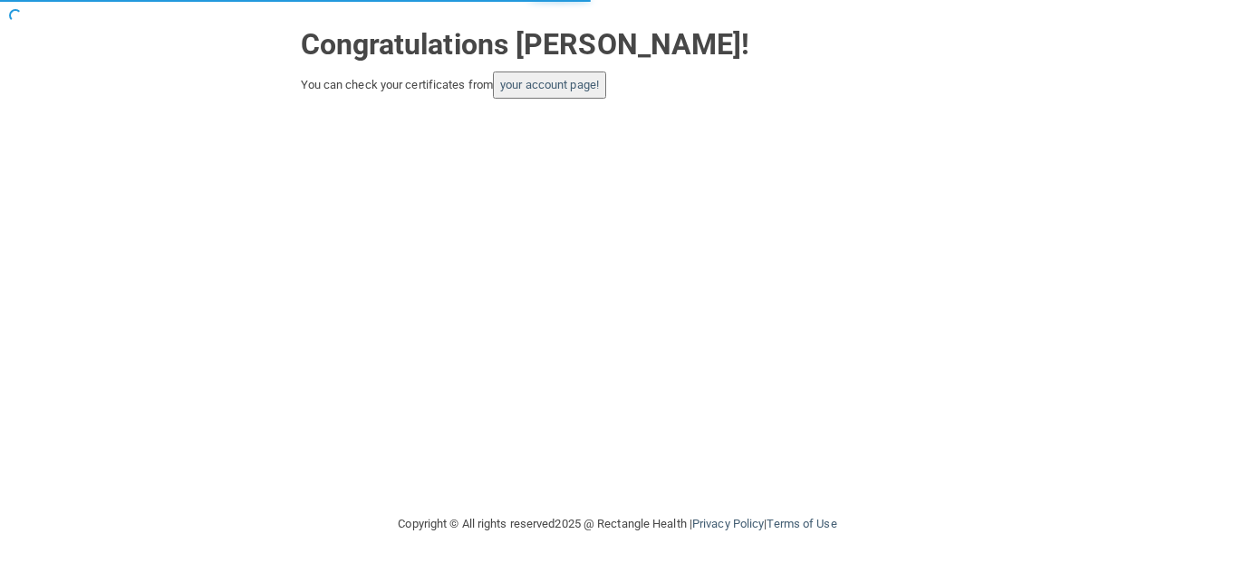
click at [557, 103] on div "Congratulations [PERSON_NAME]! You can check your certificates from your accoun…" at bounding box center [617, 256] width 1162 height 477
click at [558, 88] on link "your account page!" at bounding box center [549, 85] width 99 height 14
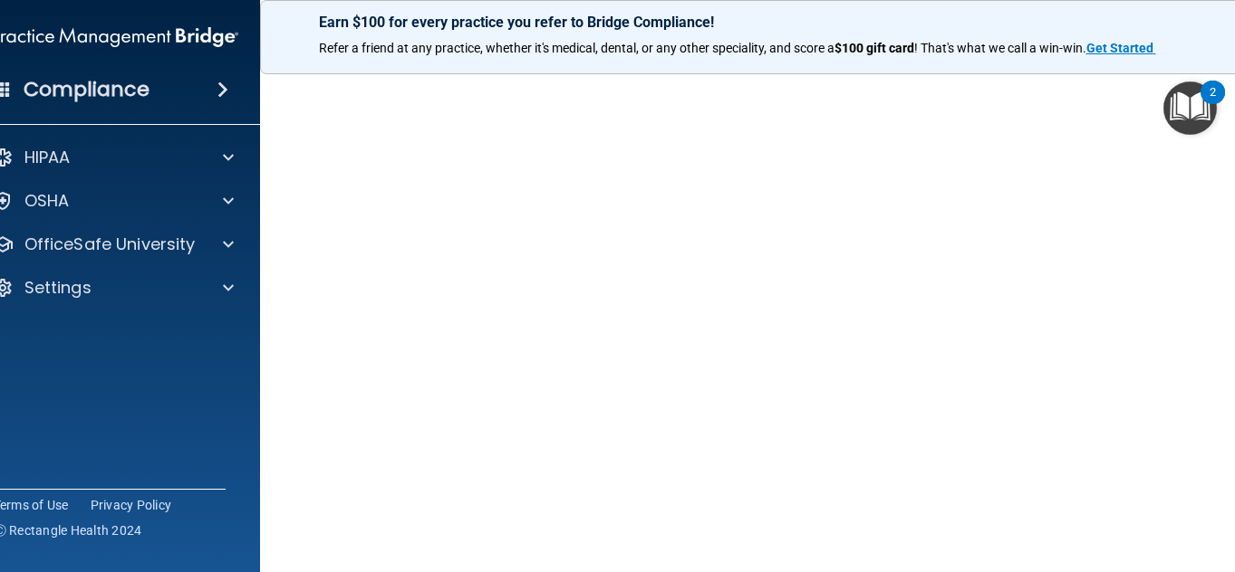
scroll to position [71, 0]
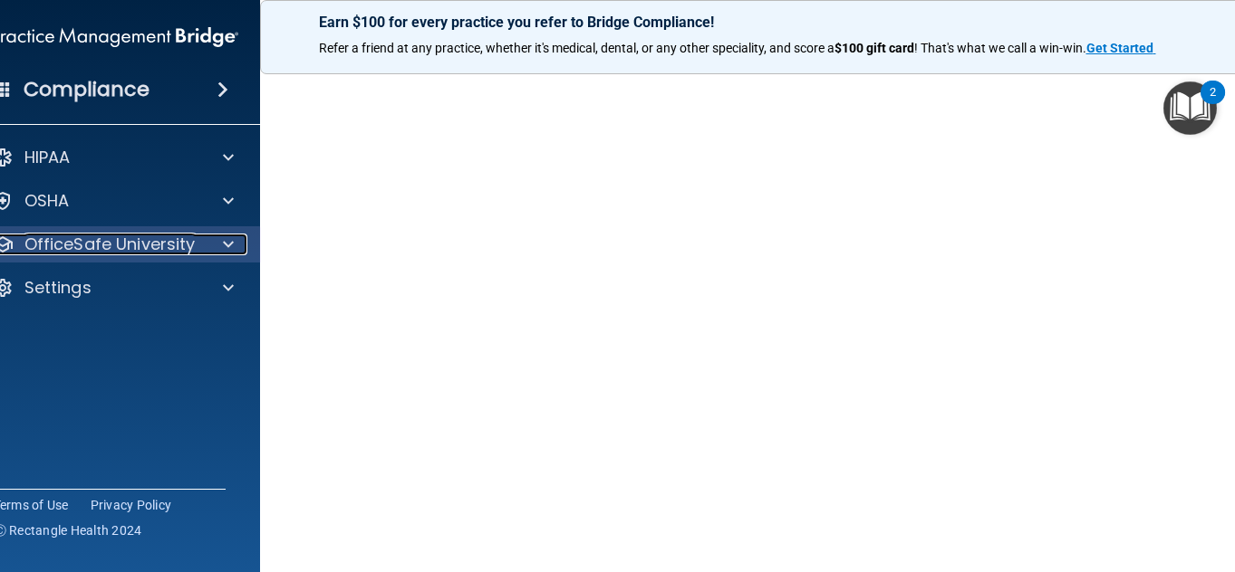
click at [80, 247] on p "OfficeSafe University" at bounding box center [109, 245] width 171 height 22
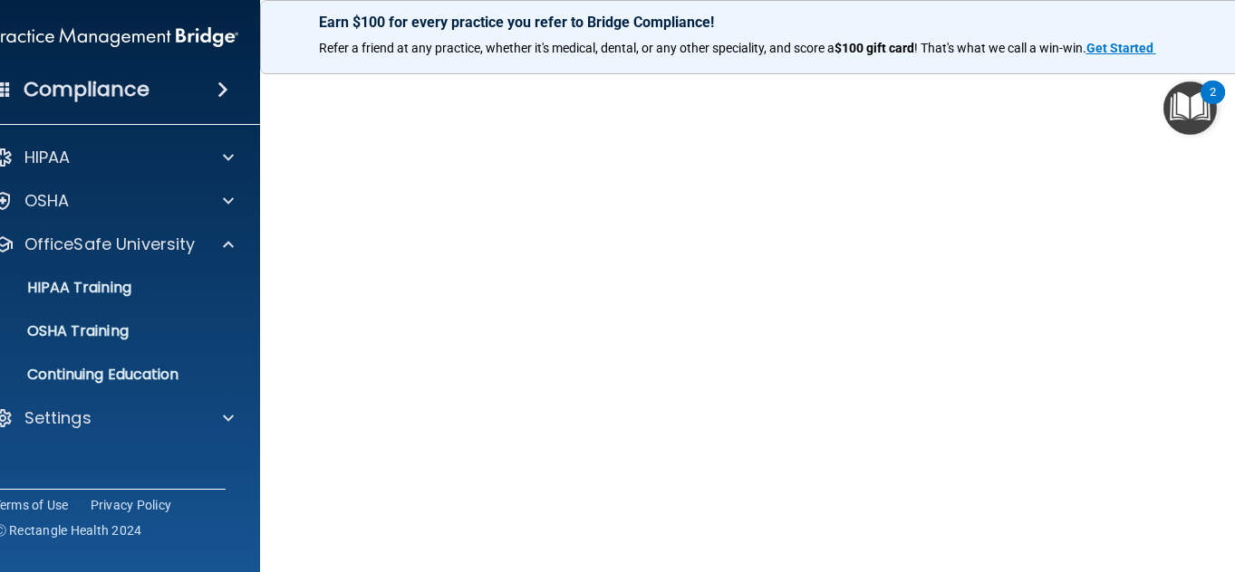
click at [79, 351] on ul "HIPAA Training OSHA Training Continuing Education" at bounding box center [116, 328] width 328 height 130
click at [78, 333] on p "OSHA Training" at bounding box center [55, 331] width 147 height 18
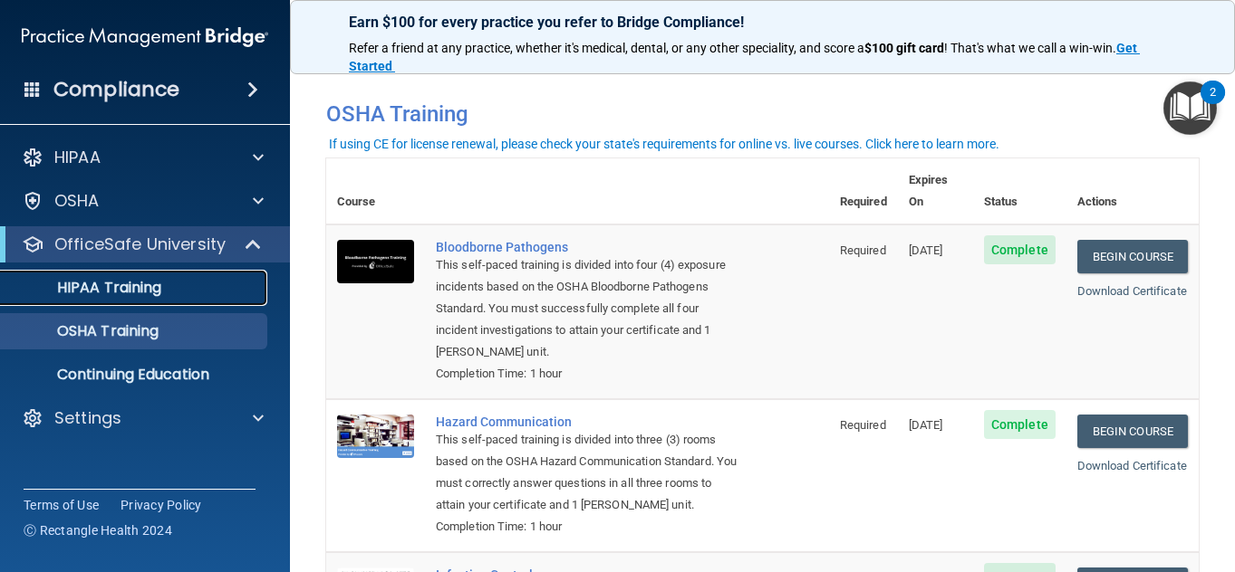
click at [117, 296] on p "HIPAA Training" at bounding box center [86, 288] width 149 height 18
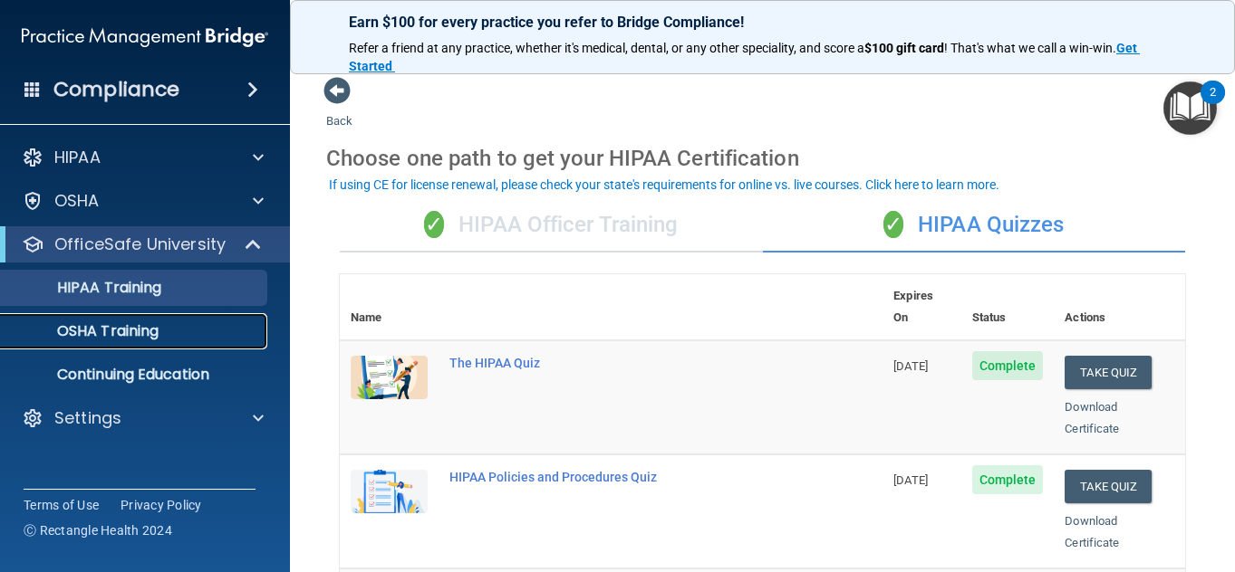
click at [86, 329] on p "OSHA Training" at bounding box center [85, 331] width 147 height 18
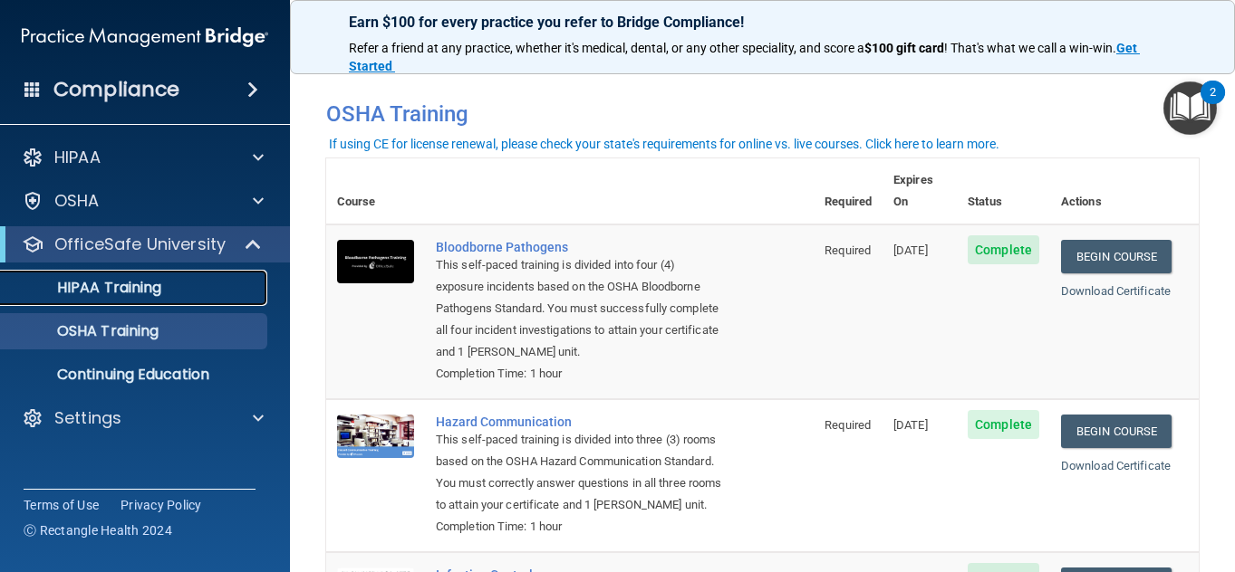
click at [130, 300] on link "HIPAA Training" at bounding box center [124, 288] width 285 height 36
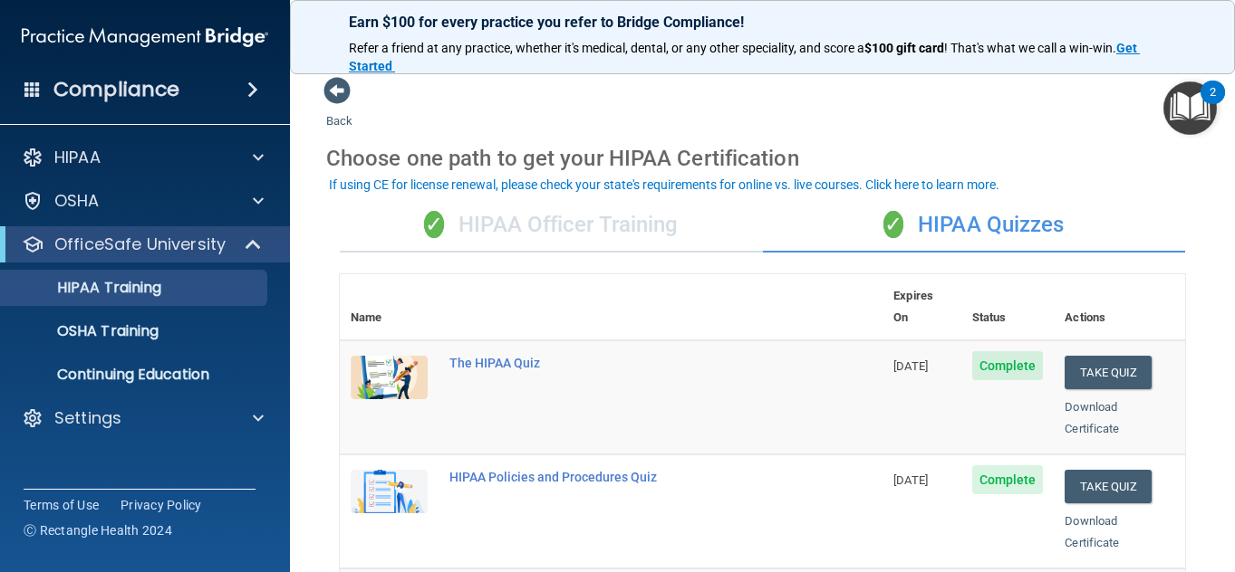
click at [499, 235] on div "✓ HIPAA Officer Training" at bounding box center [551, 225] width 423 height 54
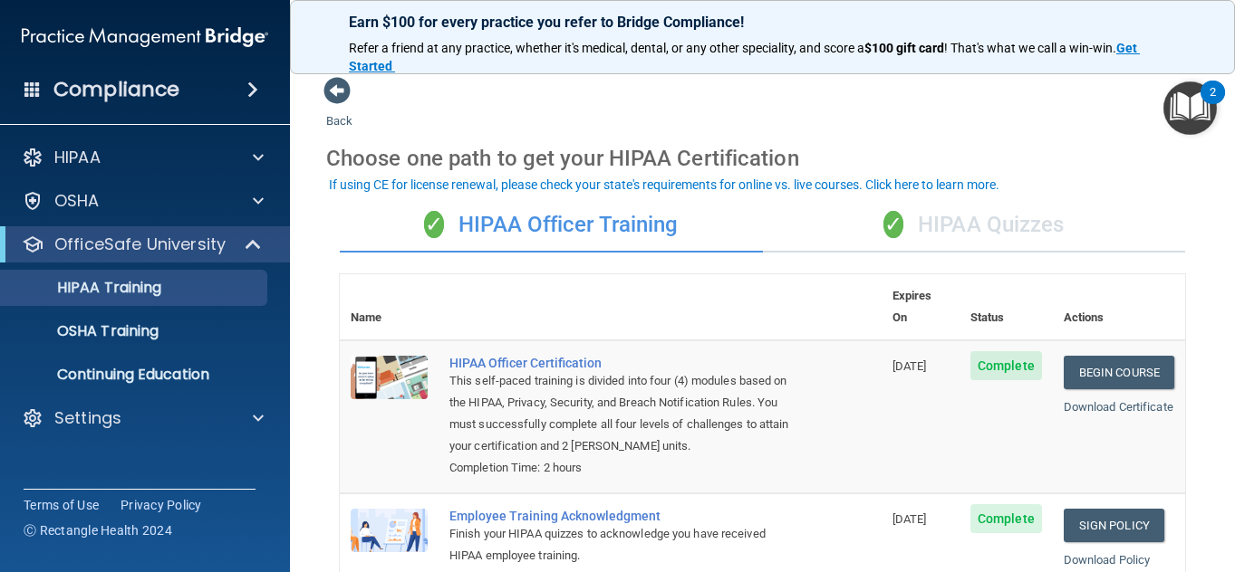
click at [965, 223] on div "✓ HIPAA Quizzes" at bounding box center [974, 225] width 423 height 54
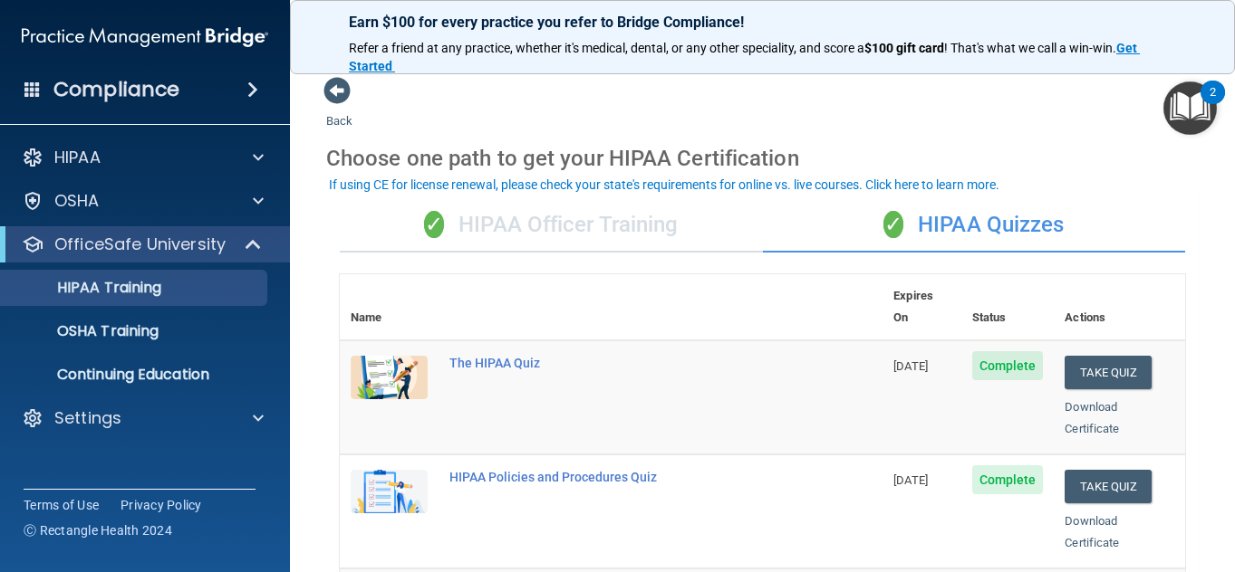
click at [563, 220] on div "✓ HIPAA Officer Training" at bounding box center [551, 225] width 423 height 54
